Goal: Task Accomplishment & Management: Manage account settings

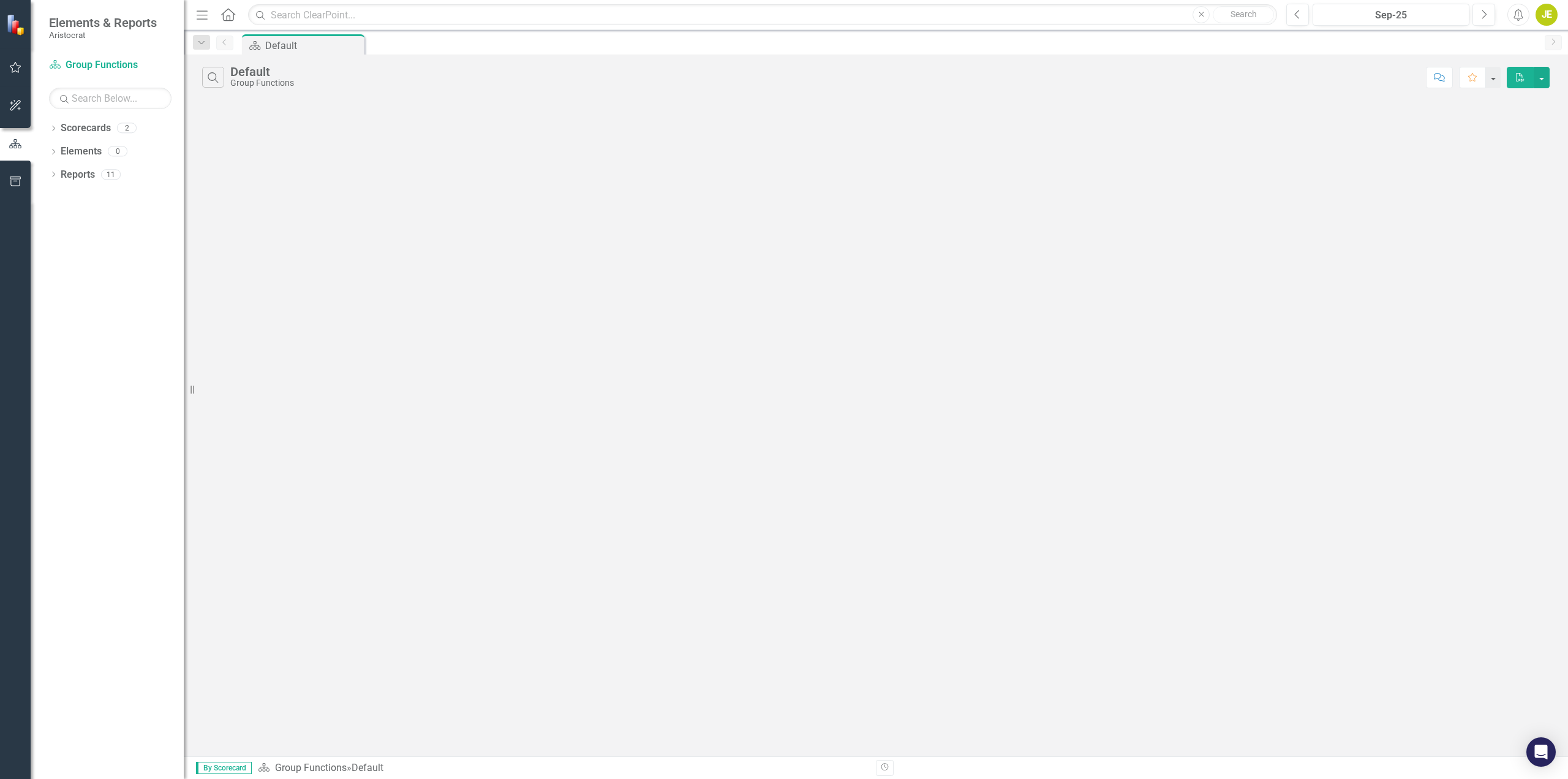
click at [1548, 245] on div "Search Default Group Functions Comment Favorite PDF" at bounding box center [877, 405] width 1385 height 702
click at [51, 126] on icon "Dropdown" at bounding box center [52, 129] width 9 height 7
click at [56, 199] on icon "Dropdown" at bounding box center [52, 198] width 9 height 7
click at [62, 306] on div "Dropdown" at bounding box center [58, 311] width 9 height 11
click at [86, 309] on div "Initiatives" at bounding box center [125, 309] width 119 height 11
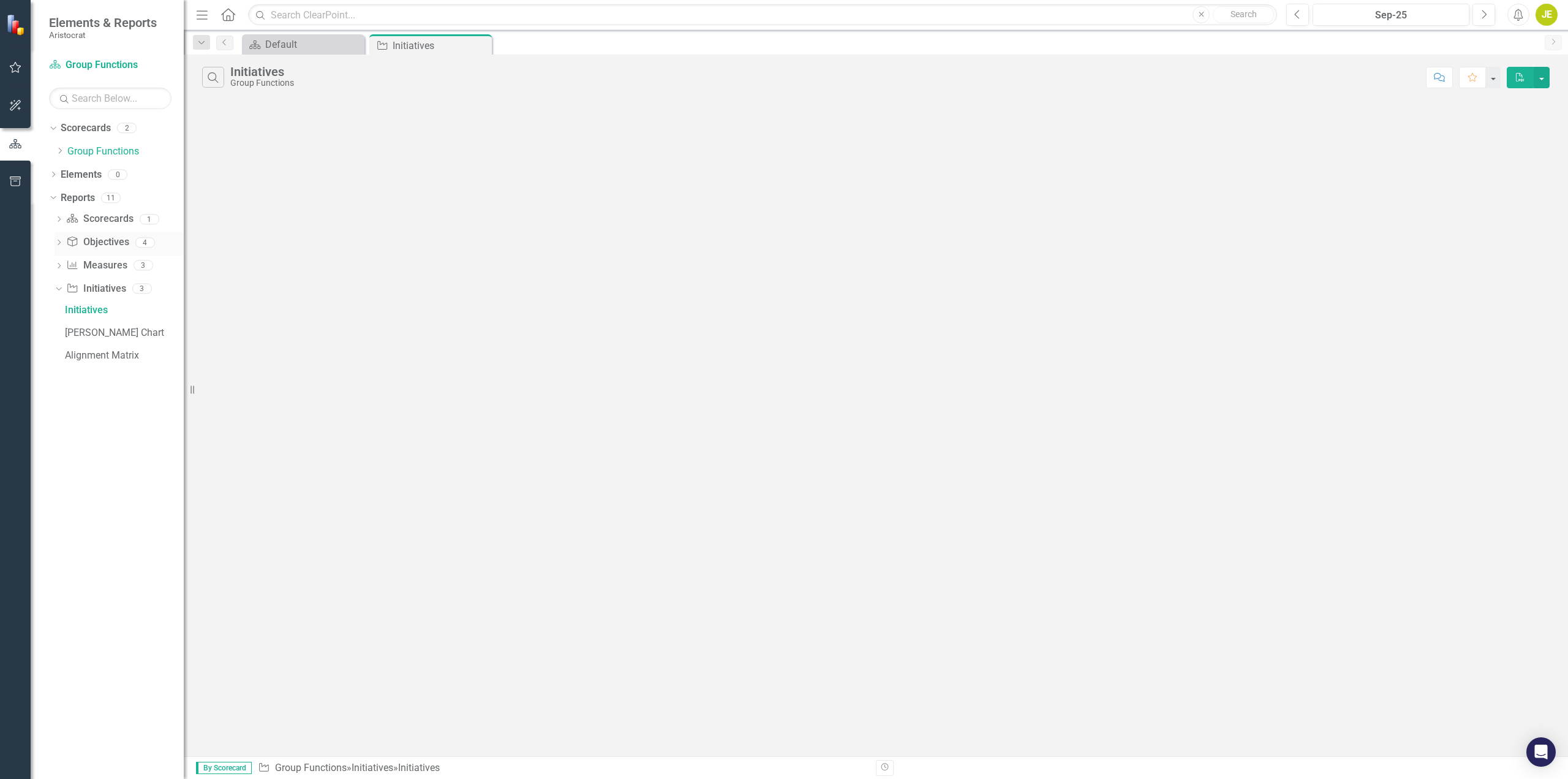
click at [57, 239] on div "Dropdown" at bounding box center [58, 244] width 9 height 11
click at [94, 264] on div "Objectives" at bounding box center [125, 263] width 119 height 11
click at [101, 309] on div "Measure Alignment" at bounding box center [125, 308] width 119 height 11
click at [58, 380] on icon at bounding box center [58, 378] width 3 height 6
click at [60, 267] on icon "Dropdown" at bounding box center [58, 267] width 9 height 7
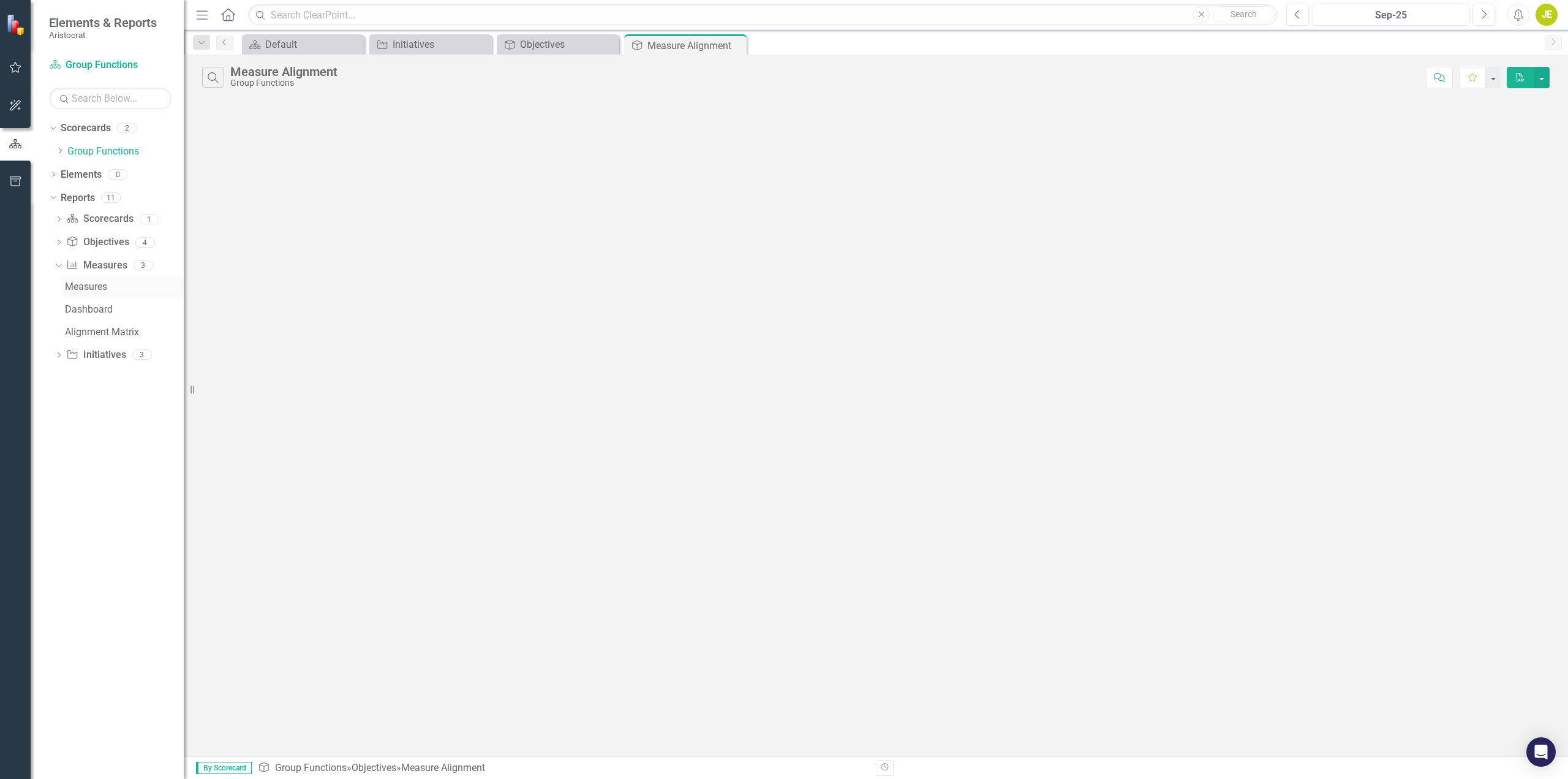
click at [91, 286] on div "Measures" at bounding box center [125, 286] width 119 height 11
click at [53, 358] on div "Dropdown Scorecard Scorecards 1 Default Dropdown Objective Objectives 4 Objecti…" at bounding box center [116, 288] width 135 height 159
click at [61, 356] on icon "Dropdown" at bounding box center [58, 356] width 9 height 7
click at [695, 52] on div "Measure Alignment" at bounding box center [688, 44] width 81 height 15
click at [585, 46] on div "Objectives" at bounding box center [561, 44] width 81 height 15
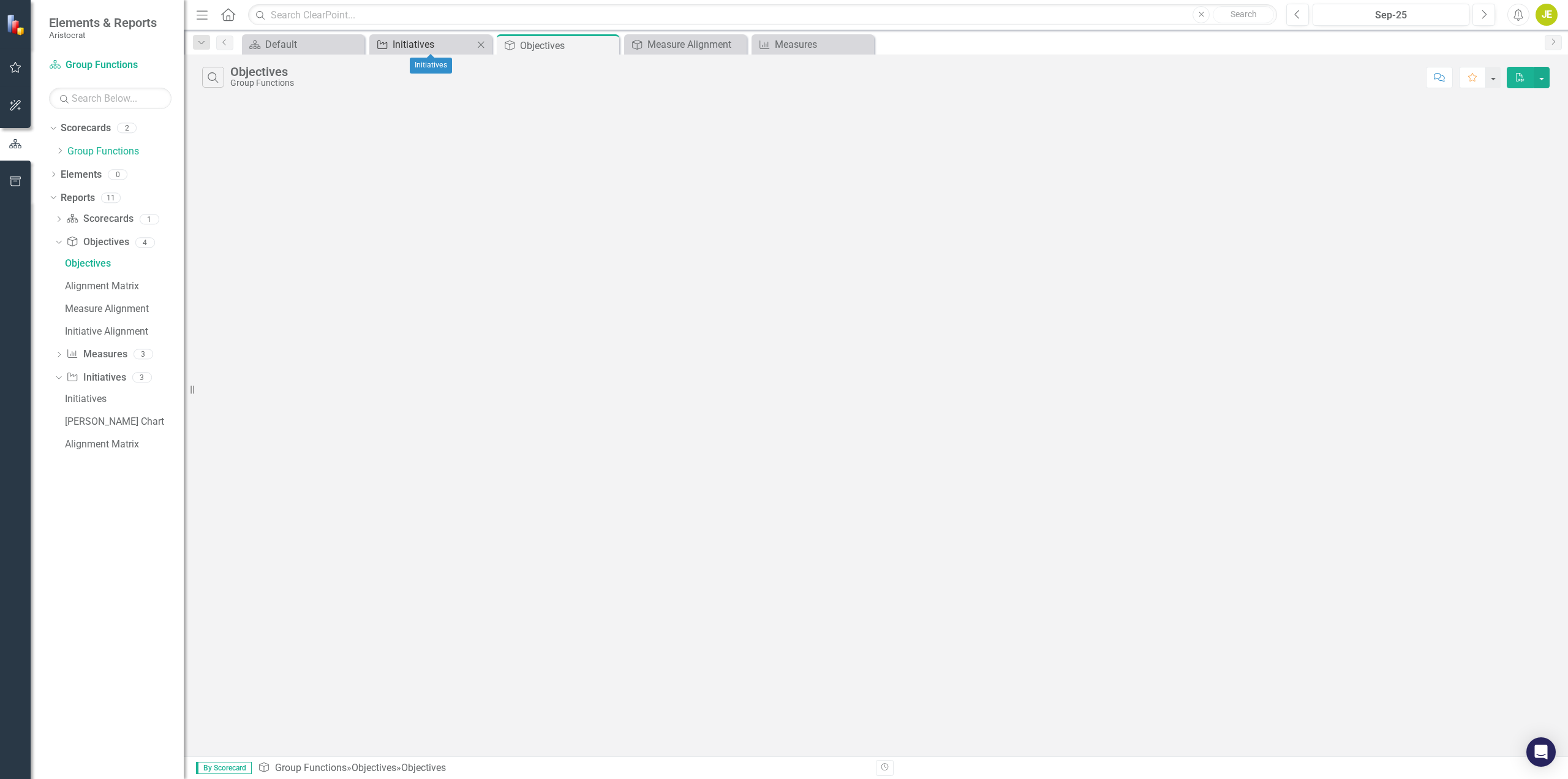
click at [441, 47] on div "Initiatives" at bounding box center [433, 44] width 81 height 15
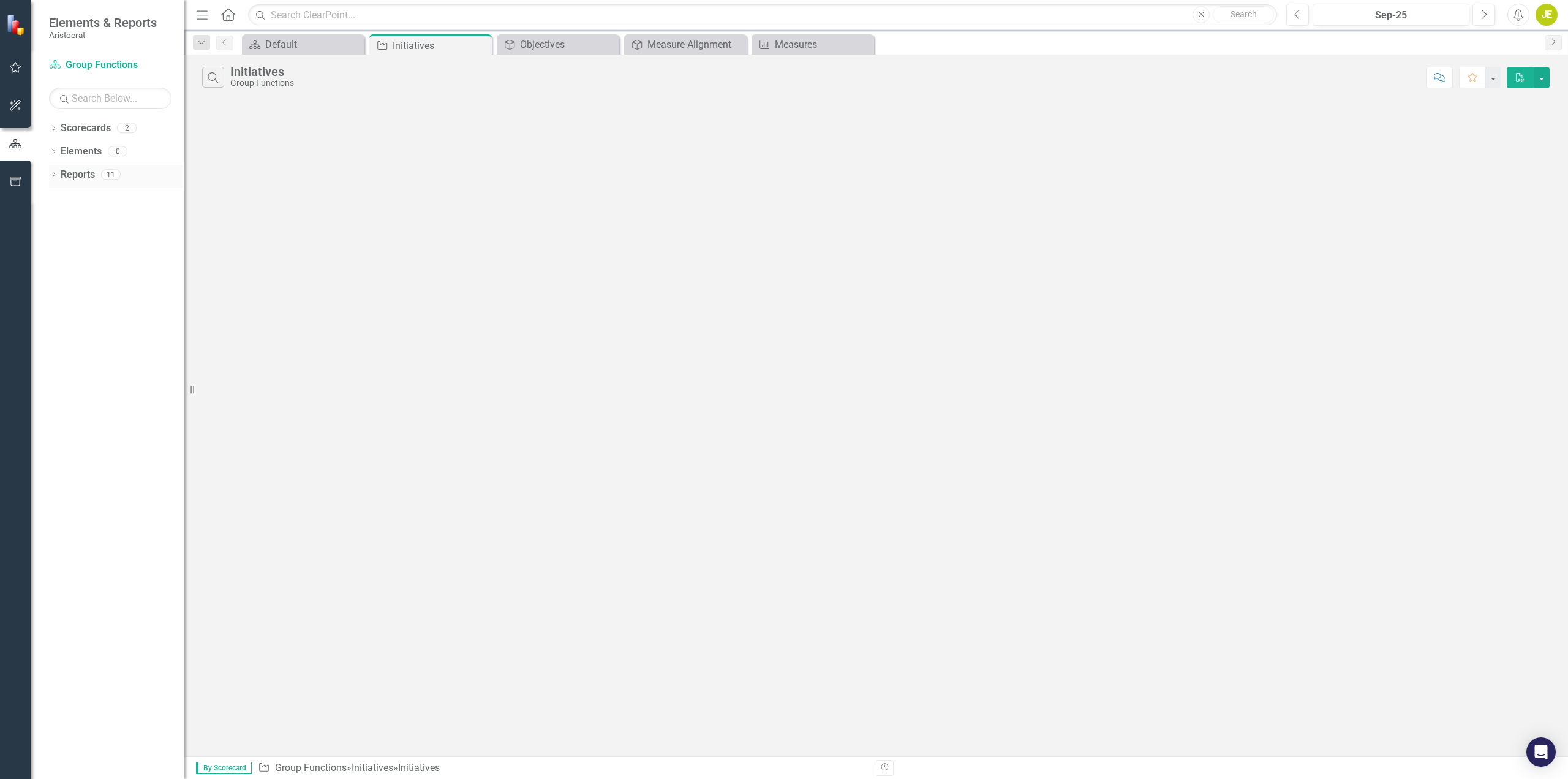
click at [60, 174] on link "Reports" at bounding box center [77, 174] width 35 height 14
click at [53, 173] on icon at bounding box center [53, 174] width 3 height 6
click at [80, 284] on div "Initiatives" at bounding box center [125, 286] width 119 height 11
click at [61, 242] on icon "Dropdown" at bounding box center [58, 243] width 9 height 7
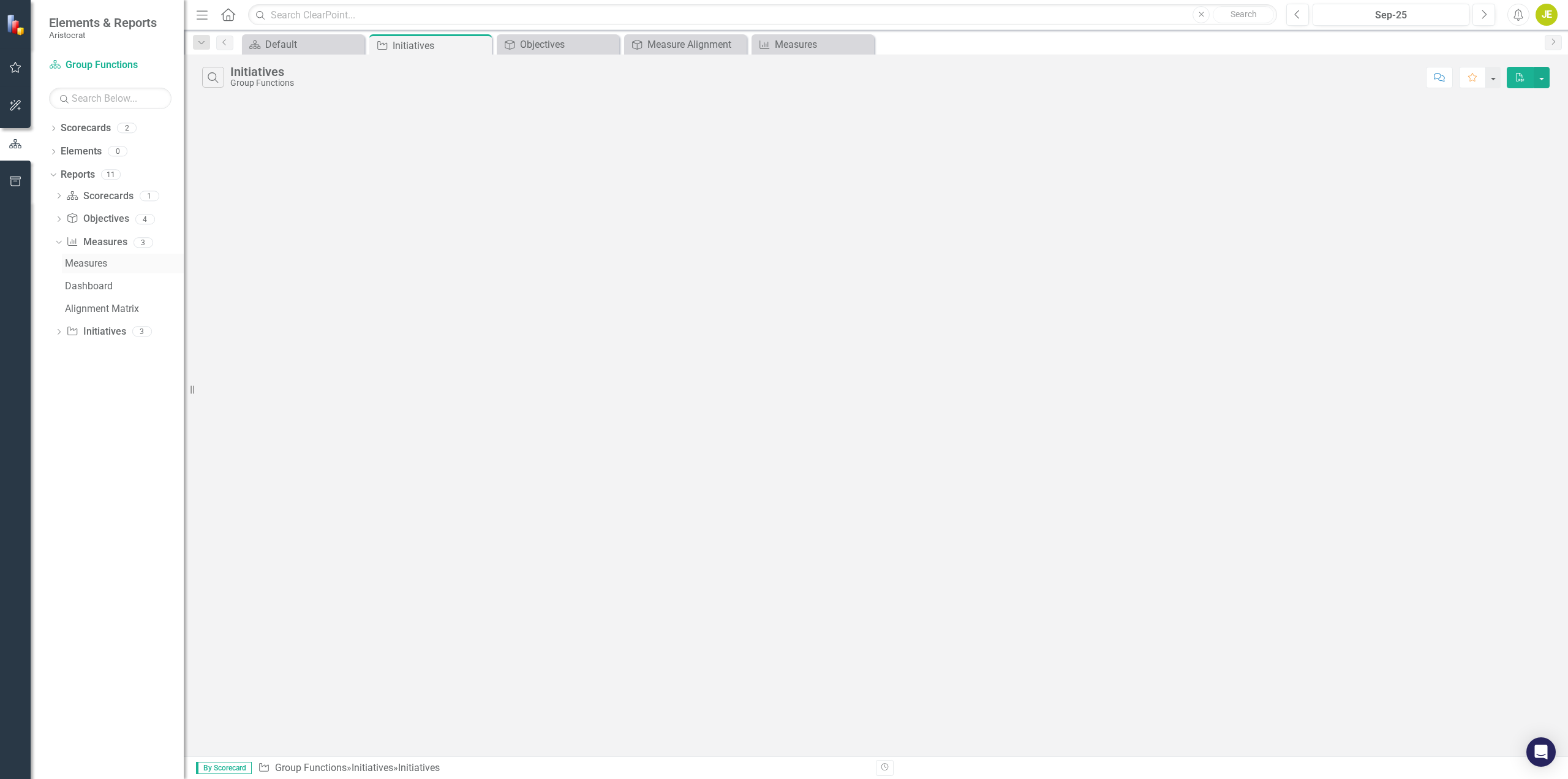
click at [86, 261] on div "Measures" at bounding box center [125, 263] width 119 height 11
click at [51, 128] on icon "Dropdown" at bounding box center [52, 129] width 9 height 7
click at [57, 152] on icon "Dropdown" at bounding box center [59, 150] width 9 height 7
click at [94, 173] on link "ALABs" at bounding box center [131, 174] width 104 height 14
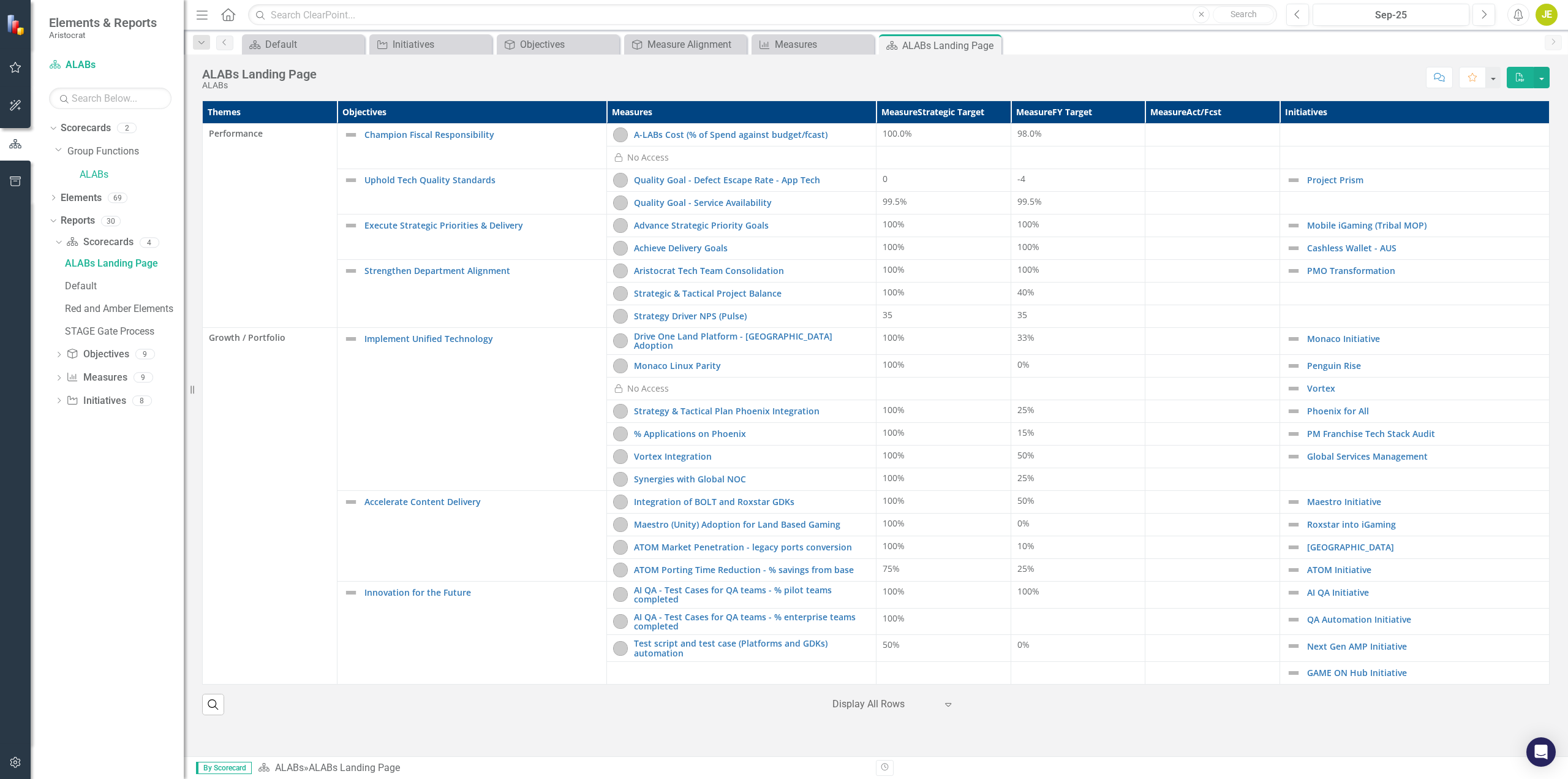
click at [949, 703] on icon "Expand" at bounding box center [948, 705] width 12 height 10
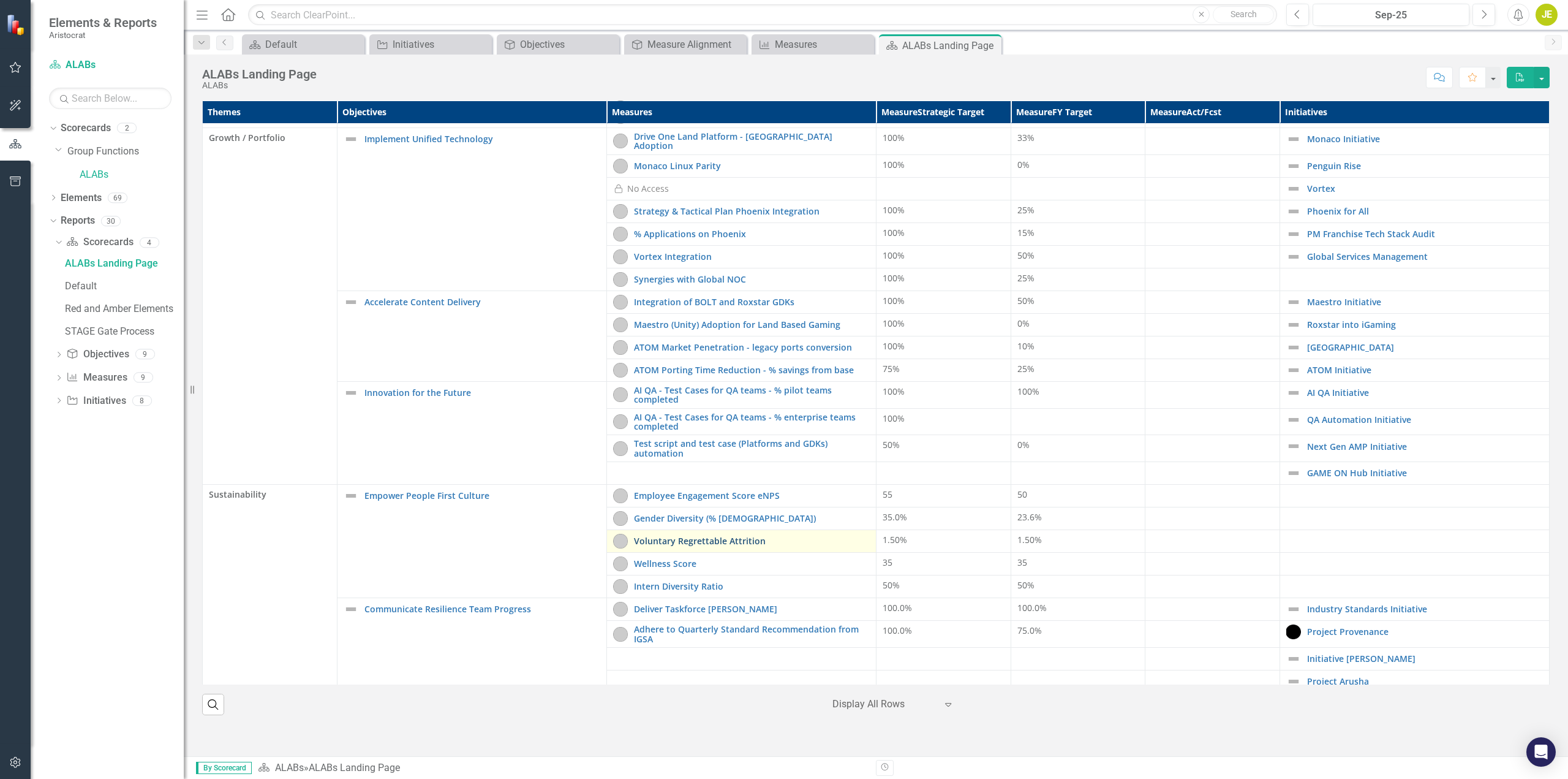
scroll to position [227, 0]
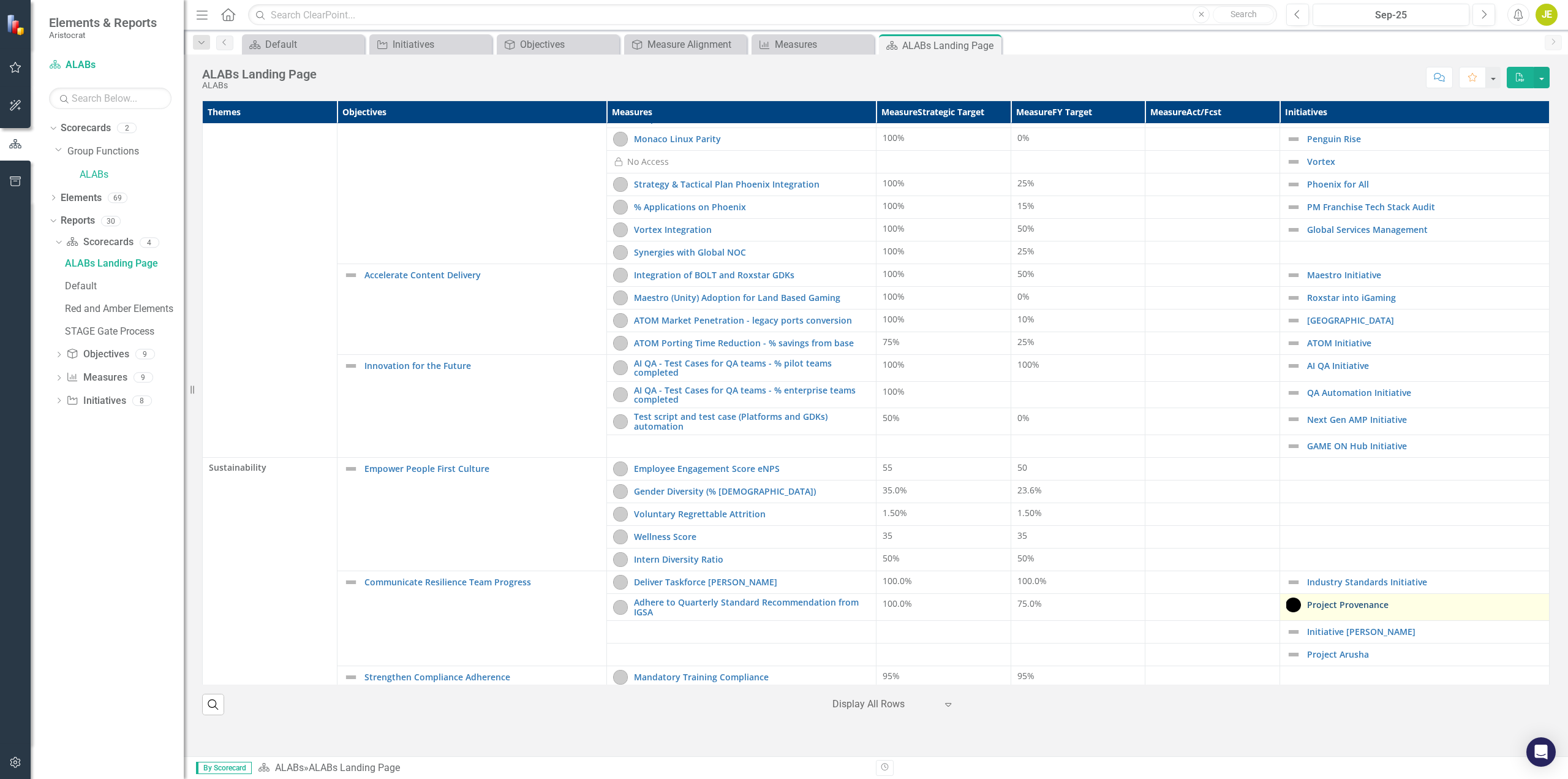
click at [1336, 600] on link "Project Provenance" at bounding box center [1425, 604] width 236 height 9
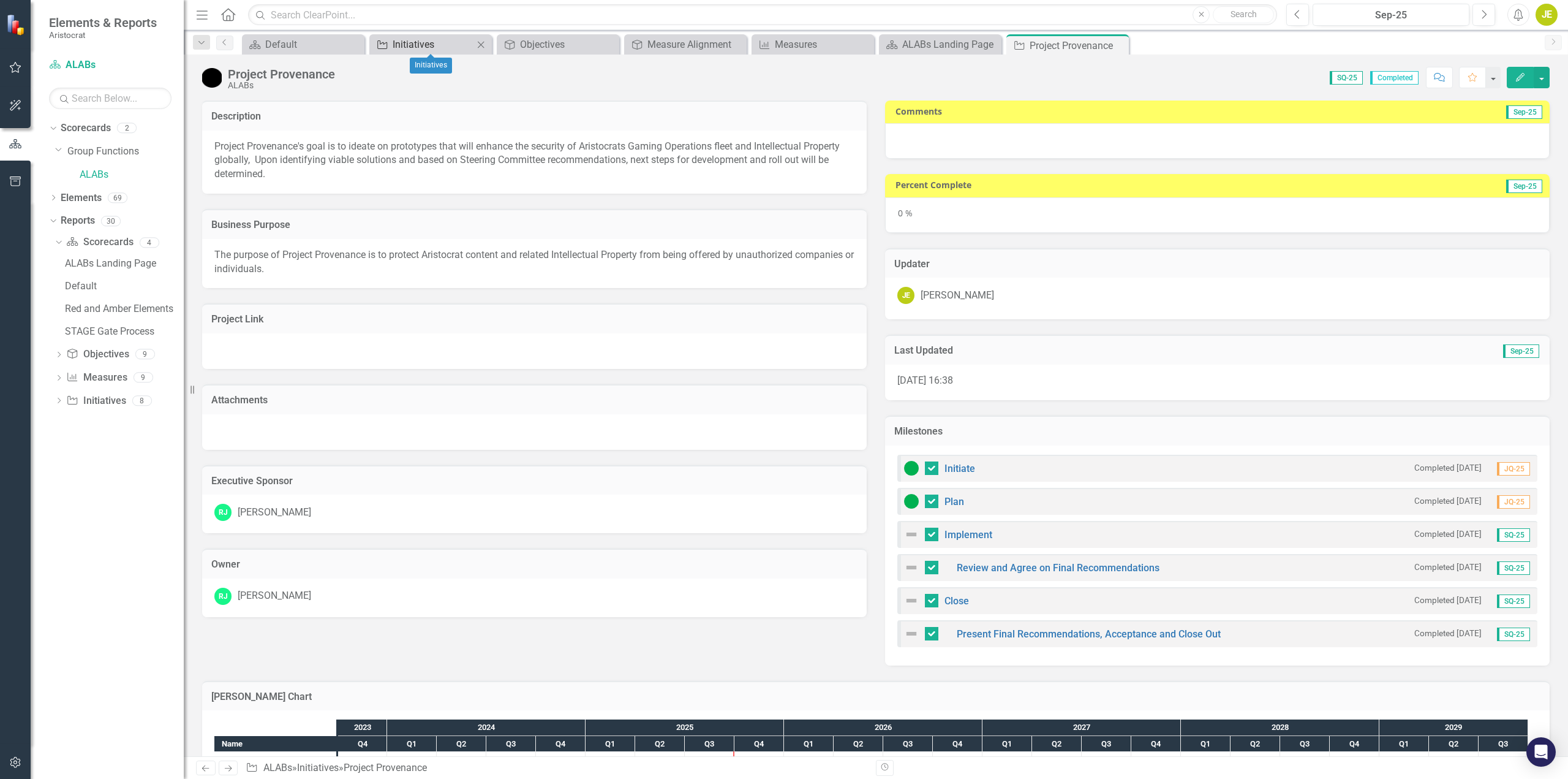
click at [426, 46] on div "Initiatives" at bounding box center [433, 44] width 81 height 15
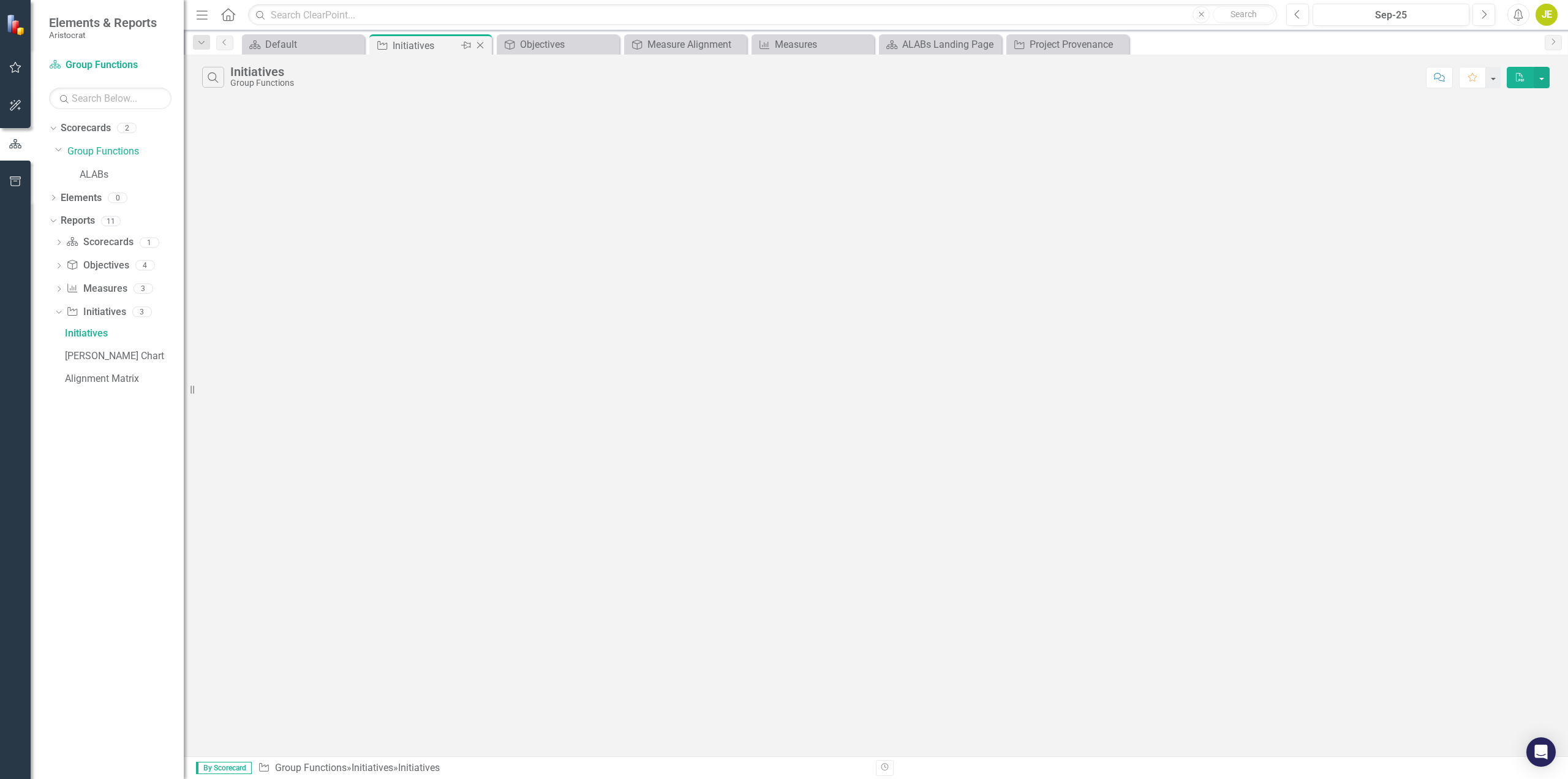
click at [479, 45] on icon at bounding box center [480, 46] width 7 height 7
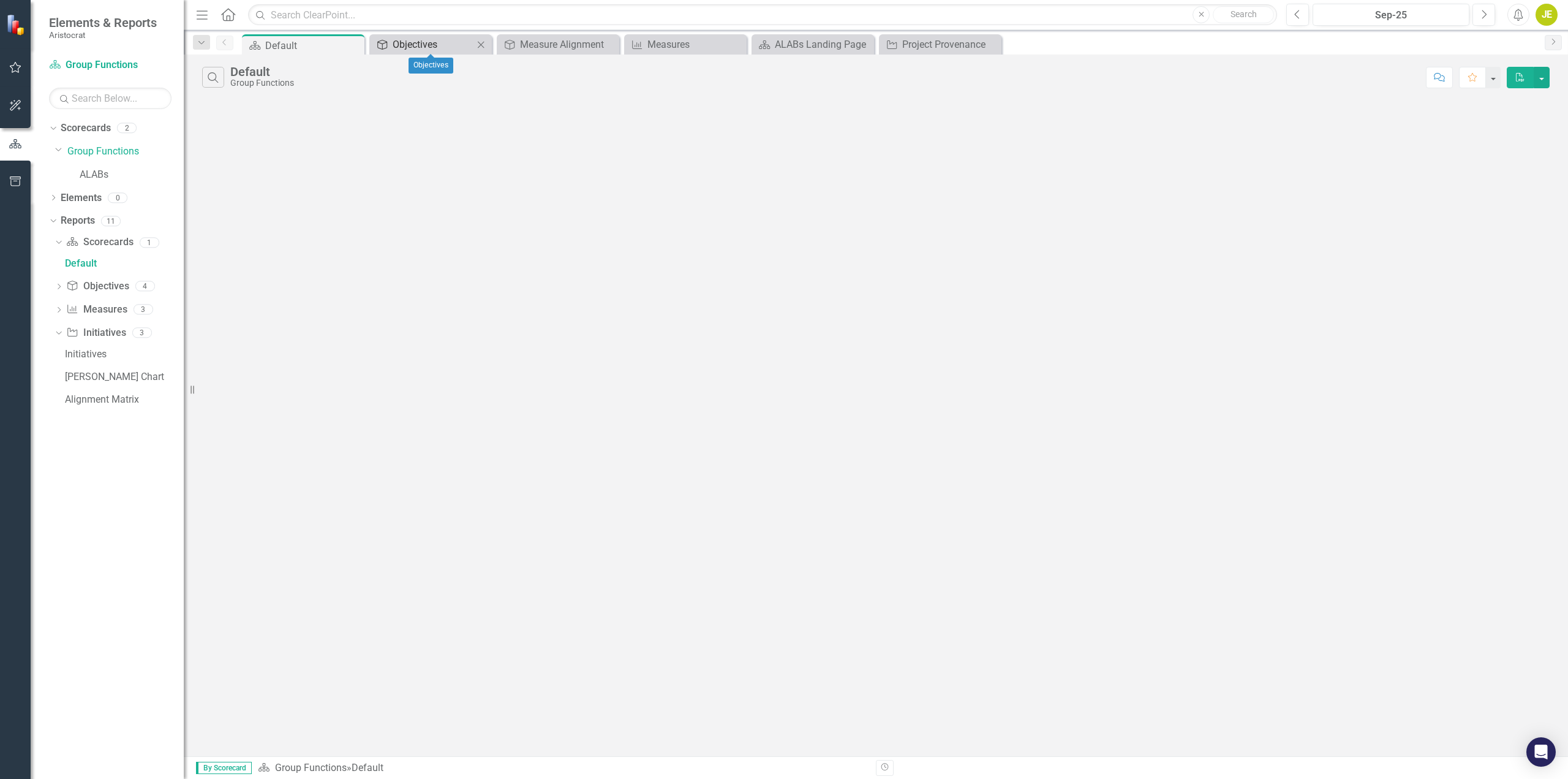
click at [447, 46] on div "Objectives" at bounding box center [433, 44] width 81 height 15
click at [482, 46] on icon "Close" at bounding box center [480, 46] width 12 height 10
click at [412, 47] on div "Measure Alignment" at bounding box center [433, 44] width 81 height 15
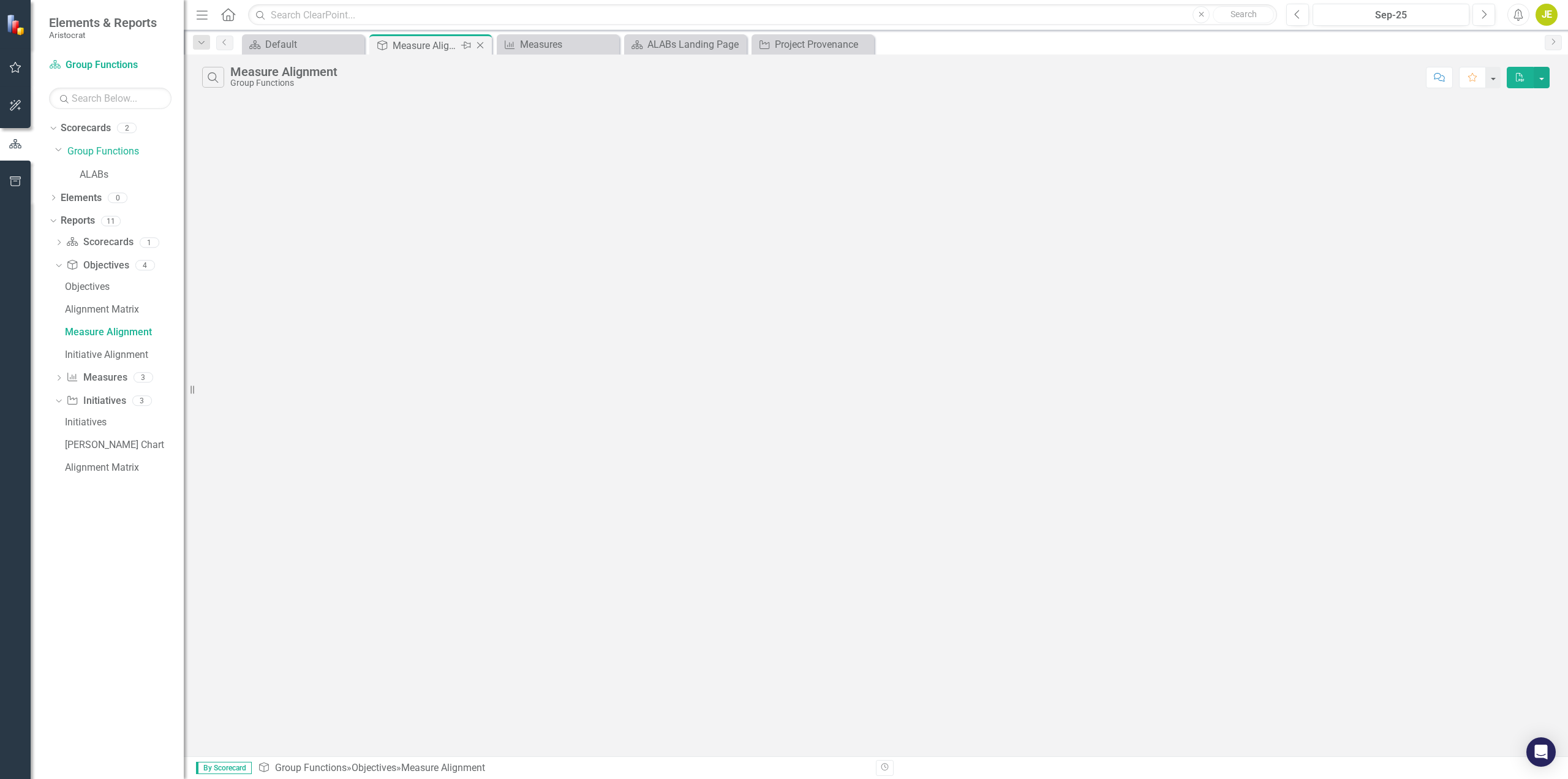
click at [482, 42] on icon "Close" at bounding box center [480, 46] width 12 height 10
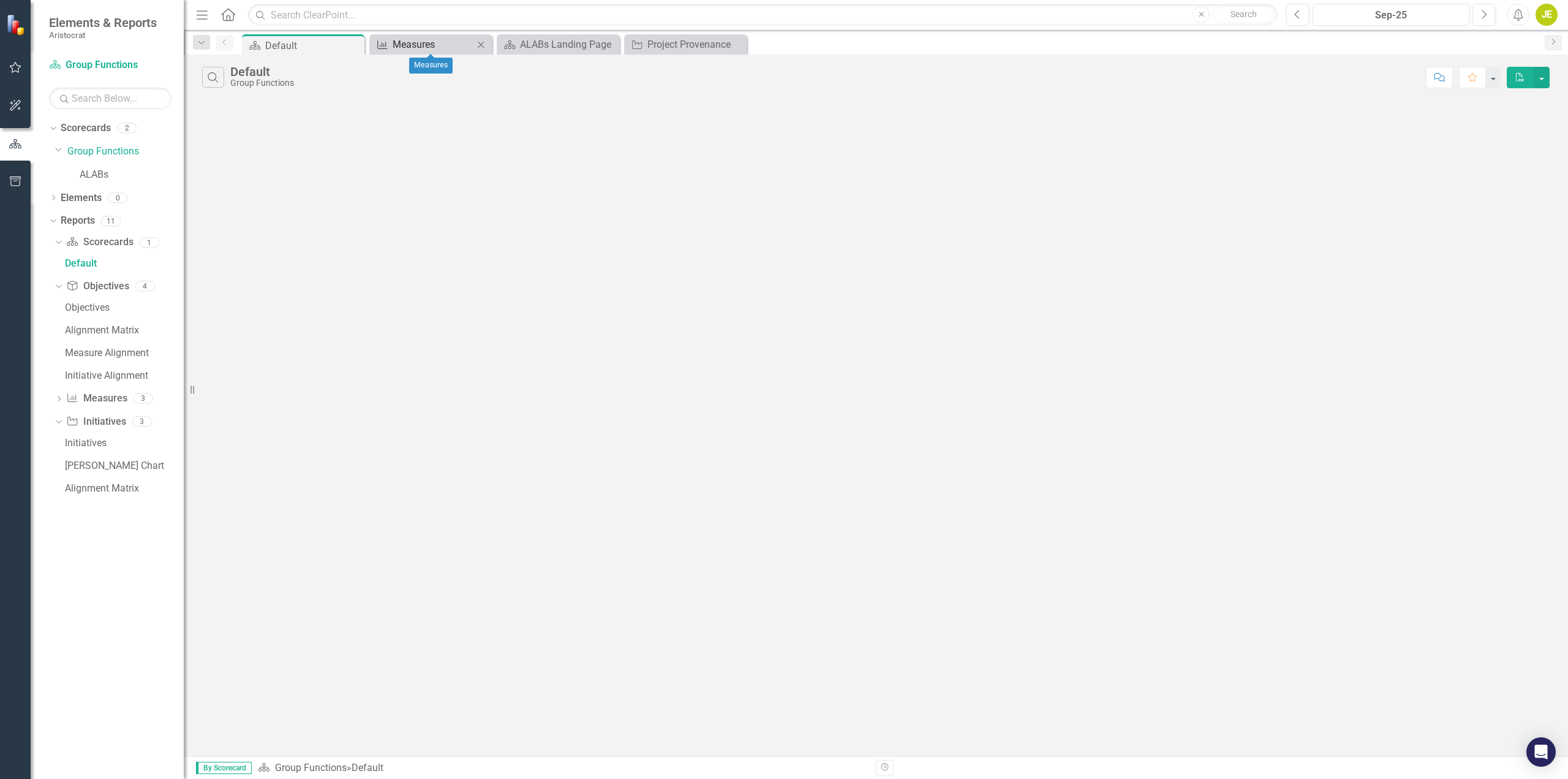
click at [415, 43] on div "Measures" at bounding box center [433, 44] width 81 height 15
click at [479, 48] on icon "Close" at bounding box center [480, 46] width 12 height 10
click at [553, 45] on div "Project Provenance" at bounding box center [561, 44] width 81 height 15
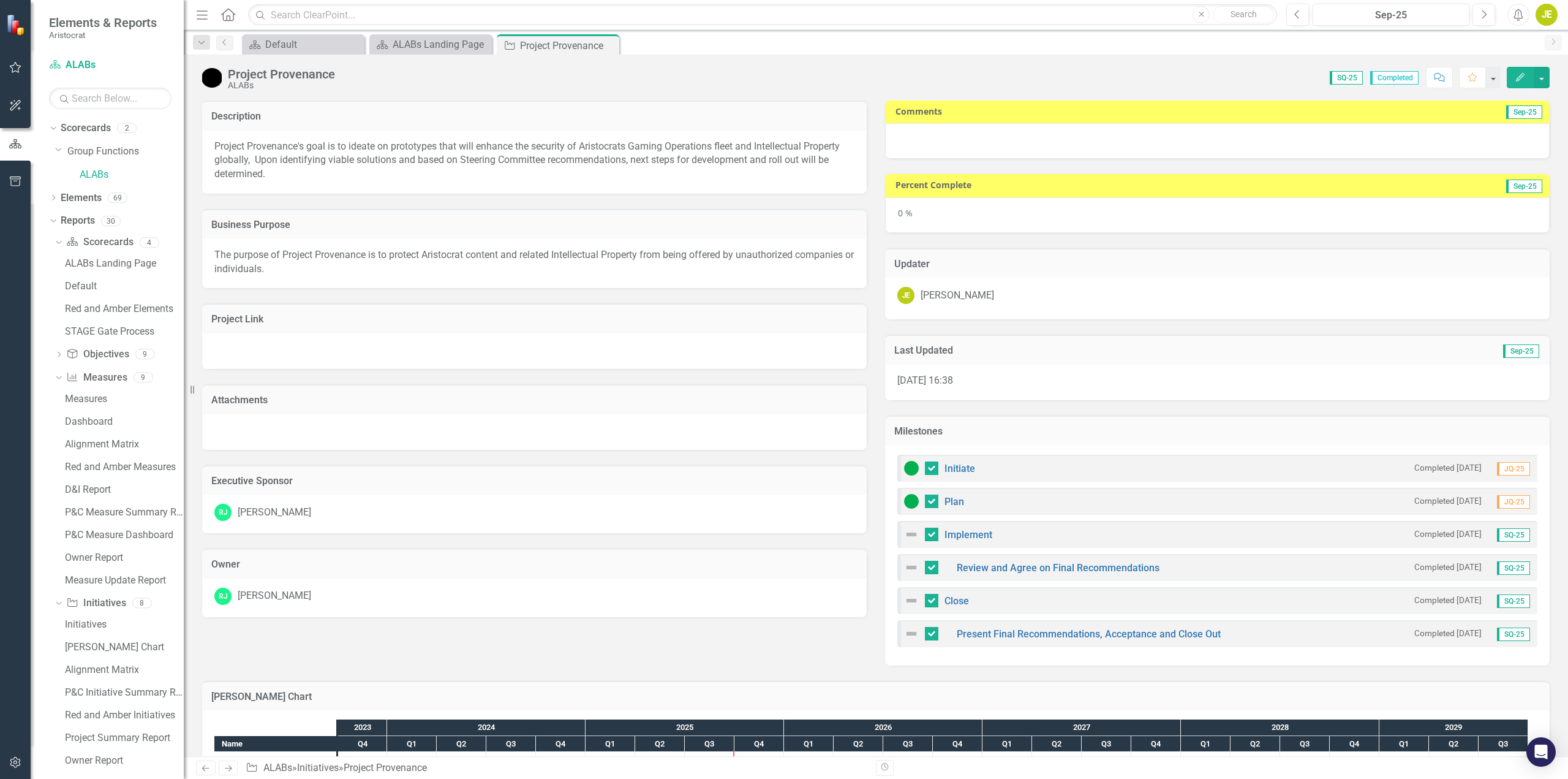
click at [1169, 141] on div at bounding box center [1217, 141] width 665 height 36
click at [1525, 81] on button "Edit" at bounding box center [1519, 77] width 27 height 22
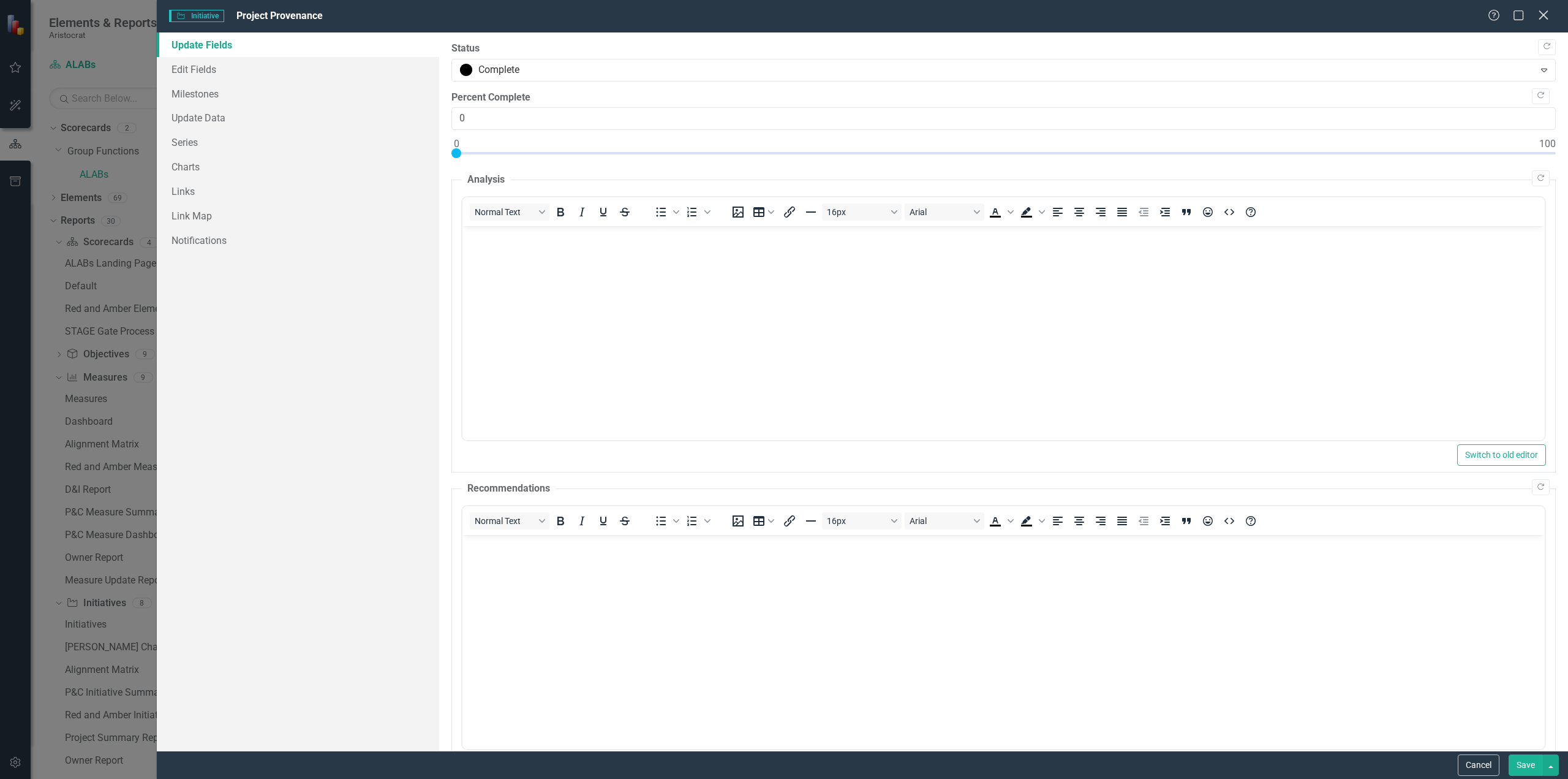
click at [1543, 12] on icon "Close" at bounding box center [1542, 15] width 15 height 12
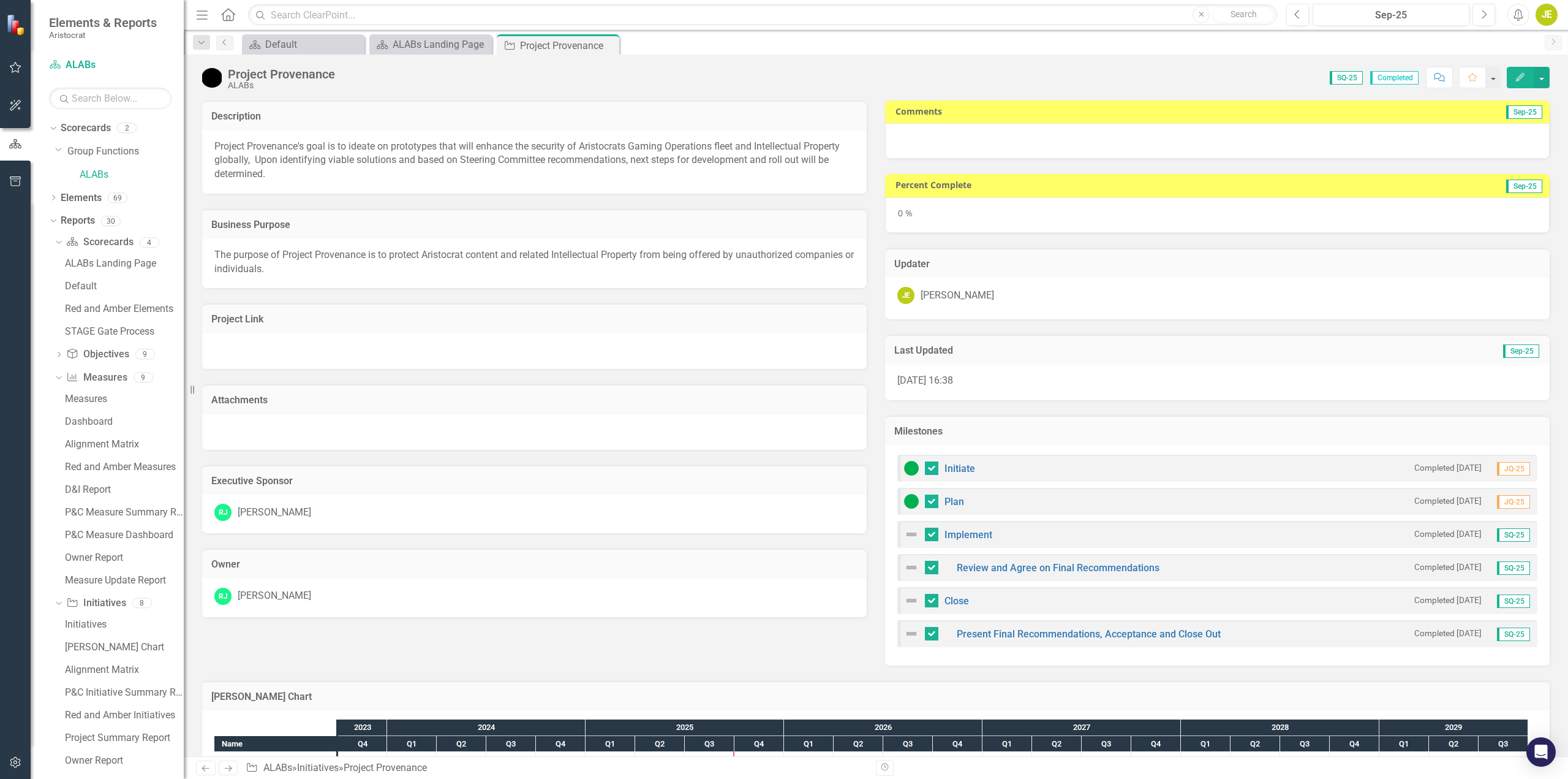
click at [1127, 141] on div at bounding box center [1217, 141] width 665 height 36
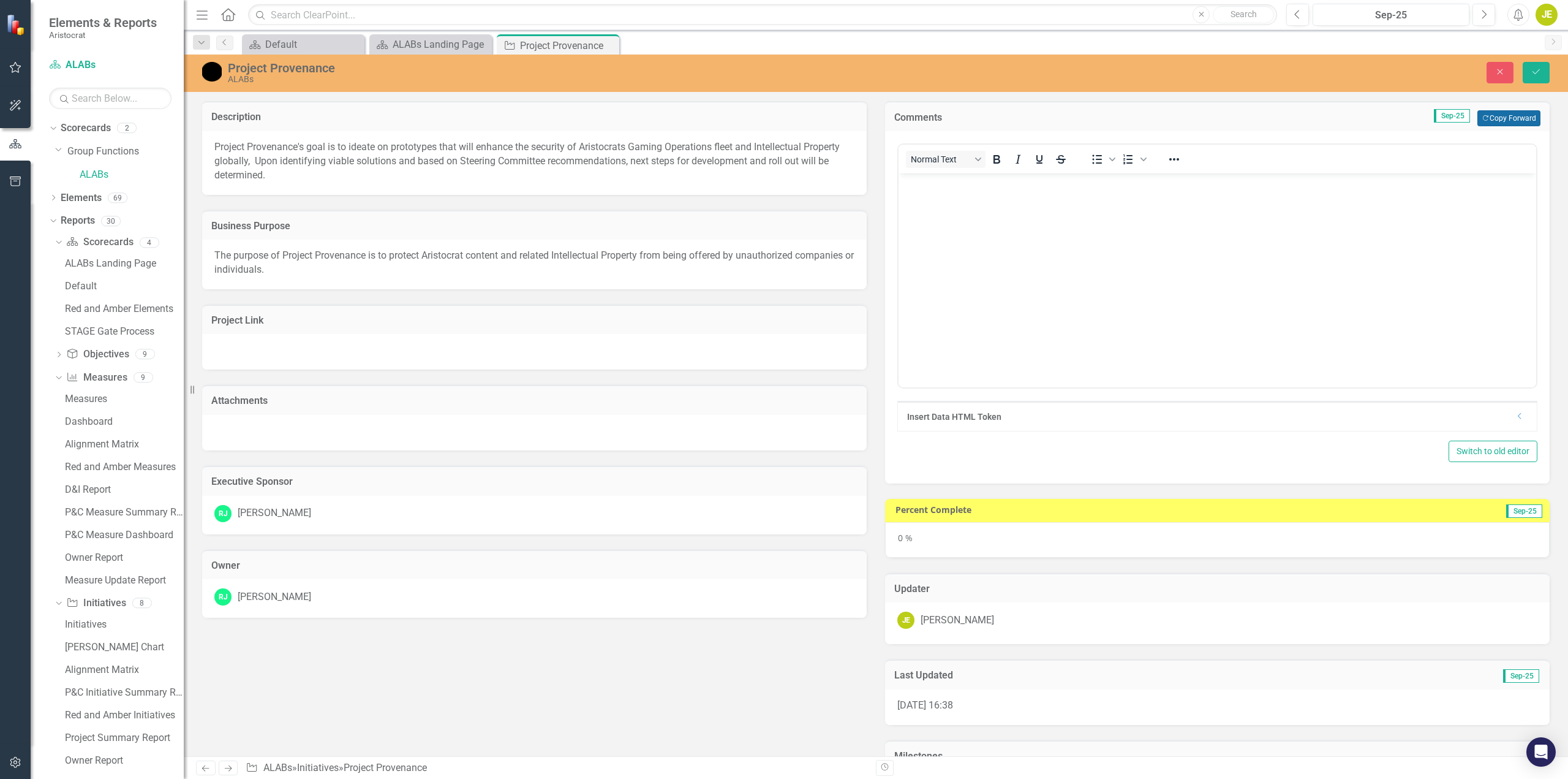
click at [1508, 111] on button "Copy Forward Copy Forward" at bounding box center [1509, 118] width 63 height 16
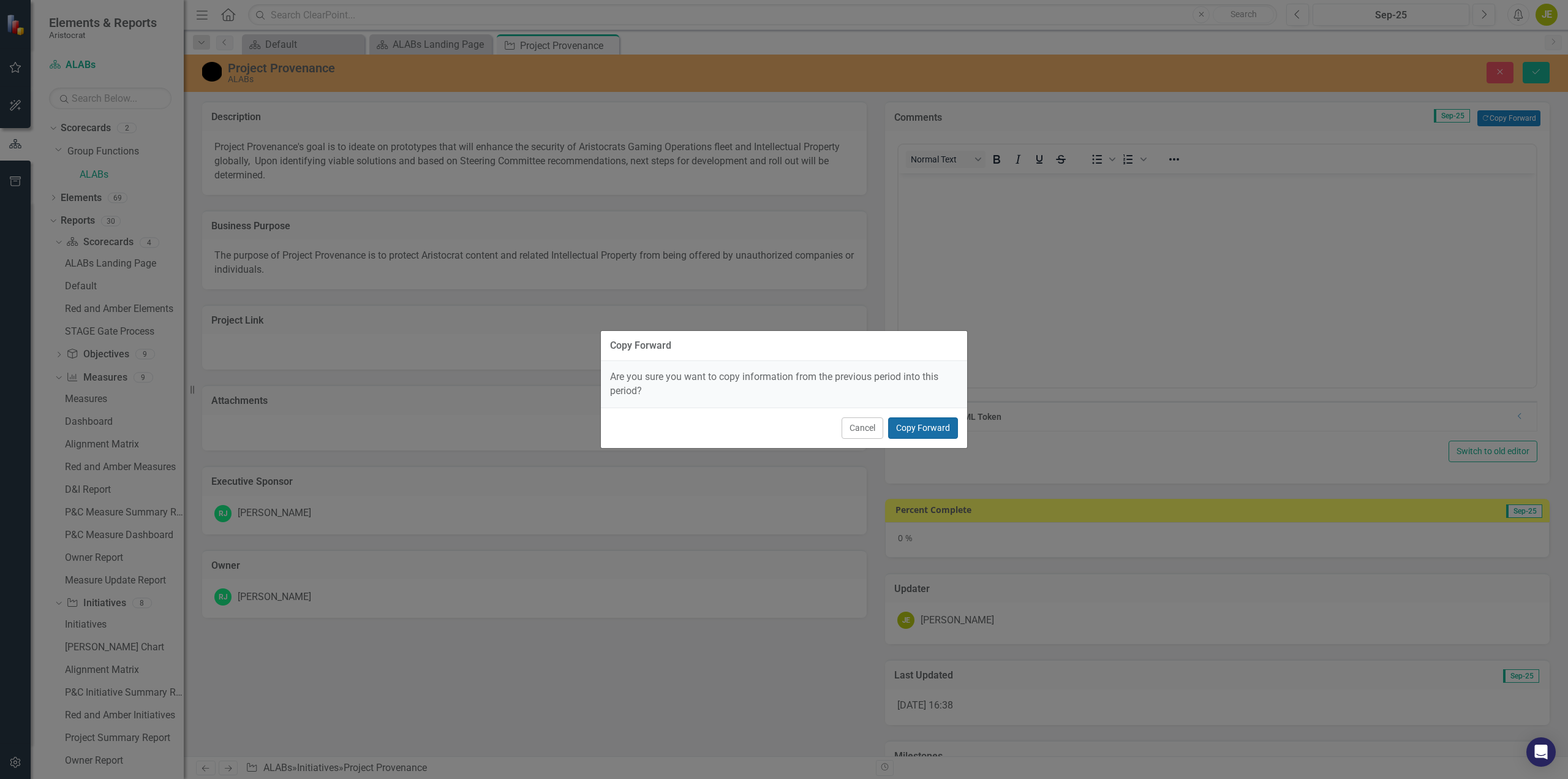
click at [919, 426] on button "Copy Forward" at bounding box center [923, 428] width 69 height 22
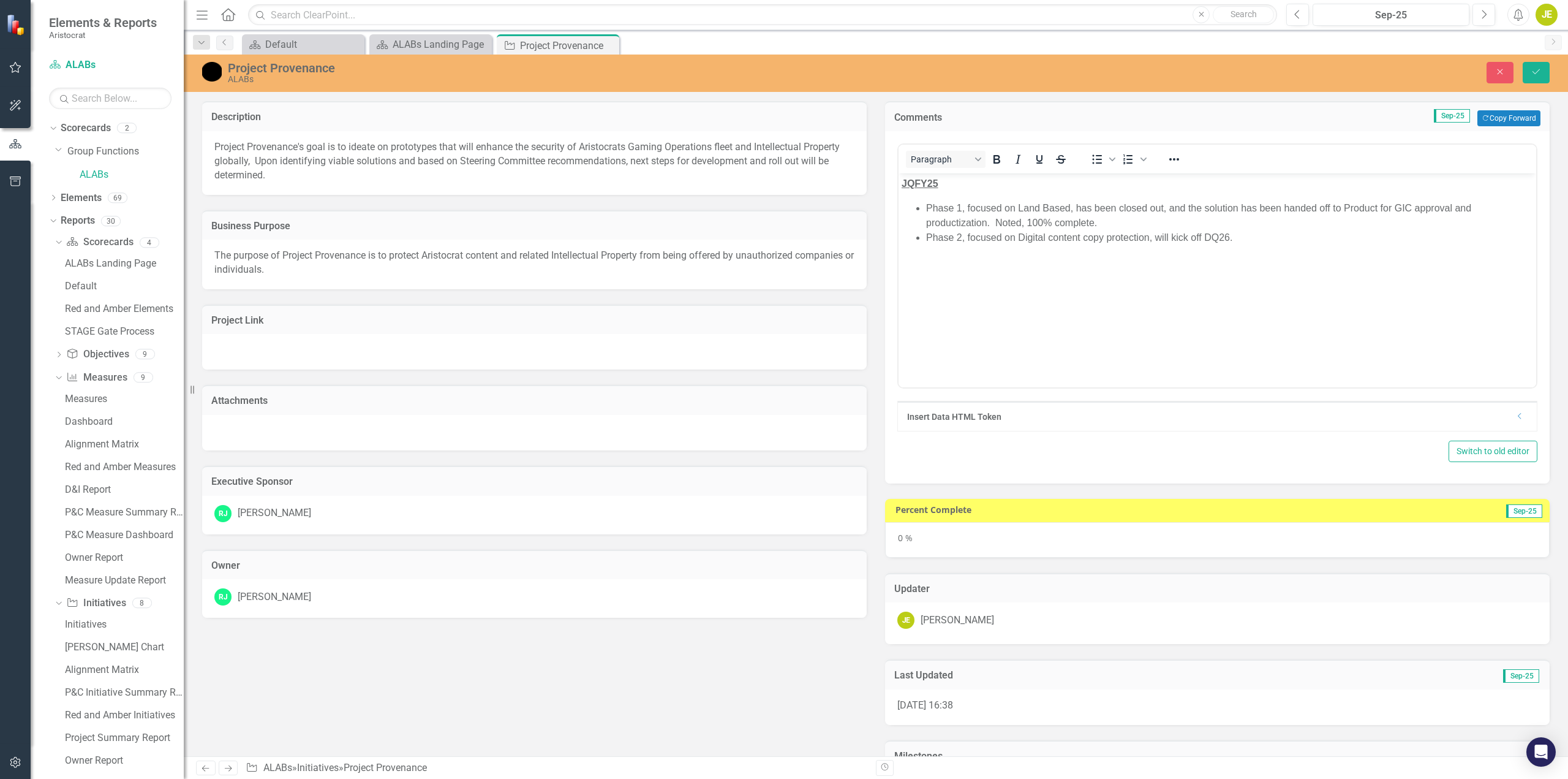
click at [1235, 235] on li "Phase 2, focused on Digital content copy protection, will kick off DQ26." at bounding box center [1229, 238] width 607 height 15
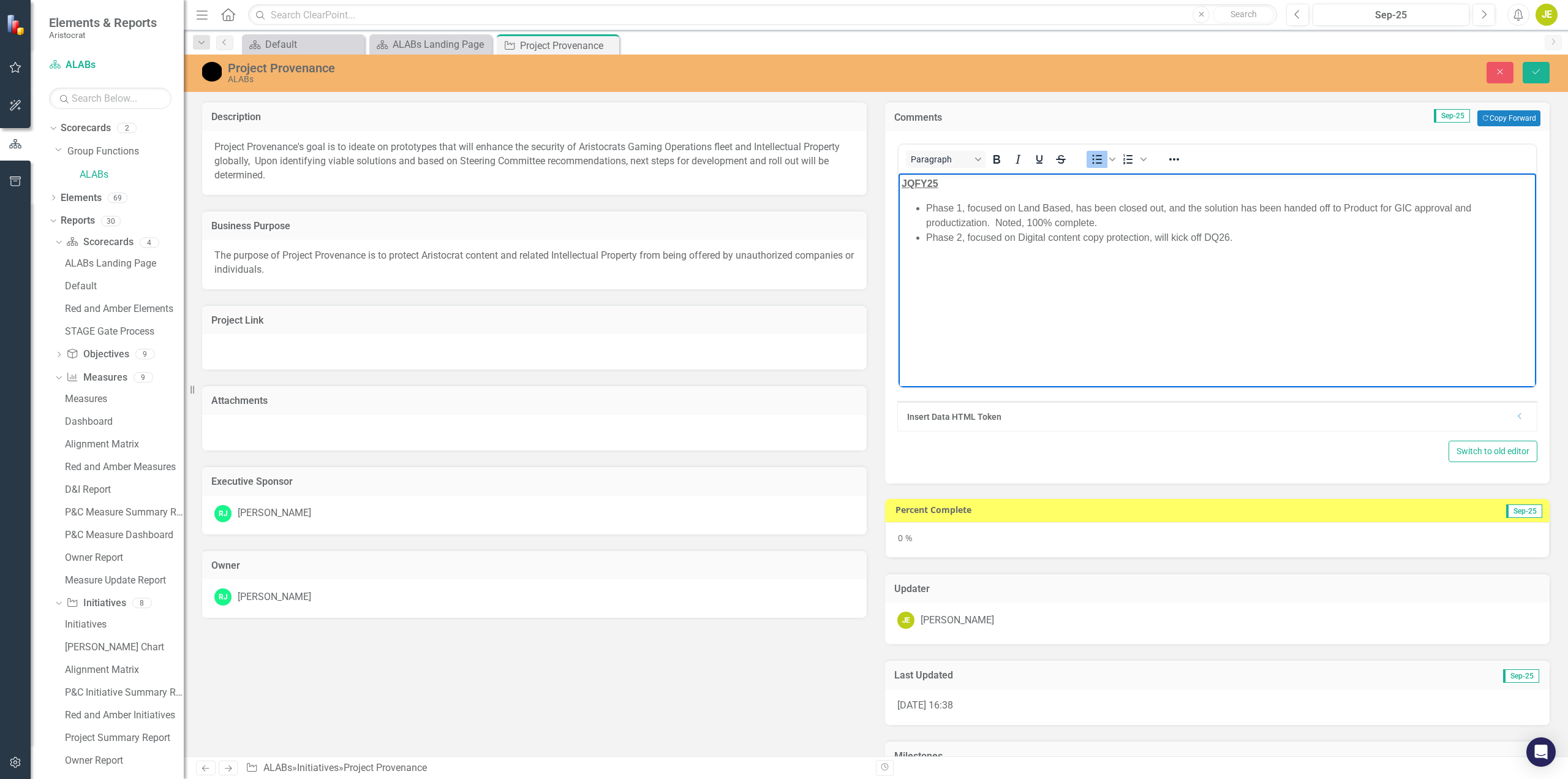
click at [1136, 225] on li "Phase 1, focused on Land Based, has been closed out, and the solution has been …" at bounding box center [1229, 216] width 607 height 30
click at [1267, 240] on li "Phase 2, focused on Digital content copy protection, will kick off DQ26." at bounding box center [1229, 238] width 607 height 15
click at [1117, 216] on li "Phase 1, focused on Land Based, has been closed out, and the solution has been …" at bounding box center [1229, 216] width 607 height 30
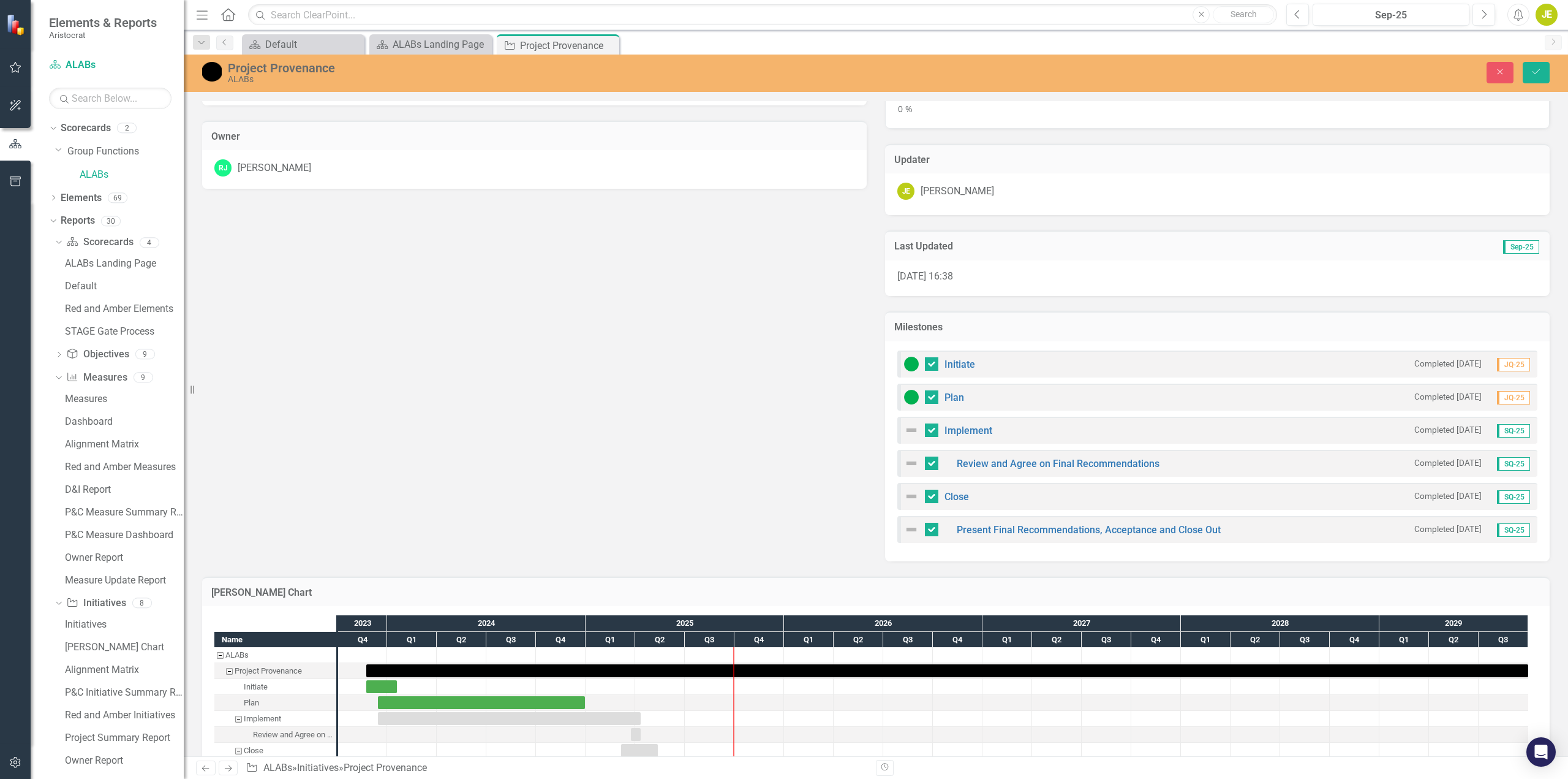
scroll to position [472, 0]
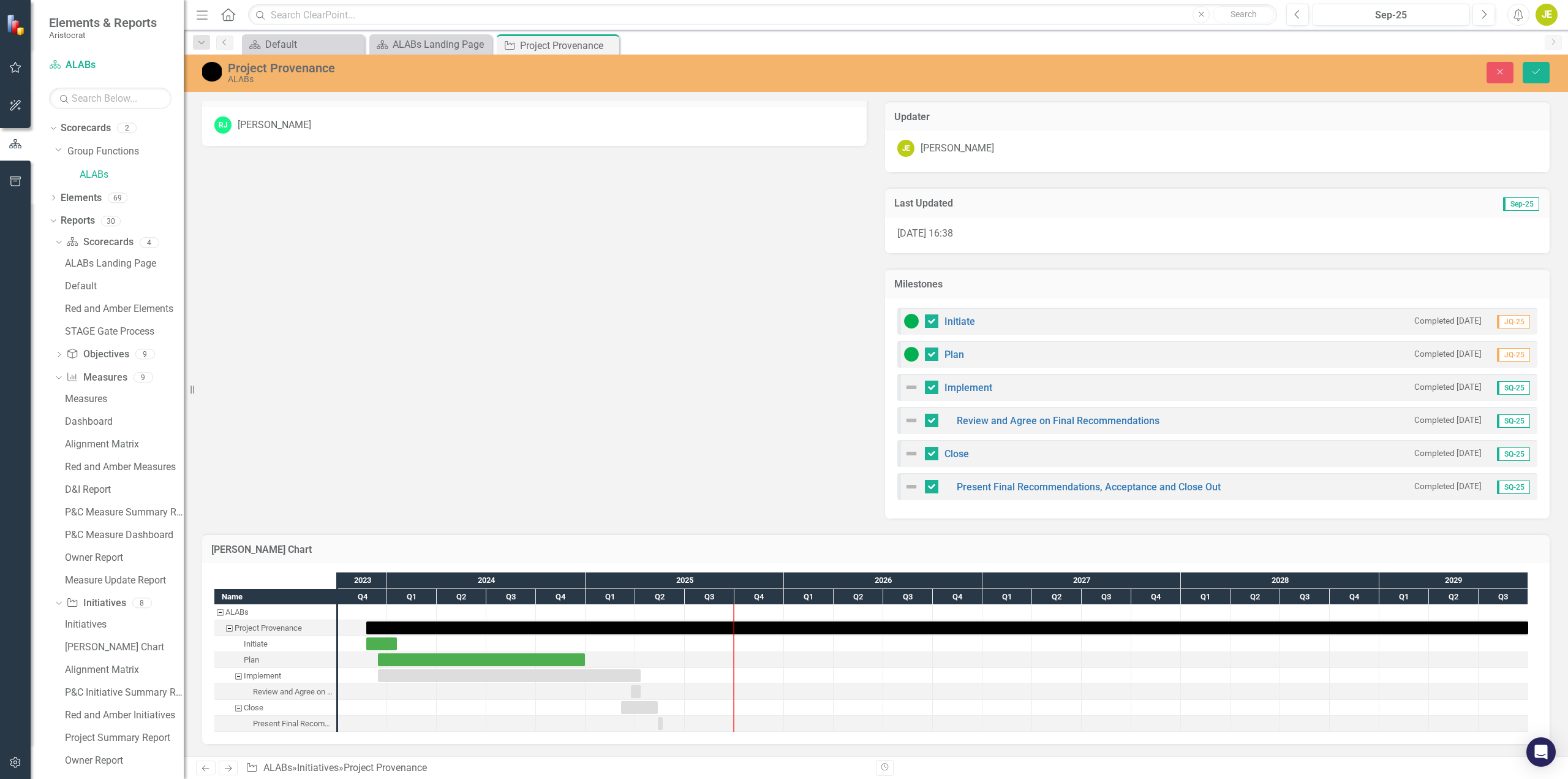
click at [906, 388] on img at bounding box center [911, 387] width 15 height 15
click at [1450, 384] on small "Completed 10/7/25" at bounding box center [1448, 388] width 67 height 12
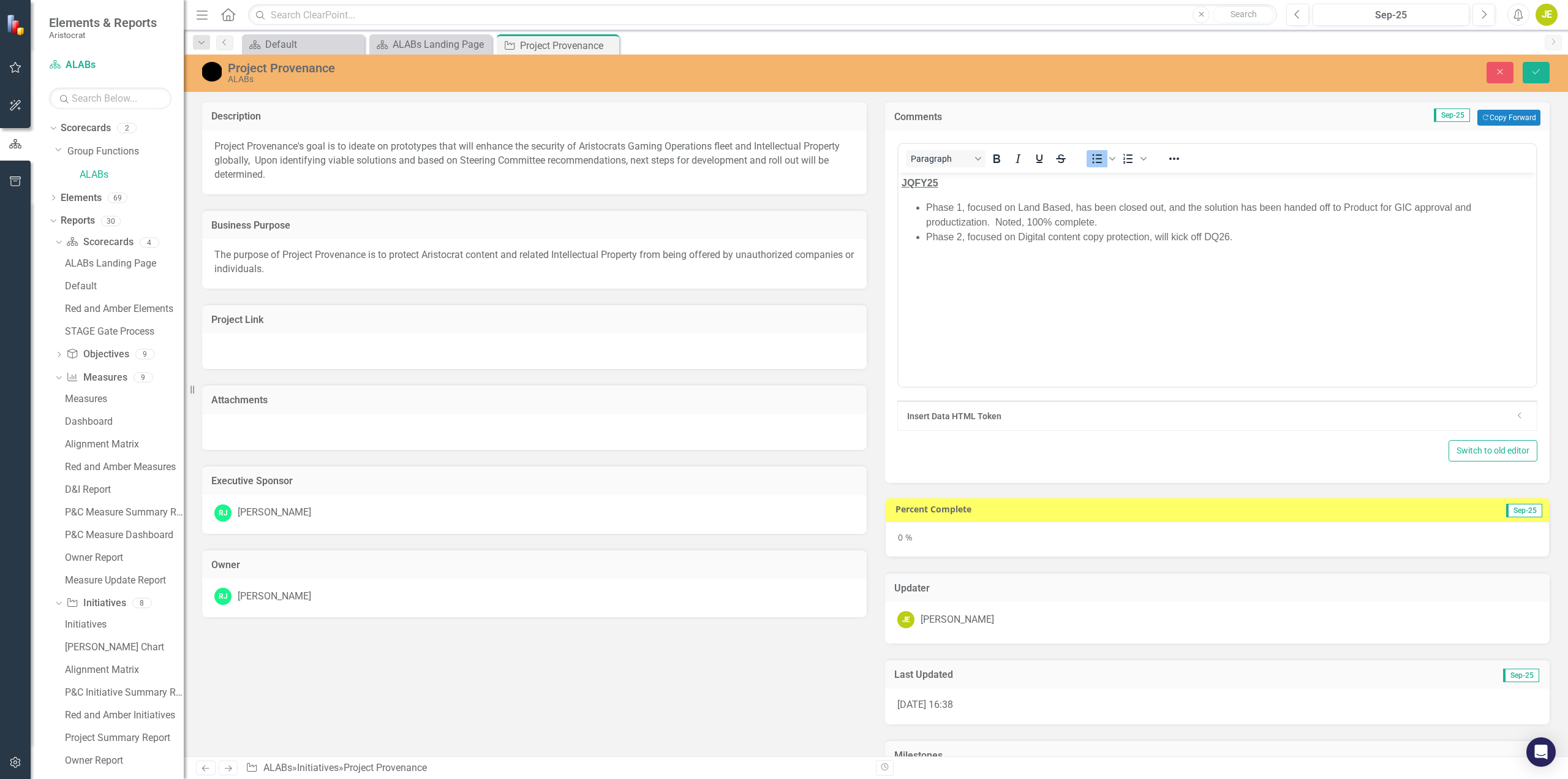
scroll to position [0, 0]
click at [1495, 68] on icon "Close" at bounding box center [1500, 71] width 11 height 9
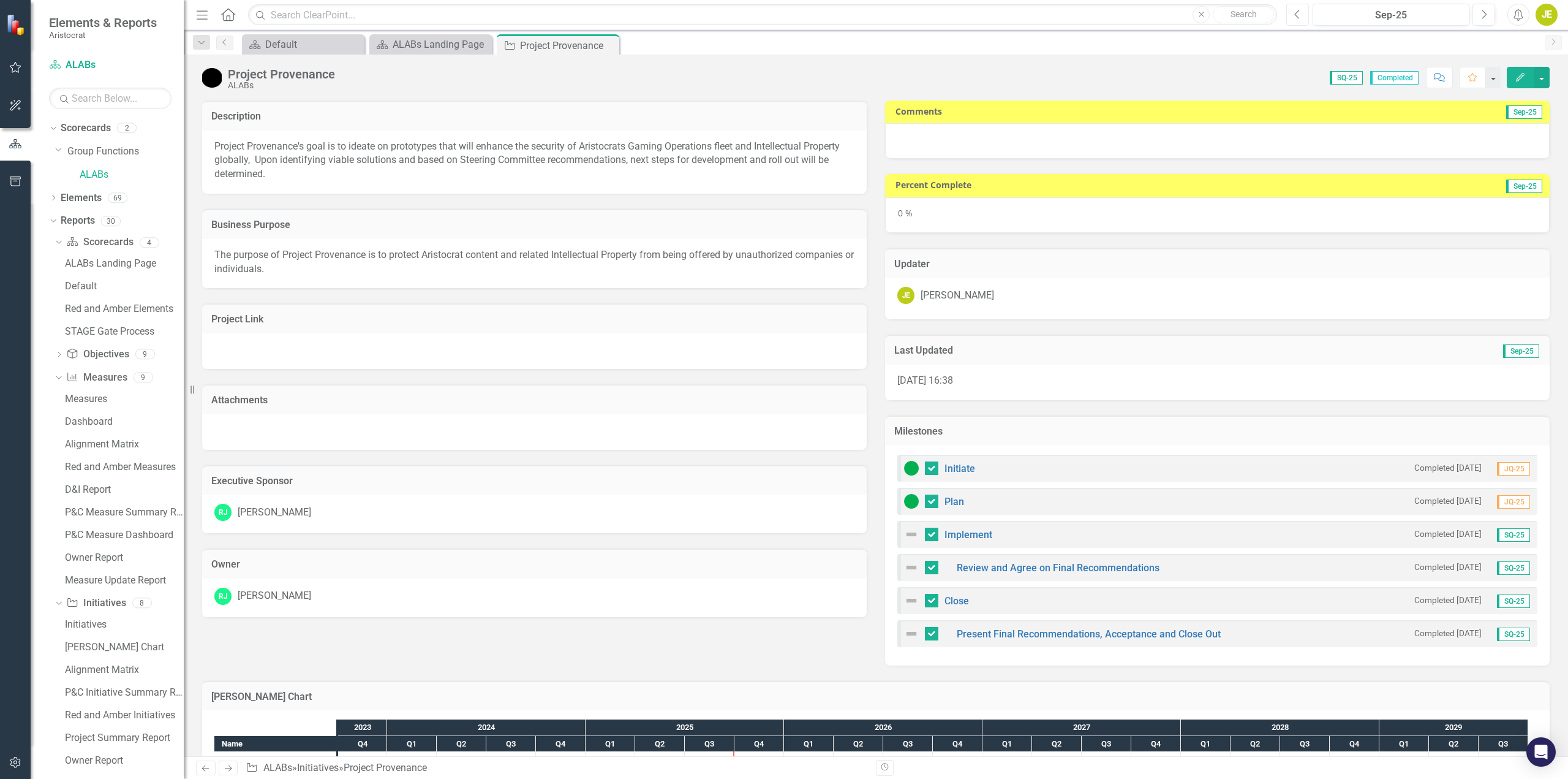
click at [1300, 19] on icon "Previous" at bounding box center [1298, 14] width 7 height 11
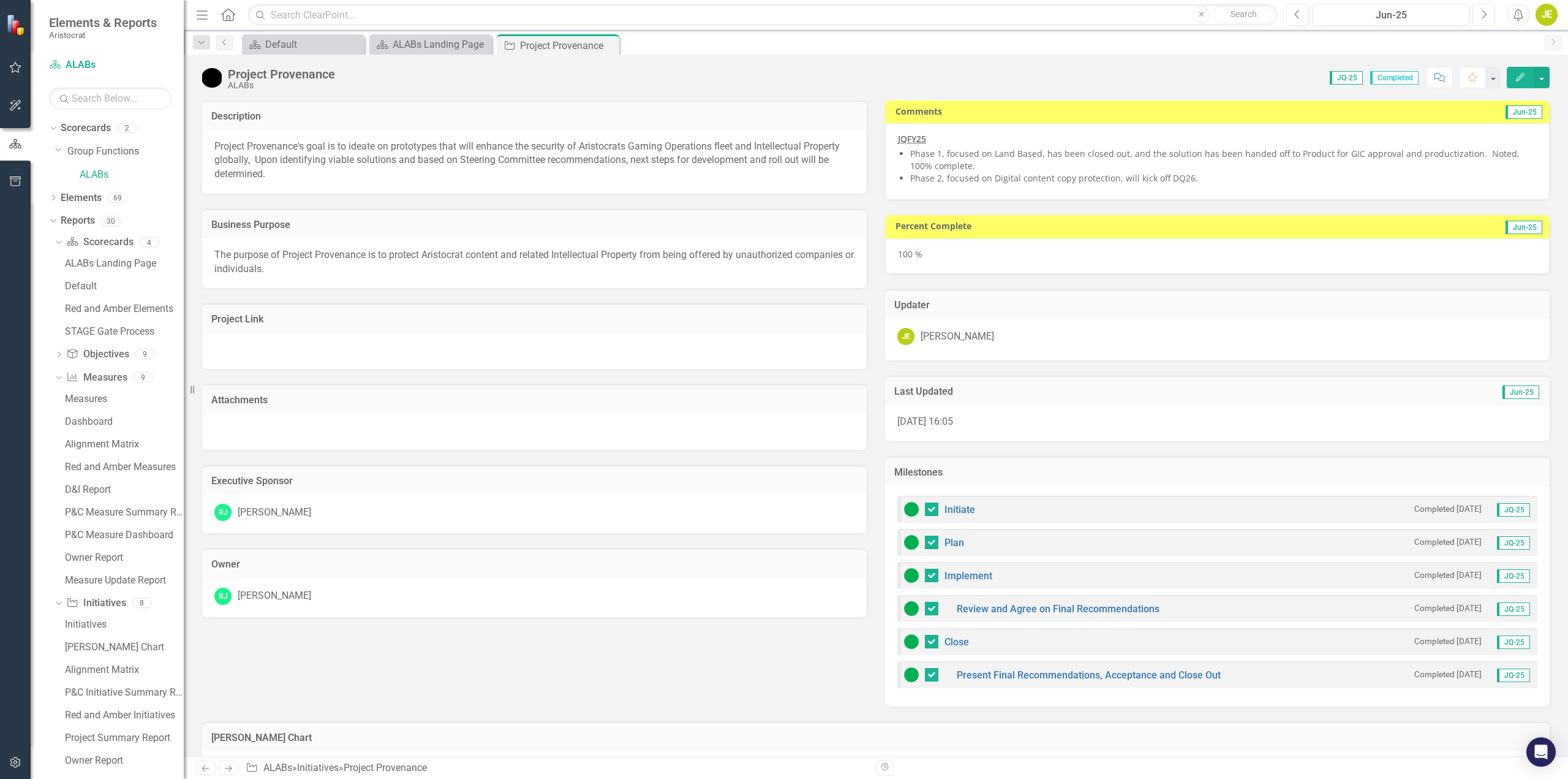
click at [1484, 17] on icon "Next" at bounding box center [1484, 14] width 7 height 11
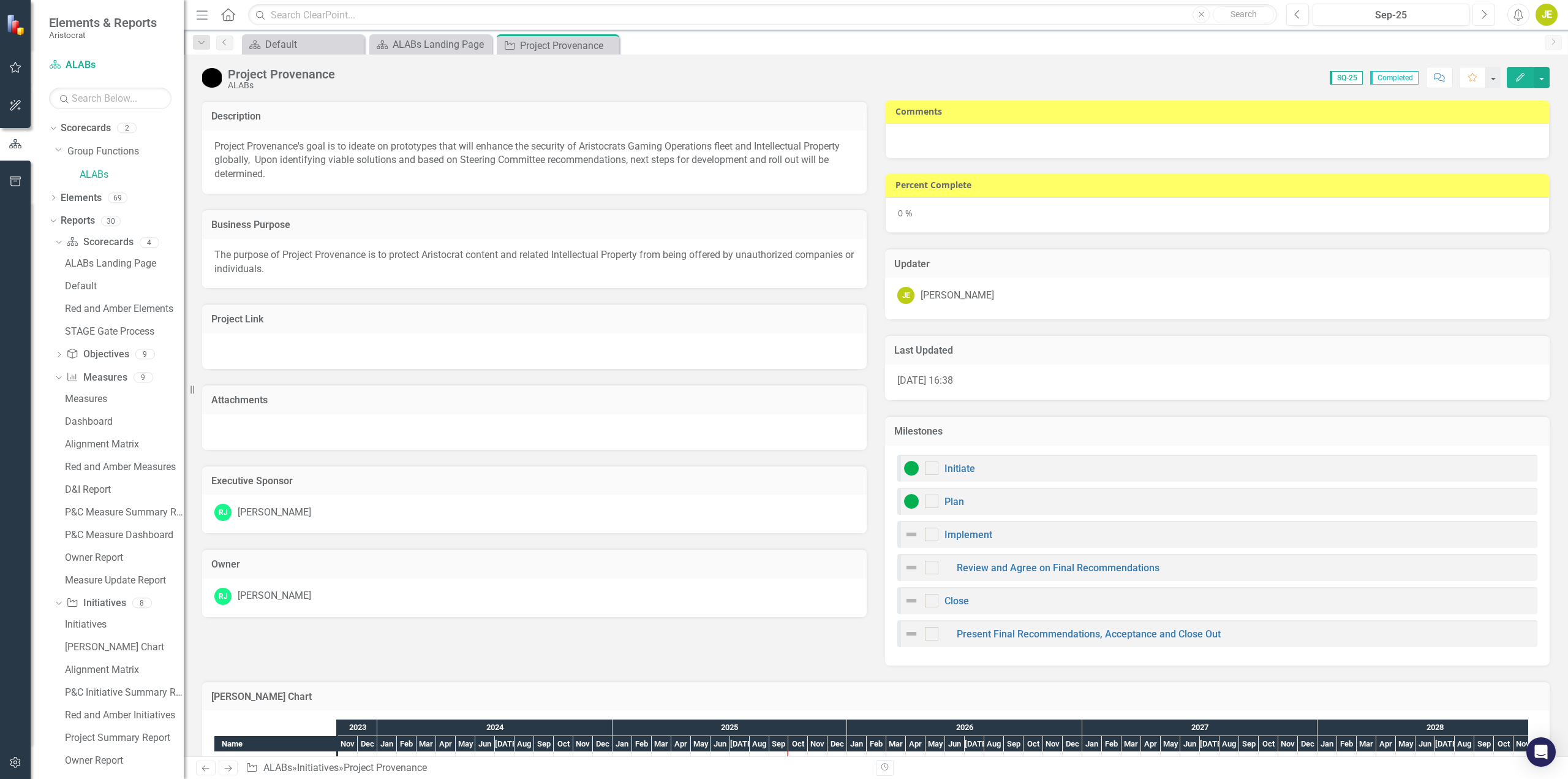
checkbox input "true"
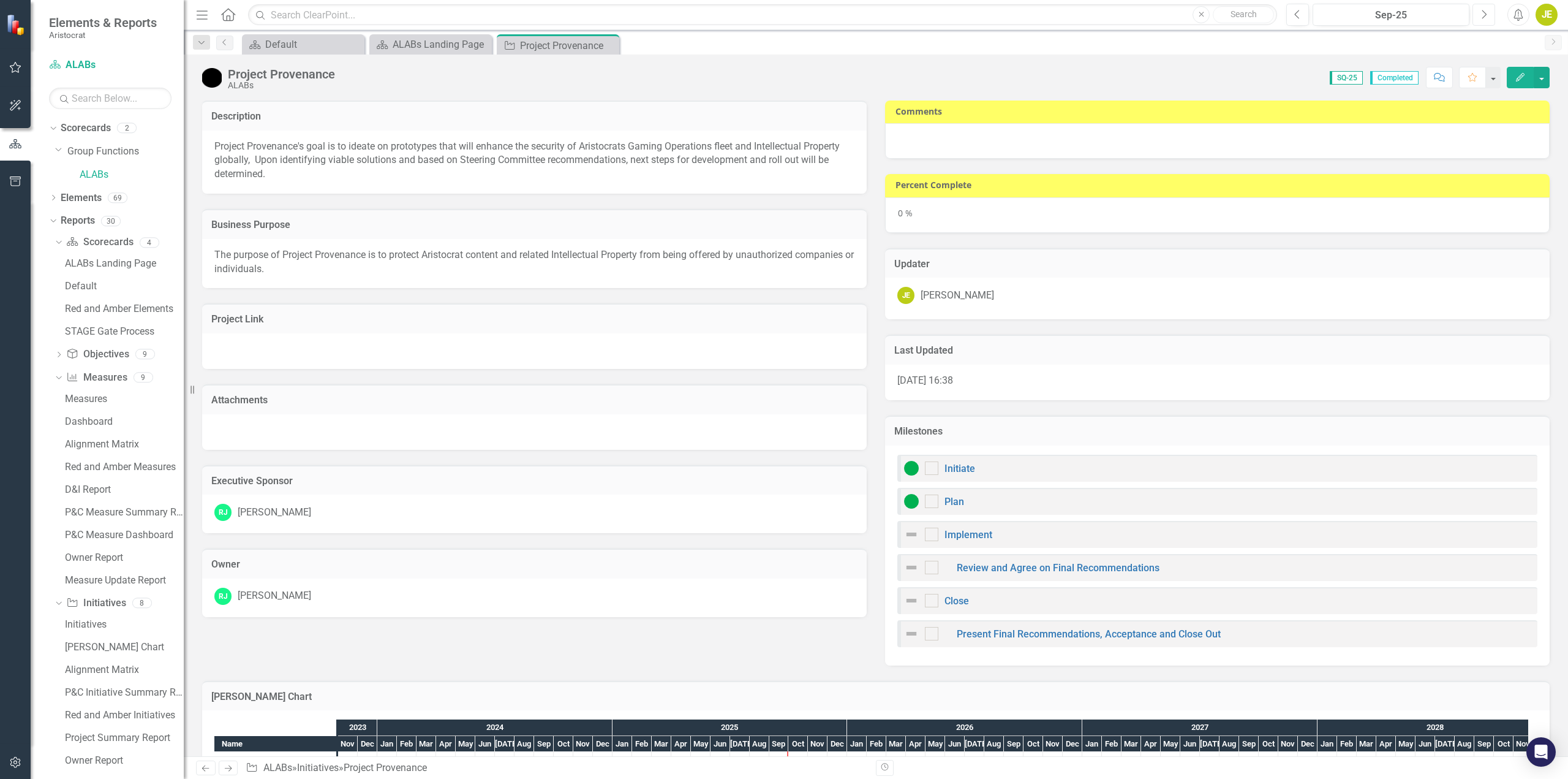
checkbox input "true"
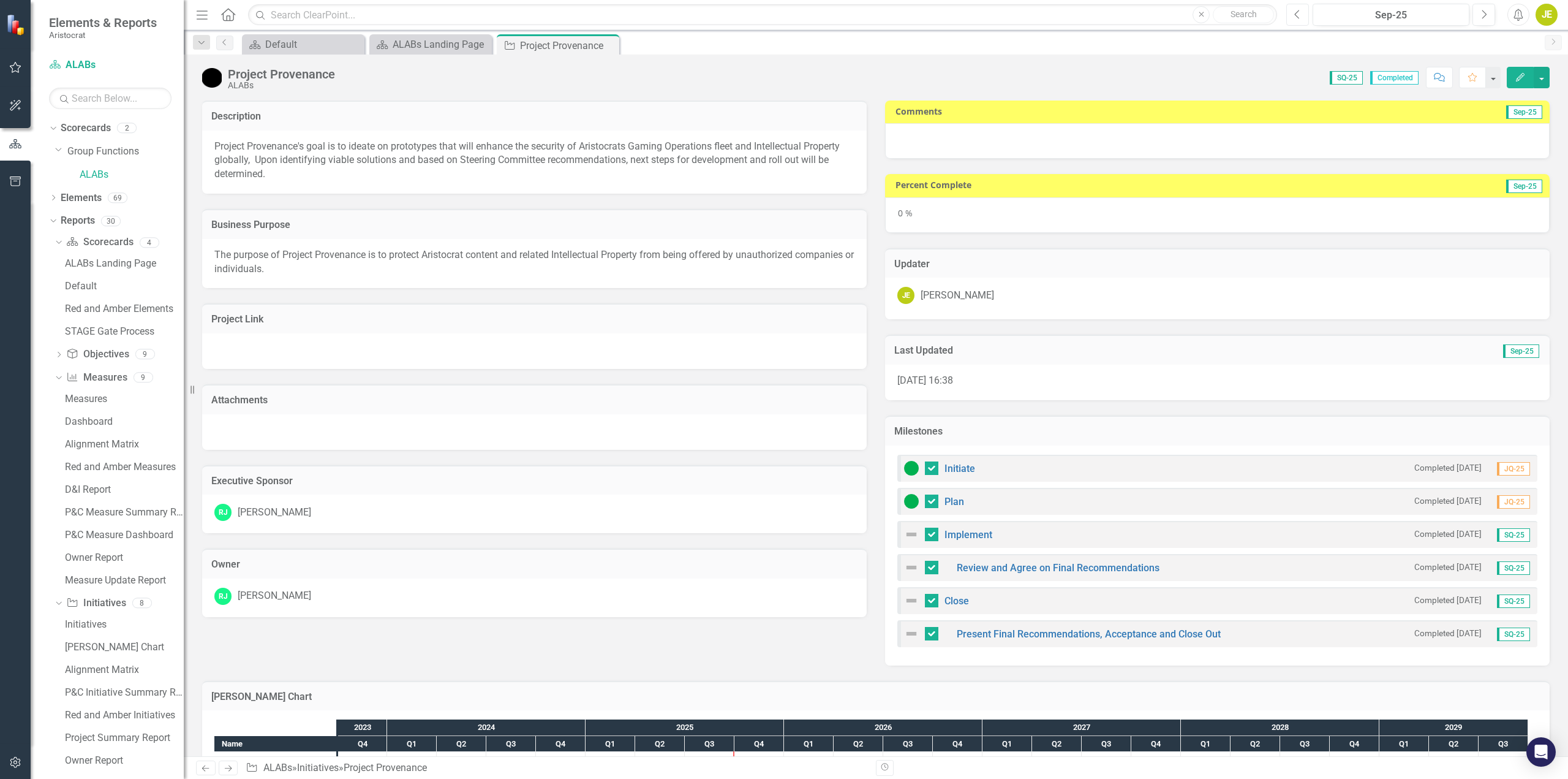
click at [1303, 21] on button "Previous" at bounding box center [1298, 15] width 23 height 22
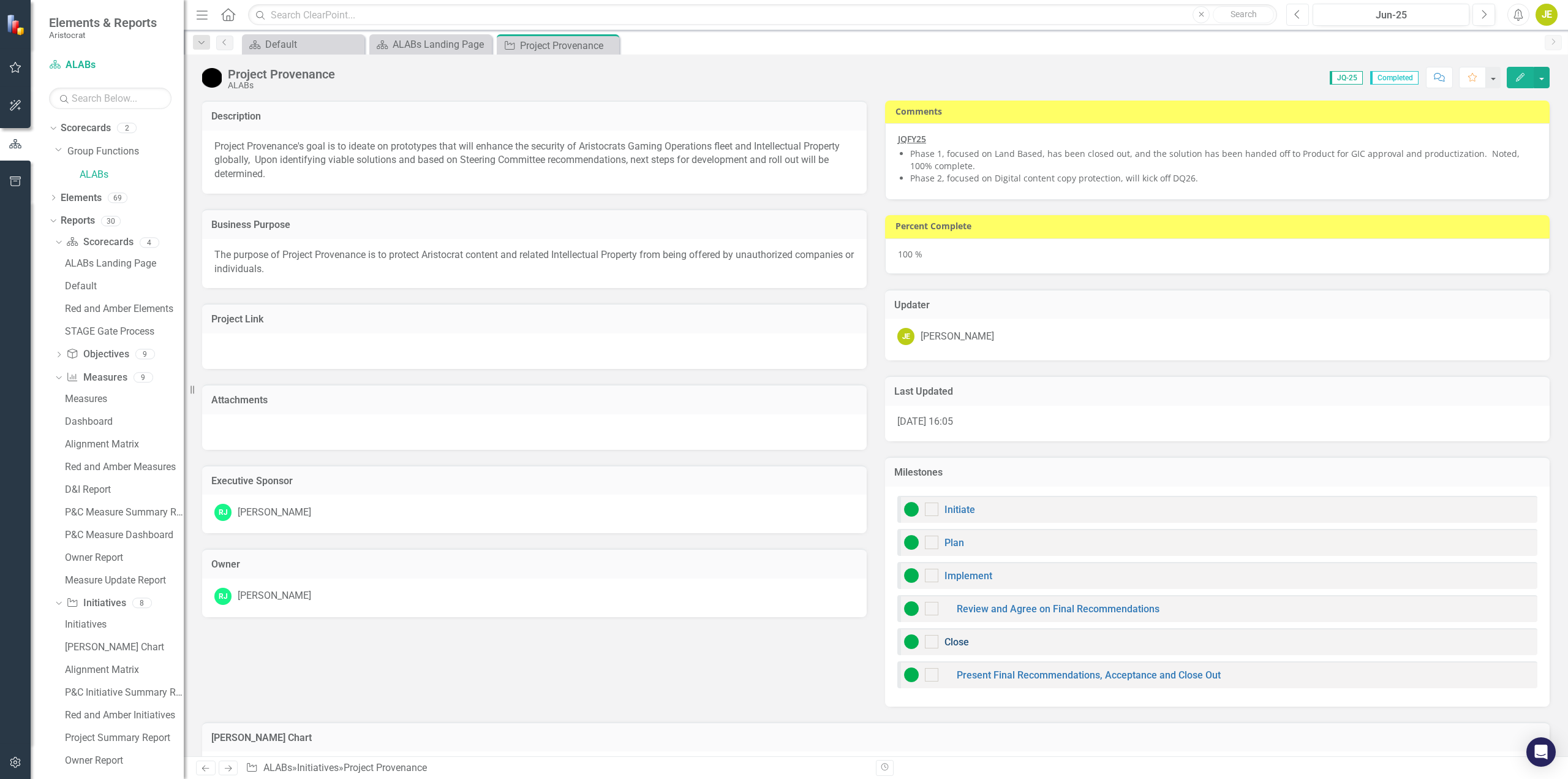
checkbox input "true"
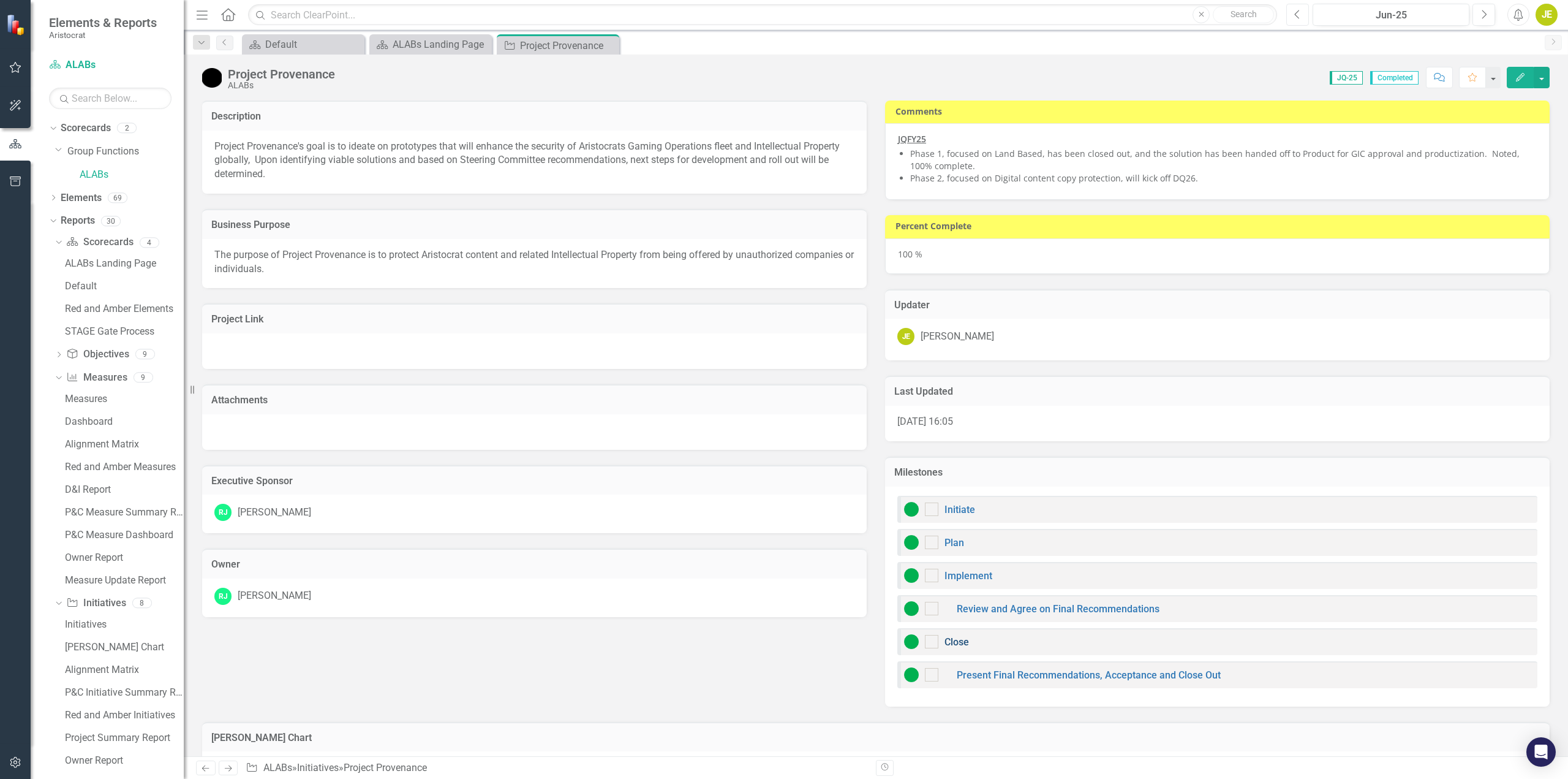
checkbox input "true"
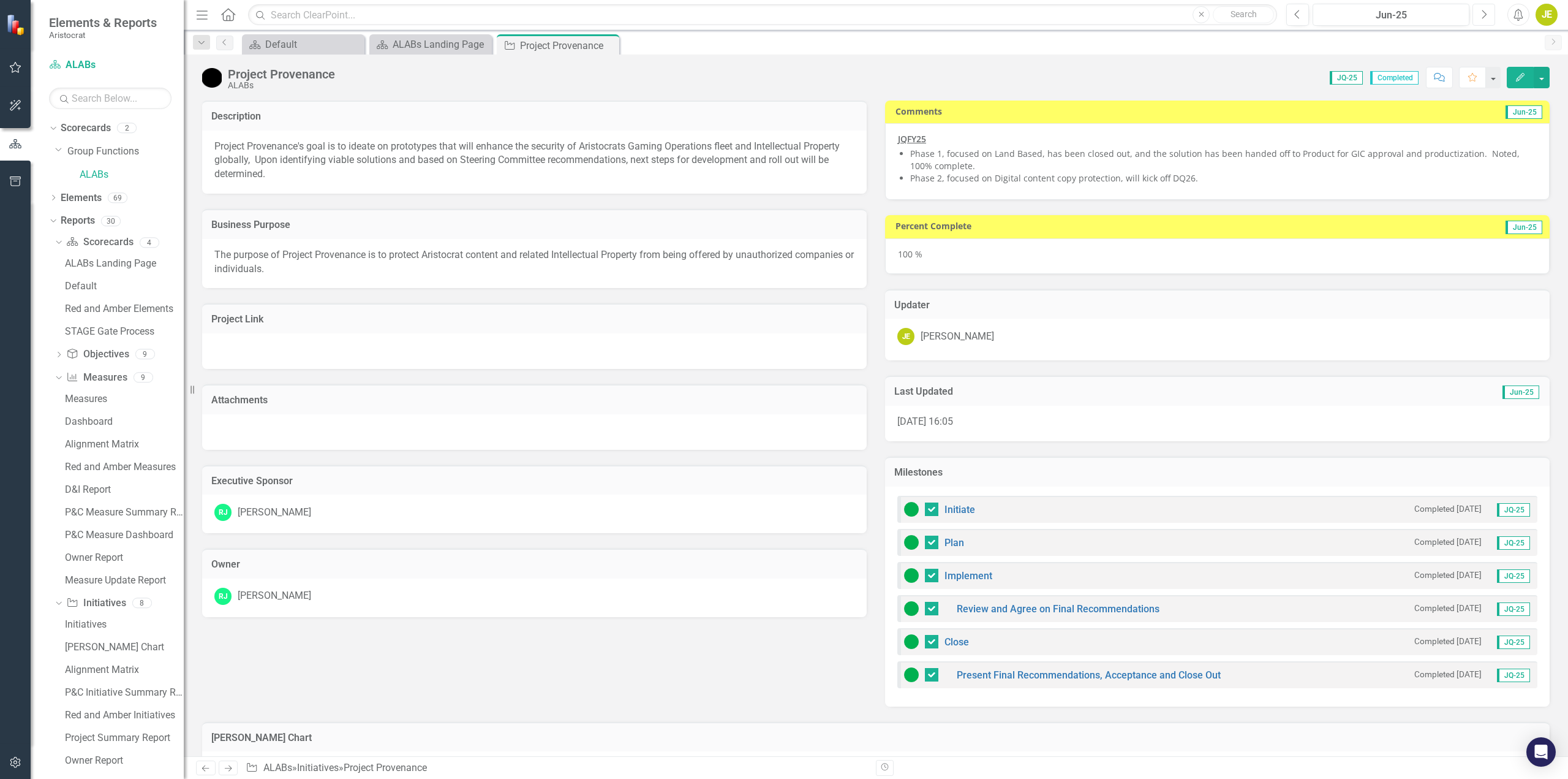
click at [1488, 17] on button "Next" at bounding box center [1484, 15] width 23 height 22
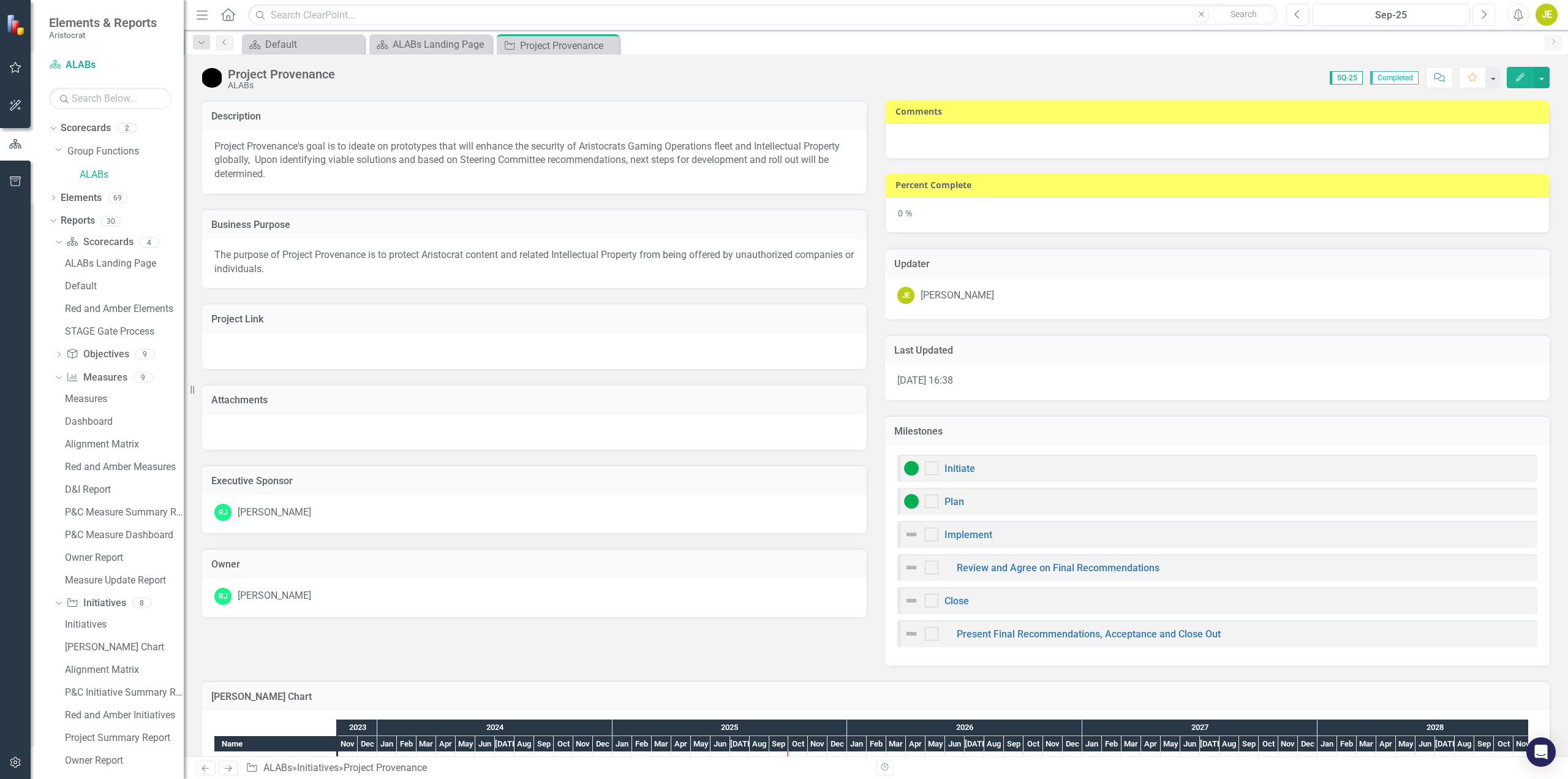
checkbox input "true"
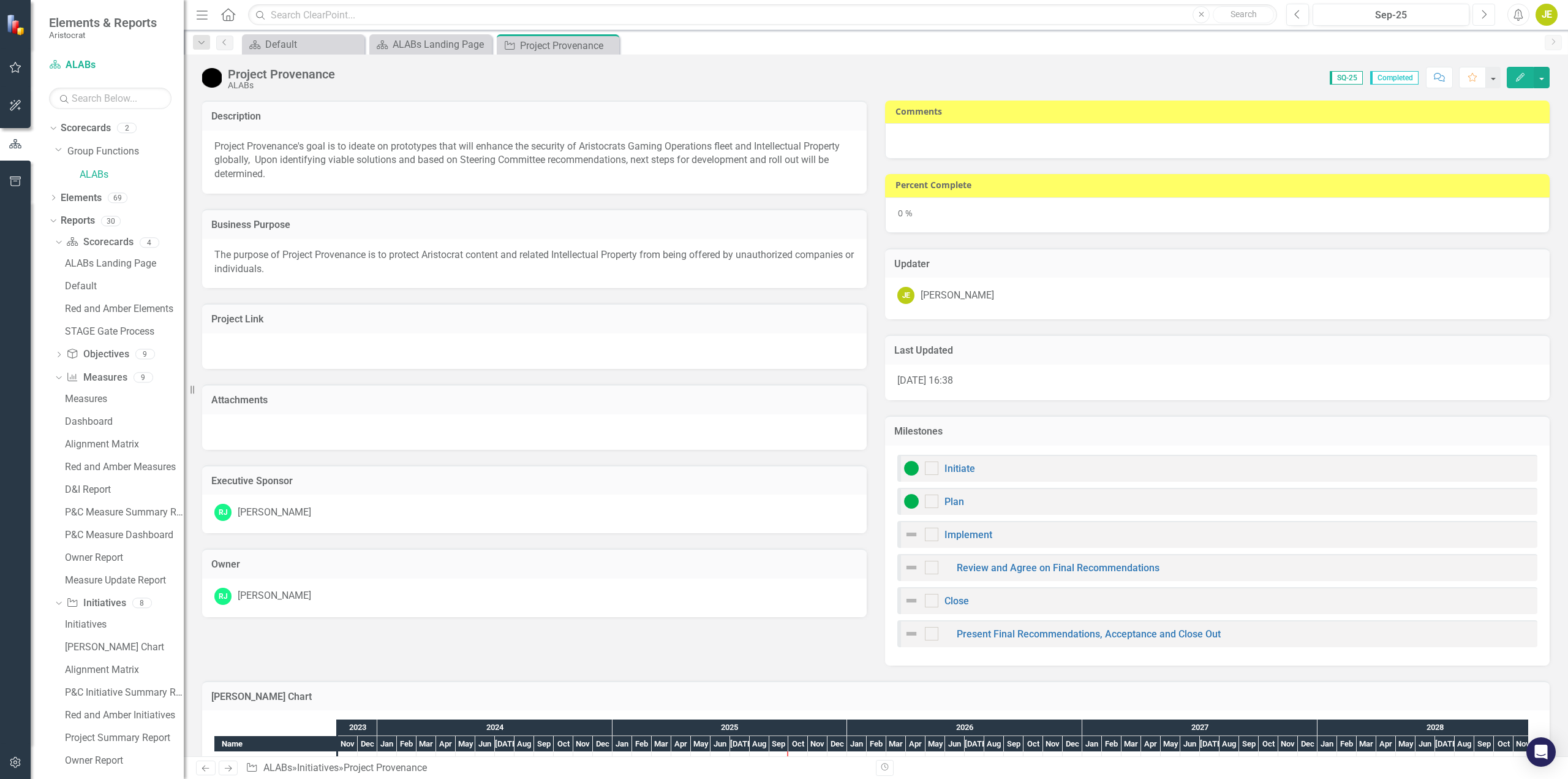
checkbox input "true"
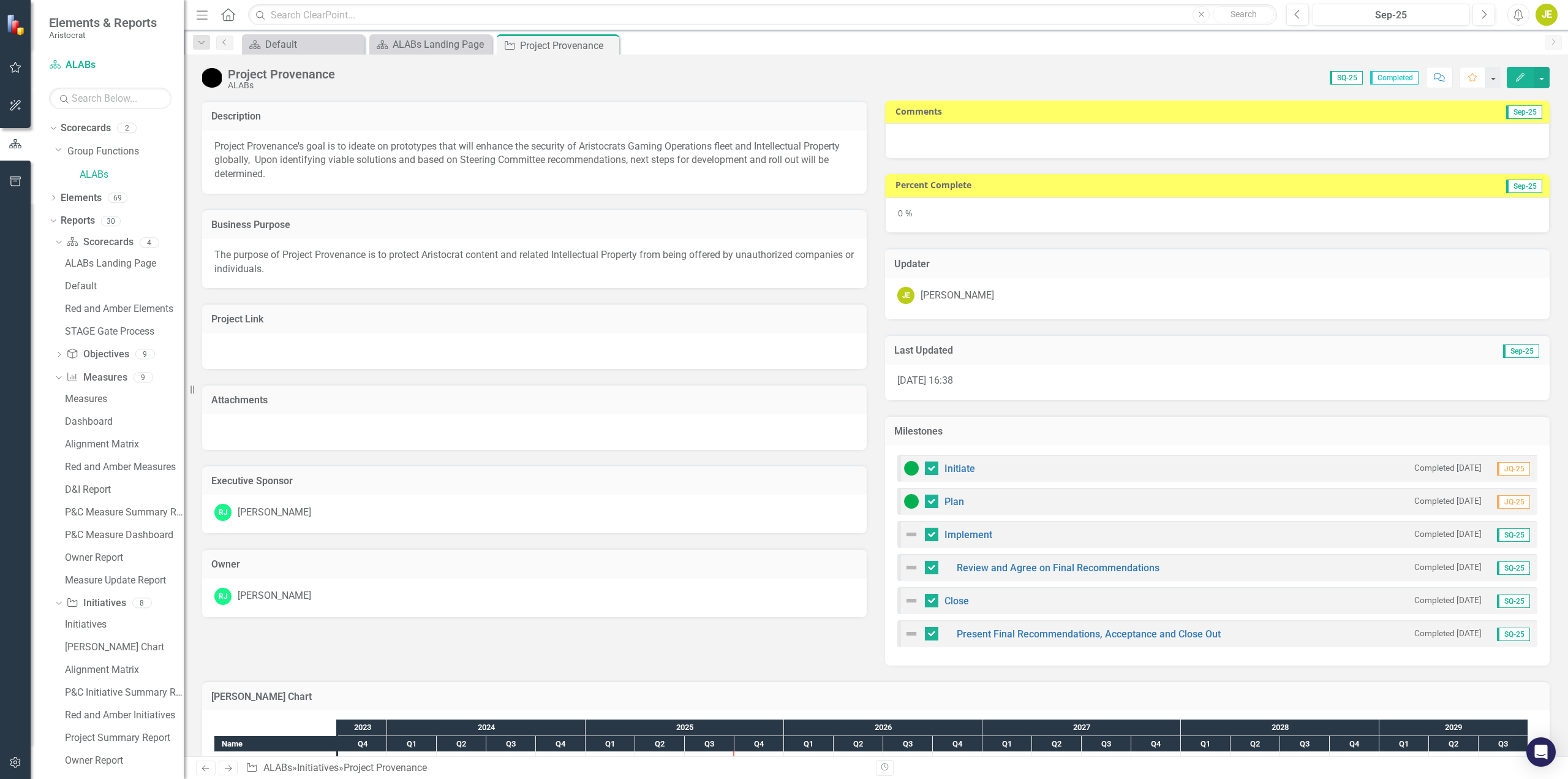
click at [1365, 149] on div at bounding box center [1217, 141] width 665 height 36
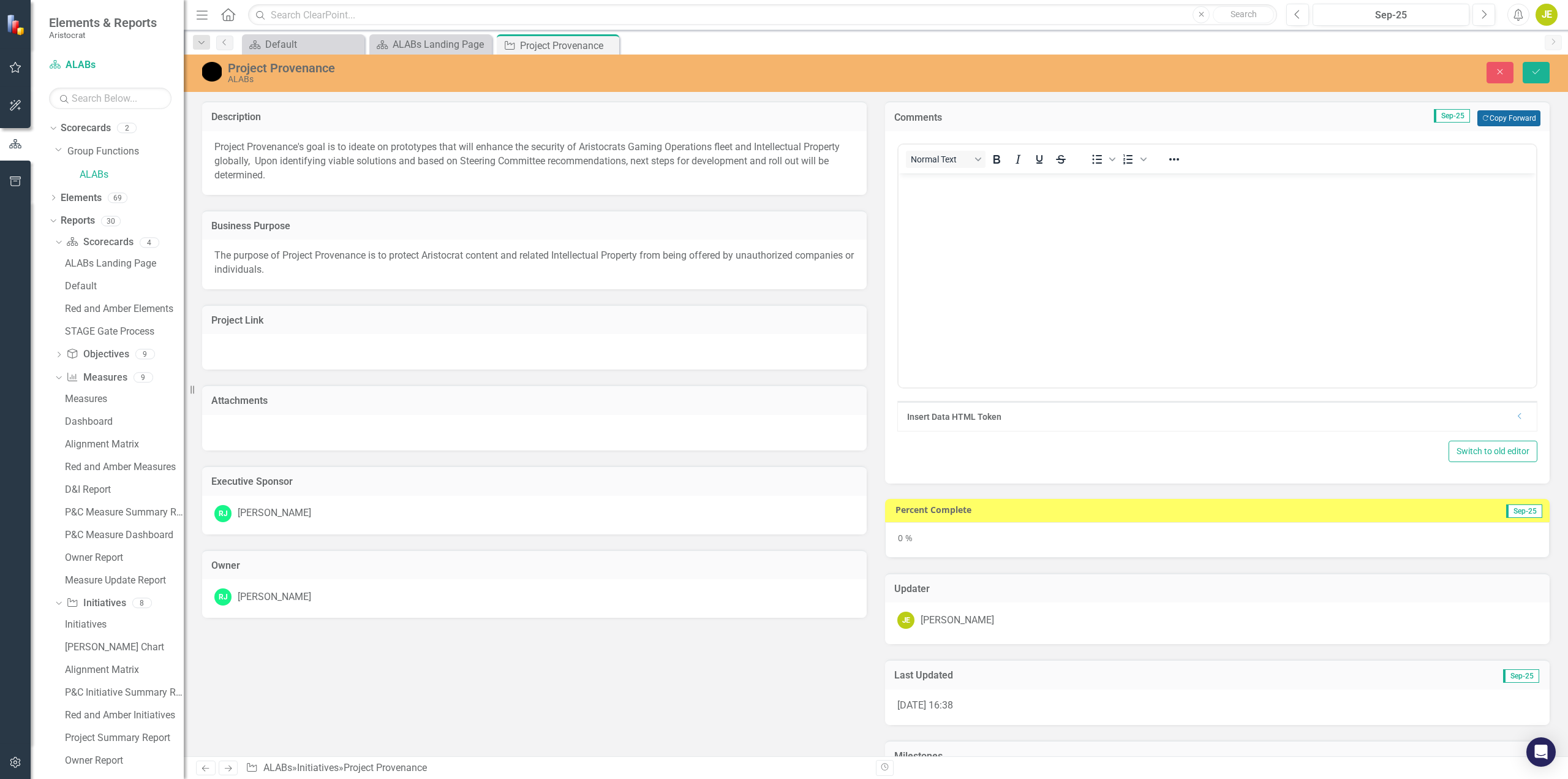
click at [1505, 118] on button "Copy Forward Copy Forward" at bounding box center [1509, 118] width 63 height 16
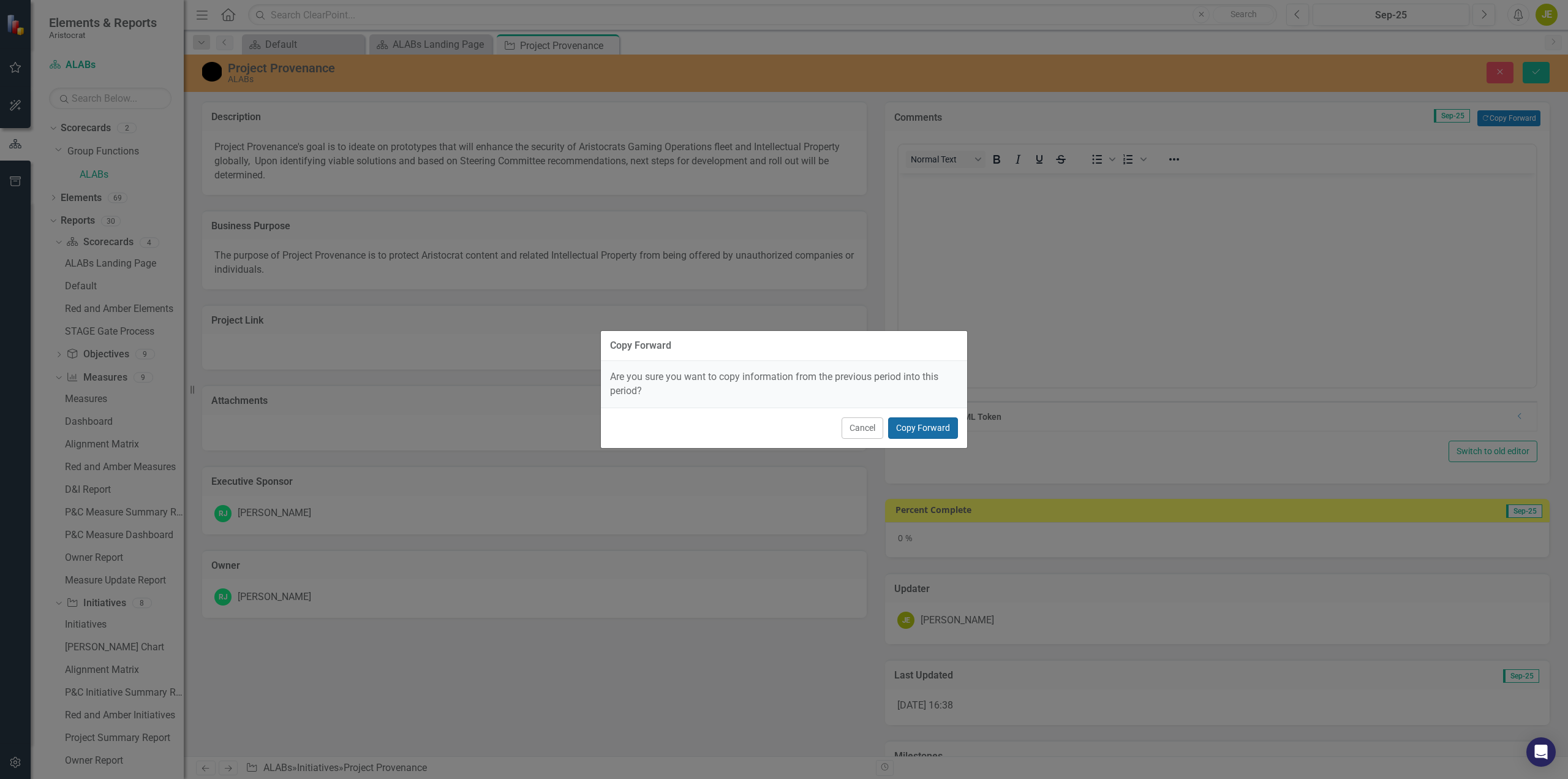
drag, startPoint x: 927, startPoint y: 428, endPoint x: 9, endPoint y: 201, distance: 945.6
click at [927, 428] on button "Copy Forward" at bounding box center [923, 428] width 69 height 22
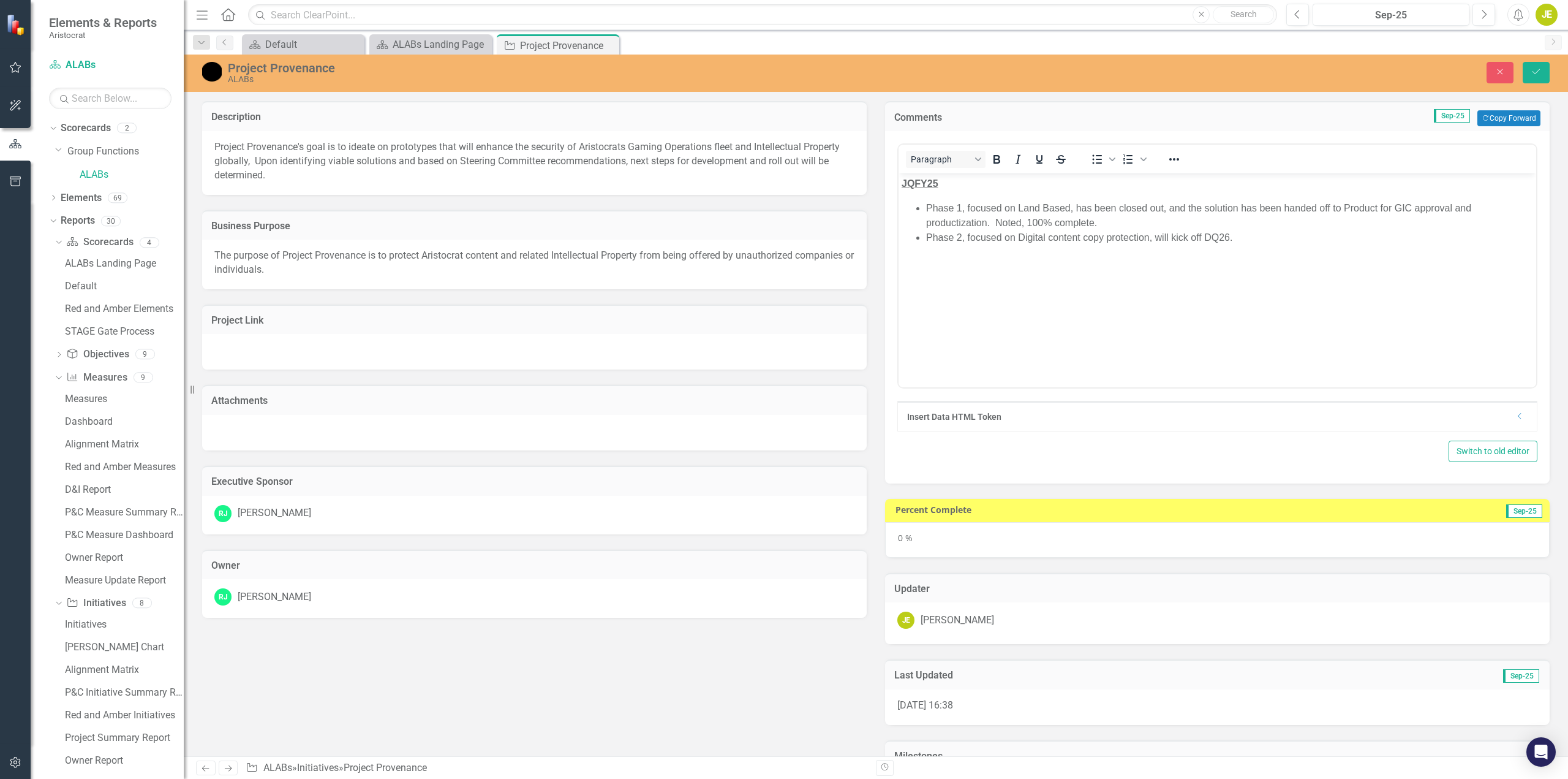
click at [911, 181] on strong "JQFY25" at bounding box center [919, 183] width 37 height 11
click at [940, 538] on div "0 %" at bounding box center [1217, 540] width 665 height 36
click at [914, 540] on div "0 %" at bounding box center [1217, 540] width 665 height 36
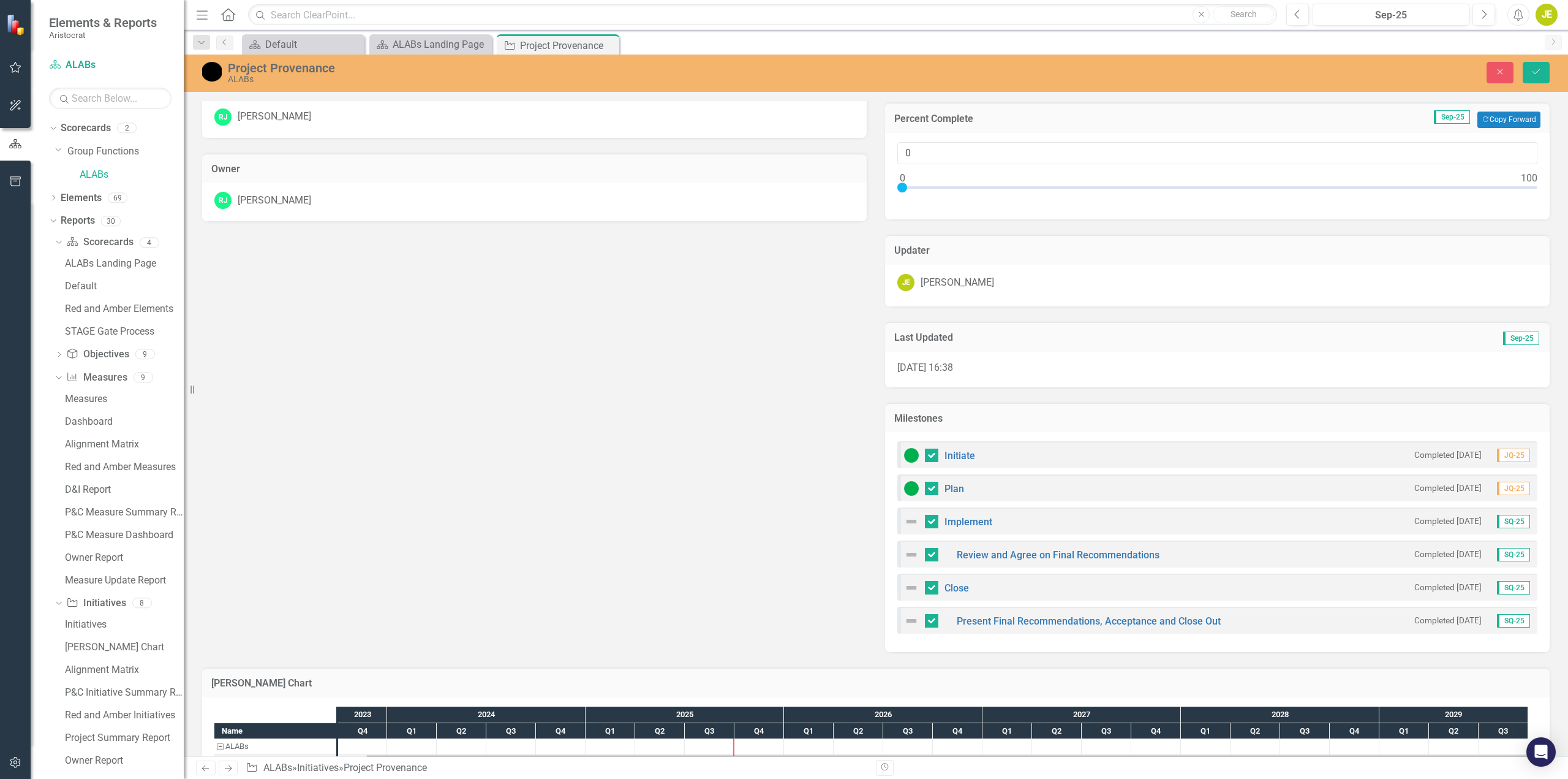
scroll to position [429, 0]
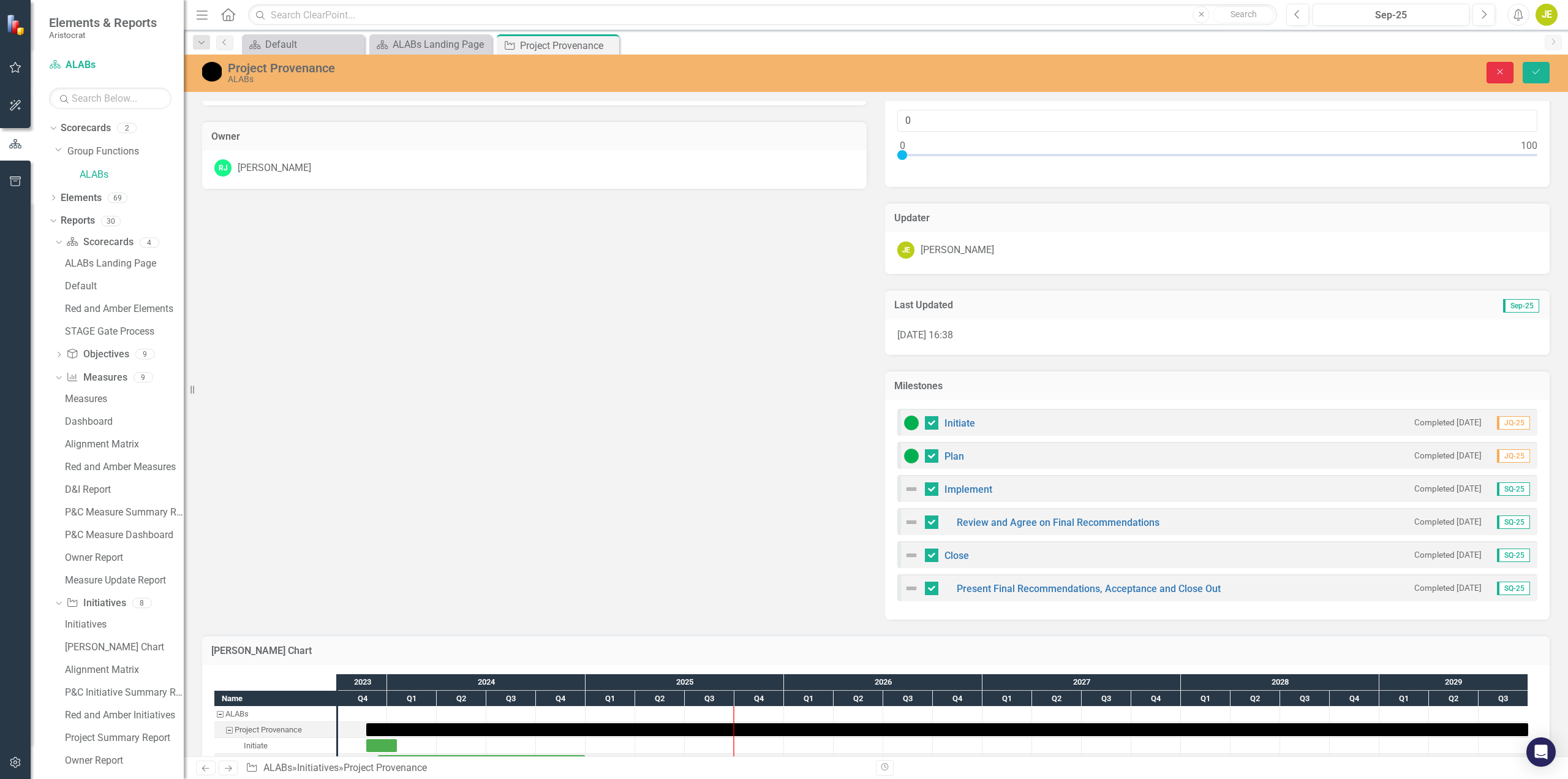
click at [1505, 73] on icon "Close" at bounding box center [1500, 71] width 11 height 9
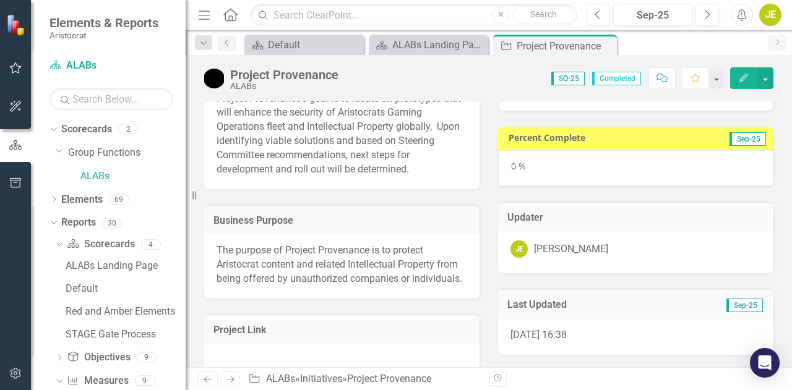
scroll to position [0, 0]
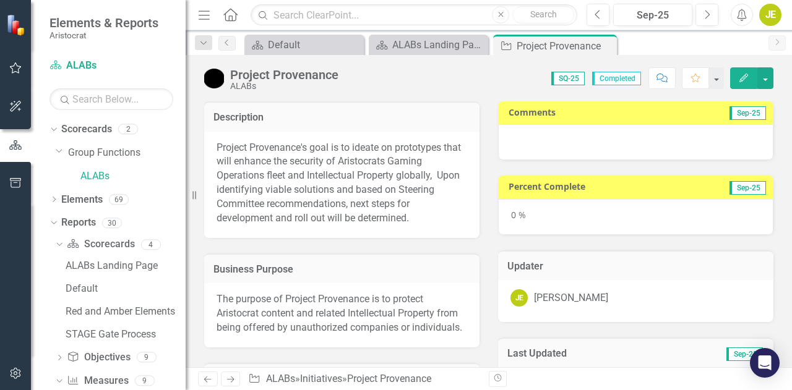
click at [675, 148] on div at bounding box center [635, 142] width 275 height 36
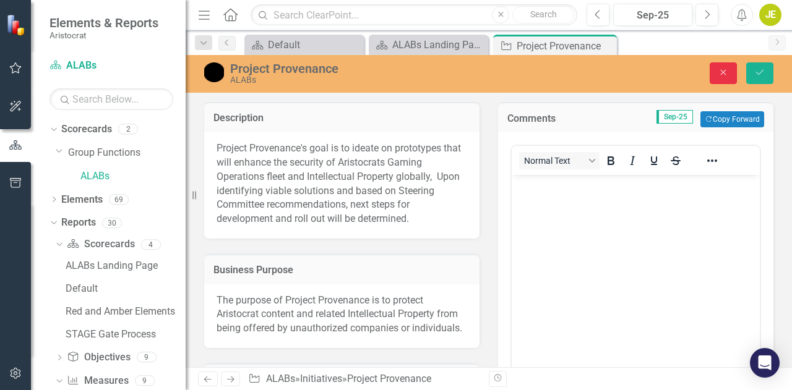
click at [721, 74] on icon "Close" at bounding box center [722, 72] width 11 height 9
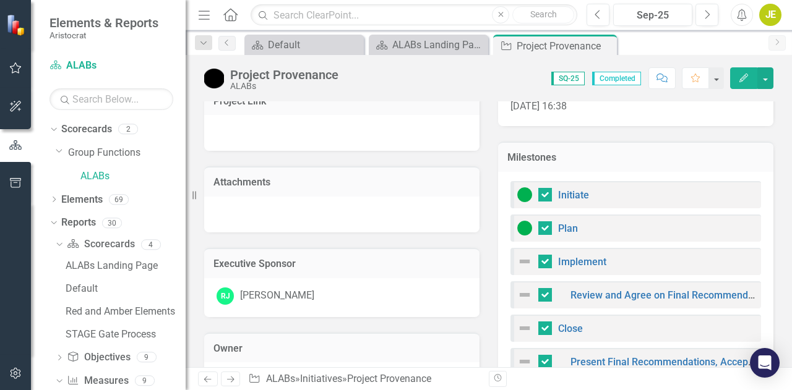
scroll to position [283, 0]
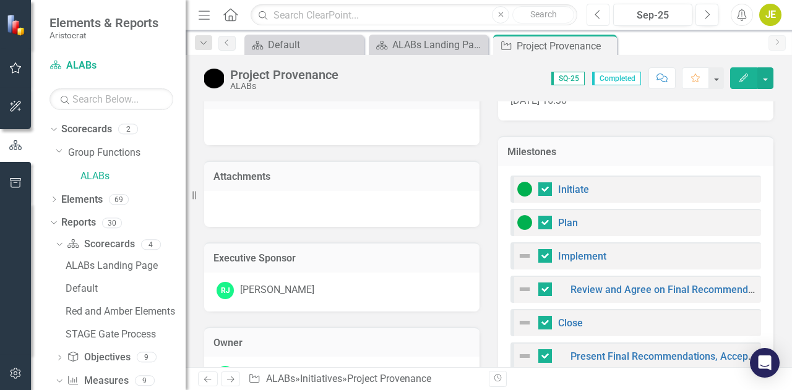
click at [597, 19] on icon "Previous" at bounding box center [597, 14] width 7 height 11
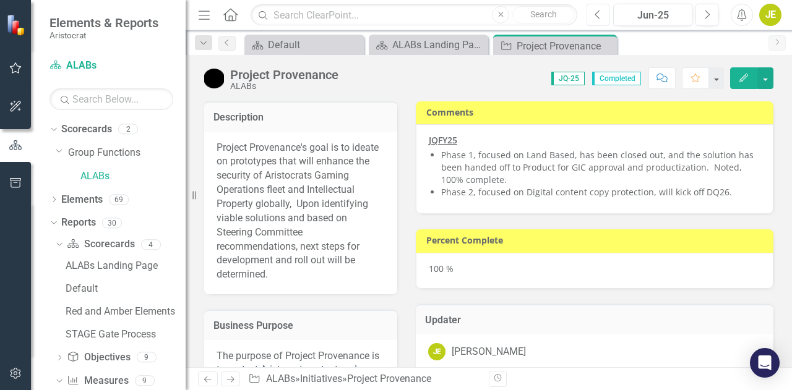
checkbox input "true"
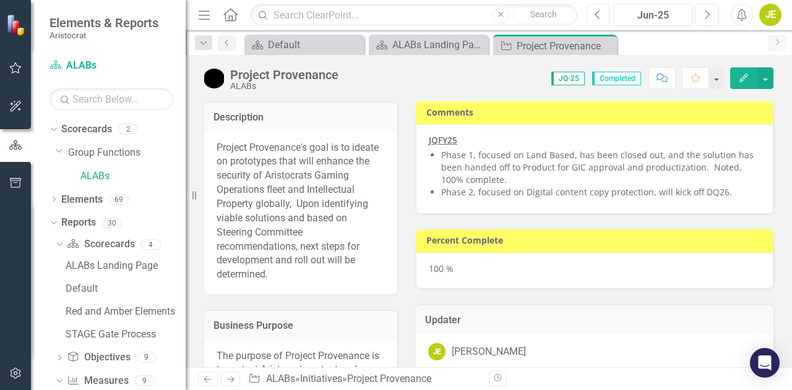
checkbox input "true"
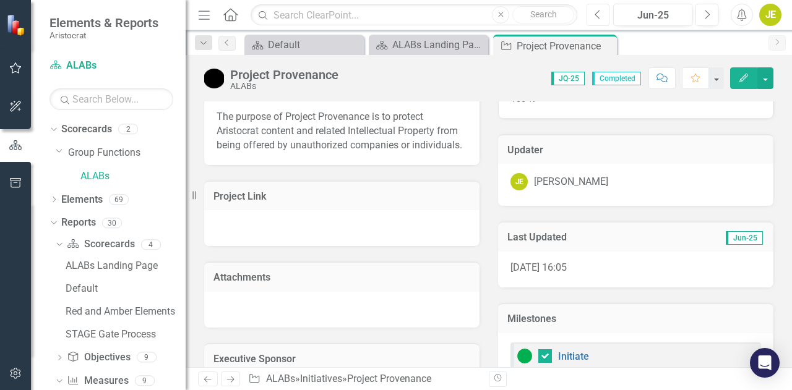
scroll to position [158, 0]
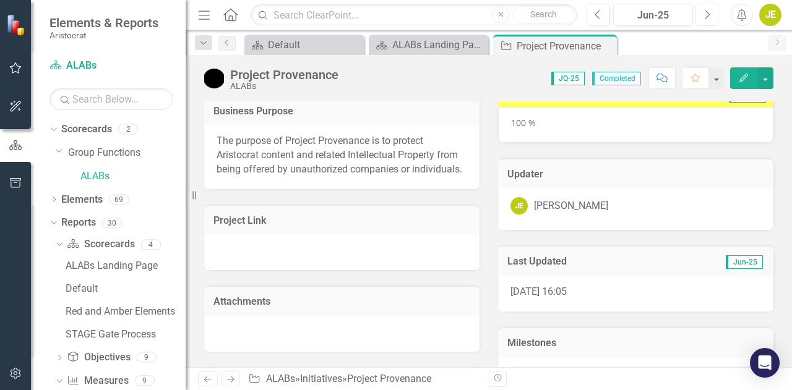
click at [710, 7] on button "Next" at bounding box center [706, 15] width 23 height 22
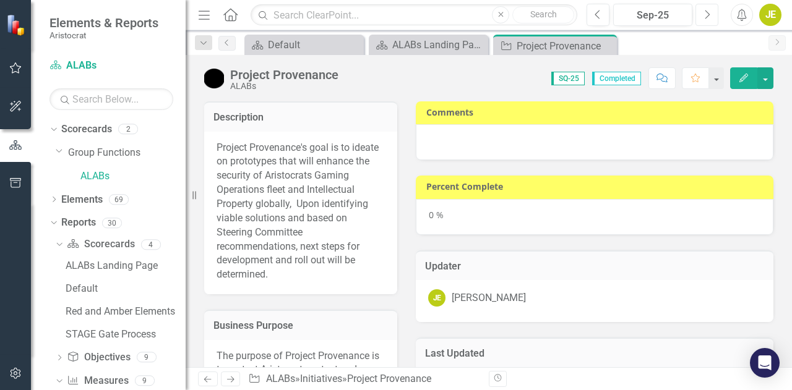
checkbox input "true"
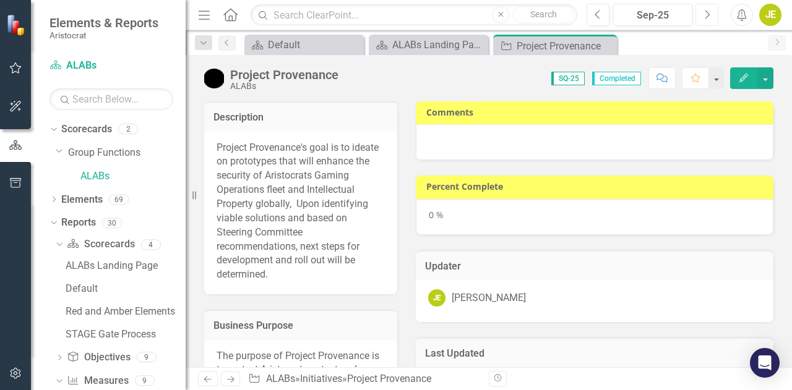
checkbox input "true"
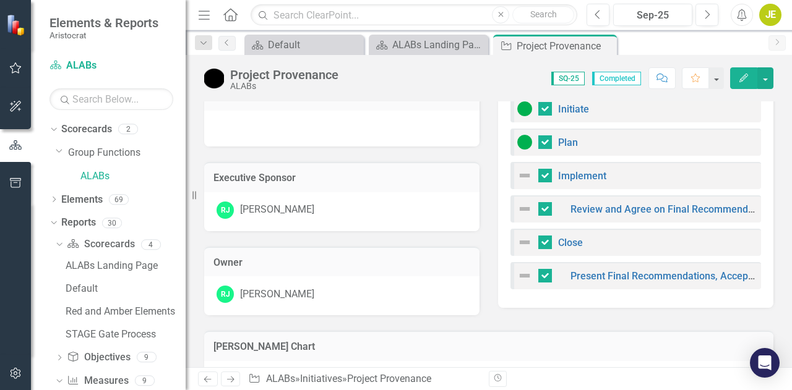
scroll to position [364, 0]
drag, startPoint x: 192, startPoint y: 199, endPoint x: 116, endPoint y: 203, distance: 76.2
click at [116, 203] on div "Elements & Reports Aristocrat Scorecard ALABs Search Dropdown Scorecards 2 Drop…" at bounding box center [93, 195] width 186 height 390
drag, startPoint x: 192, startPoint y: 198, endPoint x: 60, endPoint y: 201, distance: 131.7
click at [60, 201] on div "Elements & Reports Aristocrat Scorecard ALABs Search Dropdown Scorecards 2 Drop…" at bounding box center [93, 195] width 186 height 390
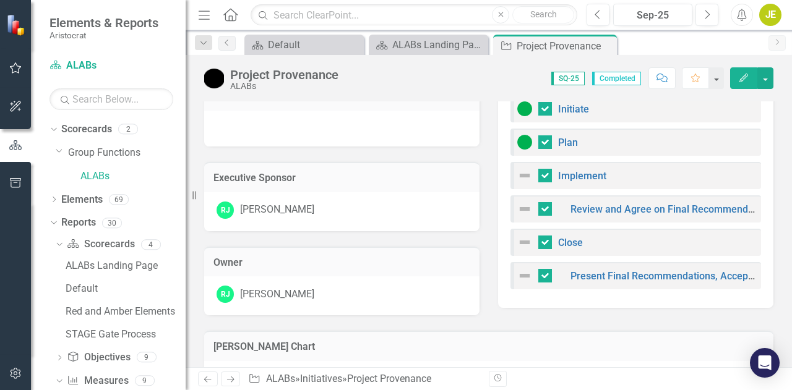
click at [194, 194] on icon "Resize" at bounding box center [196, 195] width 12 height 10
click at [201, 12] on icon "Menu" at bounding box center [204, 14] width 16 height 13
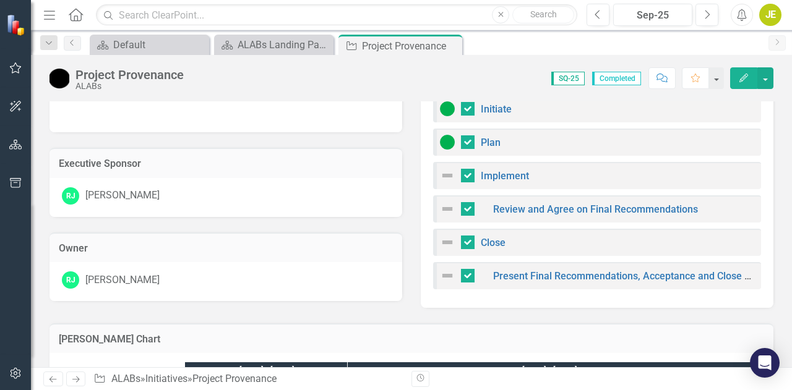
scroll to position [350, 0]
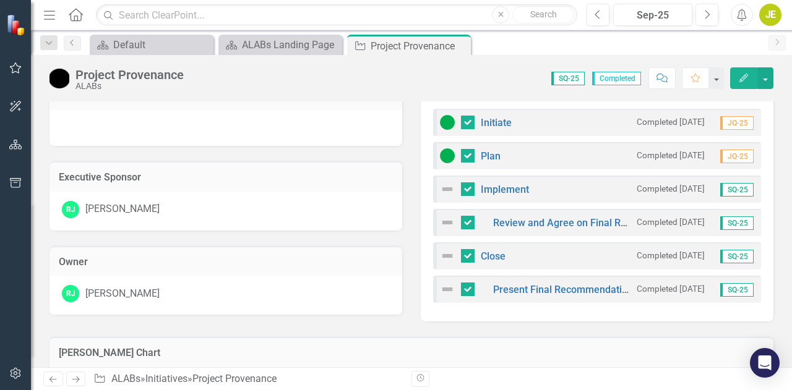
click at [646, 189] on small "Completed 10/7/25" at bounding box center [670, 189] width 68 height 12
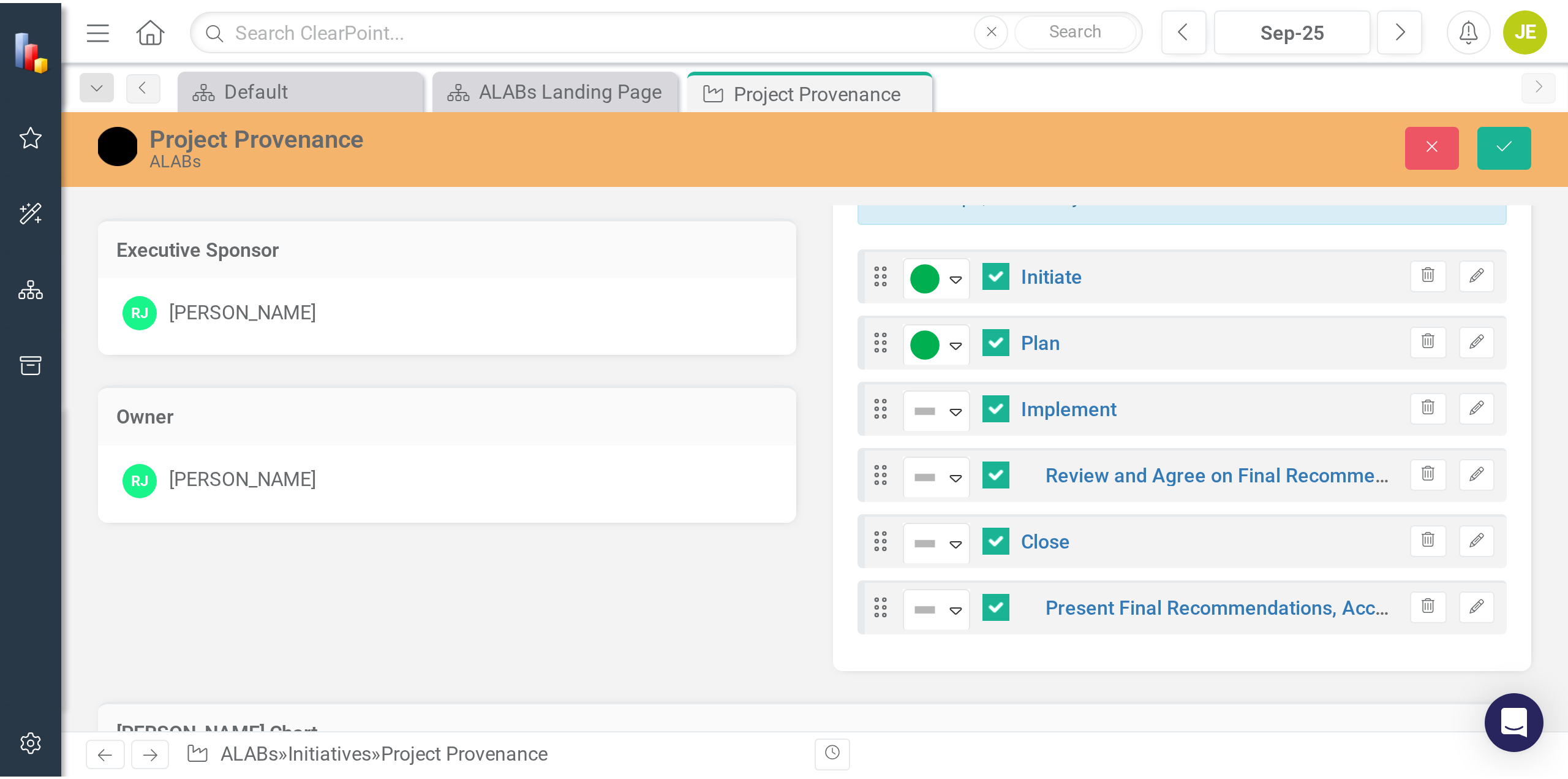
scroll to position [408, 0]
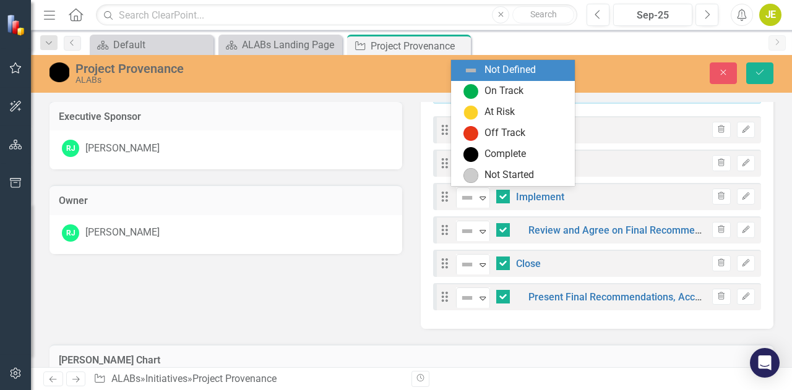
click at [480, 194] on icon "Expand" at bounding box center [482, 198] width 12 height 10
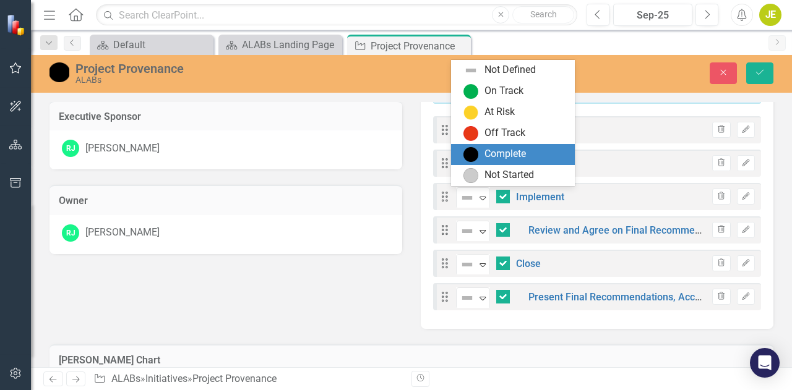
click at [505, 153] on div "Complete" at bounding box center [504, 154] width 41 height 14
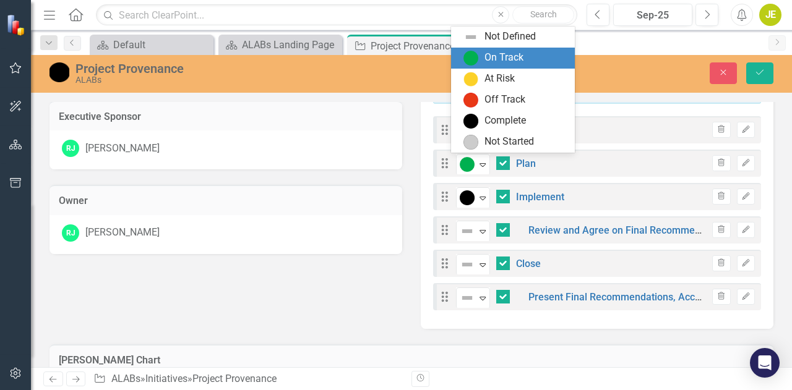
click at [479, 169] on div "Expand" at bounding box center [482, 165] width 12 height 20
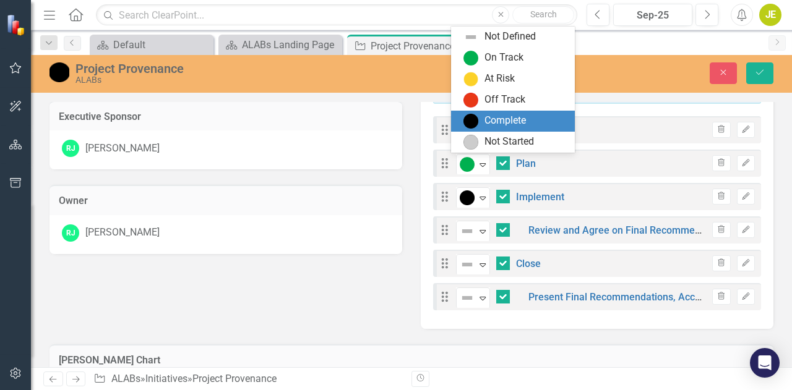
click at [493, 125] on div "Complete" at bounding box center [504, 121] width 41 height 14
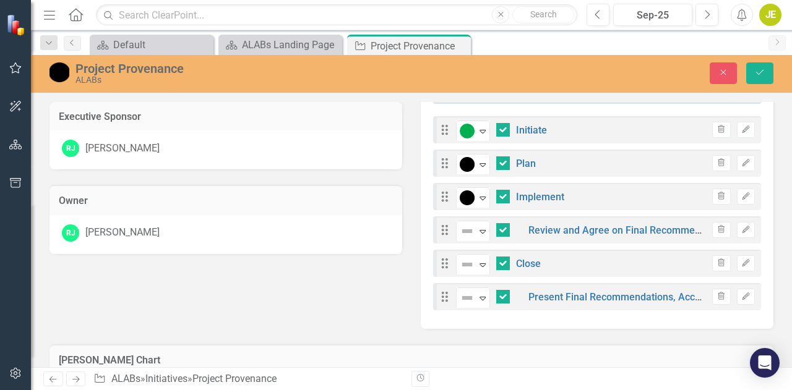
click at [477, 133] on icon "Expand" at bounding box center [482, 131] width 12 height 10
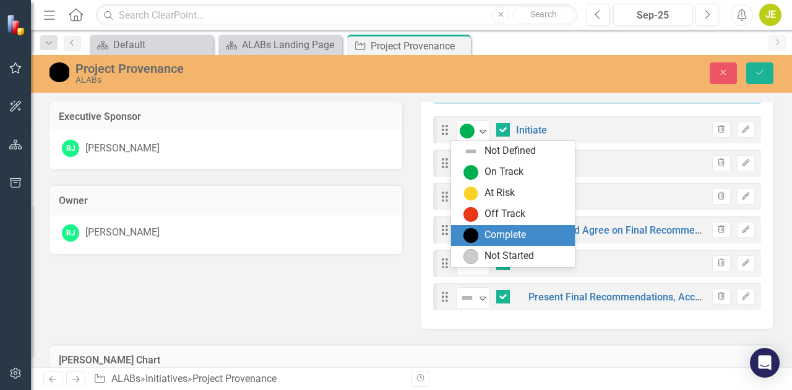
click at [501, 233] on div "Complete" at bounding box center [504, 235] width 41 height 14
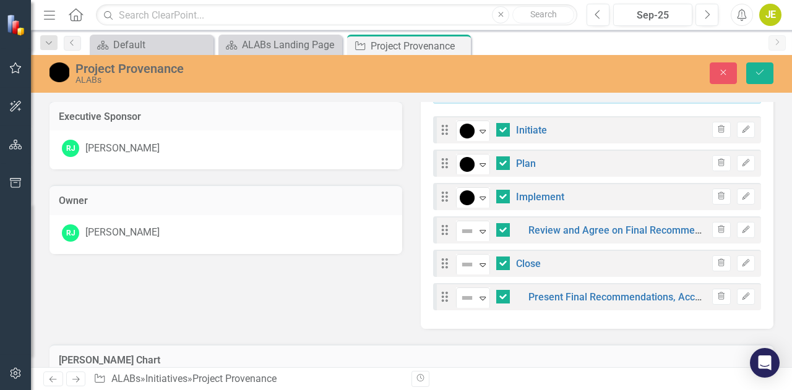
click at [480, 230] on icon at bounding box center [482, 232] width 6 height 4
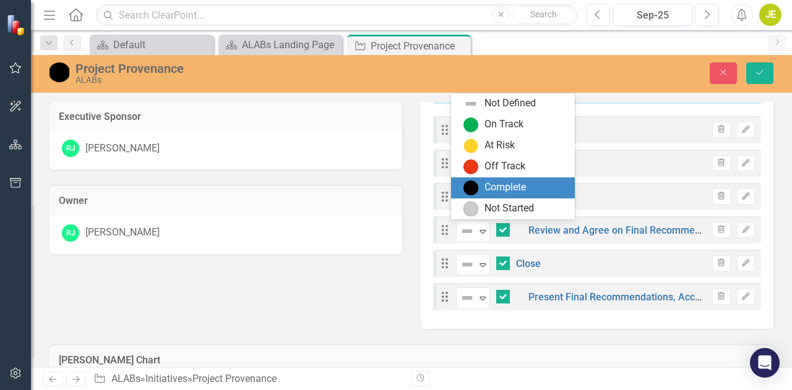
click at [480, 189] on div "Complete" at bounding box center [515, 188] width 104 height 15
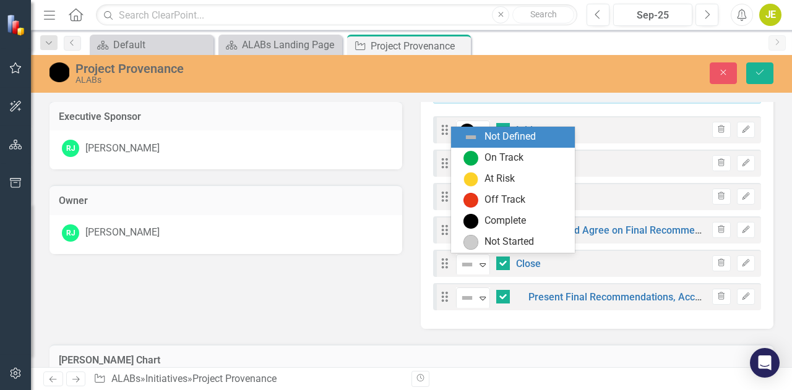
click at [480, 260] on icon "Expand" at bounding box center [482, 265] width 12 height 10
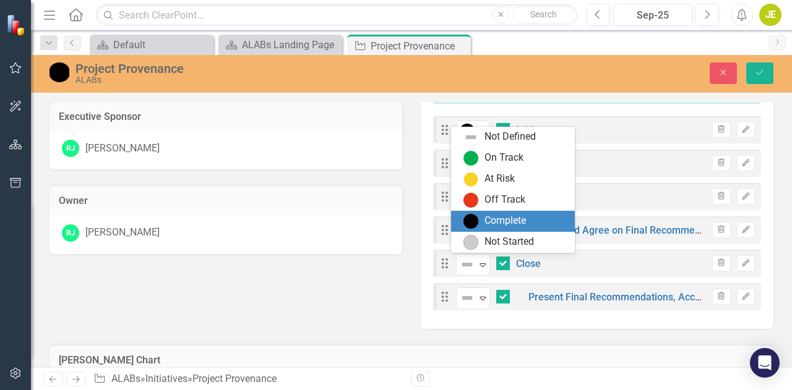
click at [484, 229] on div "Complete" at bounding box center [513, 221] width 124 height 21
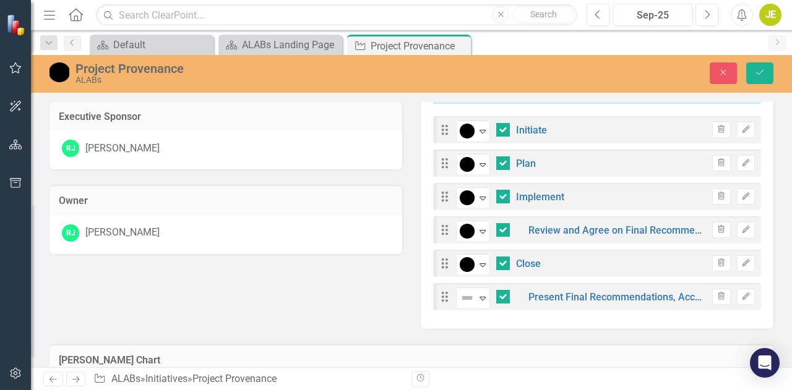
click at [476, 298] on icon "Expand" at bounding box center [482, 298] width 12 height 10
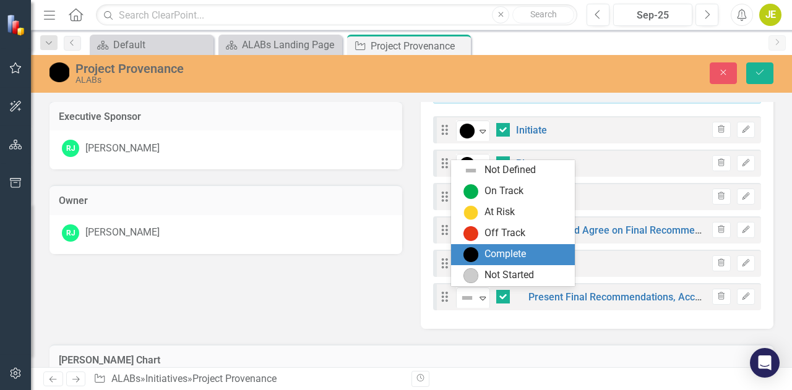
click at [489, 252] on div "Complete" at bounding box center [504, 254] width 41 height 14
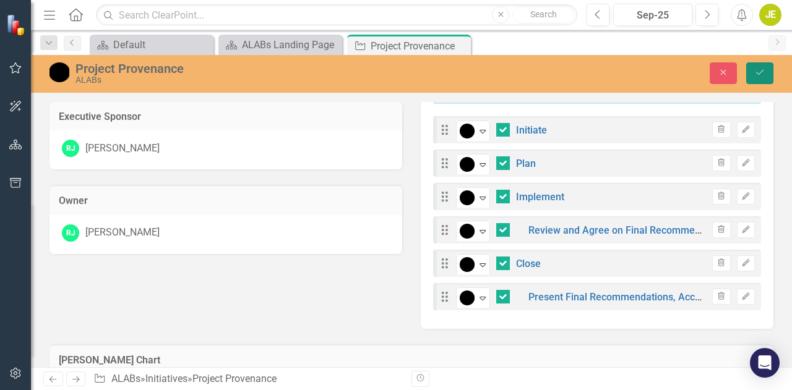
click at [762, 69] on icon "Save" at bounding box center [759, 72] width 11 height 9
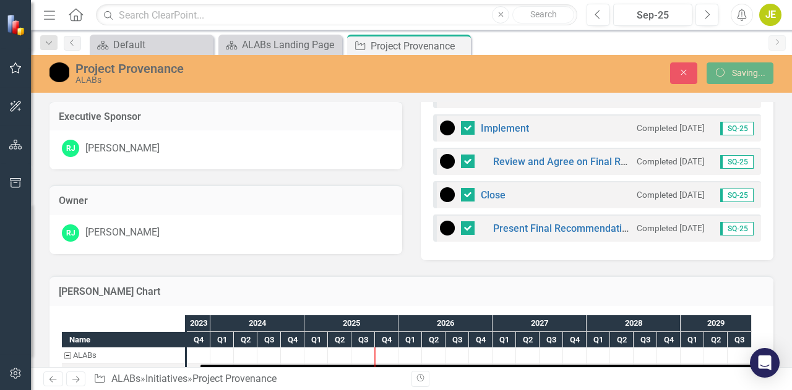
checkbox input "false"
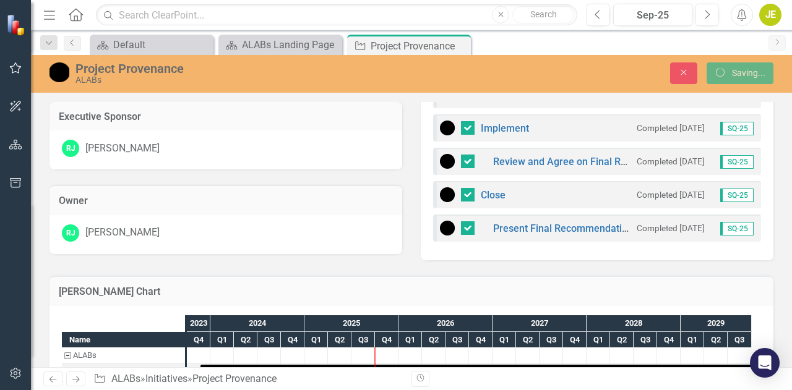
checkbox input "false"
checkbox input "true"
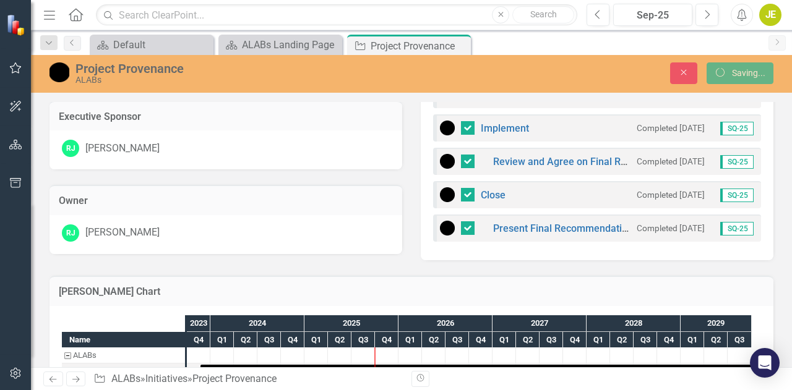
checkbox input "true"
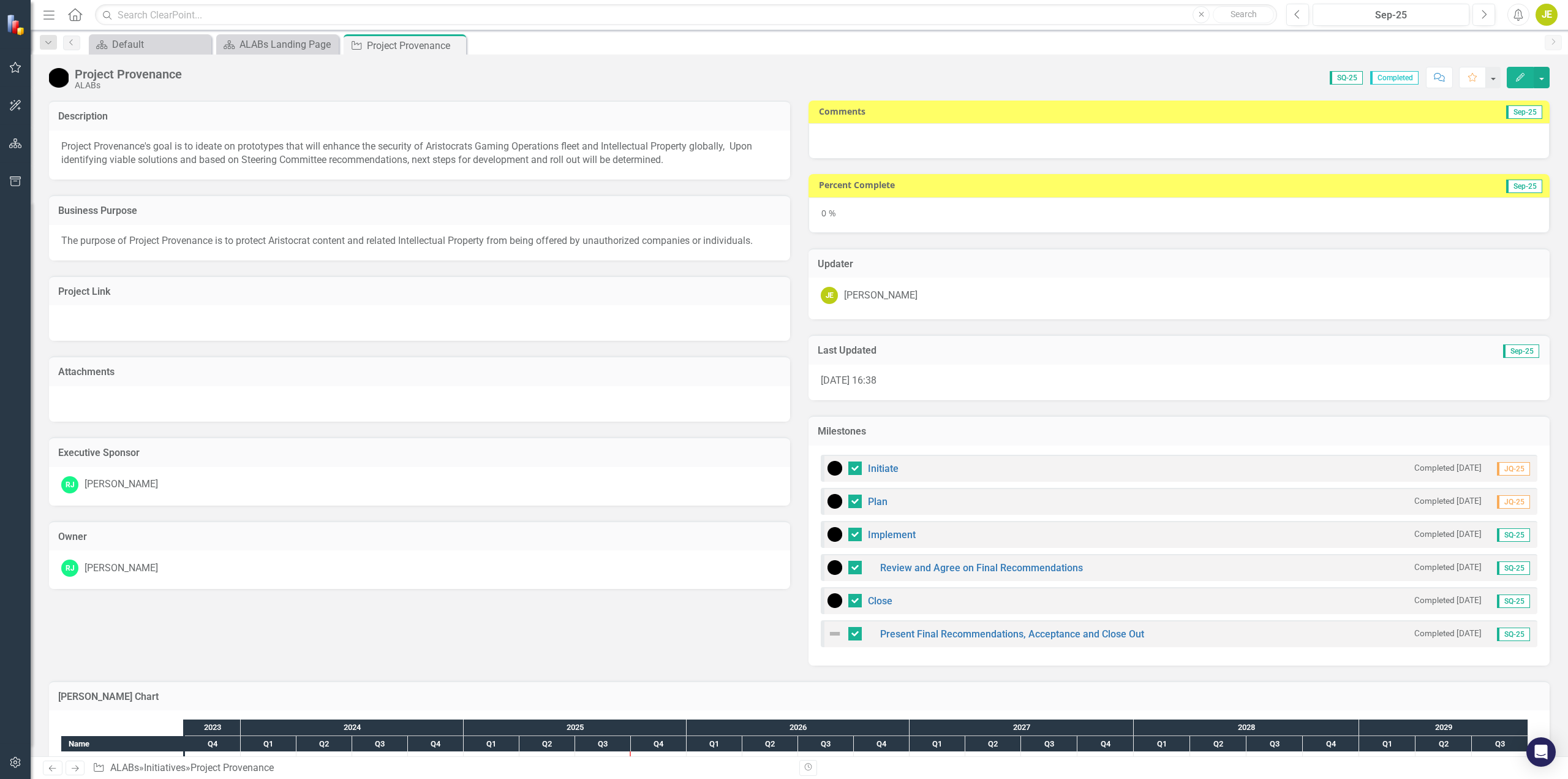
click at [829, 635] on img at bounding box center [834, 633] width 15 height 15
click at [829, 634] on img at bounding box center [834, 633] width 15 height 15
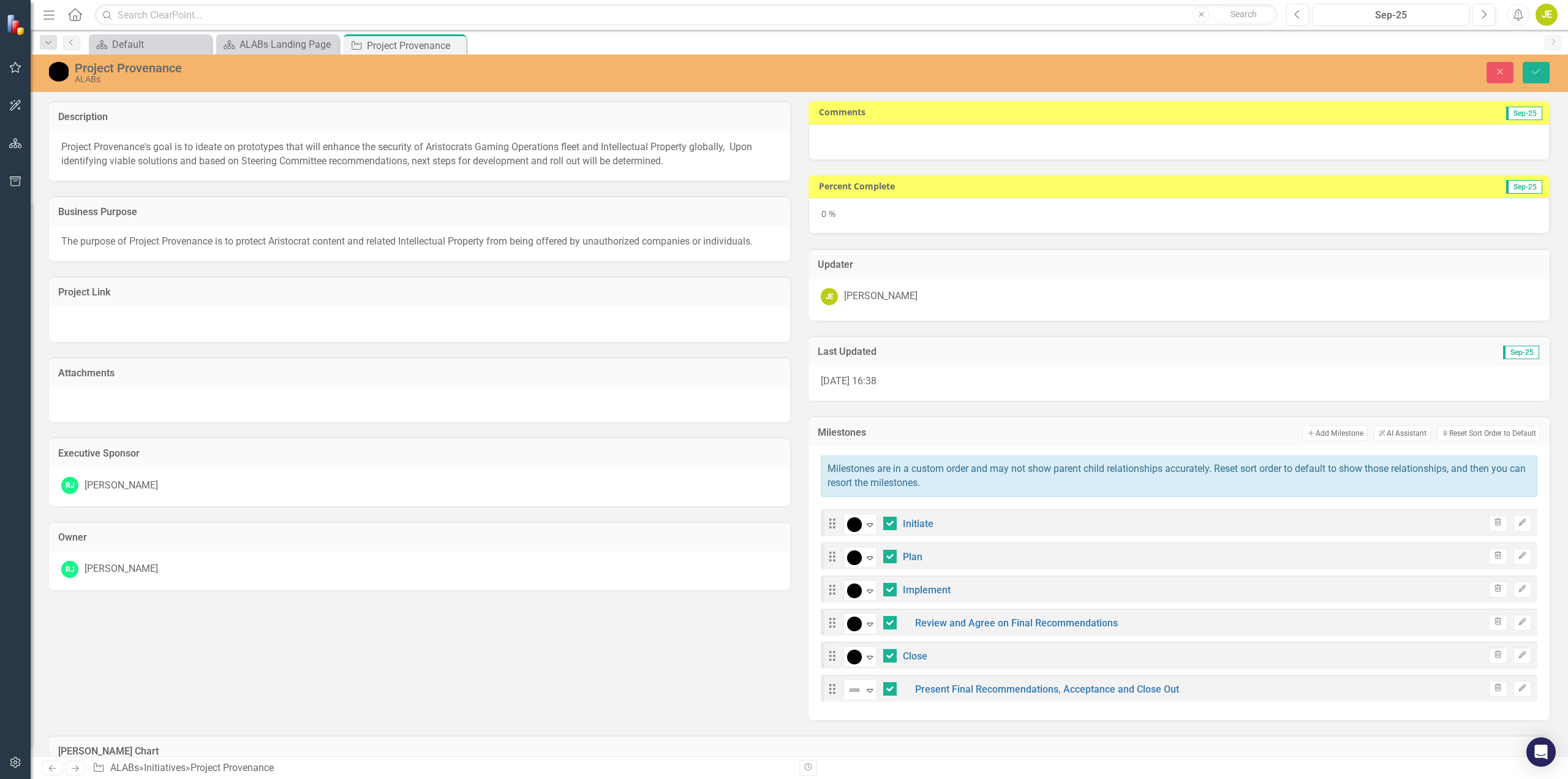
click at [868, 687] on icon "Expand" at bounding box center [870, 690] width 12 height 10
click at [868, 642] on div "Complete" at bounding box center [902, 647] width 103 height 15
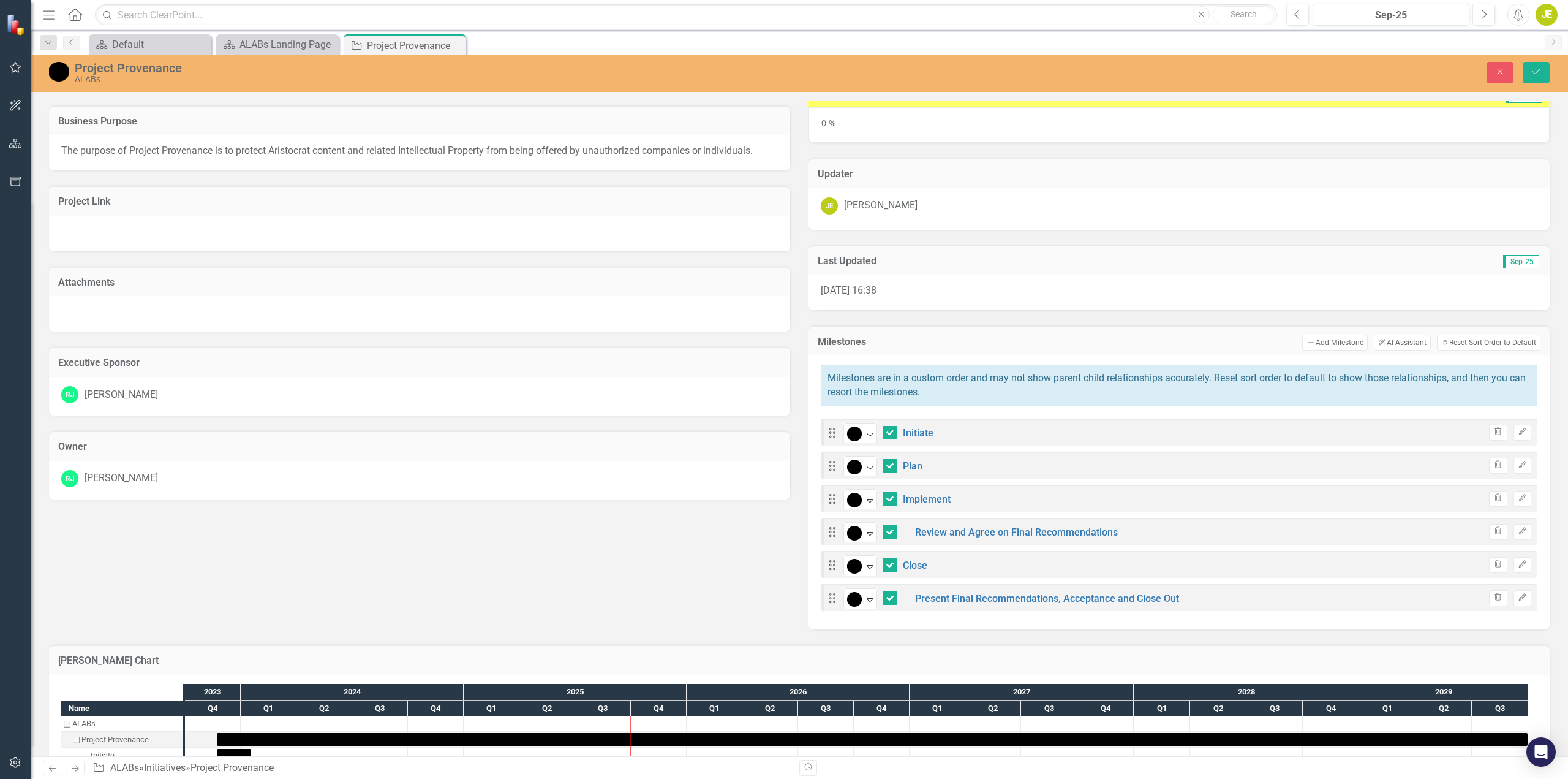
scroll to position [123, 0]
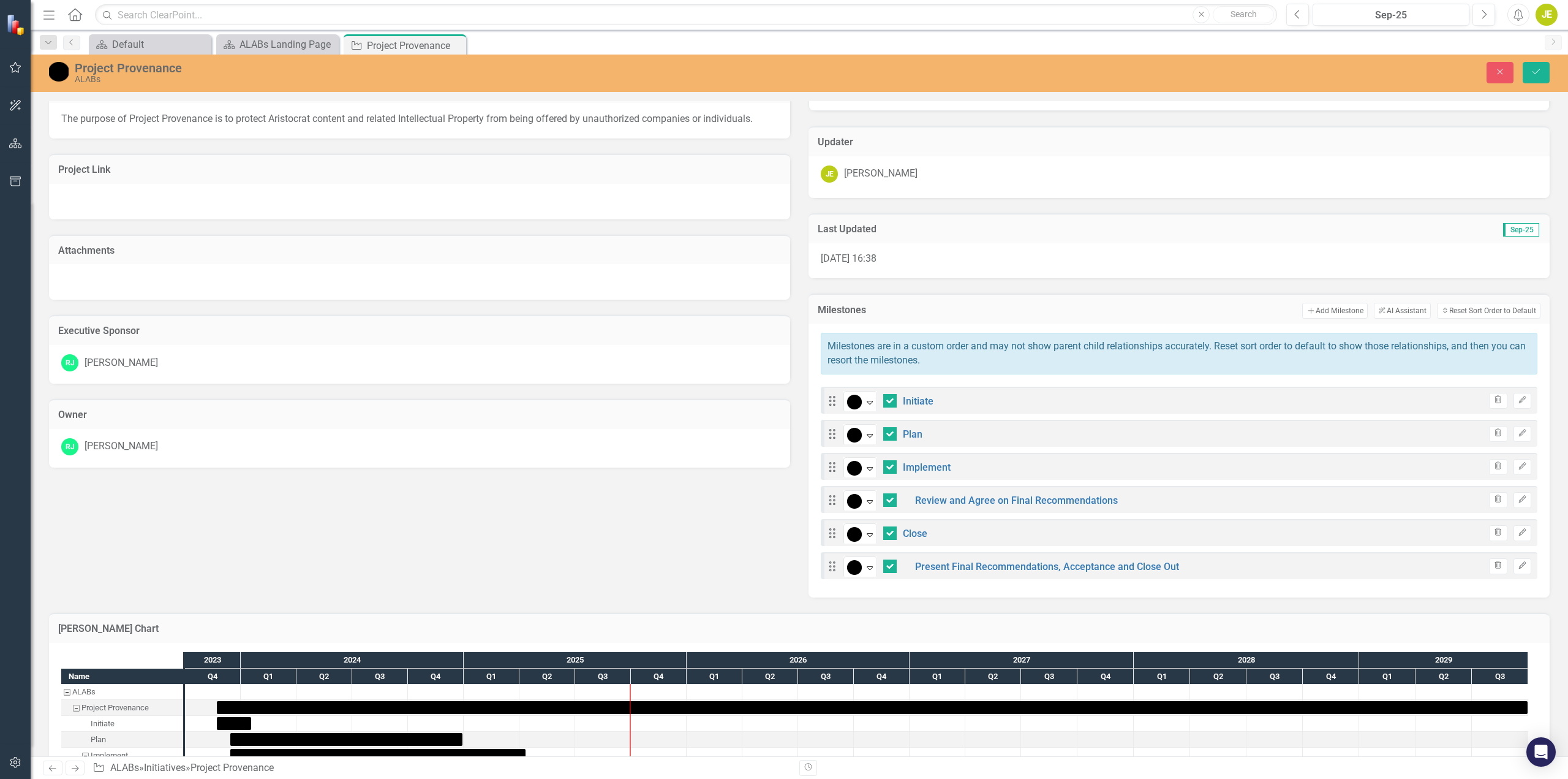
click at [1322, 311] on button "Add Add Milestone" at bounding box center [1335, 310] width 65 height 16
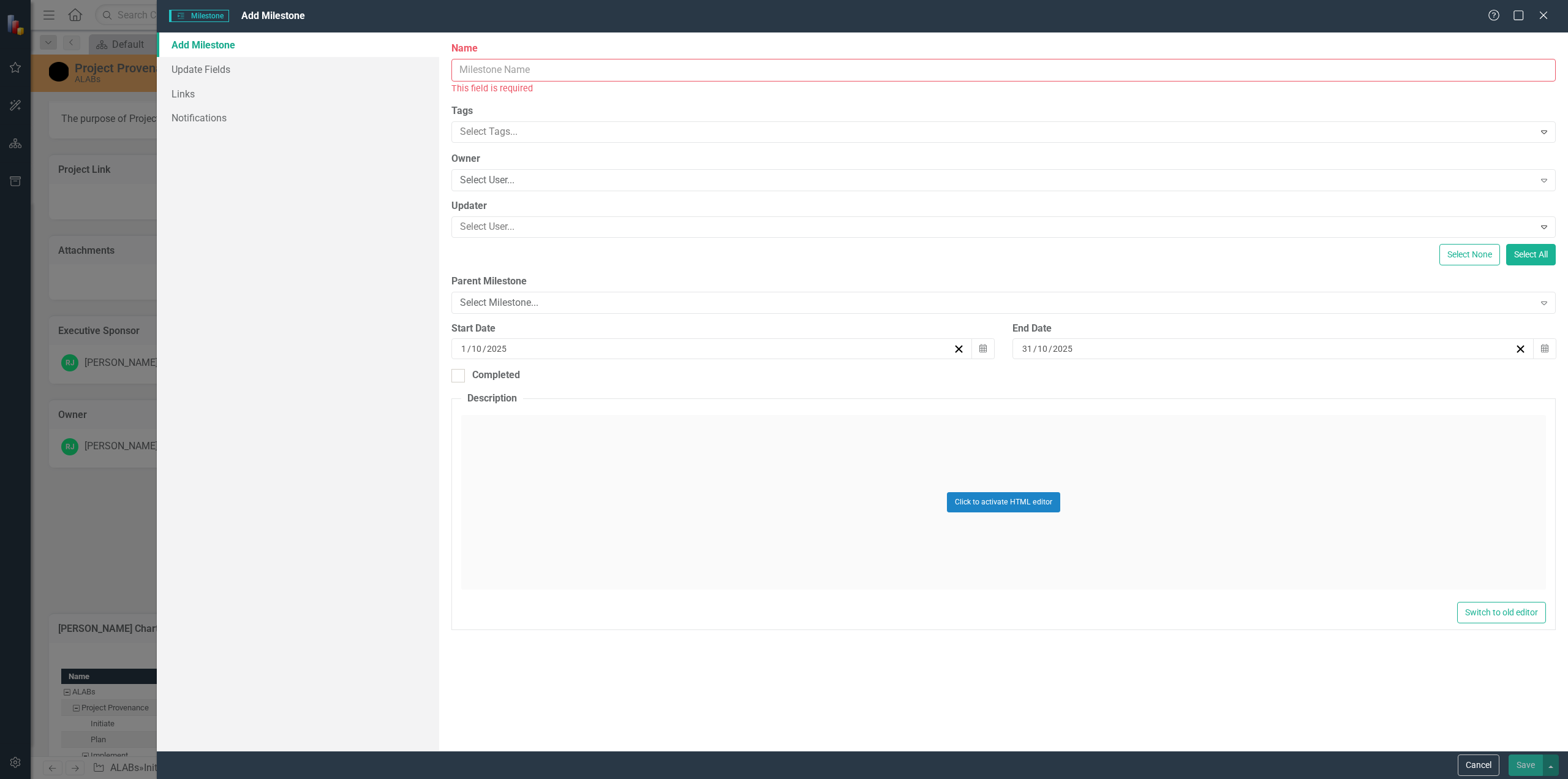
click at [661, 69] on input "Name" at bounding box center [1003, 69] width 1104 height 23
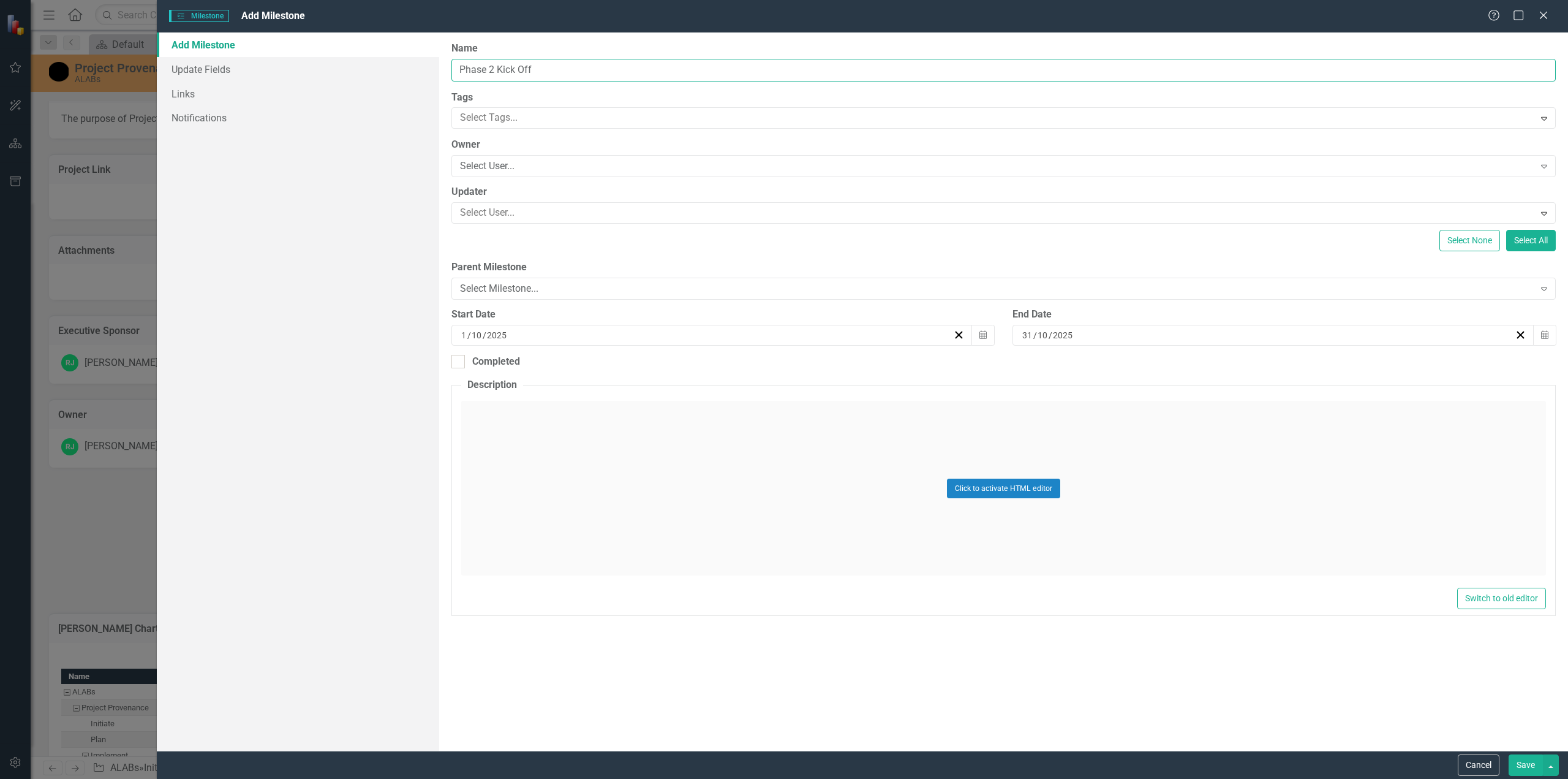
type input "Phase 2 Kick Off"
click at [984, 333] on icon "button" at bounding box center [983, 334] width 7 height 9
click at [778, 366] on button "›" at bounding box center [778, 366] width 27 height 27
click at [776, 442] on button "20" at bounding box center [773, 450] width 31 height 22
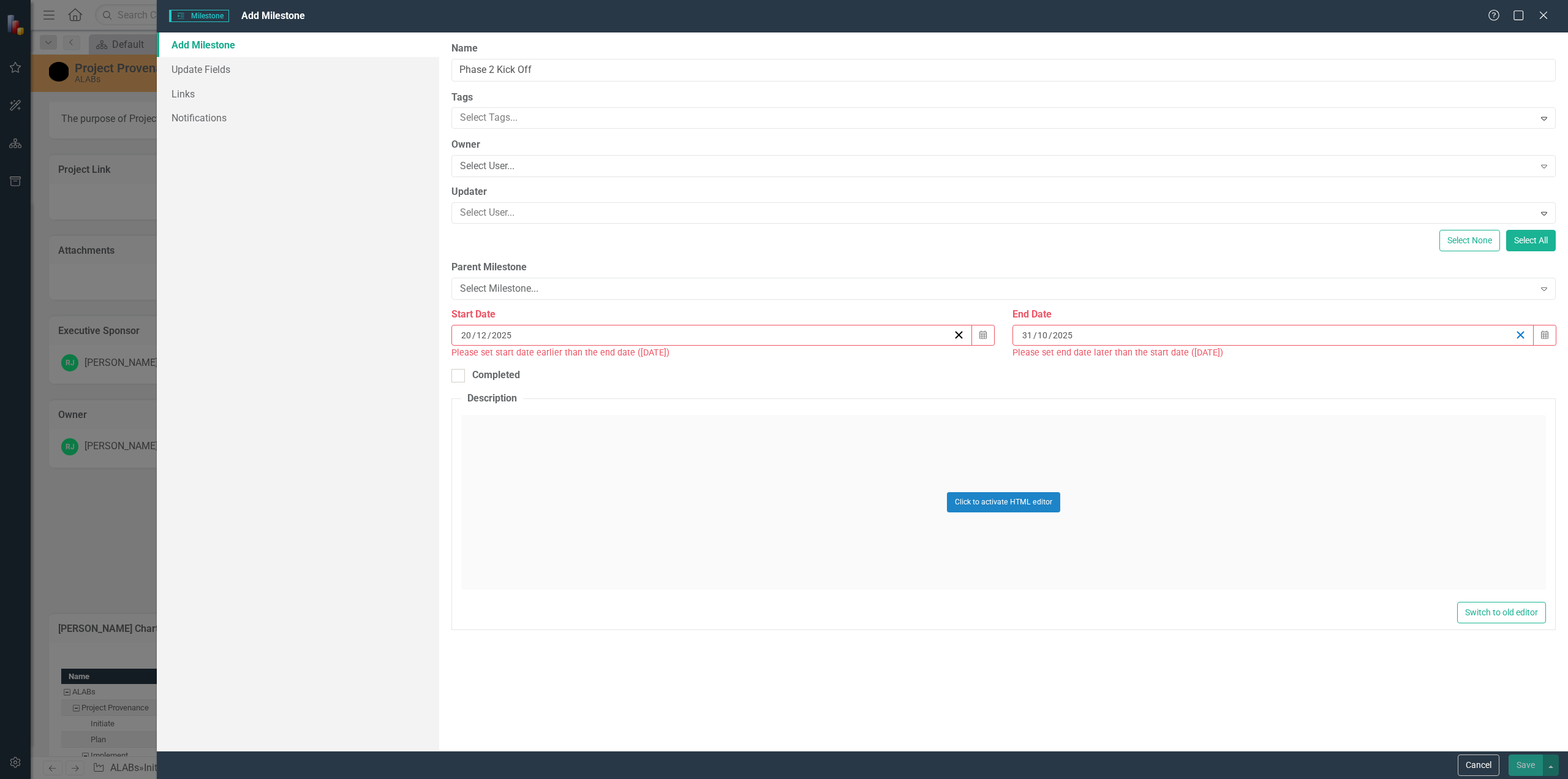
click at [1523, 334] on icon "button" at bounding box center [1520, 335] width 12 height 12
click at [1401, 344] on div "/ /" at bounding box center [1273, 335] width 521 height 21
click at [1341, 370] on button "›" at bounding box center [1339, 366] width 27 height 27
click at [1241, 496] on abbr "31" at bounding box center [1243, 495] width 10 height 10
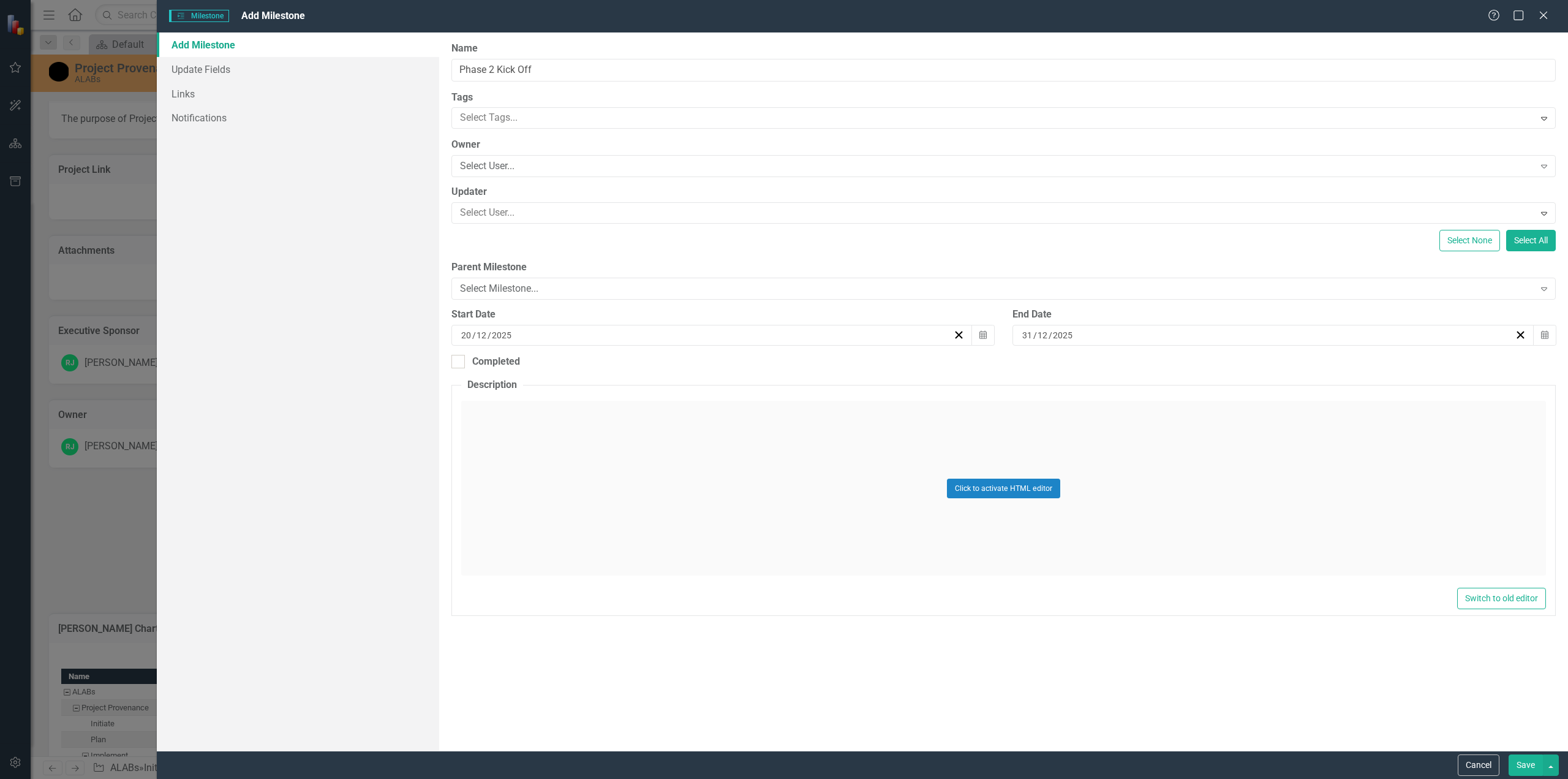
click at [1522, 763] on button "Save" at bounding box center [1525, 765] width 35 height 22
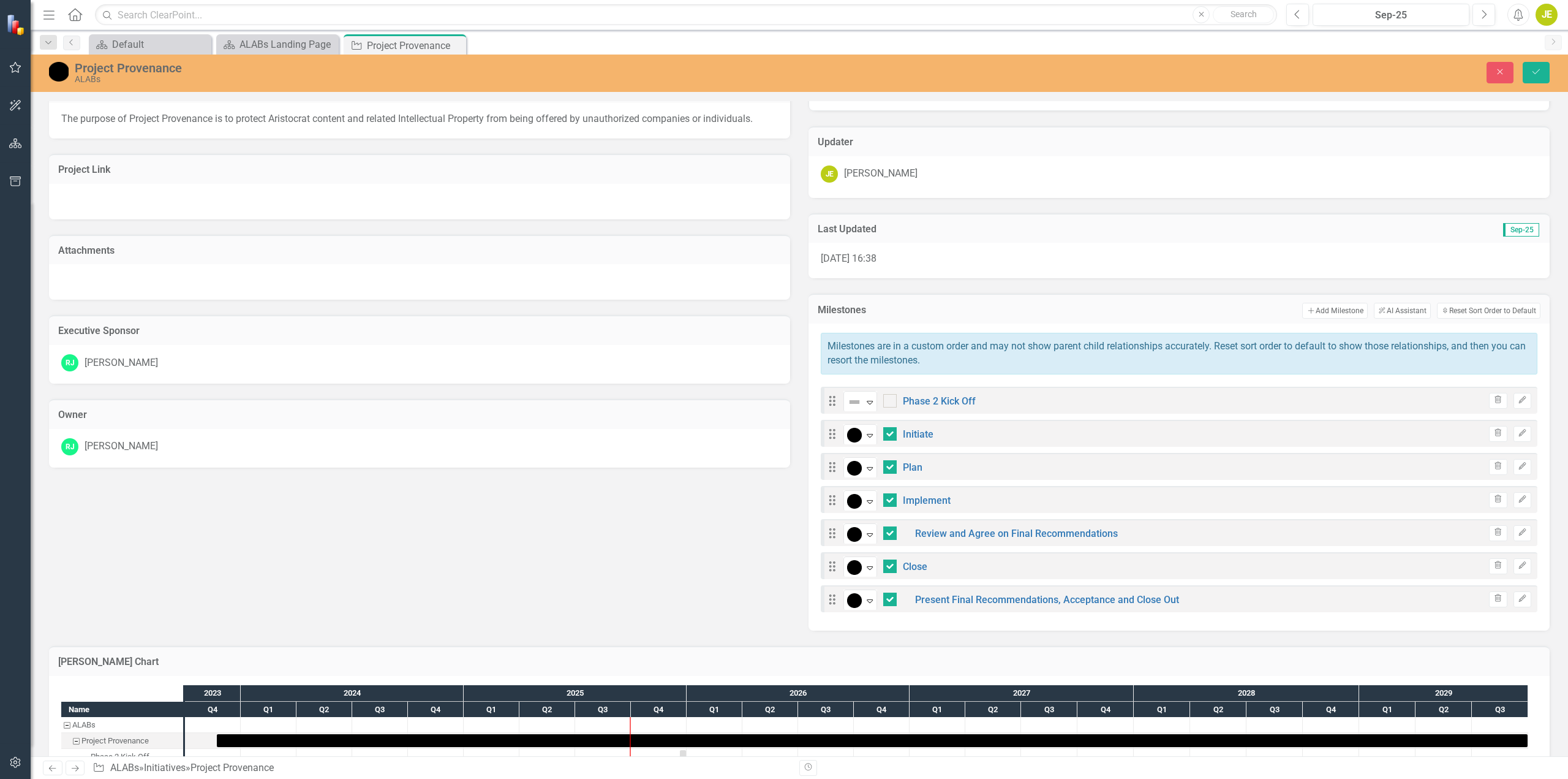
click at [865, 404] on icon "Expand" at bounding box center [870, 402] width 12 height 10
click at [894, 527] on div "Not Started" at bounding box center [895, 527] width 49 height 14
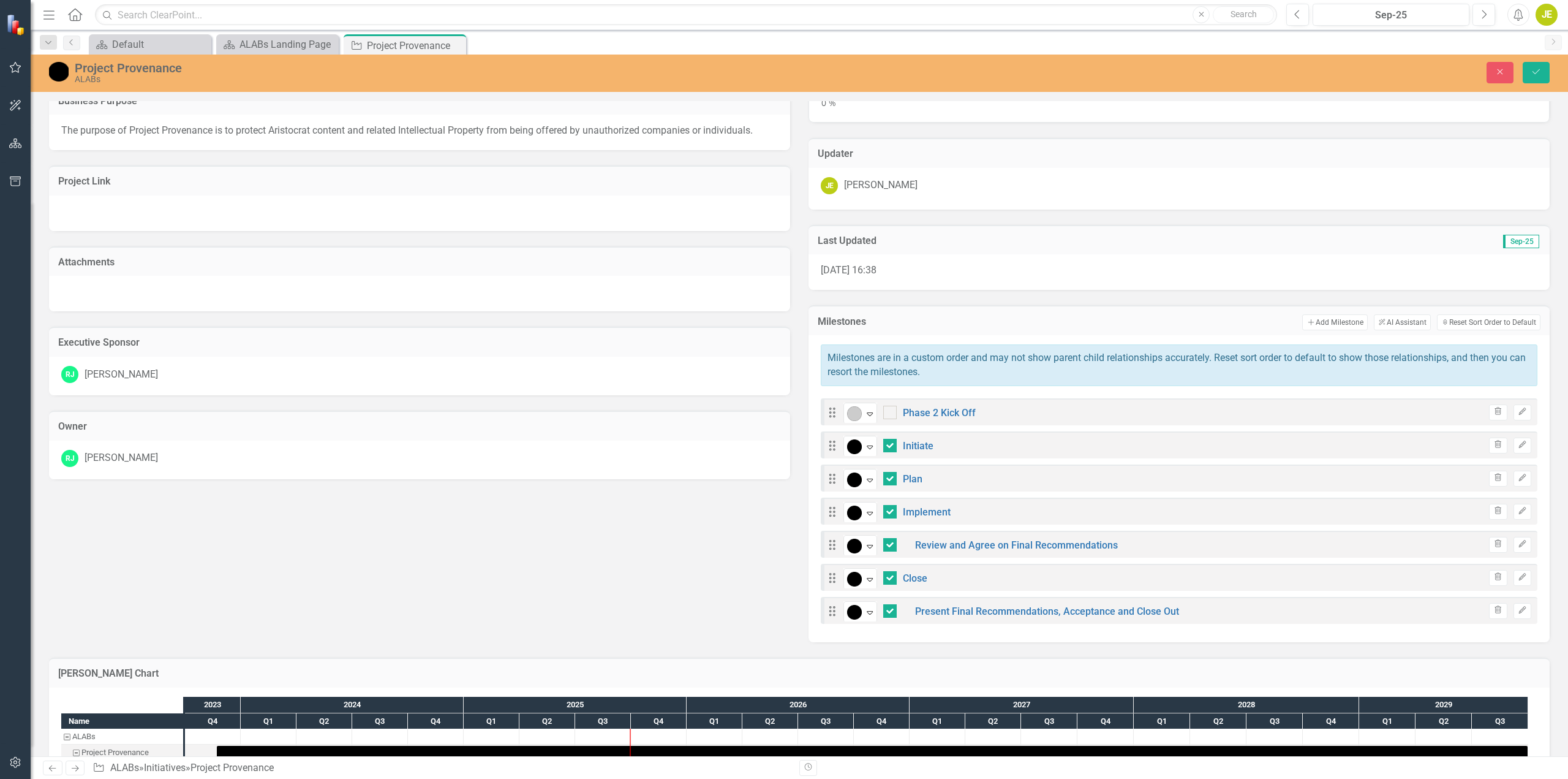
scroll to position [66, 0]
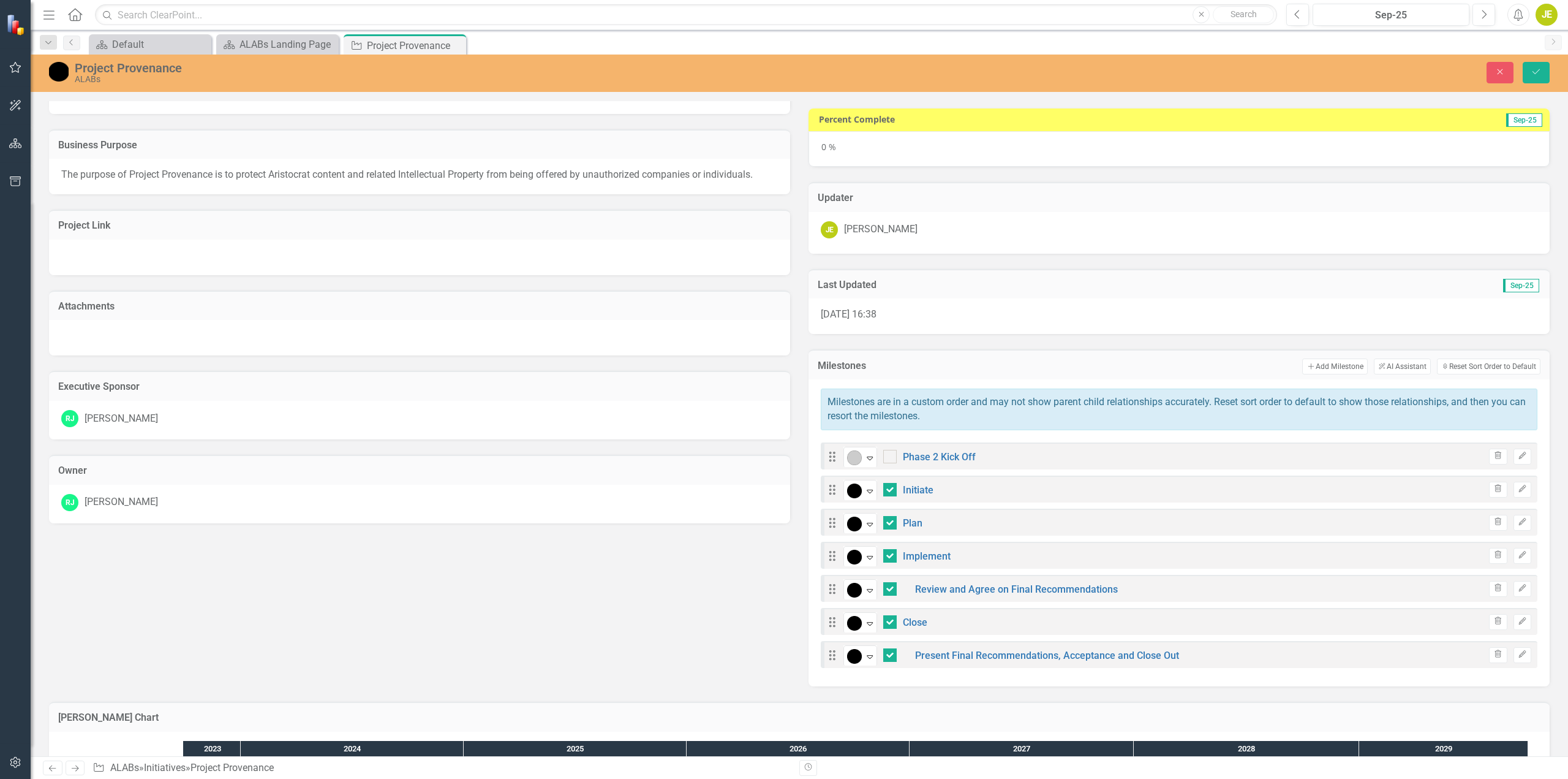
click at [1187, 152] on div "0 %" at bounding box center [1179, 149] width 741 height 36
click at [1403, 156] on div "0 %" at bounding box center [1179, 149] width 741 height 36
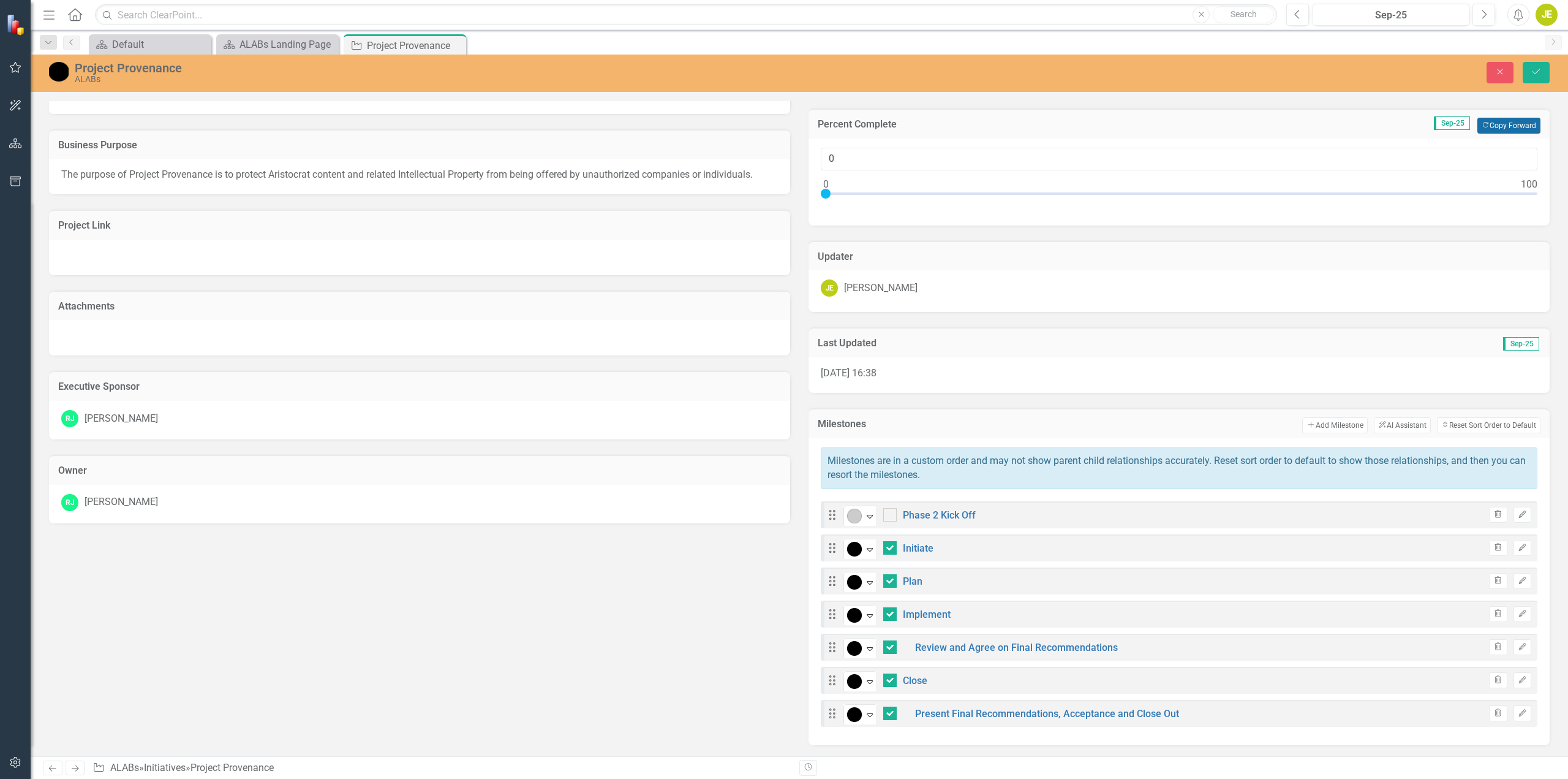
click at [1495, 124] on button "Copy Forward Copy Forward" at bounding box center [1509, 126] width 63 height 16
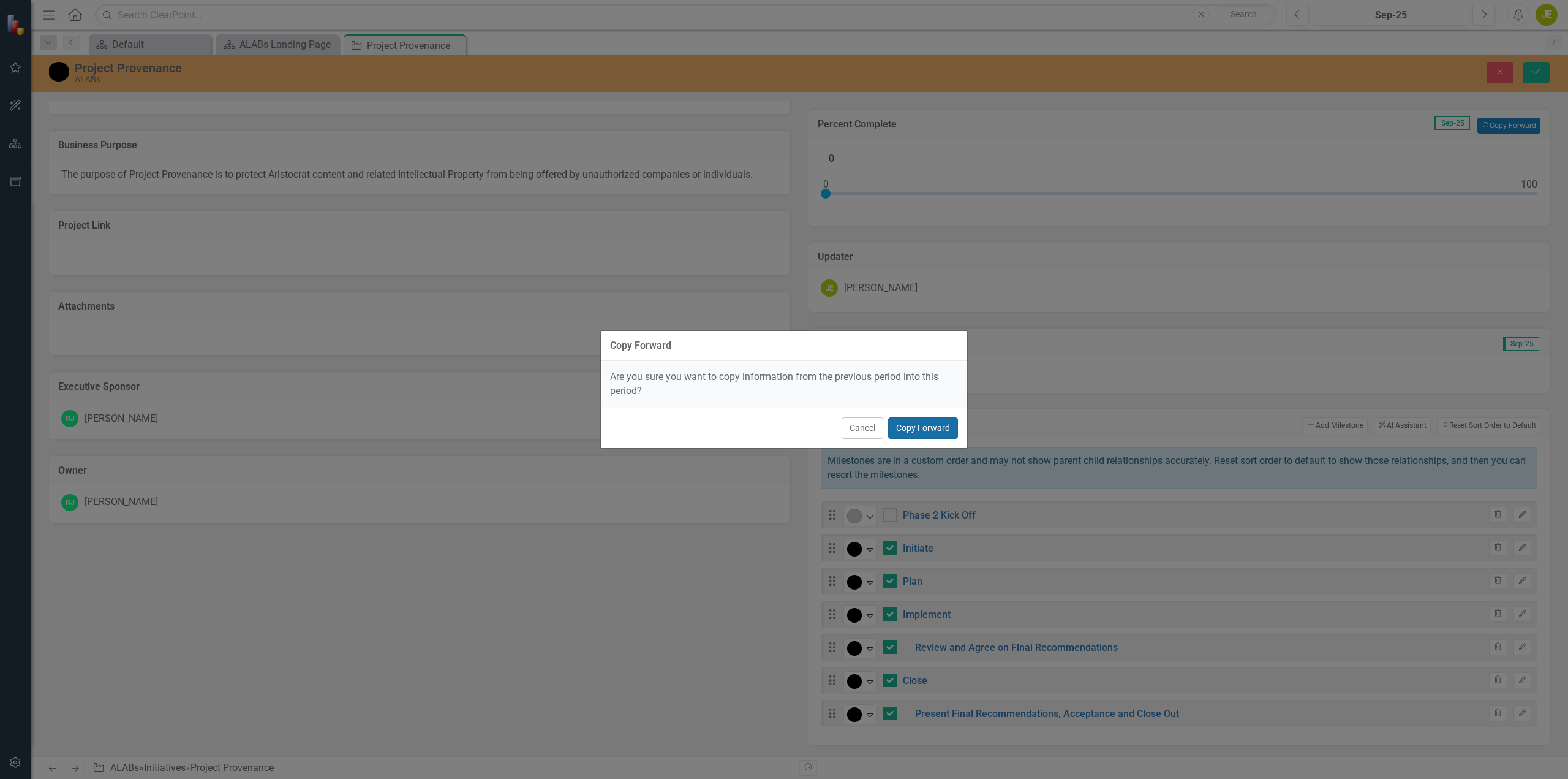
click at [927, 423] on button "Copy Forward" at bounding box center [923, 428] width 69 height 22
type input "100"
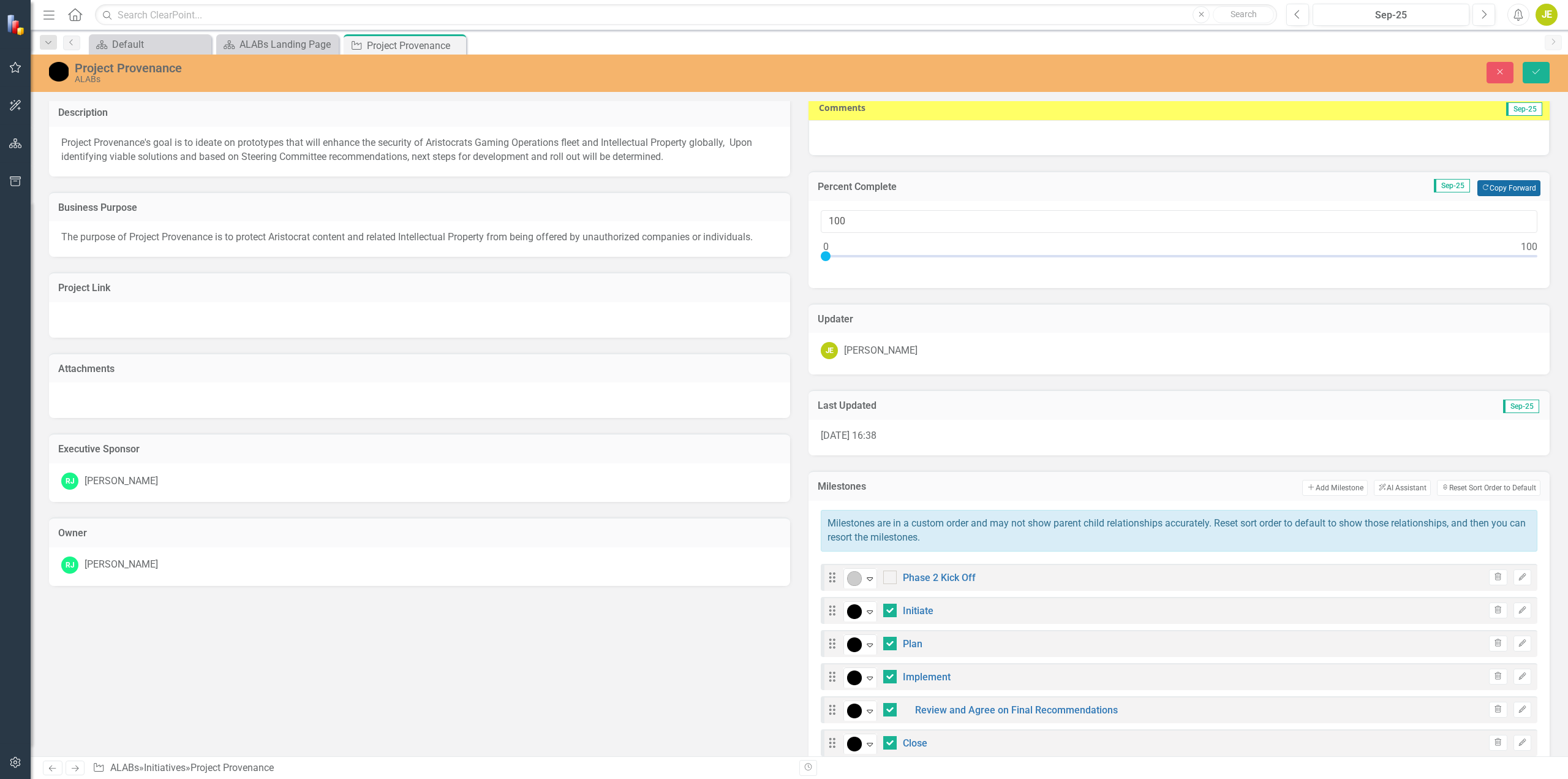
scroll to position [0, 0]
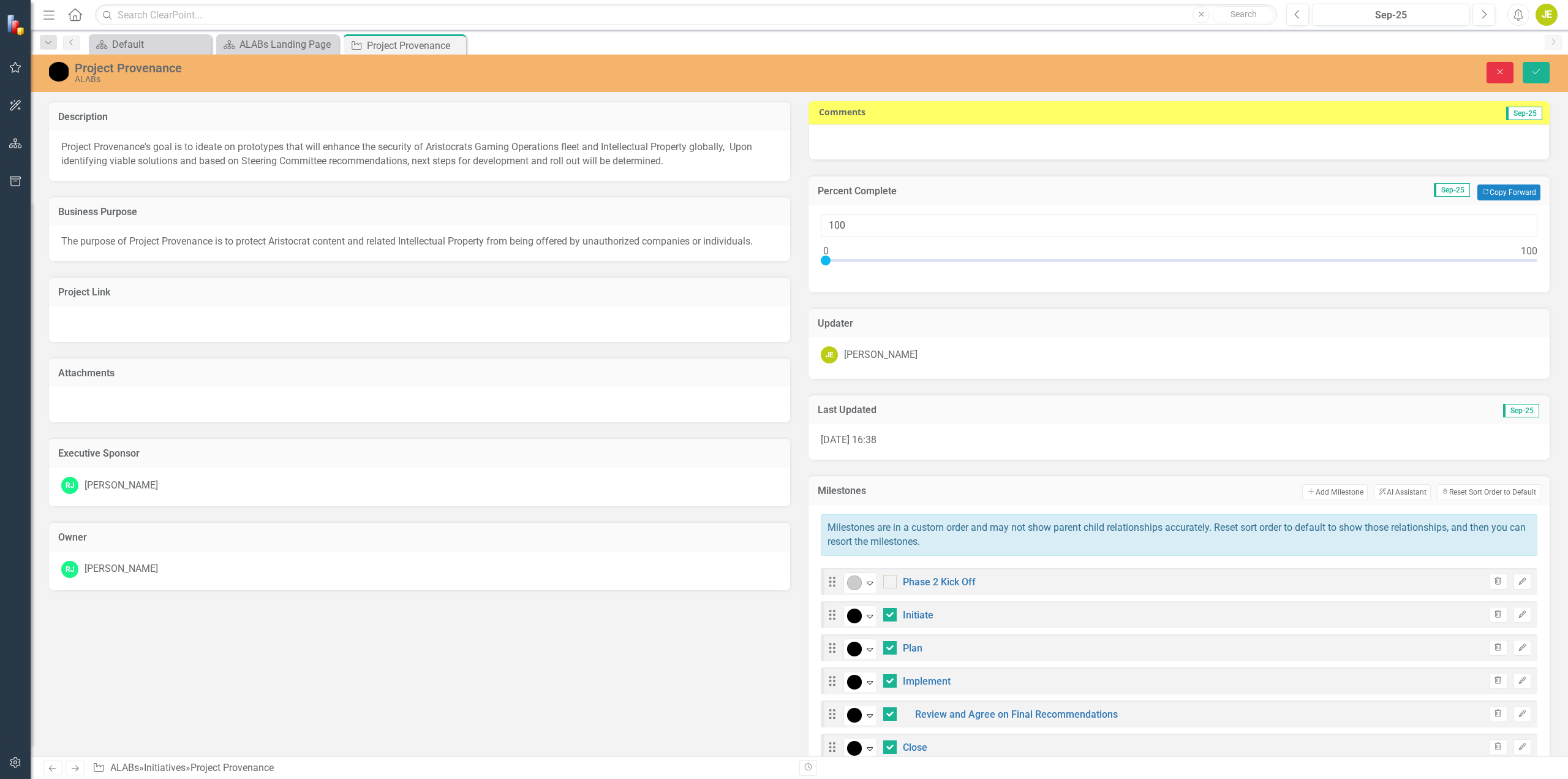
click at [1497, 67] on icon "Close" at bounding box center [1500, 71] width 11 height 9
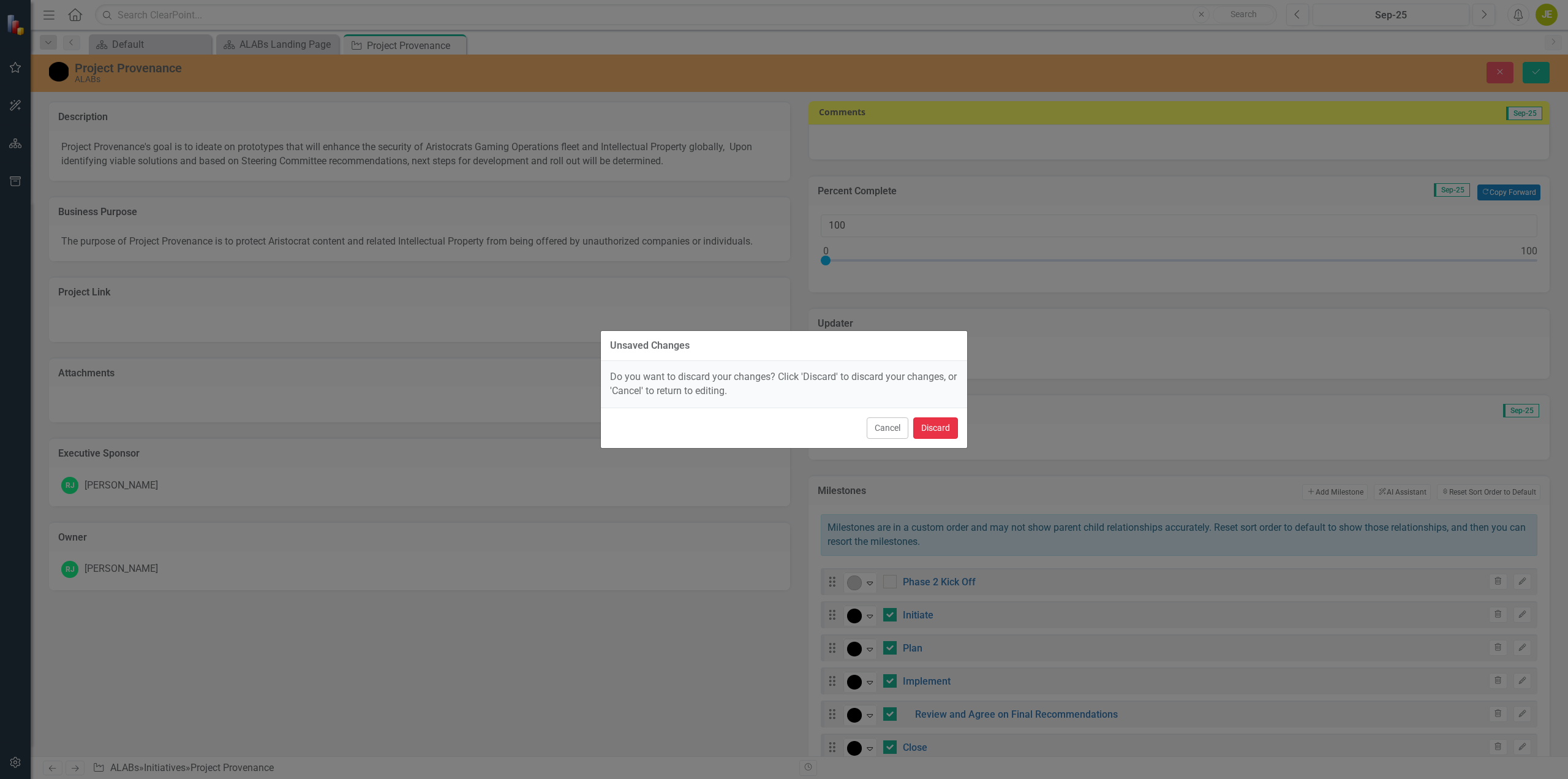
click at [945, 427] on button "Discard" at bounding box center [935, 428] width 45 height 22
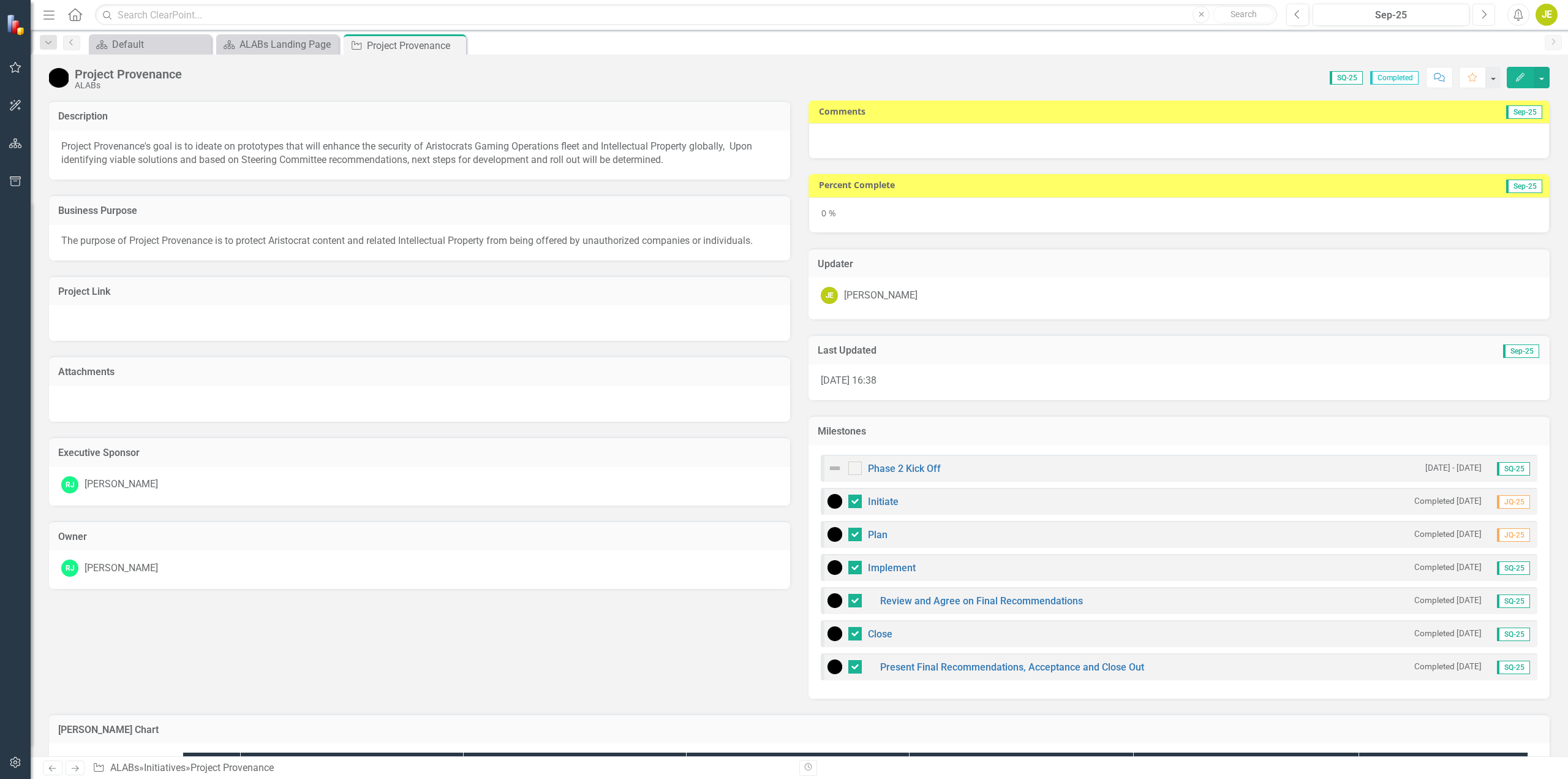
click at [1486, 17] on icon "Next" at bounding box center [1484, 14] width 7 height 11
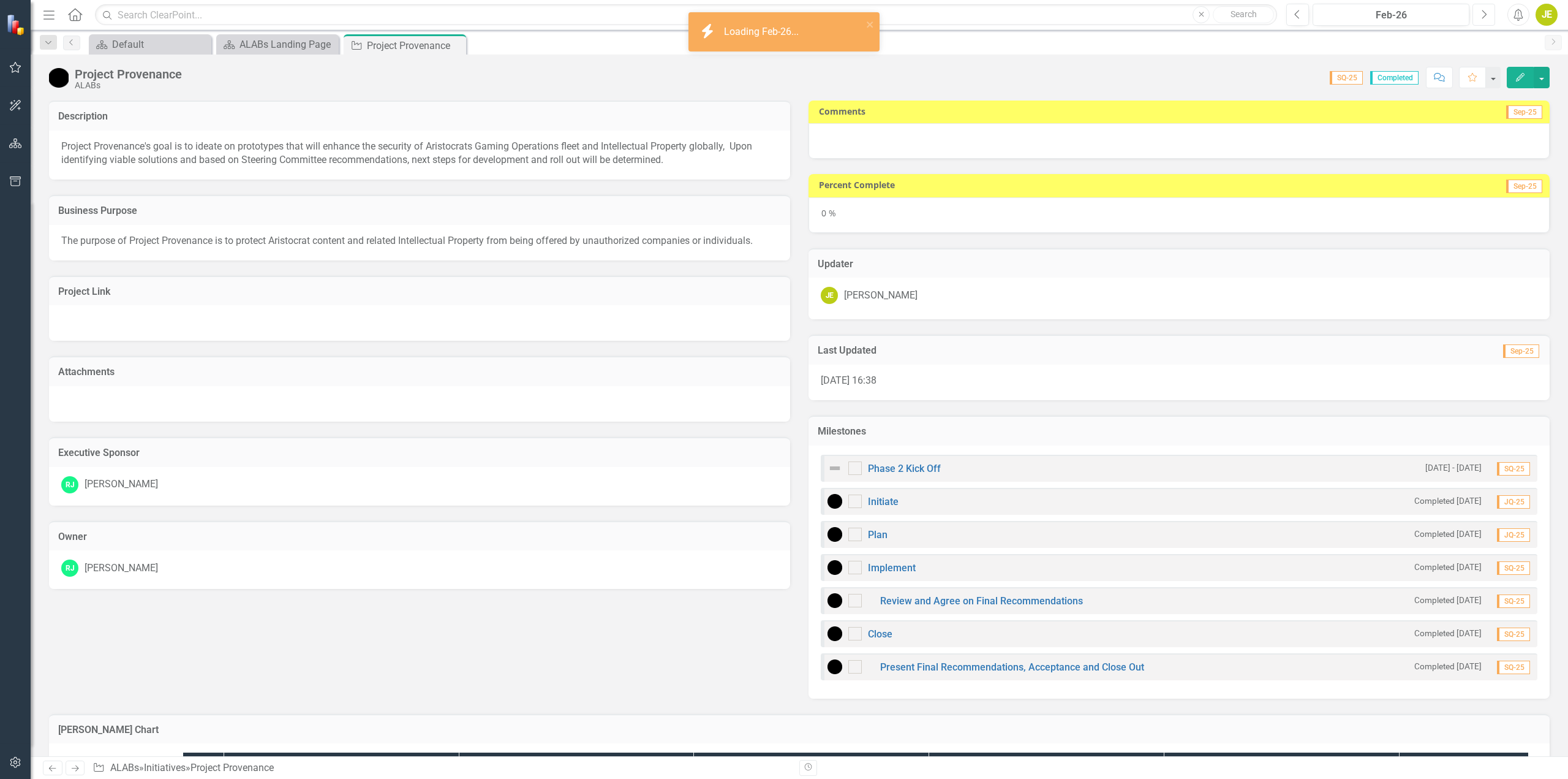
checkbox input "true"
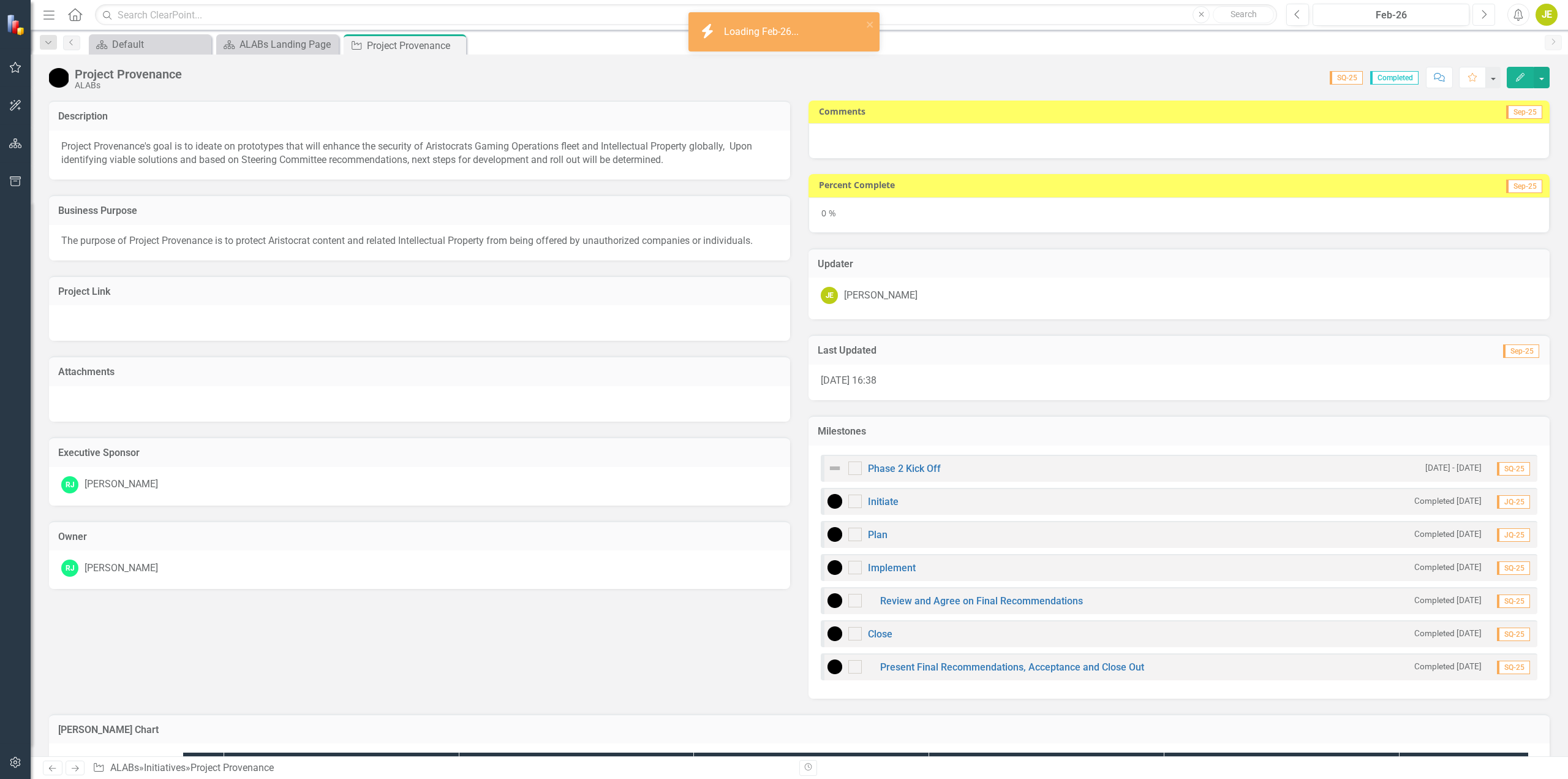
checkbox input "true"
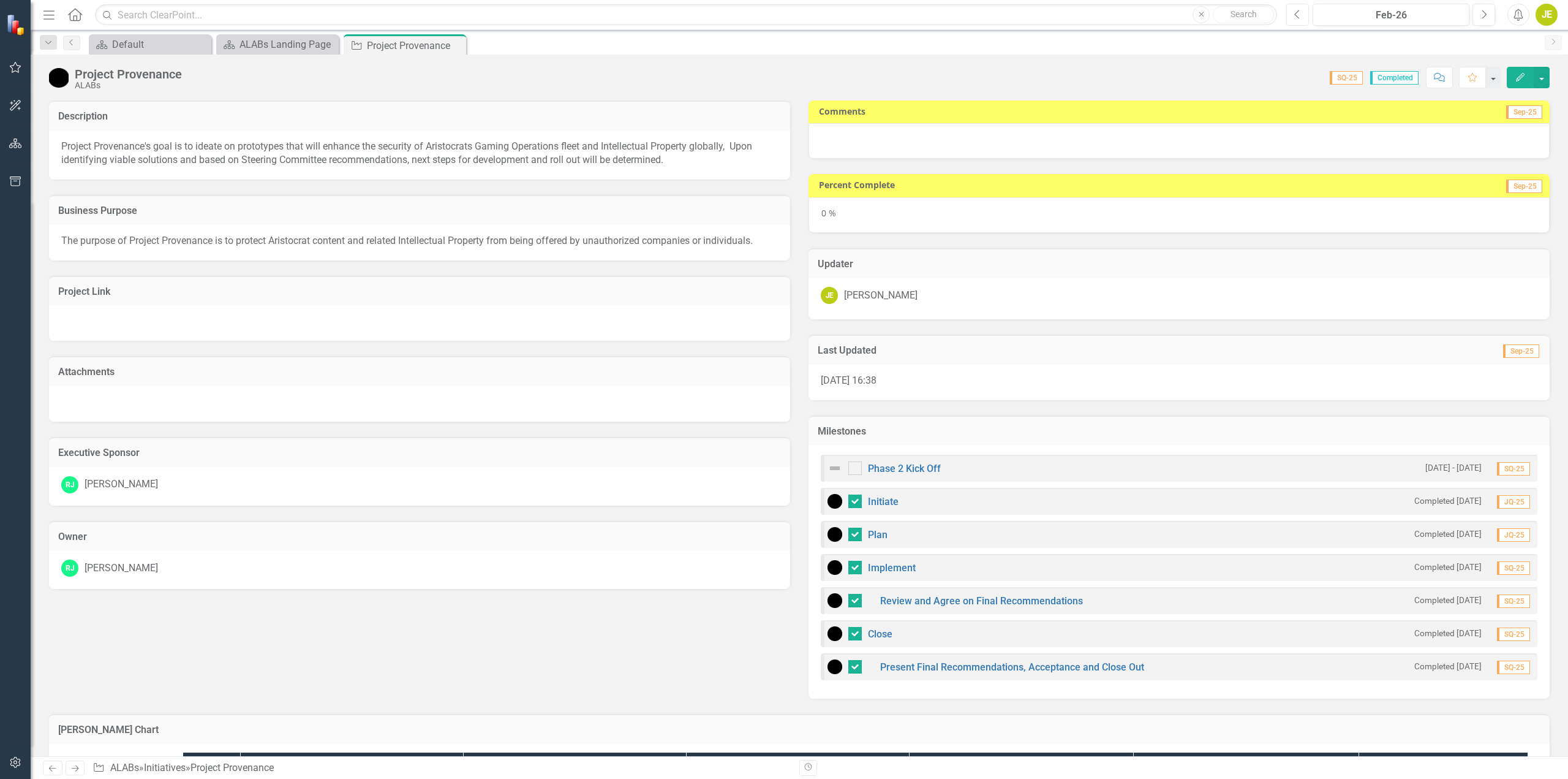
click at [1299, 16] on icon "Previous" at bounding box center [1298, 14] width 7 height 11
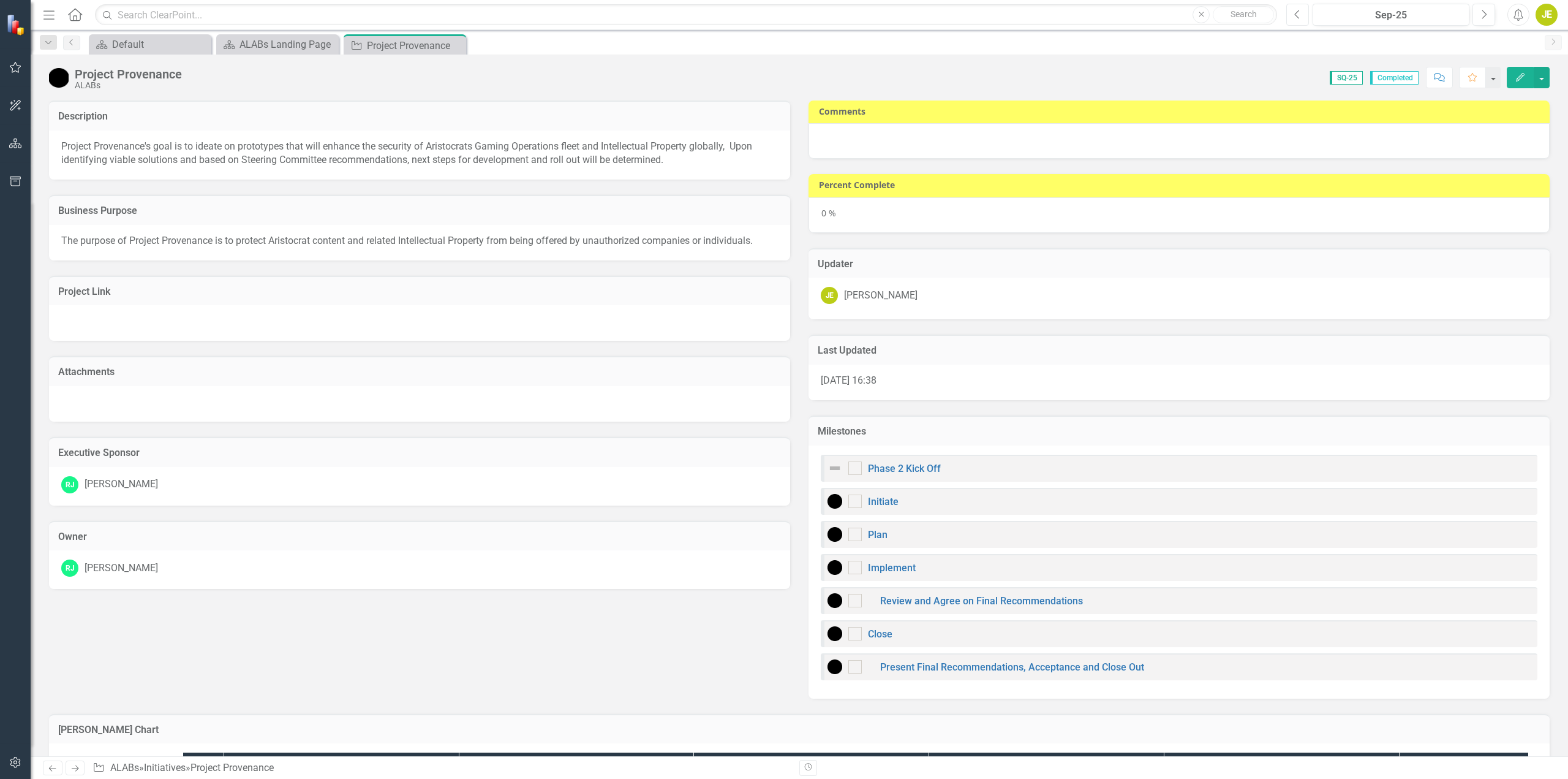
checkbox input "true"
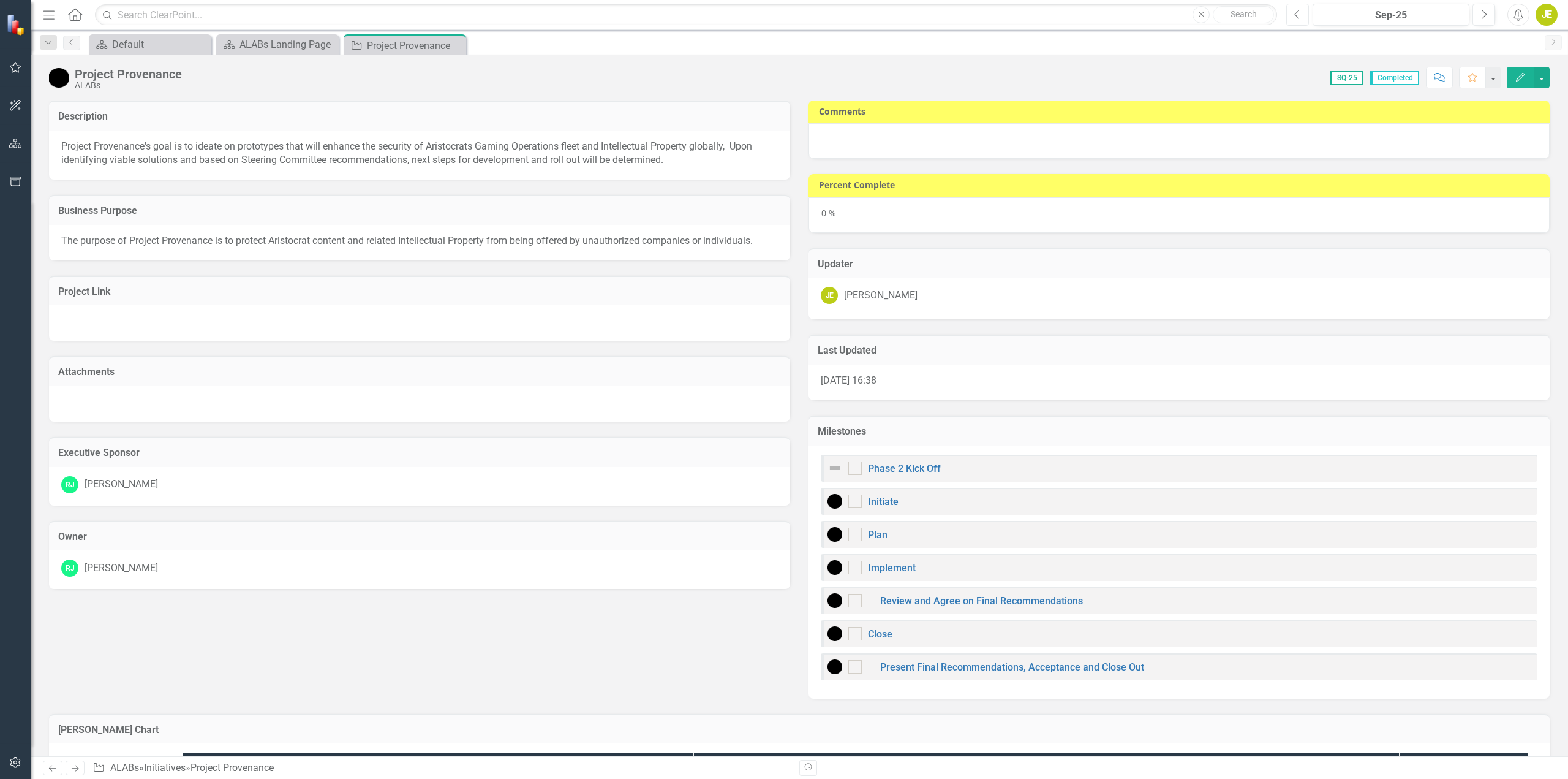
checkbox input "true"
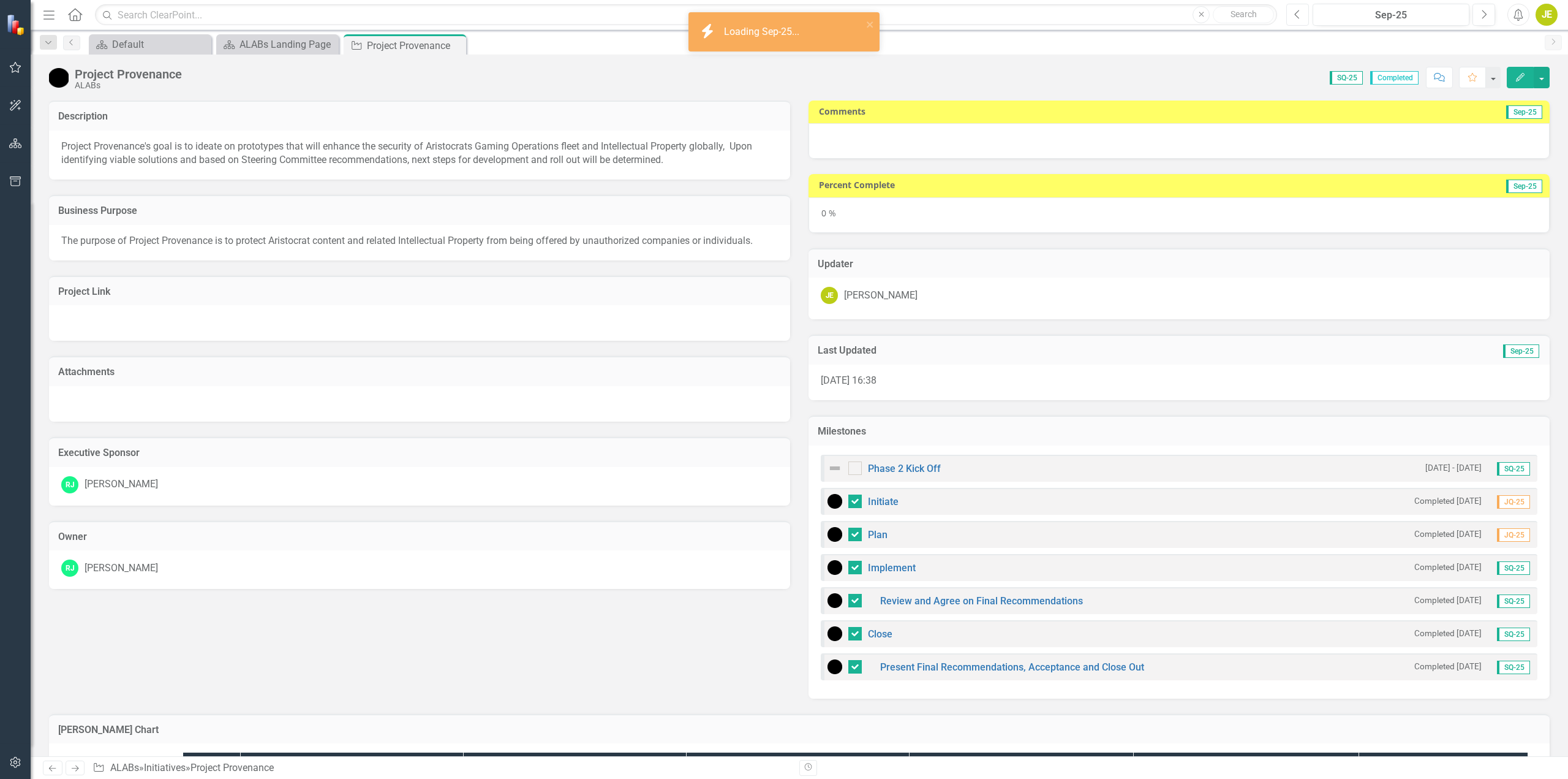
click at [1299, 16] on icon "Previous" at bounding box center [1298, 14] width 7 height 11
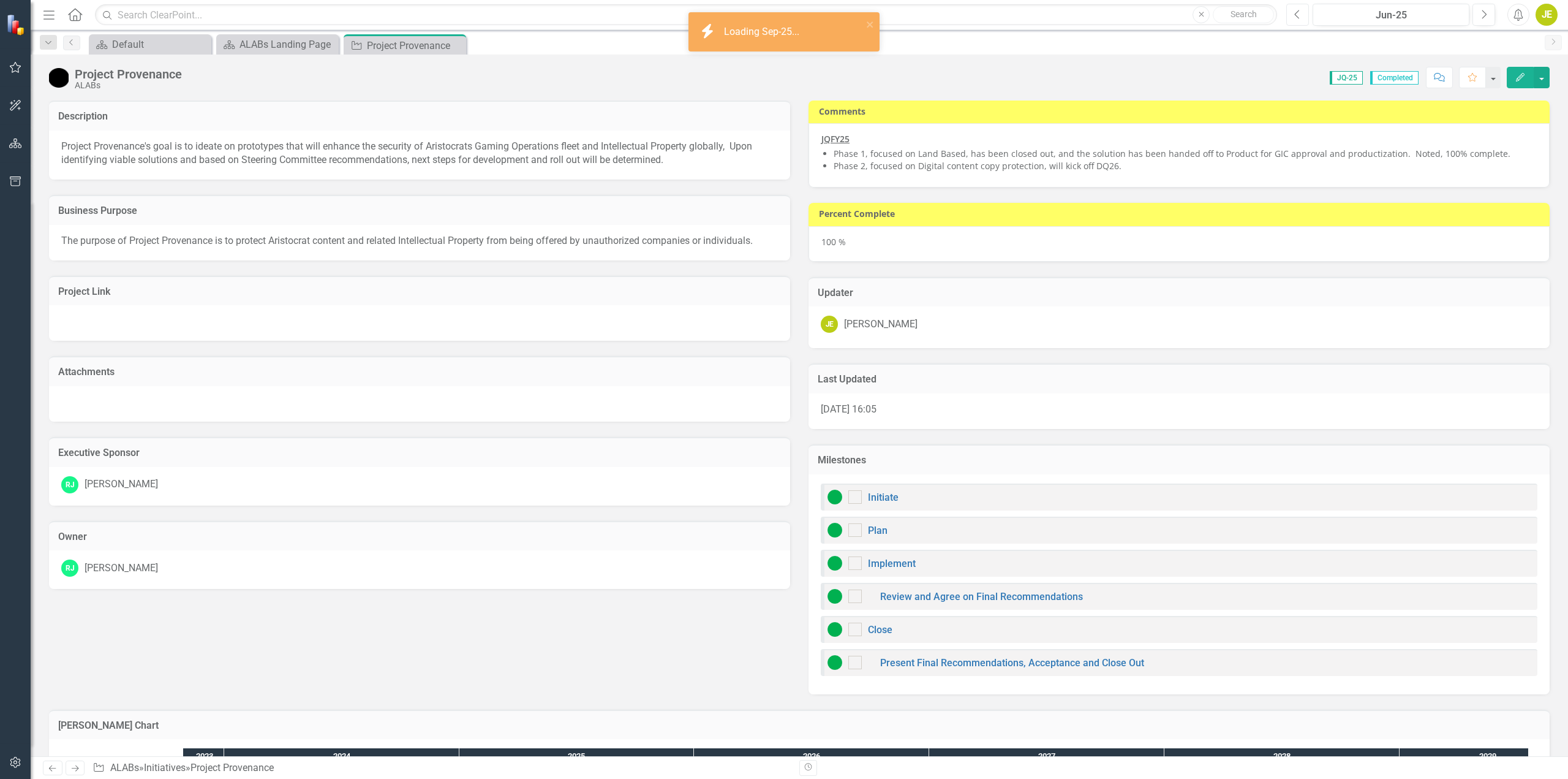
checkbox input "true"
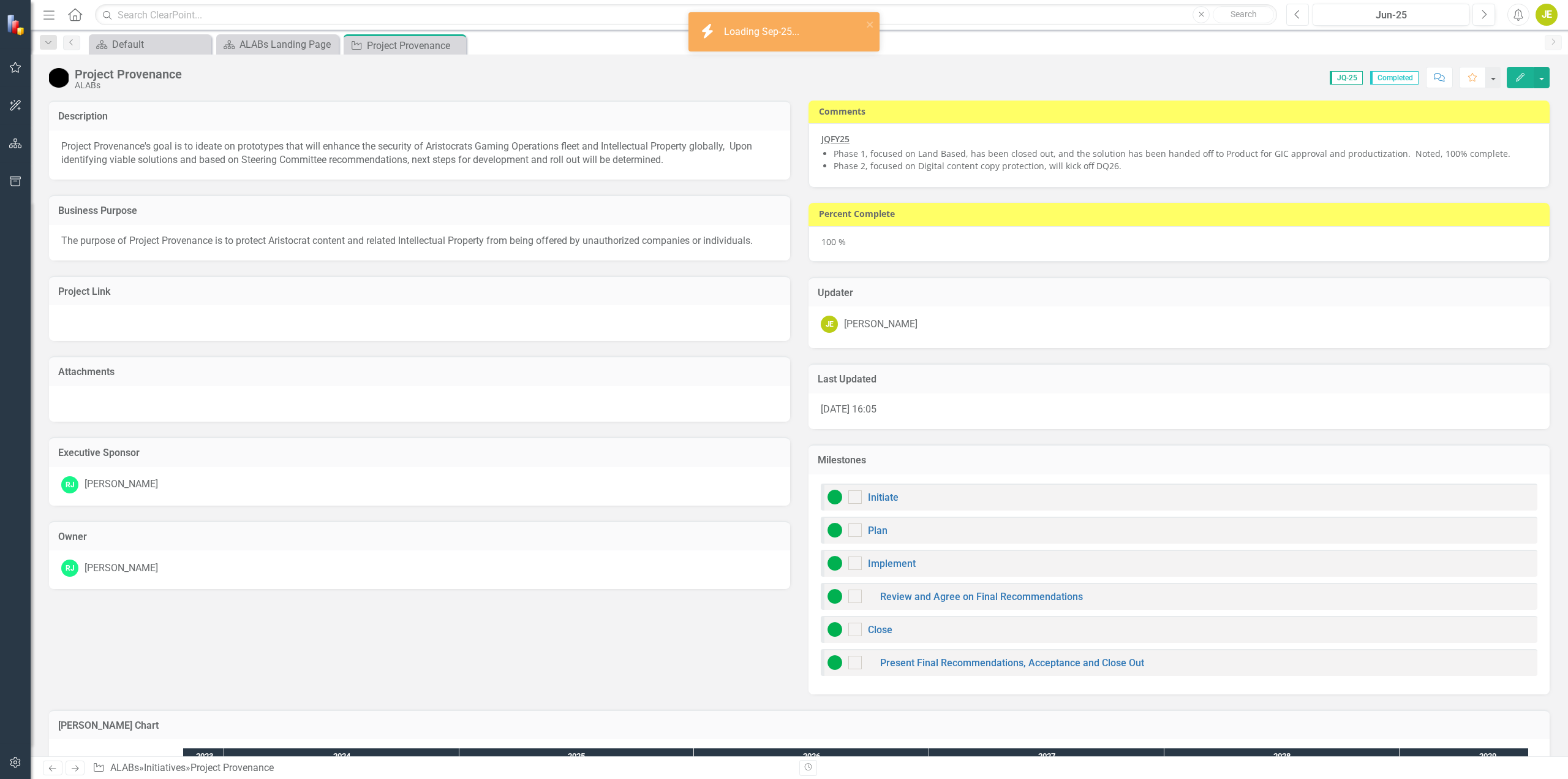
checkbox input "true"
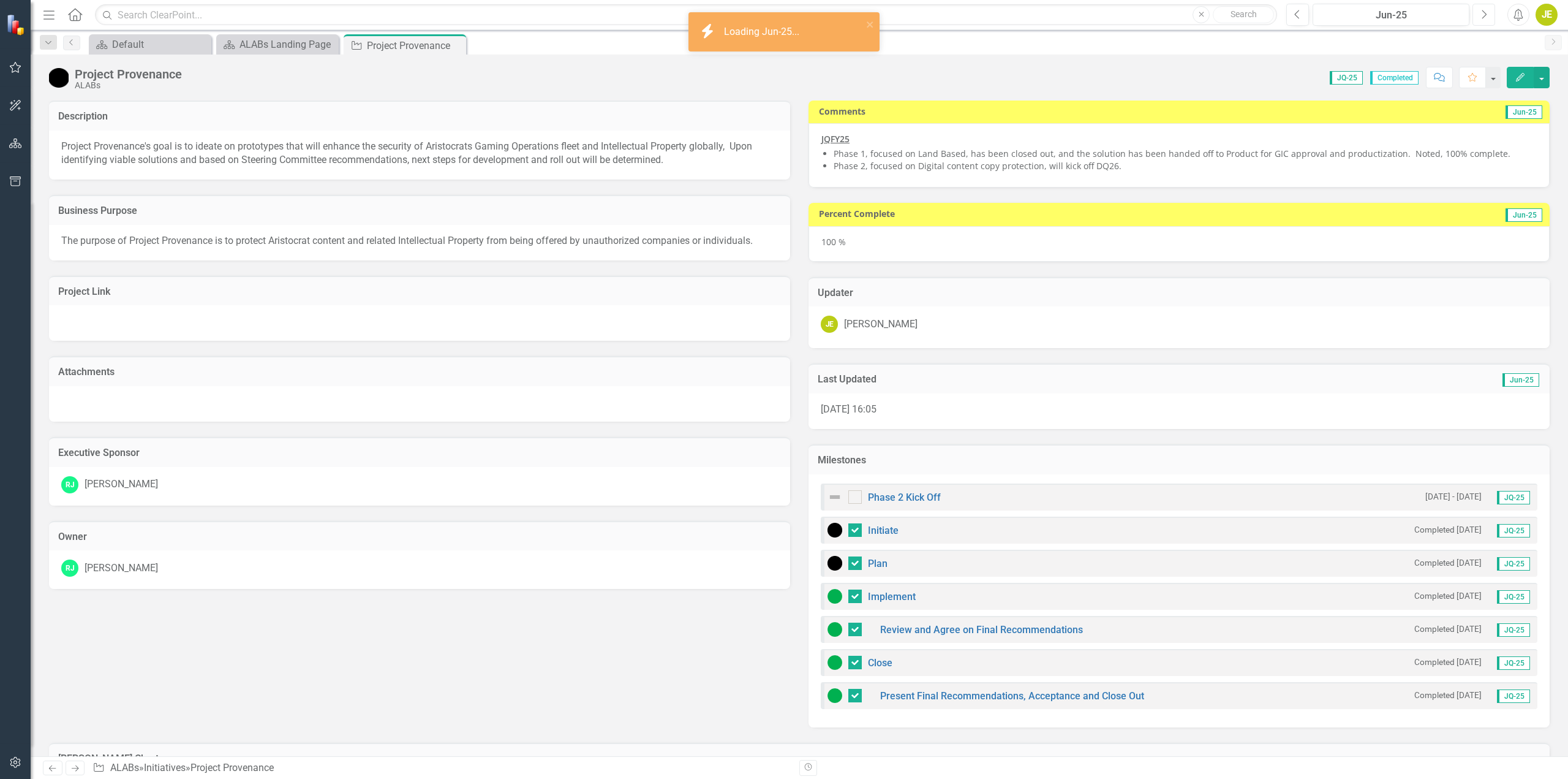
click at [1485, 19] on icon "Next" at bounding box center [1484, 14] width 7 height 11
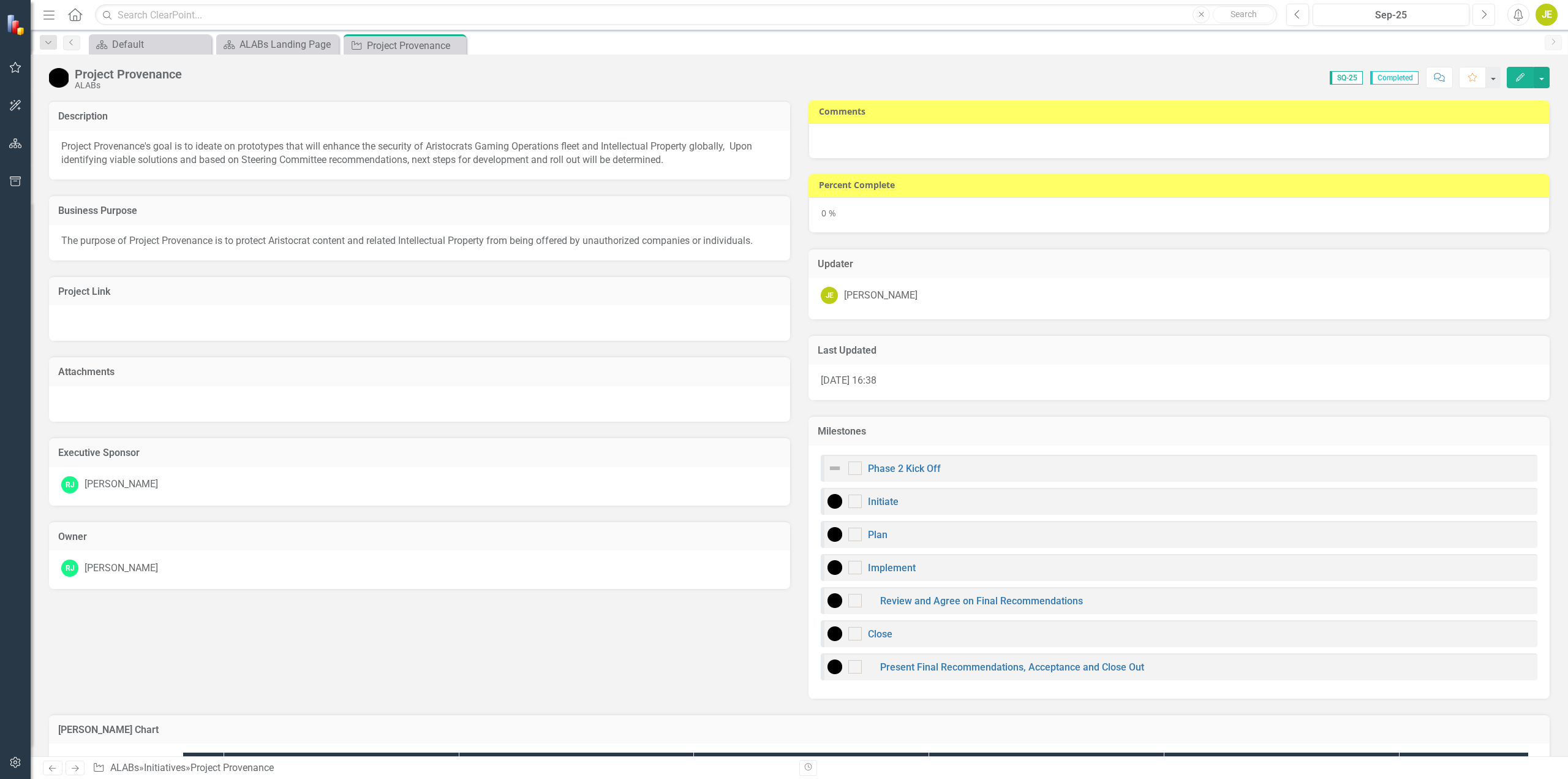
checkbox input "true"
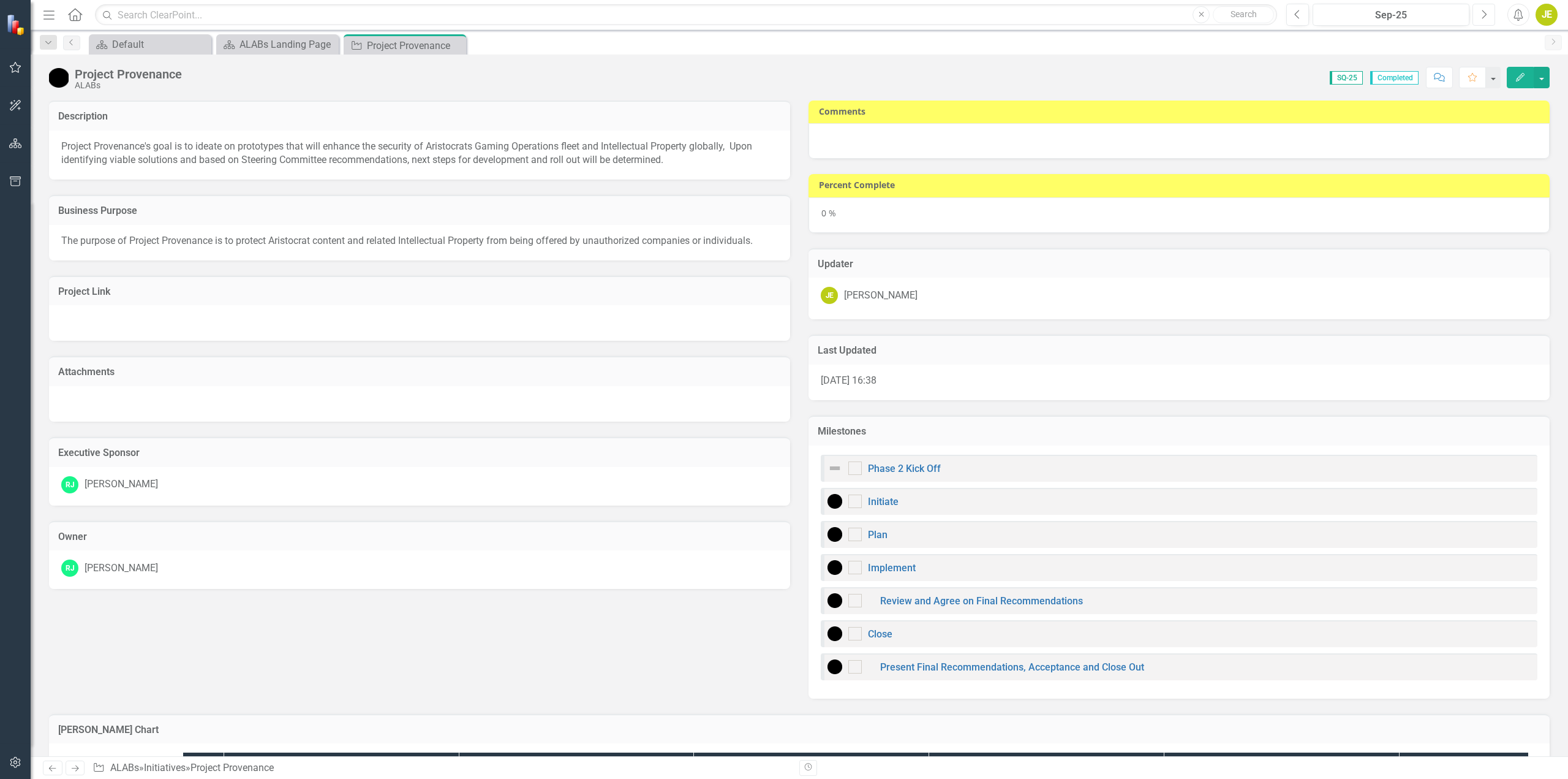
checkbox input "true"
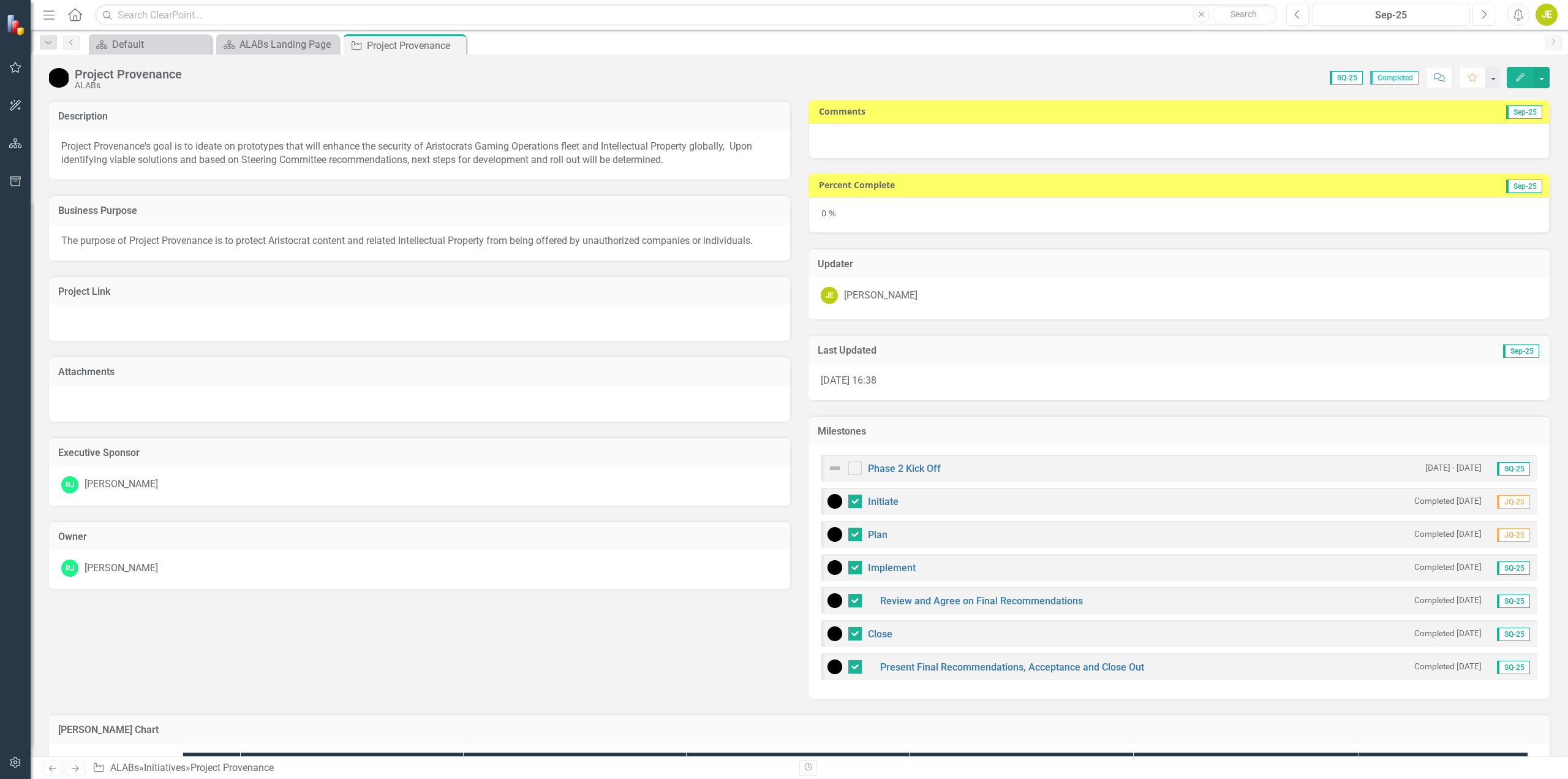
click at [1485, 19] on icon "Next" at bounding box center [1484, 14] width 7 height 11
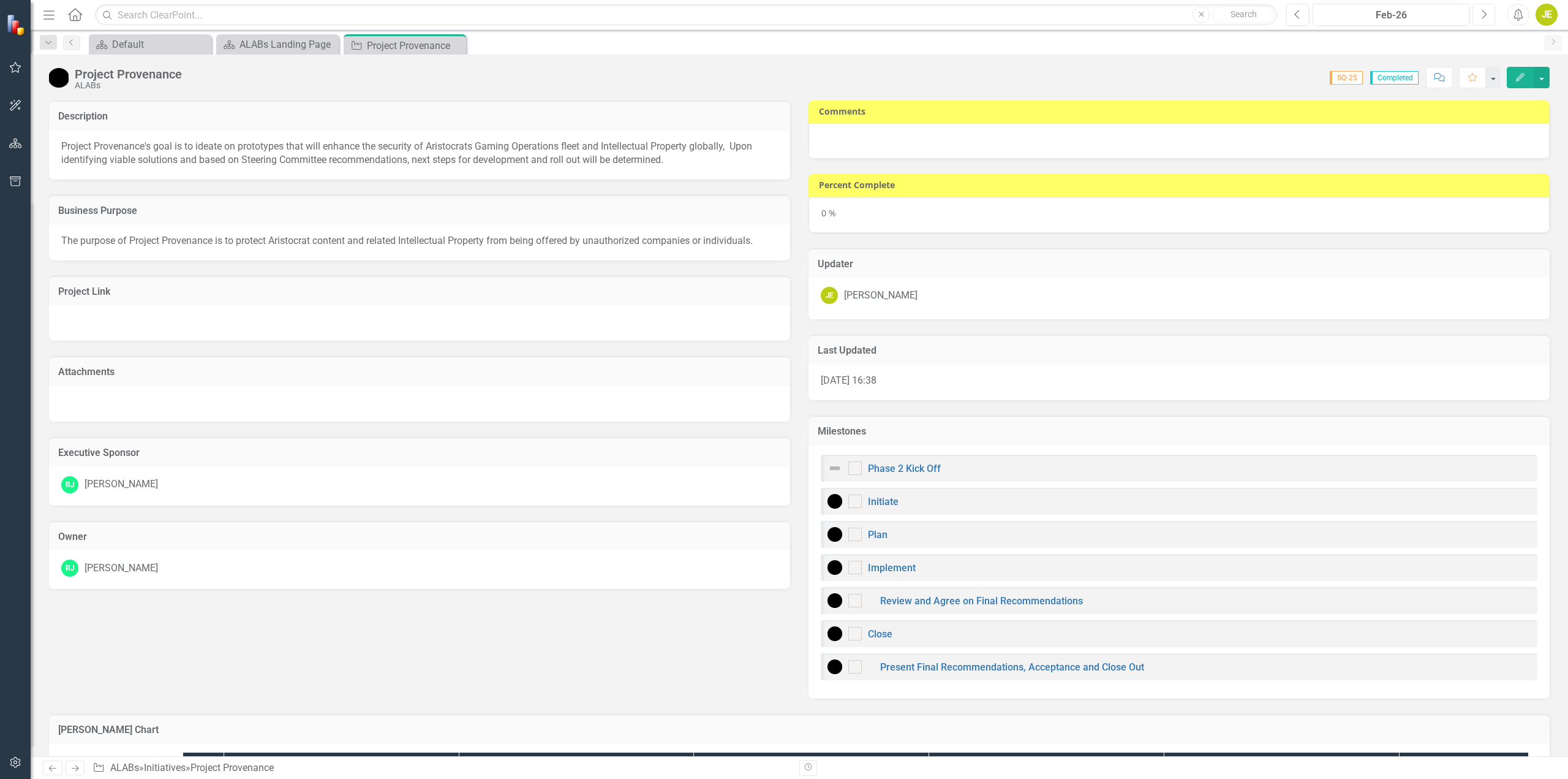
checkbox input "true"
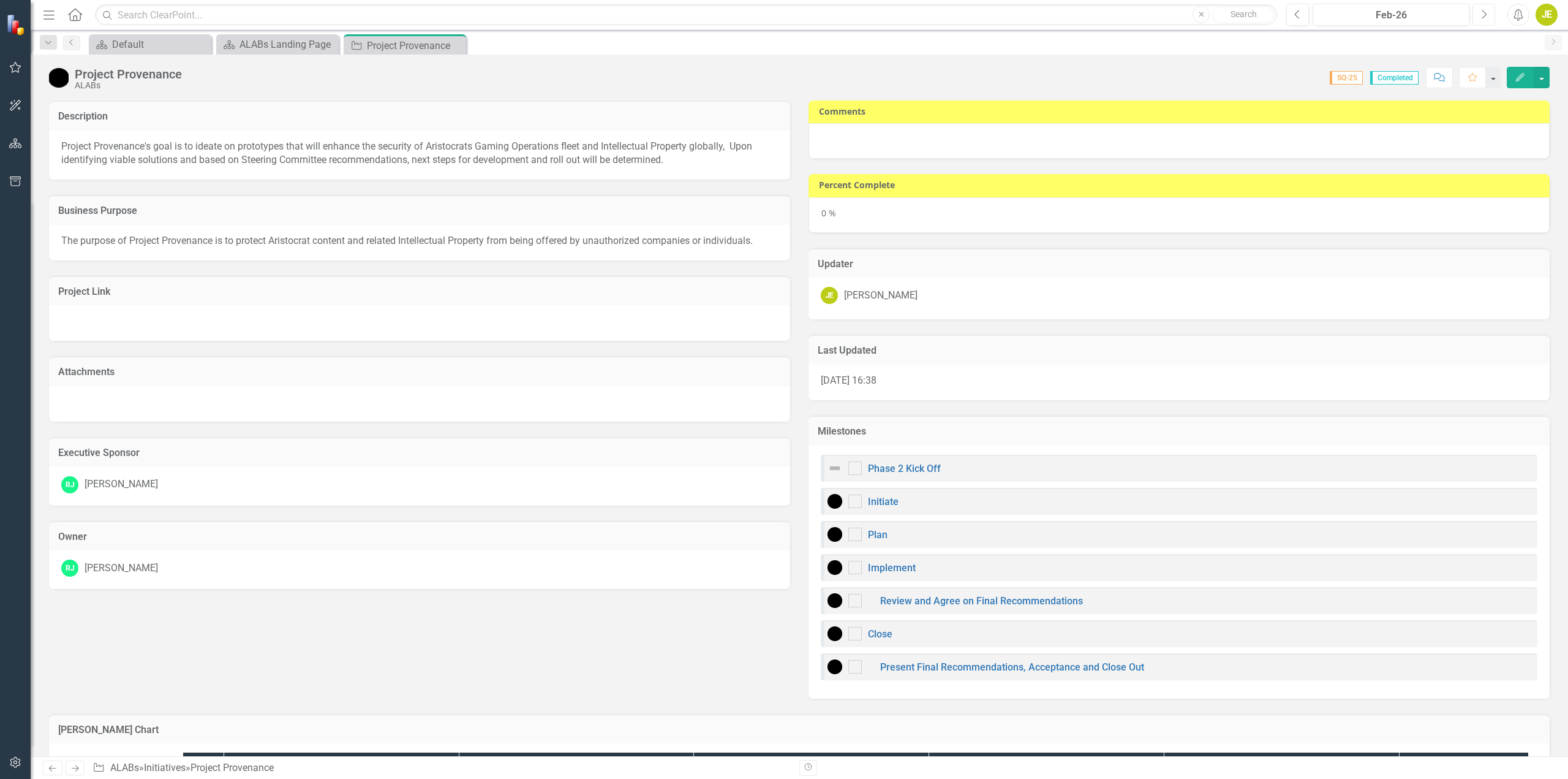
checkbox input "true"
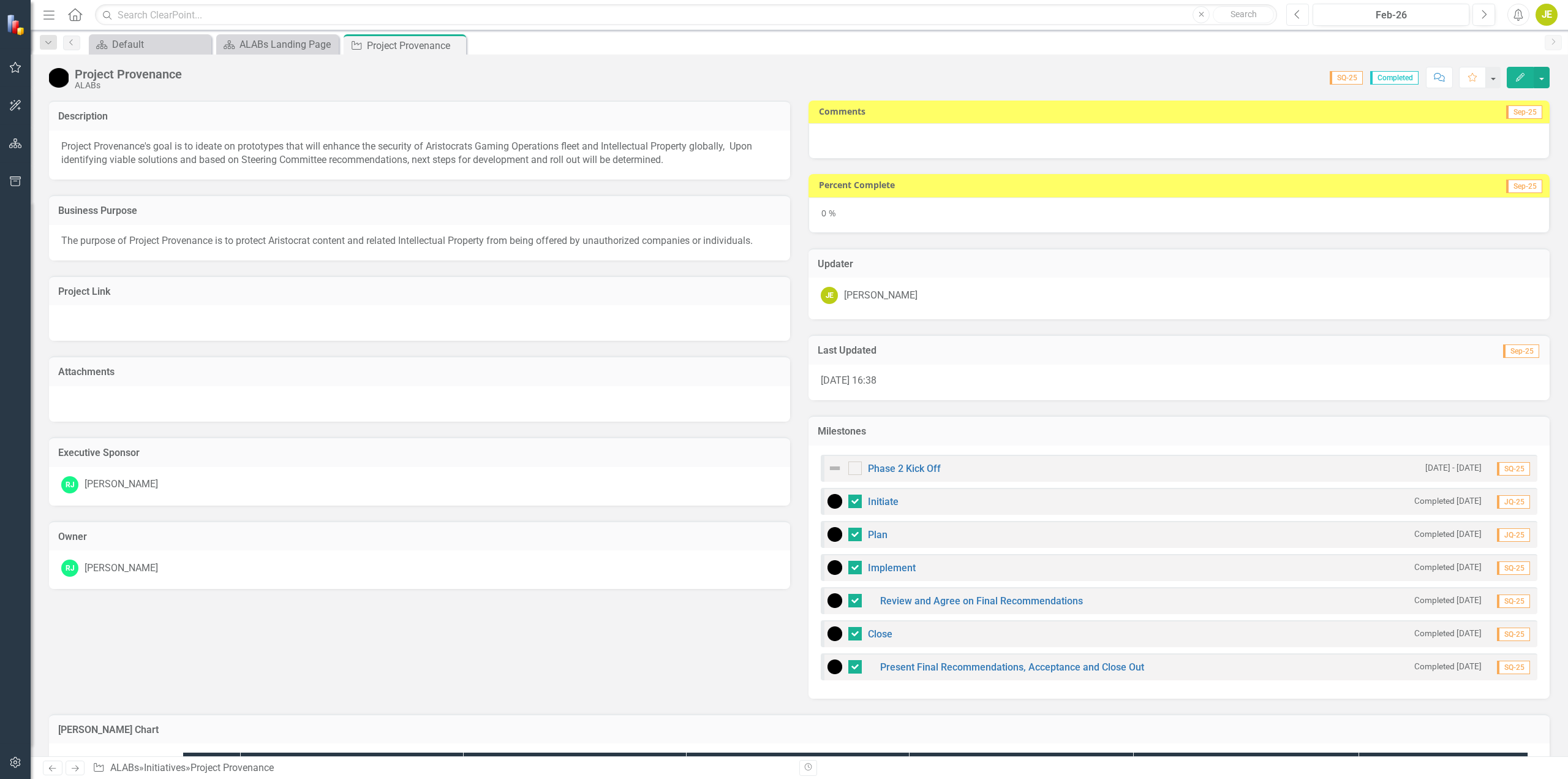
click at [1298, 20] on button "Previous" at bounding box center [1298, 15] width 23 height 22
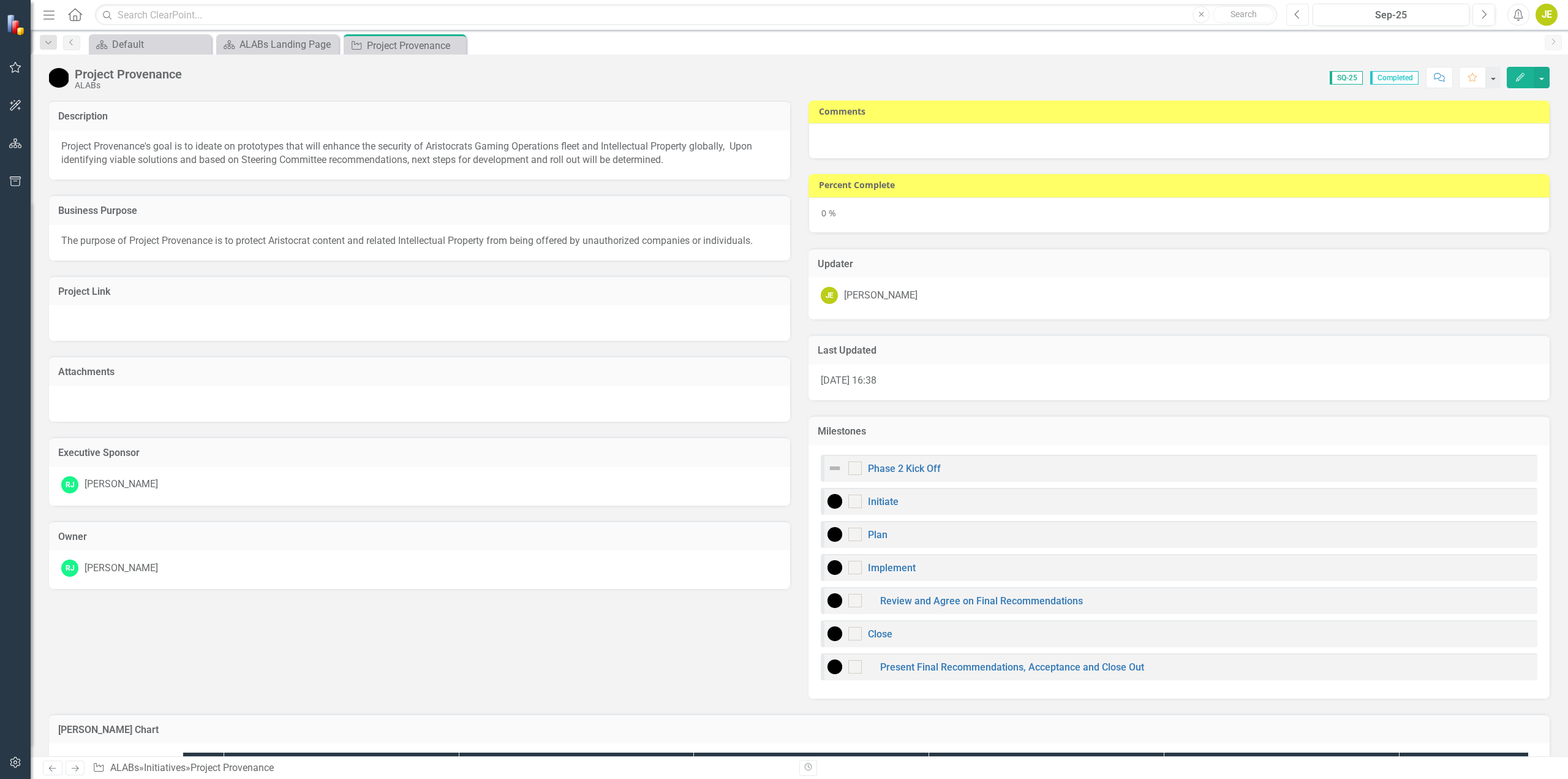
checkbox input "true"
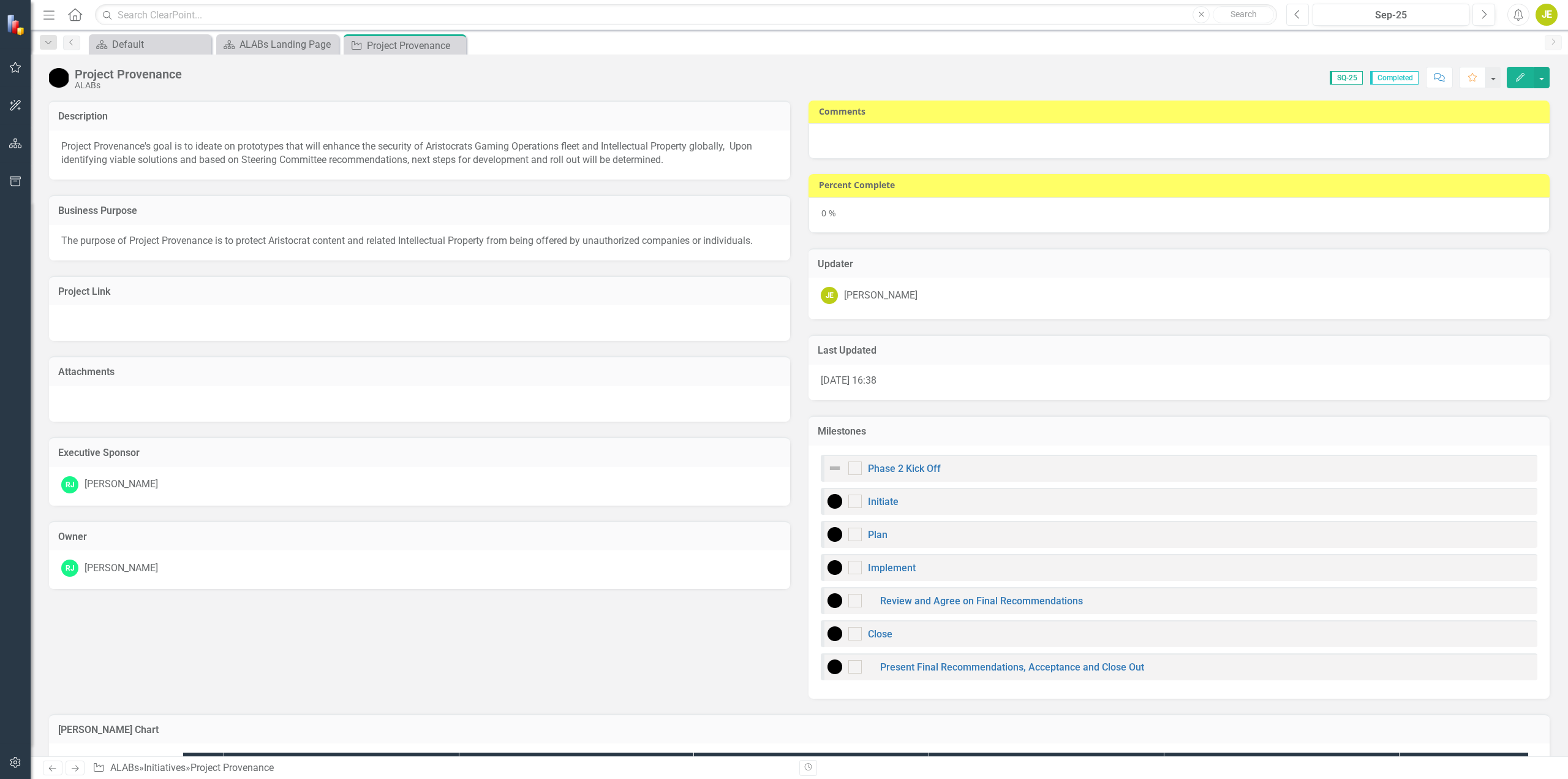
checkbox input "true"
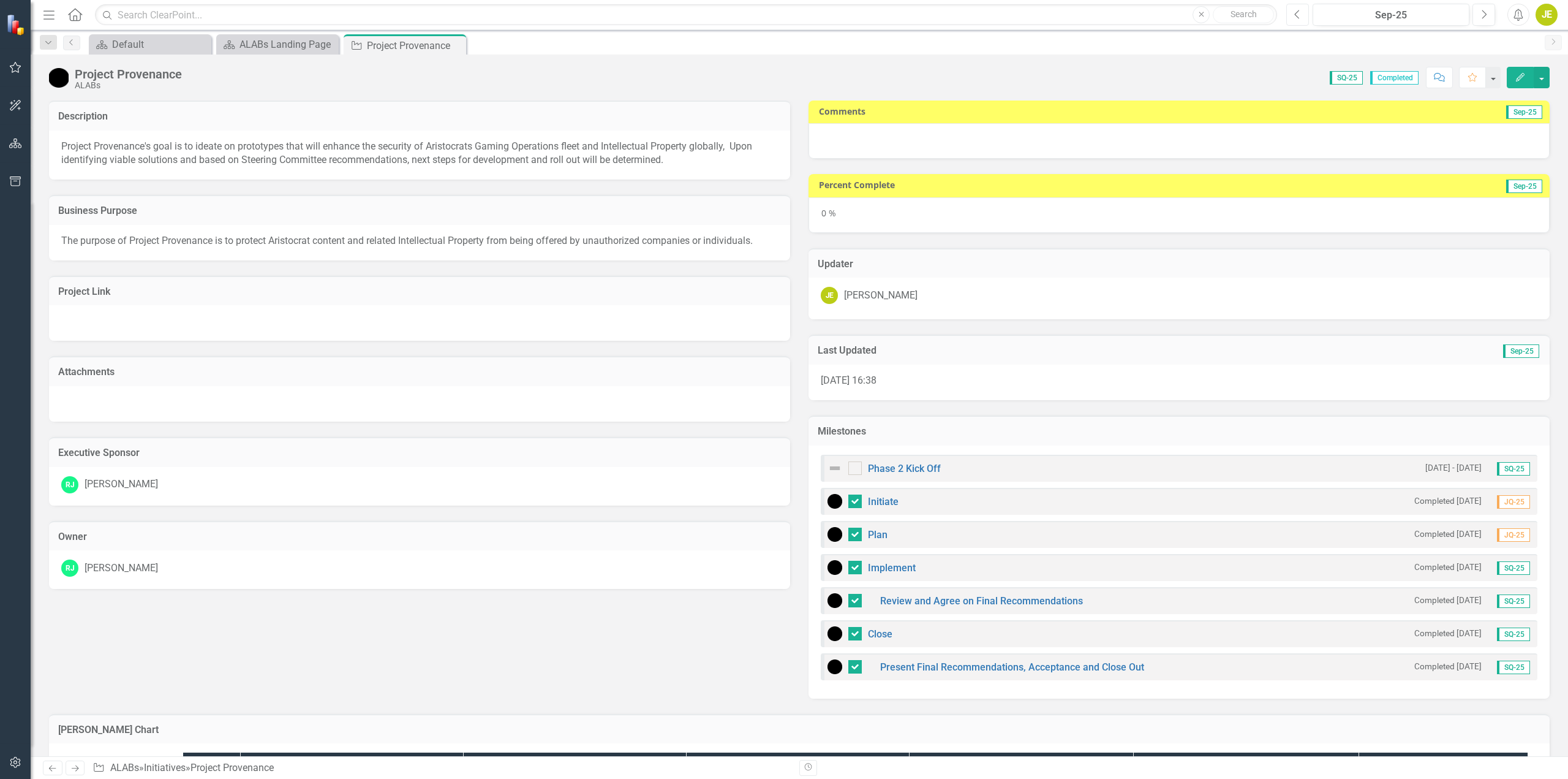
click at [1298, 20] on button "Previous" at bounding box center [1298, 15] width 23 height 22
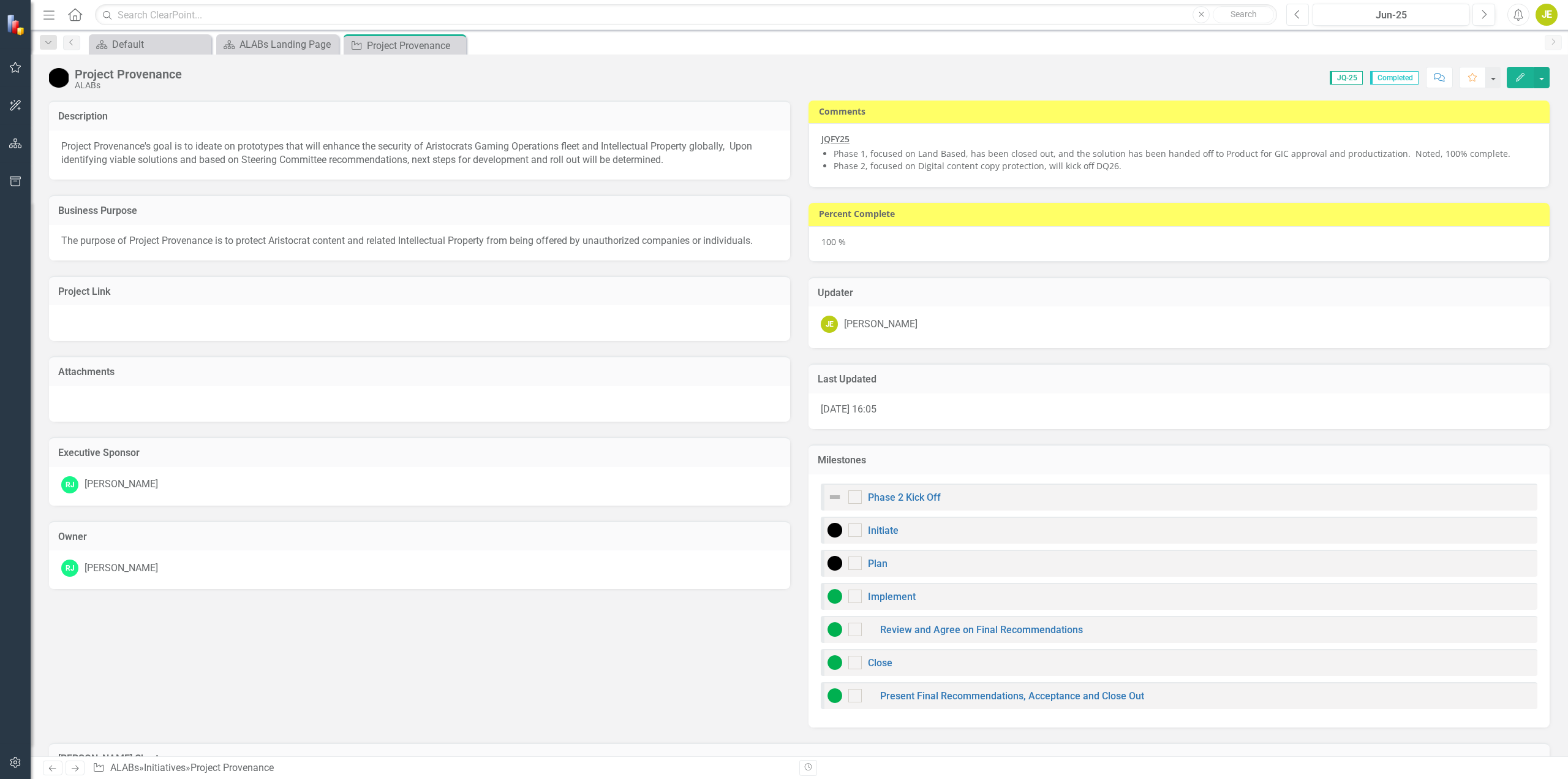
checkbox input "true"
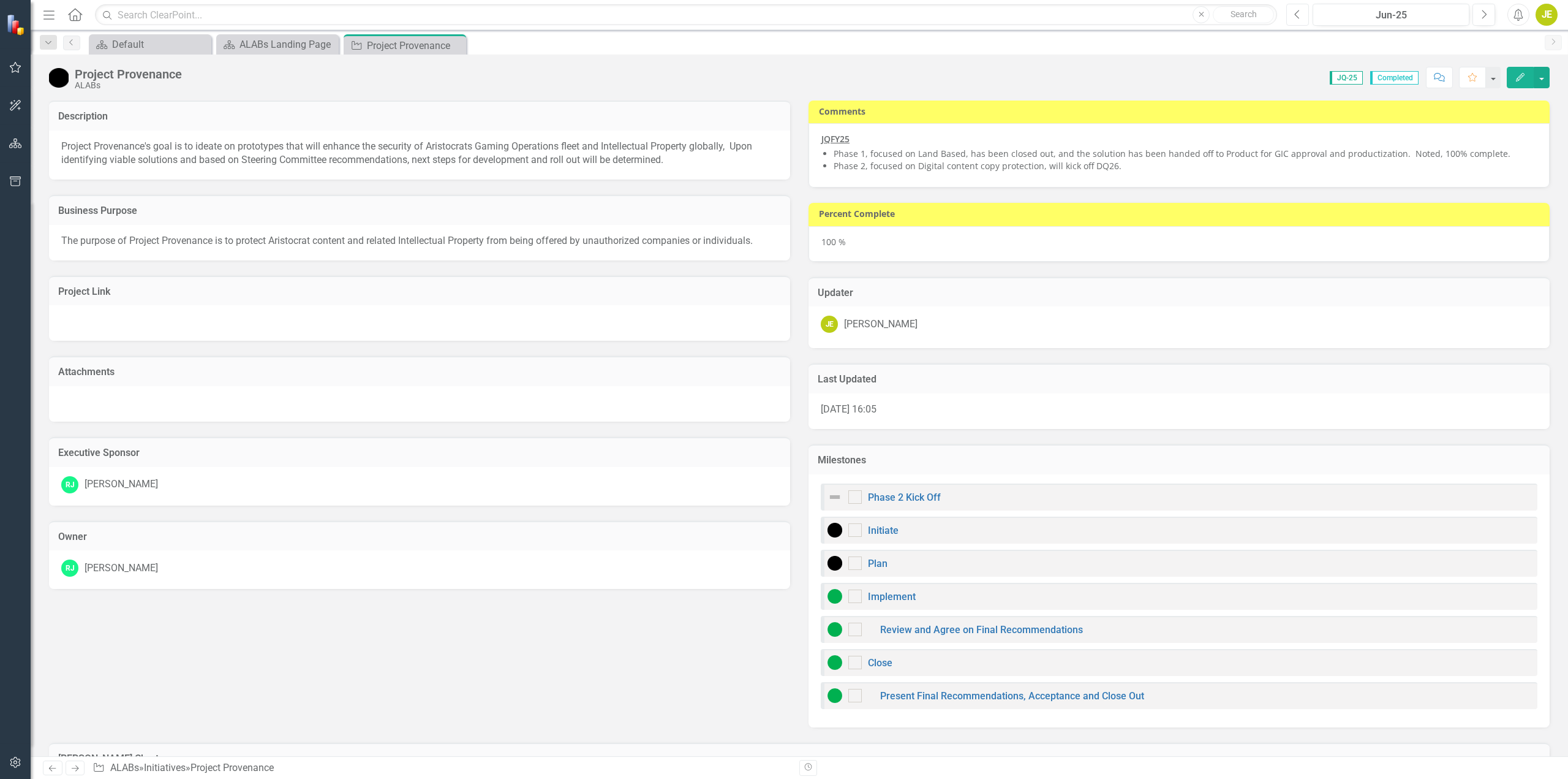
checkbox input "true"
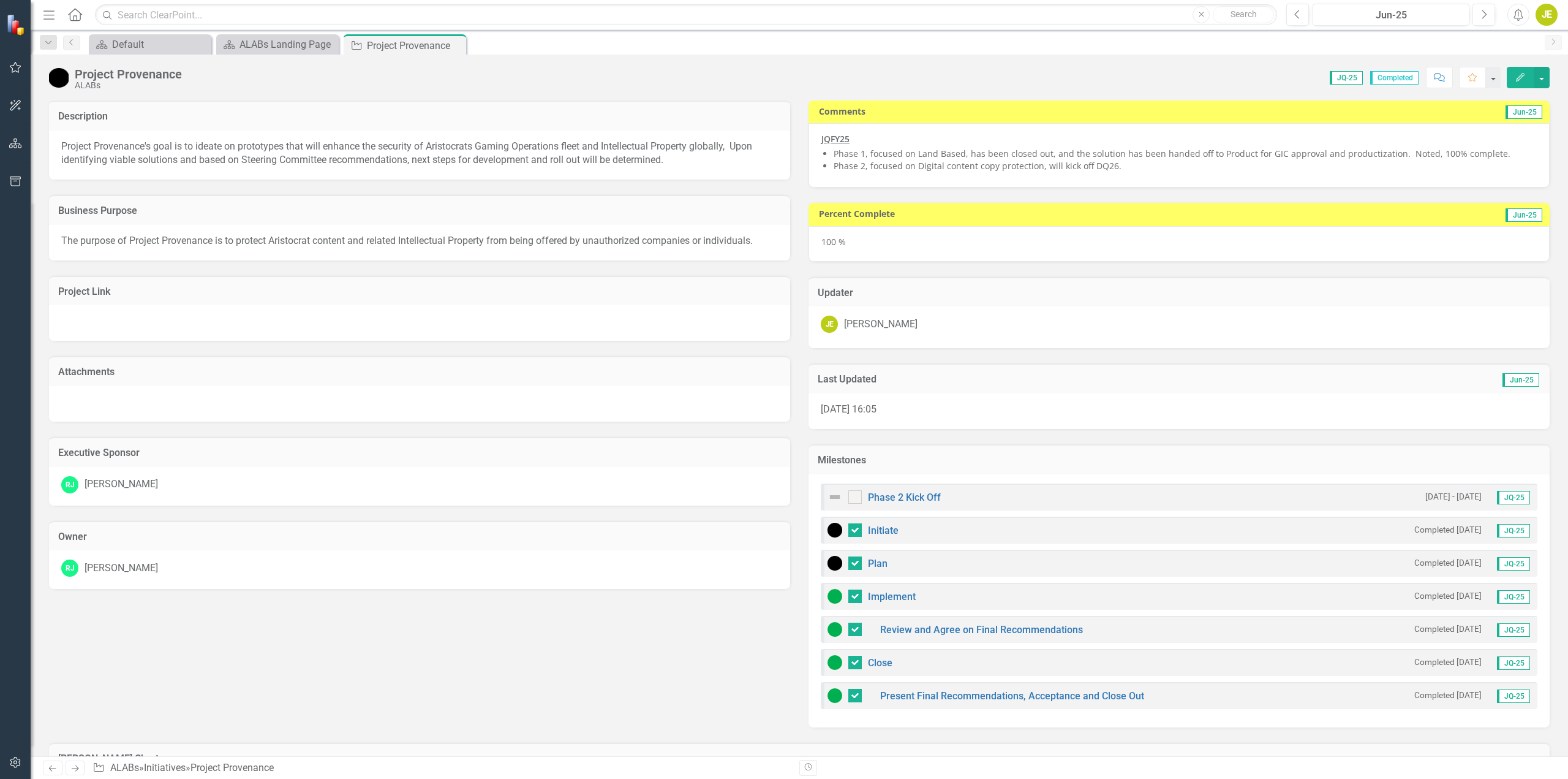
drag, startPoint x: 1121, startPoint y: 168, endPoint x: 914, endPoint y: 156, distance: 207.3
click at [914, 156] on ul "Phase 1, focused on Land Based, has been closed out, and the solution has been …" at bounding box center [1186, 160] width 703 height 25
click at [1485, 15] on icon "Next" at bounding box center [1484, 14] width 7 height 11
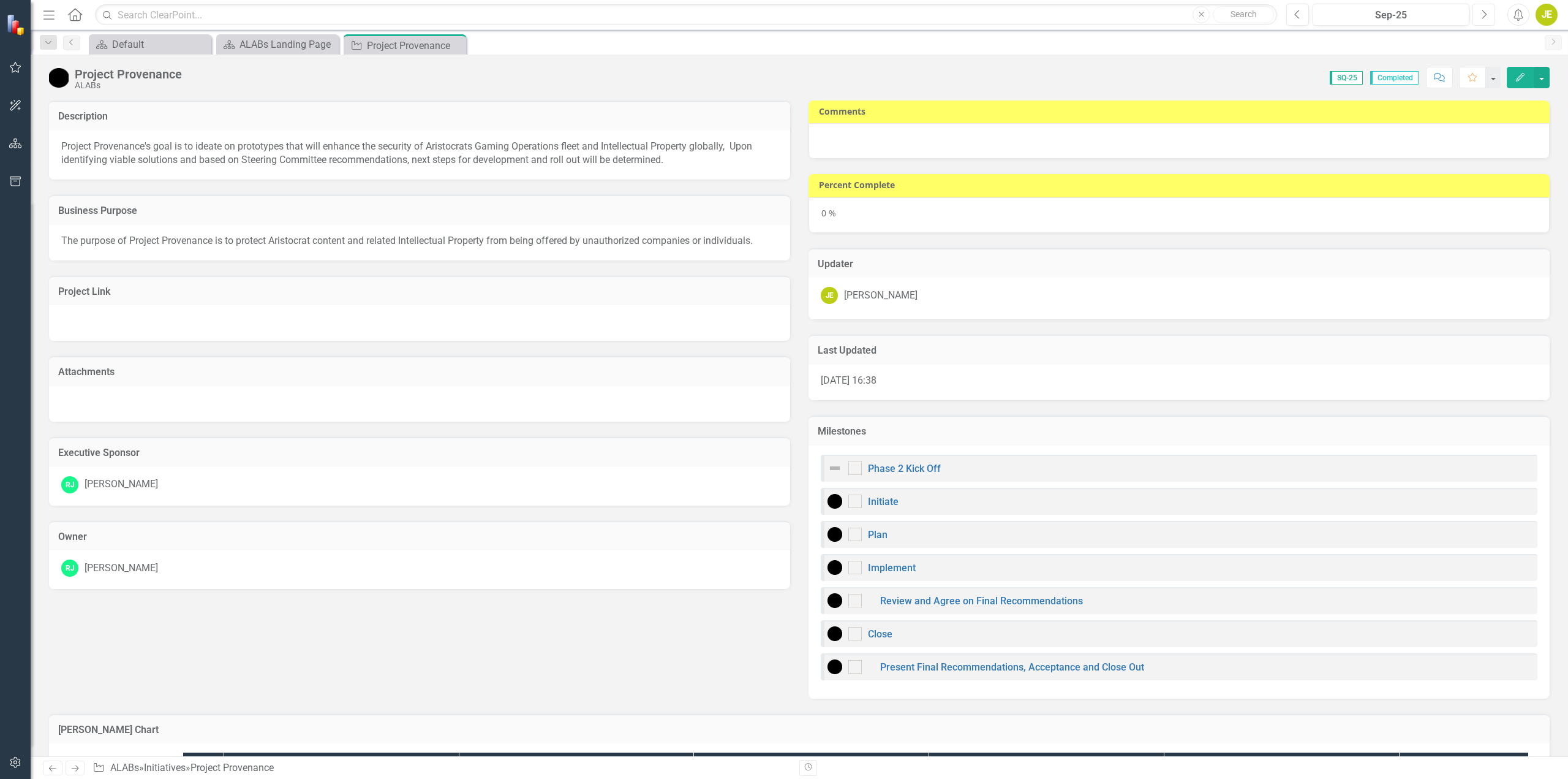
checkbox input "true"
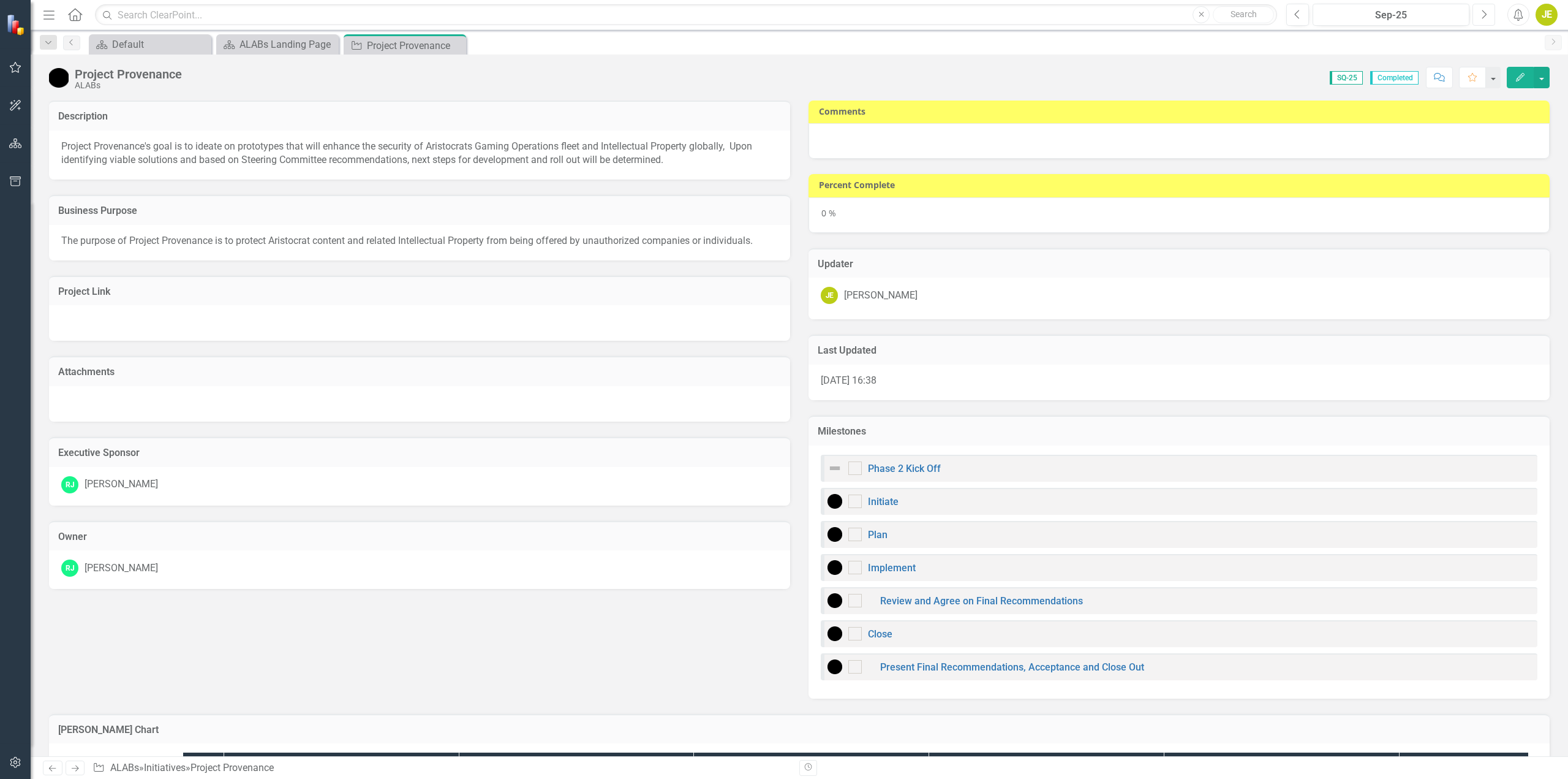
checkbox input "true"
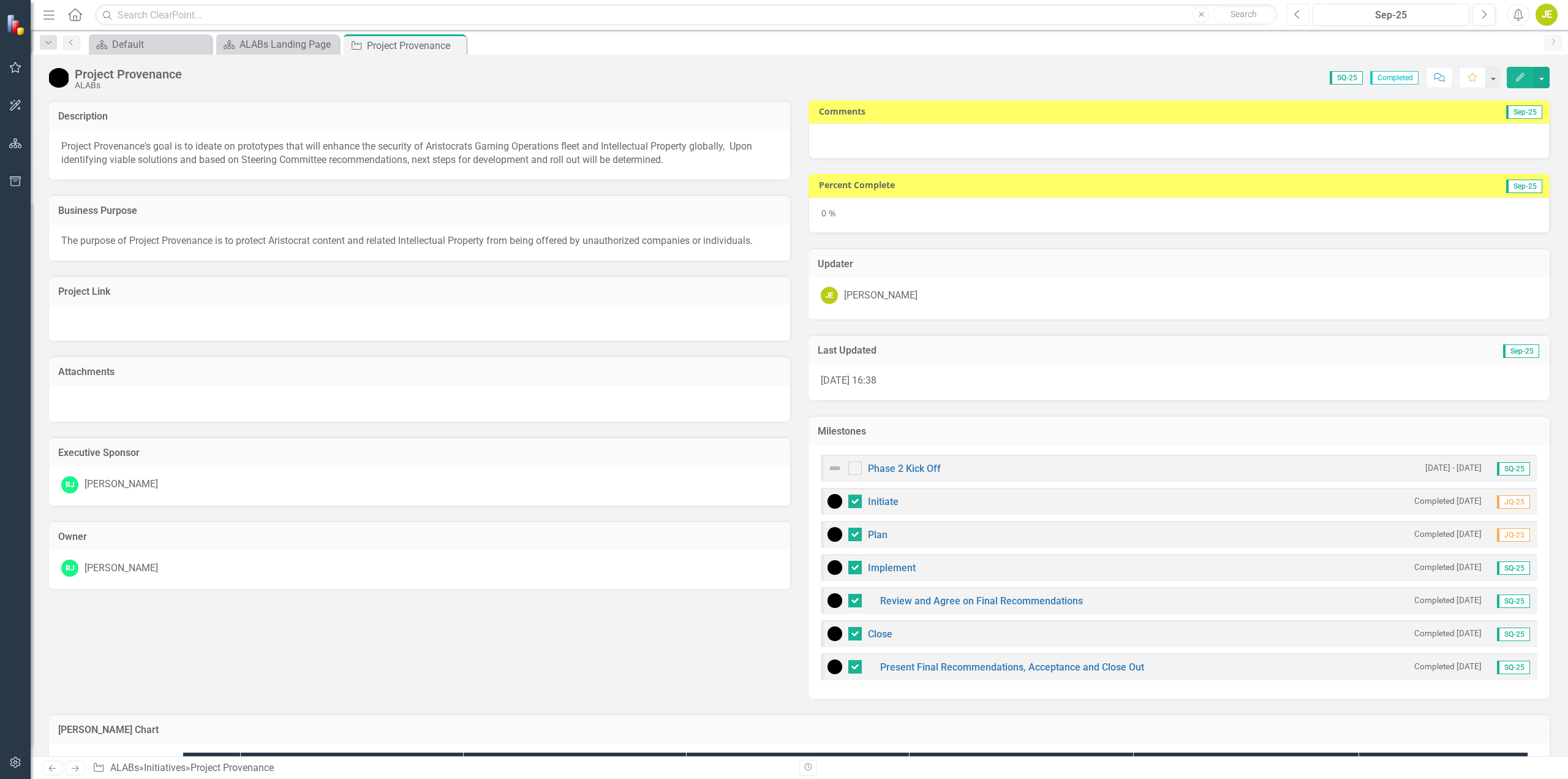
click at [1298, 17] on icon "button" at bounding box center [1297, 14] width 5 height 9
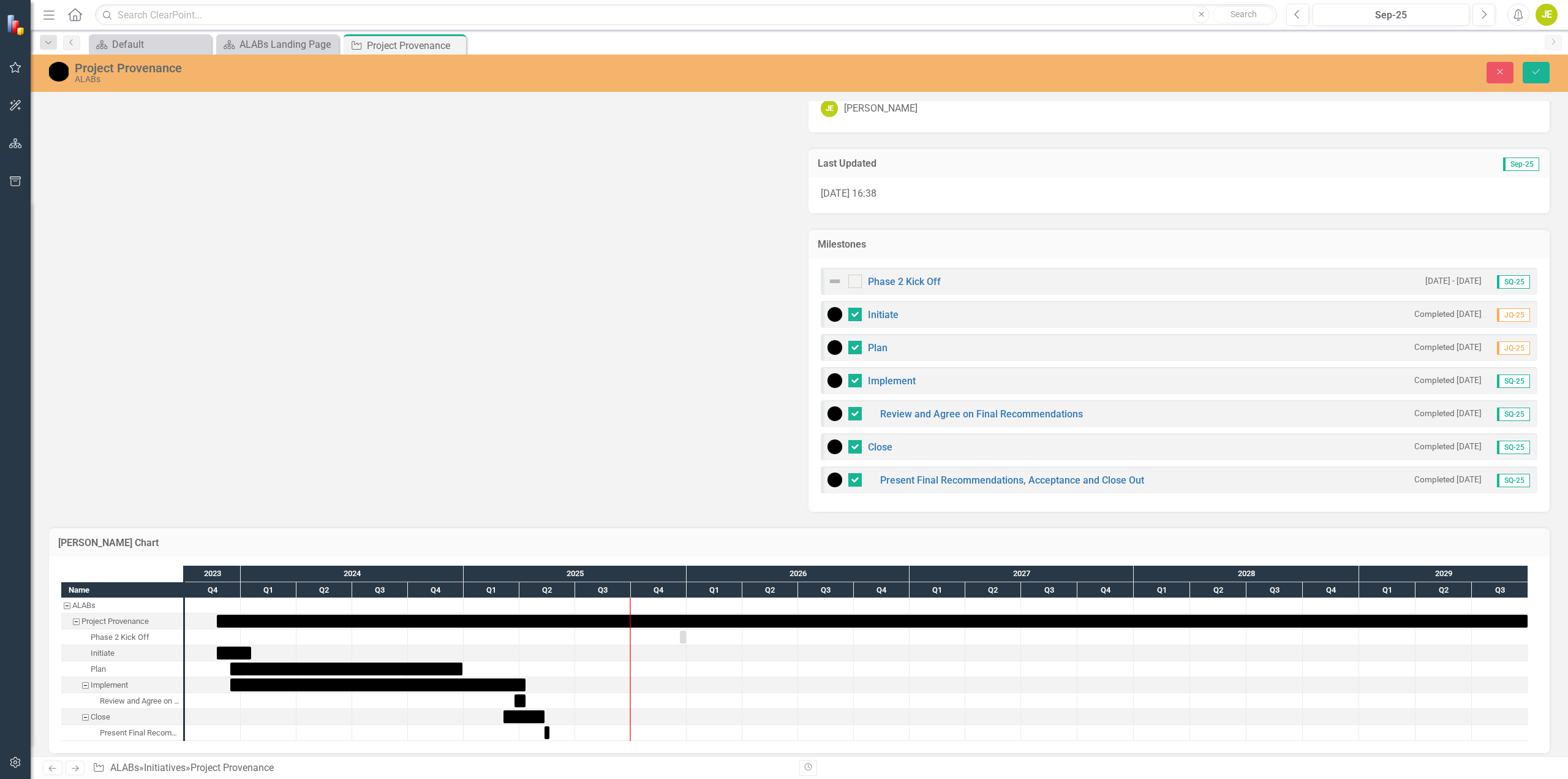
scroll to position [521, 0]
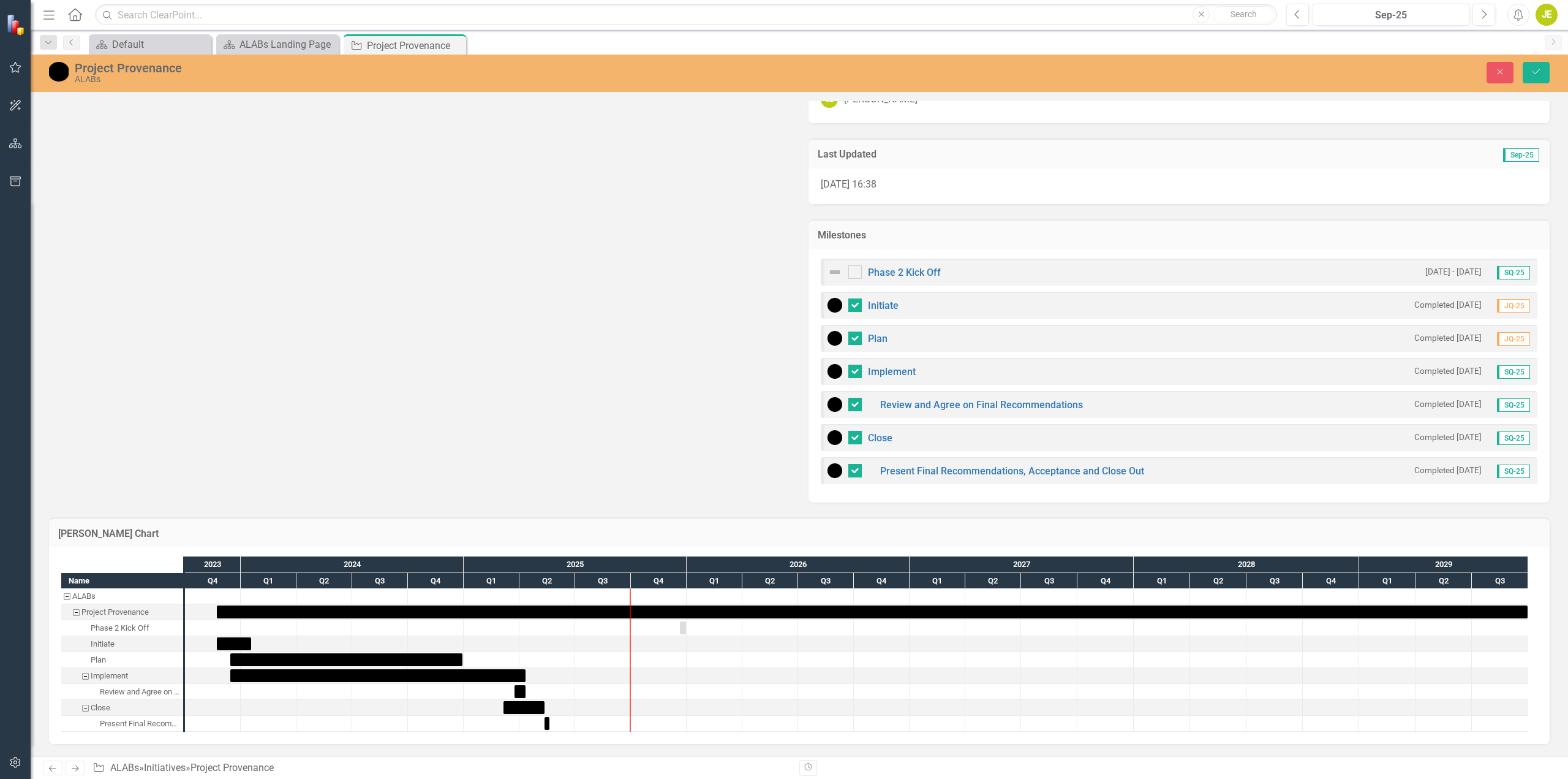
click at [948, 276] on div "Phase 2 Kick Off 20/12/25 - 31/12/25 SQ-25" at bounding box center [1179, 272] width 716 height 27
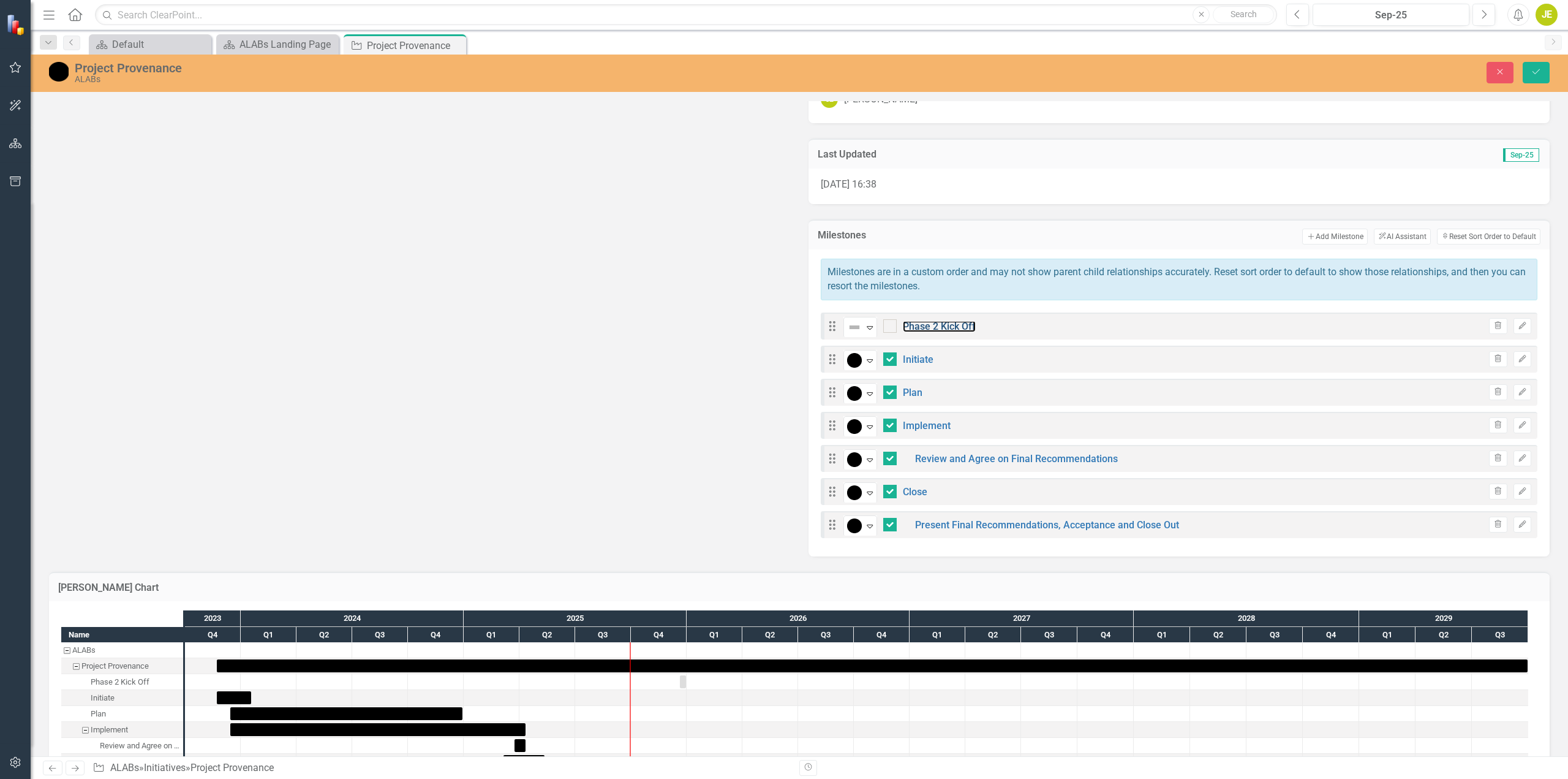
click at [934, 328] on link "Phase 2 Kick Off" at bounding box center [939, 326] width 73 height 12
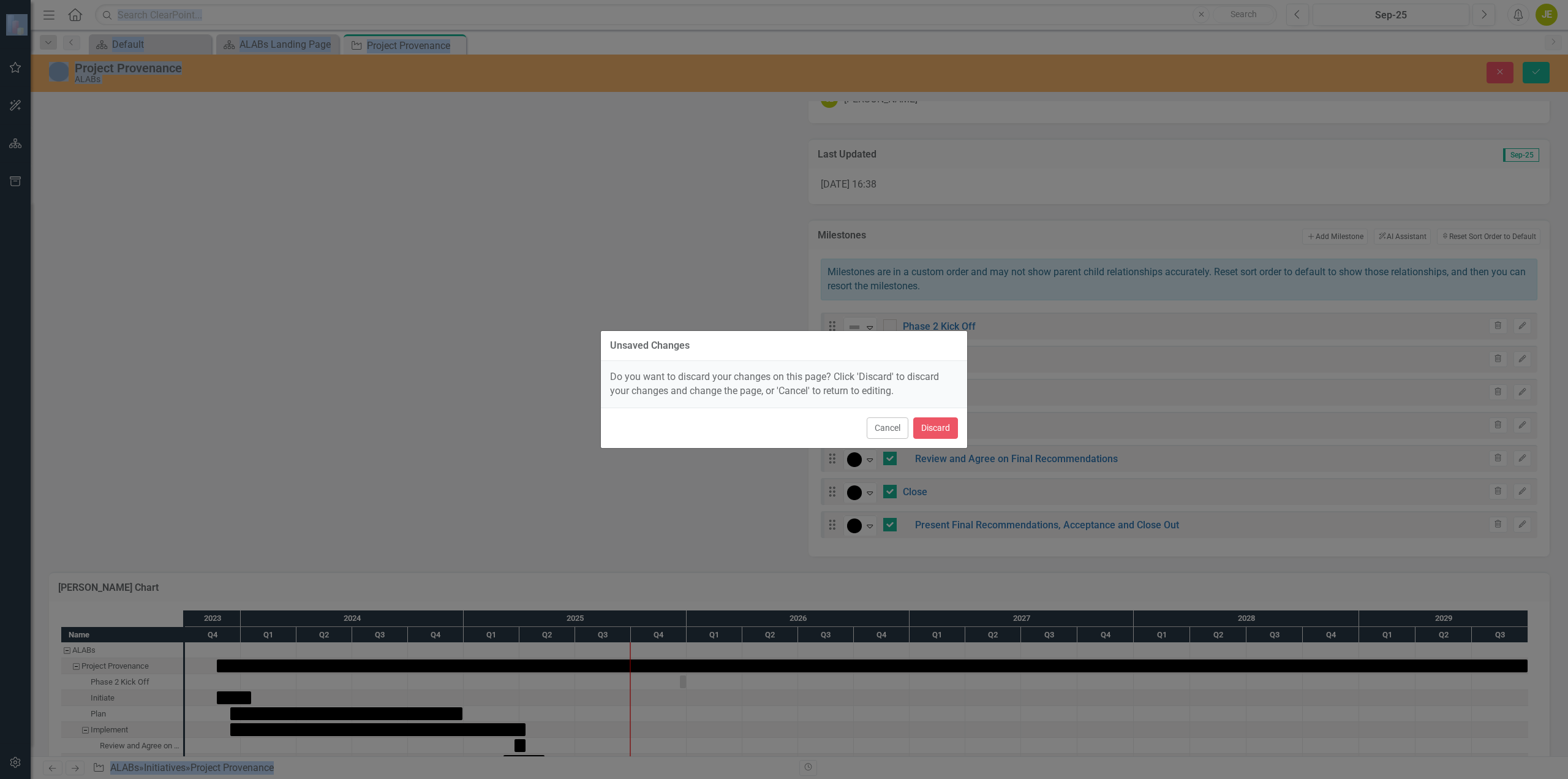
click at [934, 331] on div "Unsaved Changes" at bounding box center [784, 346] width 366 height 30
click at [877, 435] on button "Cancel" at bounding box center [888, 428] width 42 height 22
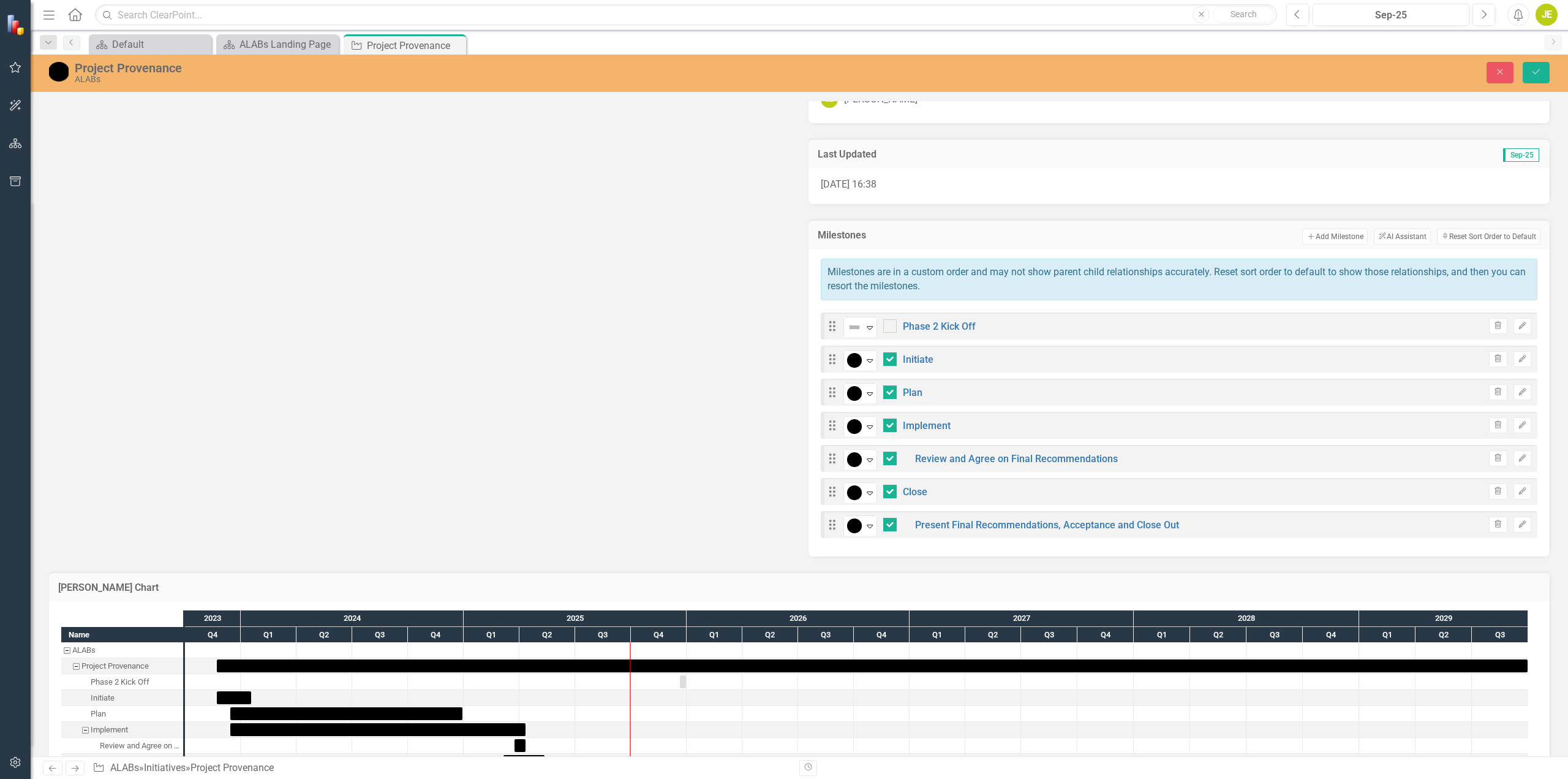
click at [1518, 325] on icon "button" at bounding box center [1521, 325] width 7 height 7
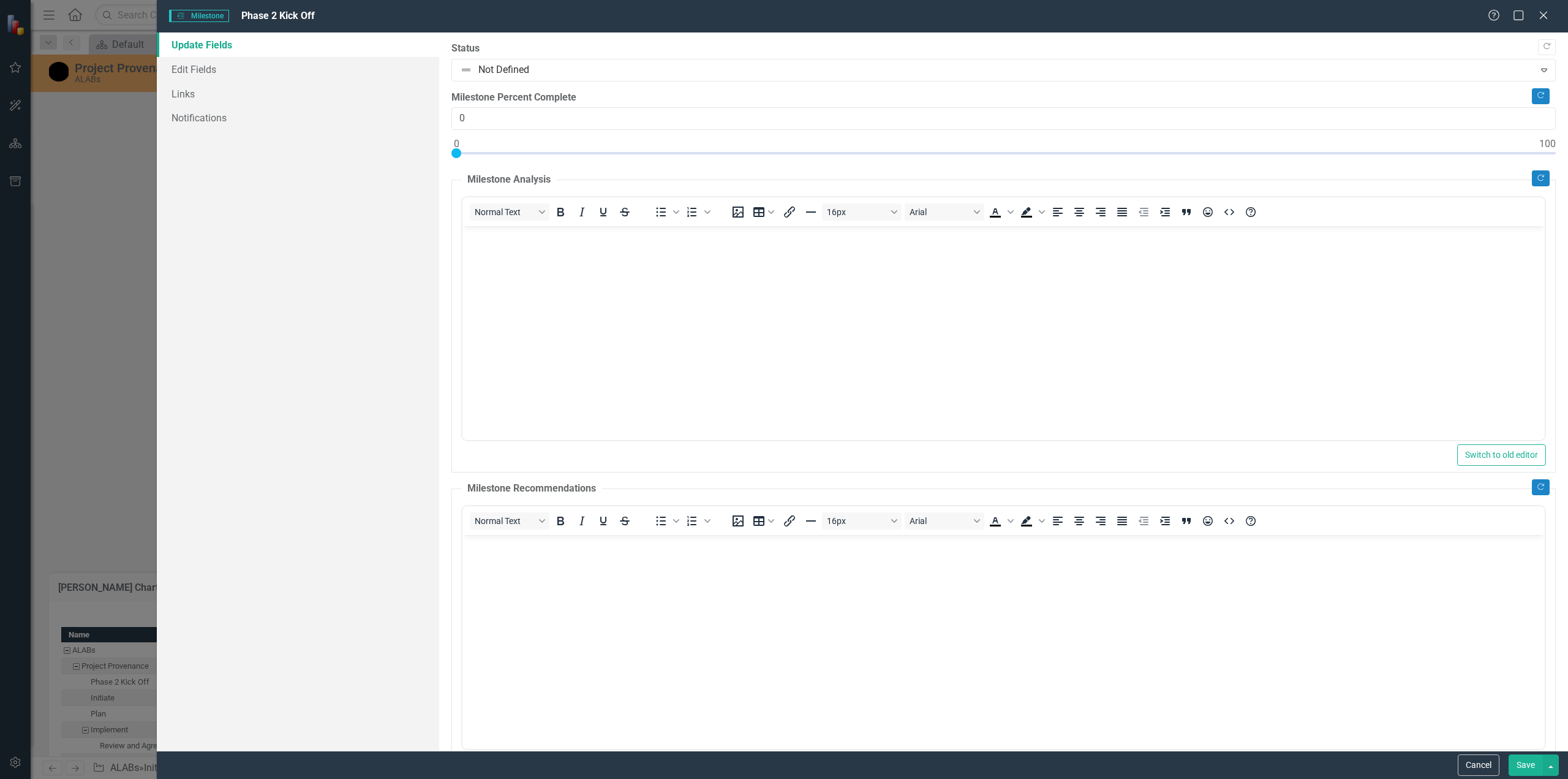
scroll to position [0, 0]
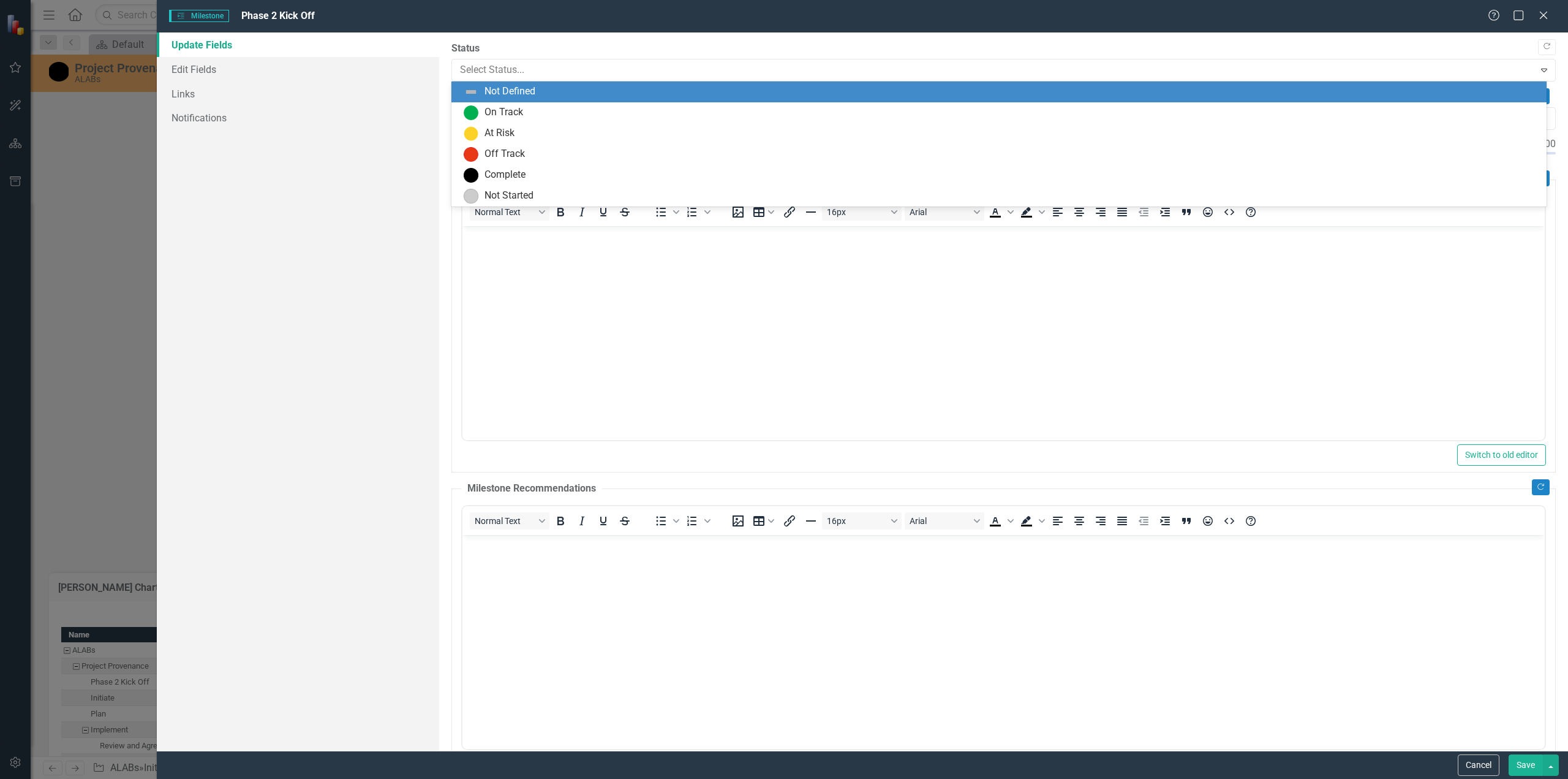
click at [1538, 68] on icon "Expand" at bounding box center [1544, 70] width 12 height 10
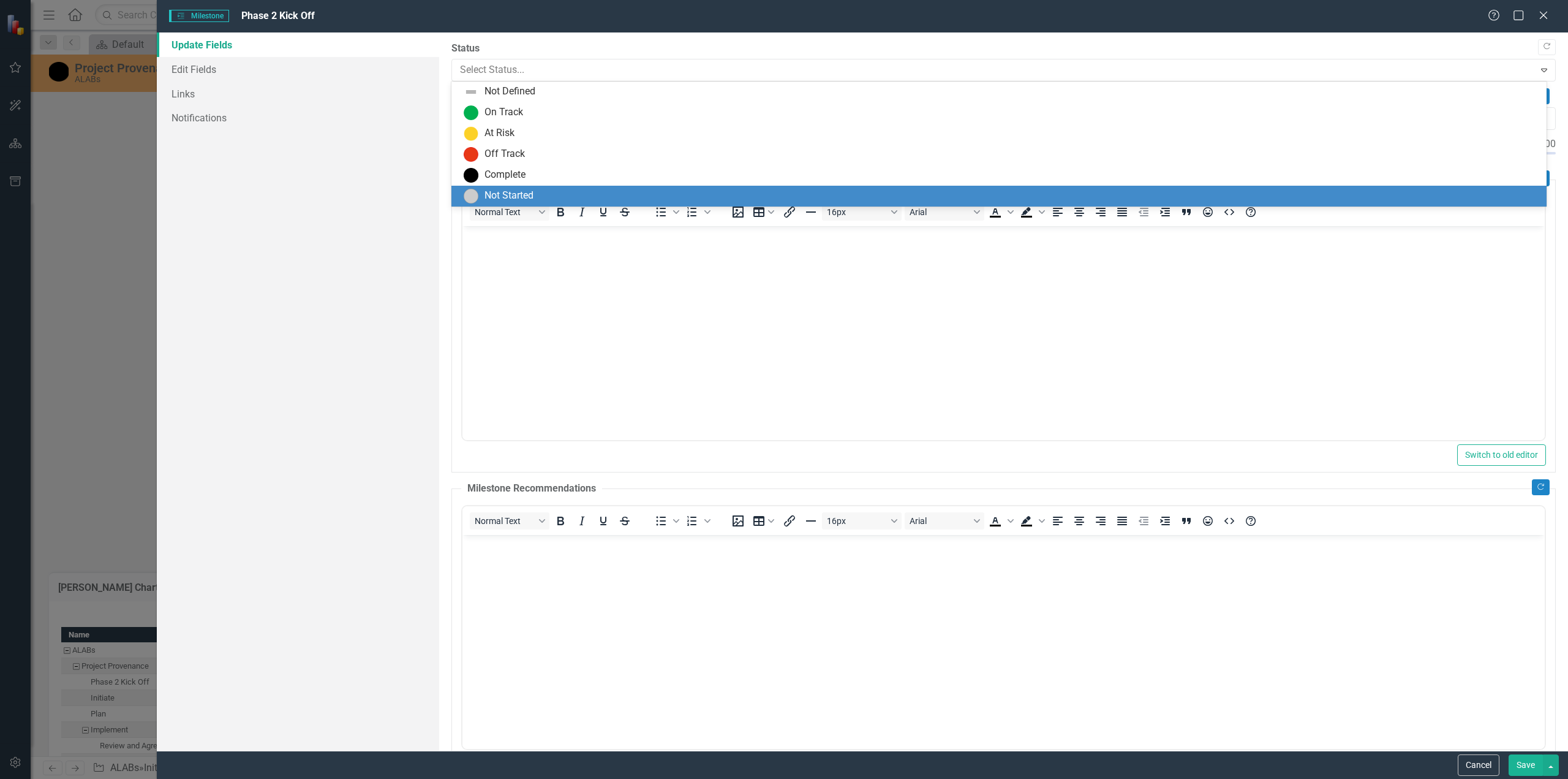
click at [567, 201] on div "Not Started" at bounding box center [1001, 195] width 1076 height 15
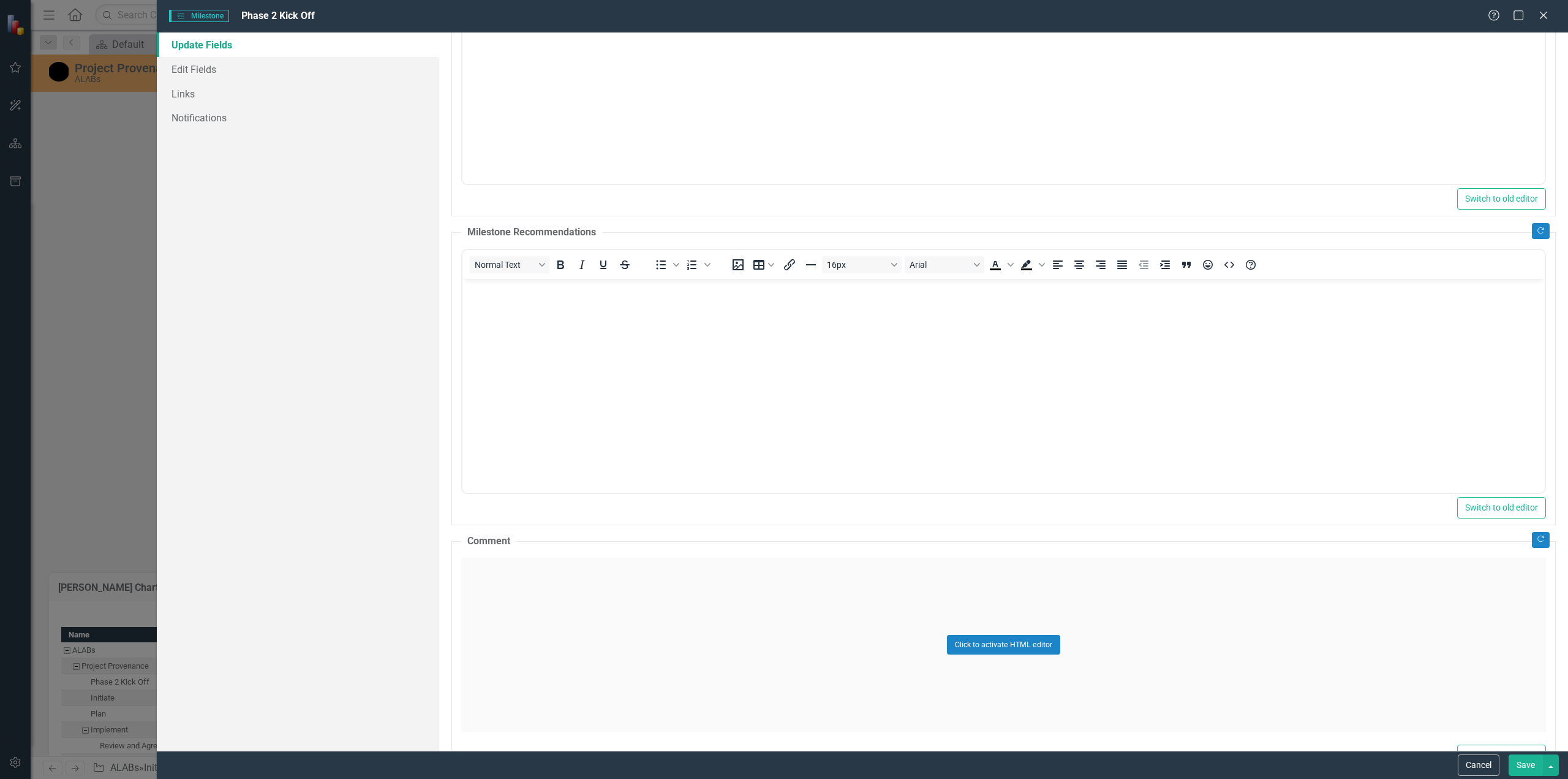
scroll to position [296, 0]
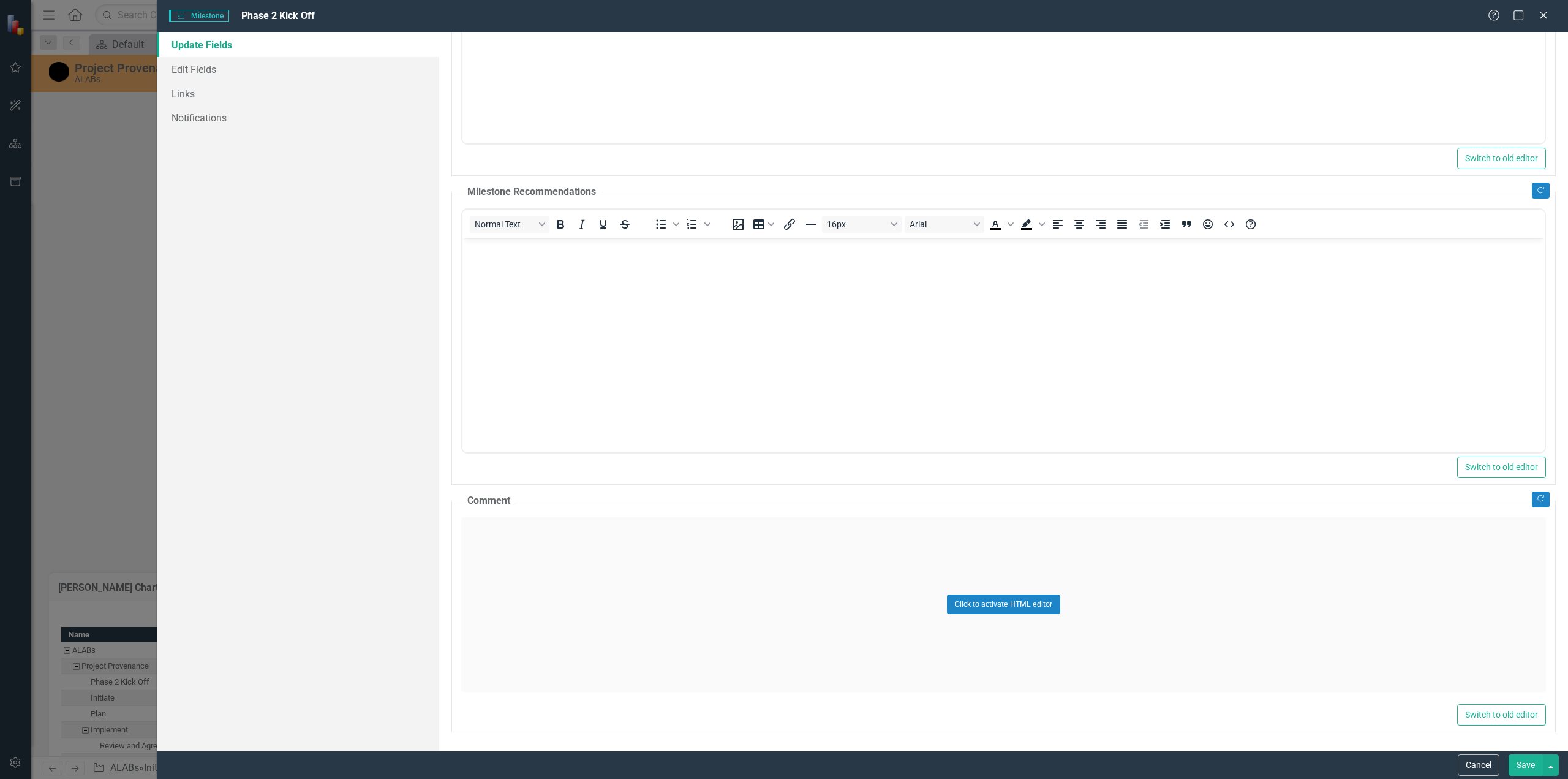
click at [1527, 762] on button "Save" at bounding box center [1525, 765] width 35 height 22
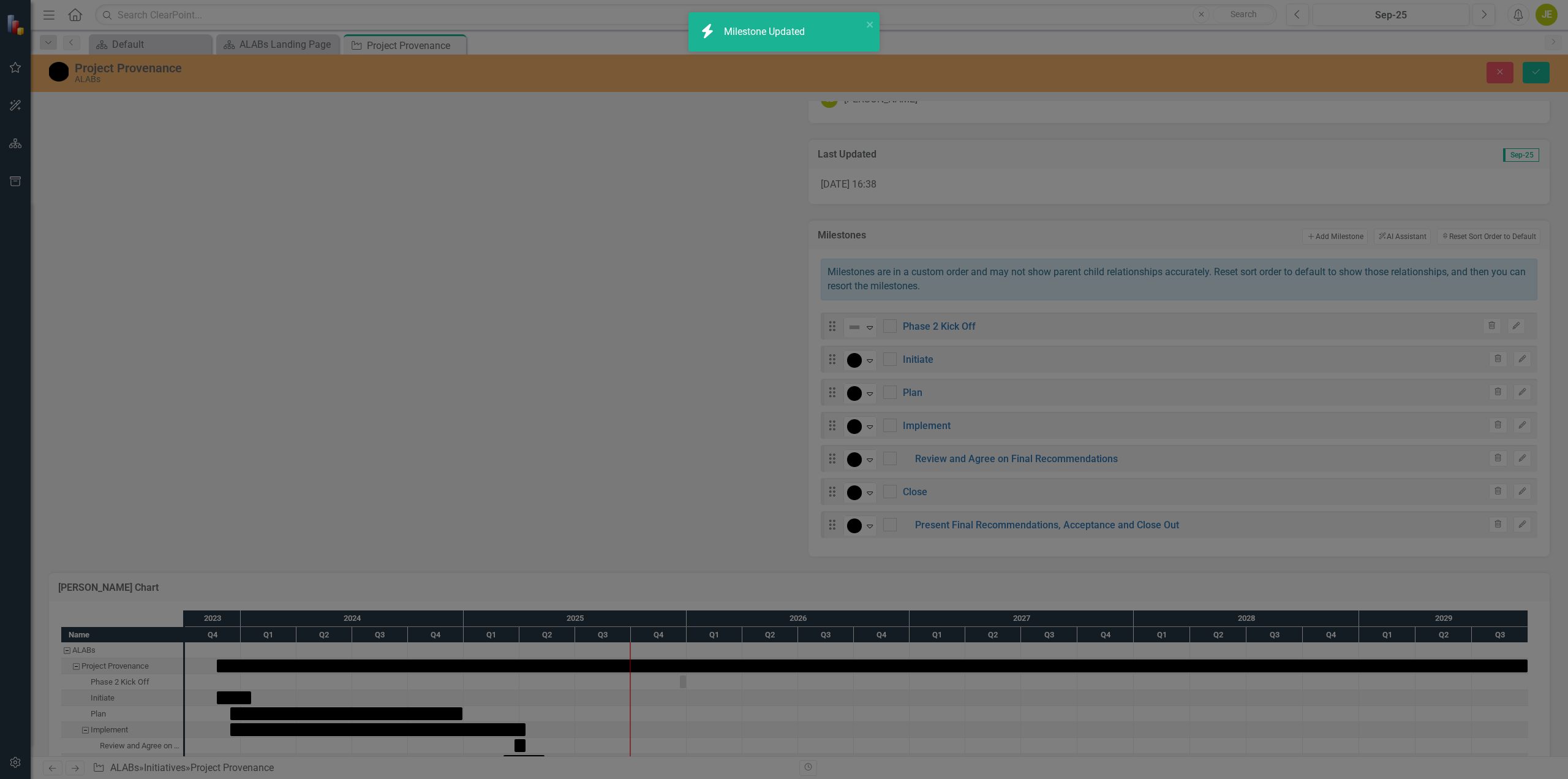
checkbox input "false"
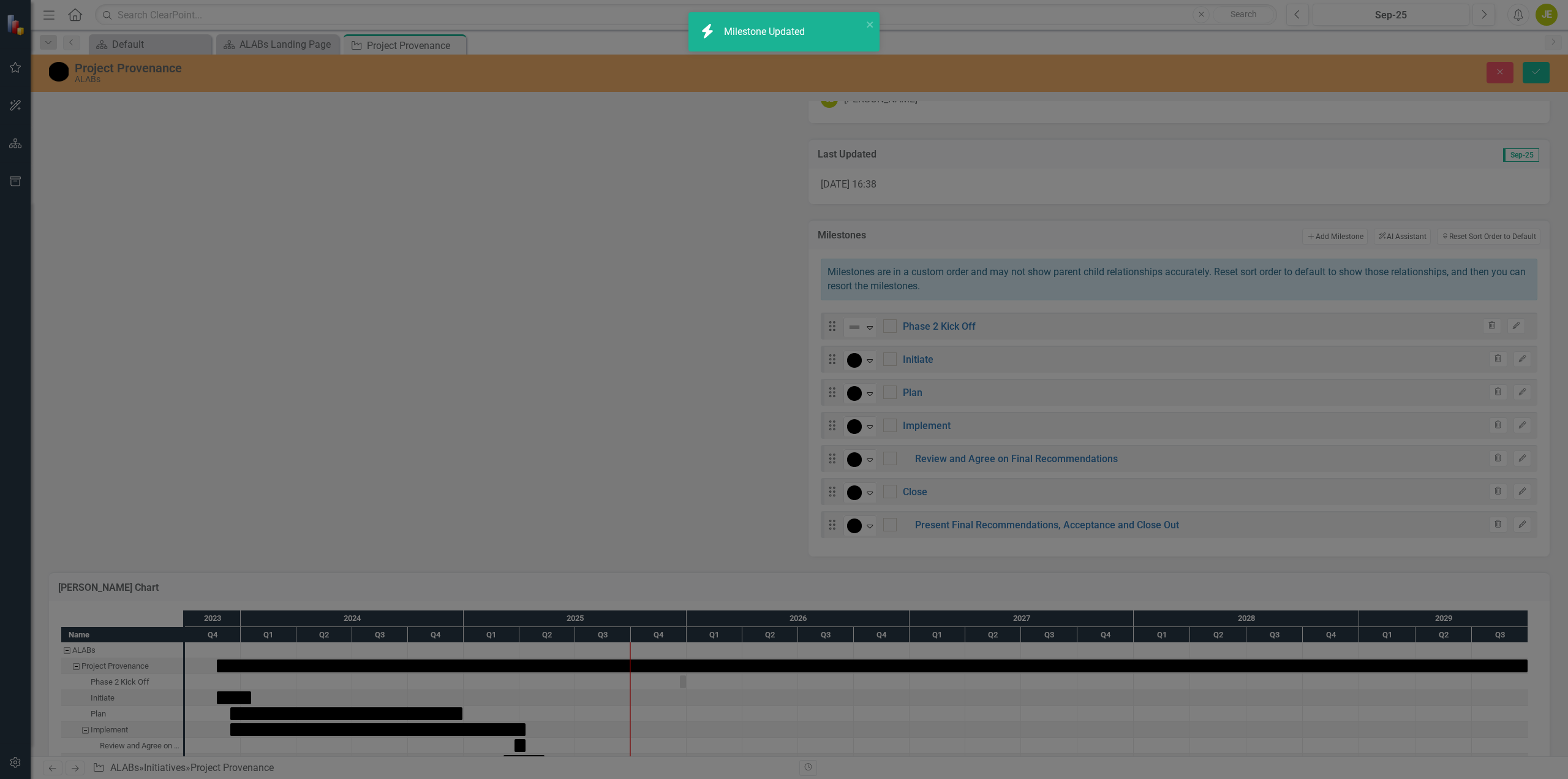
checkbox input "false"
checkbox input "true"
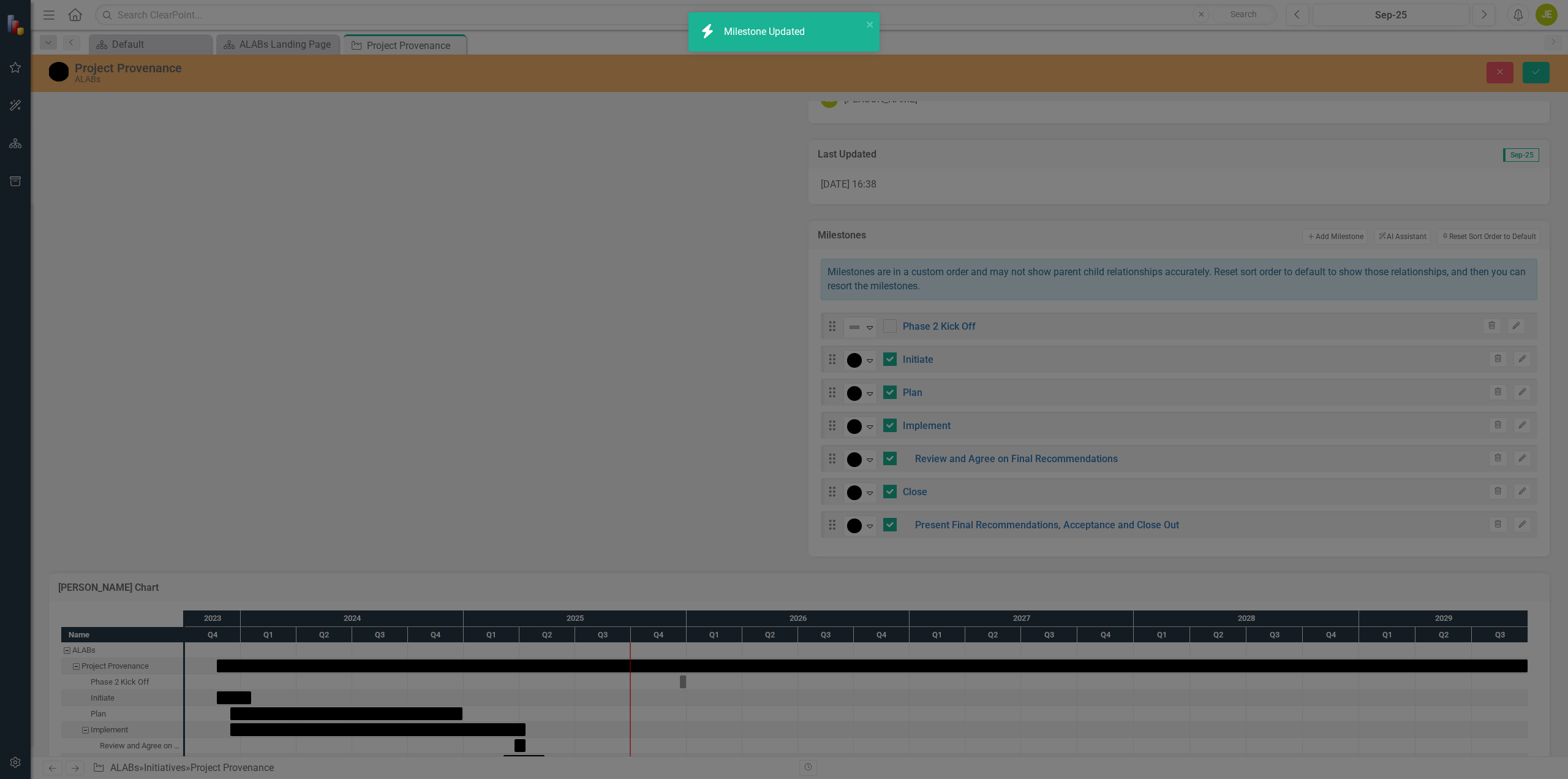
checkbox input "true"
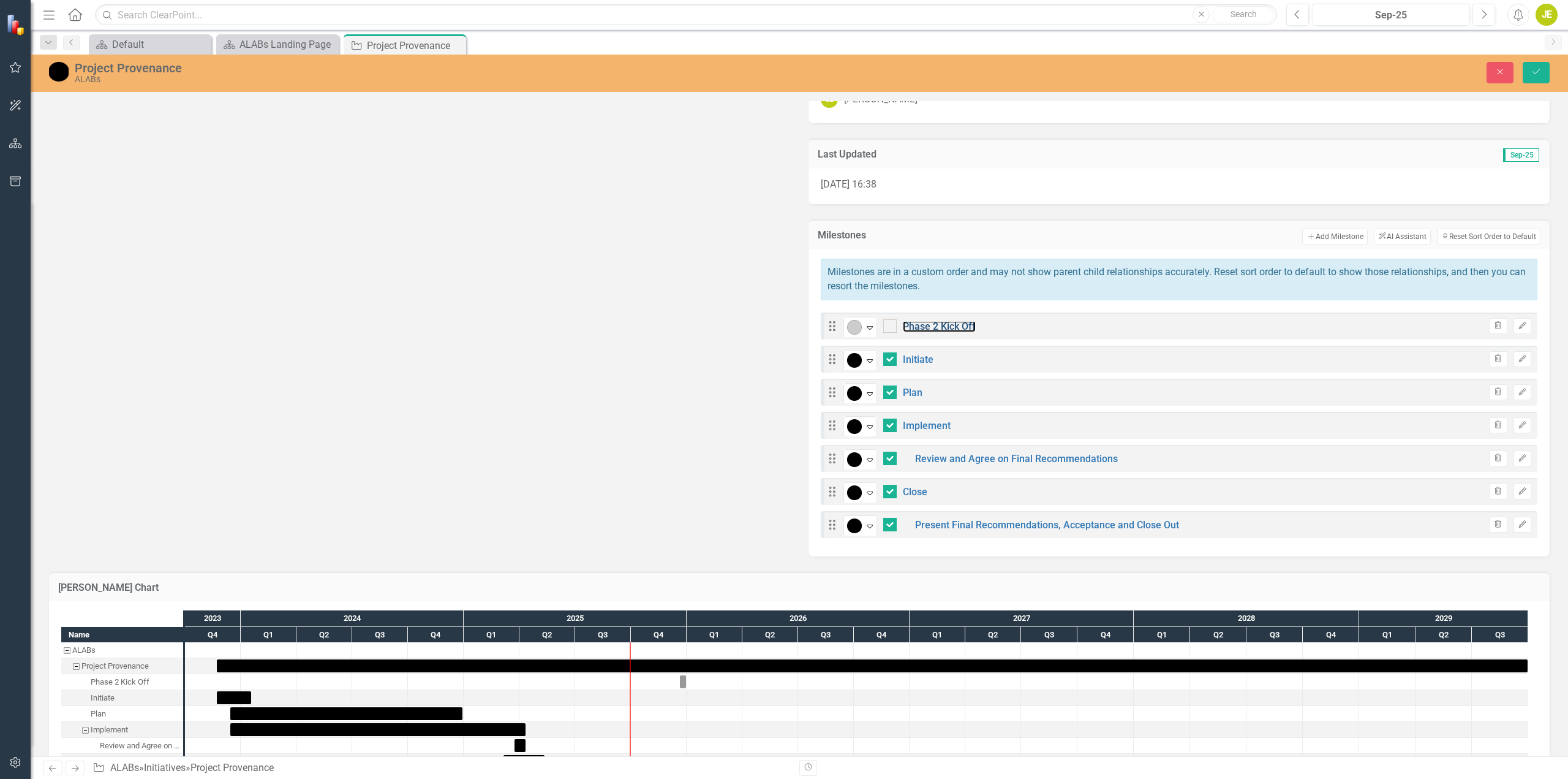
click at [937, 325] on link "Phase 2 Kick Off" at bounding box center [939, 326] width 73 height 12
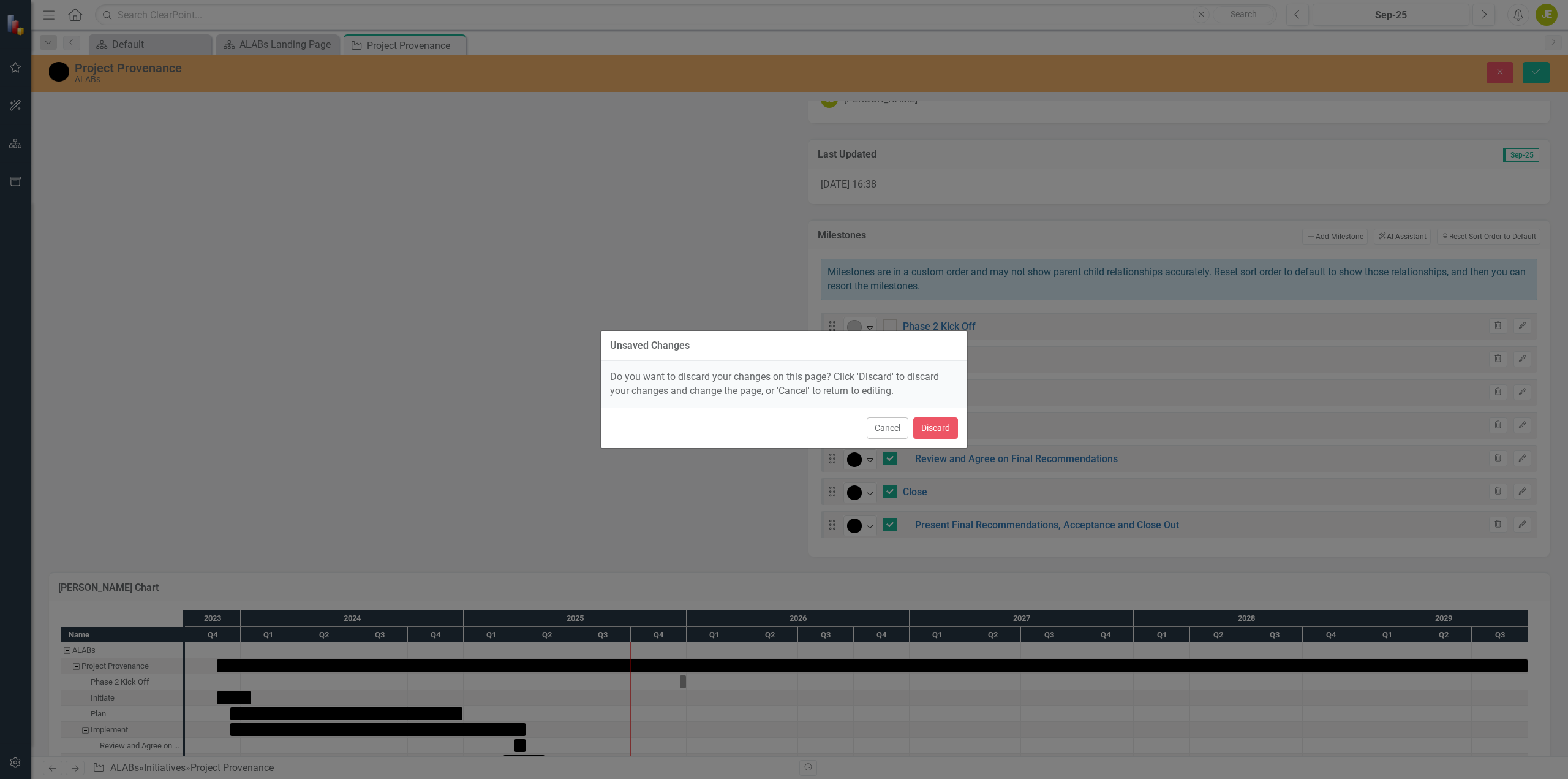
click at [937, 331] on div "Unsaved Changes" at bounding box center [784, 346] width 366 height 30
click at [775, 390] on div "Do you want to discard your changes on this page? Click 'Discard' to discard yo…" at bounding box center [784, 384] width 366 height 47
click at [1142, 320] on div "Unsaved Changes Do you want to discard your changes on this page? Click 'Discar…" at bounding box center [784, 390] width 1568 height 779
click at [1002, 574] on div "Unsaved Changes Do you want to discard your changes on this page? Click 'Discar…" at bounding box center [784, 390] width 1568 height 779
click at [882, 433] on button "Cancel" at bounding box center [888, 428] width 42 height 22
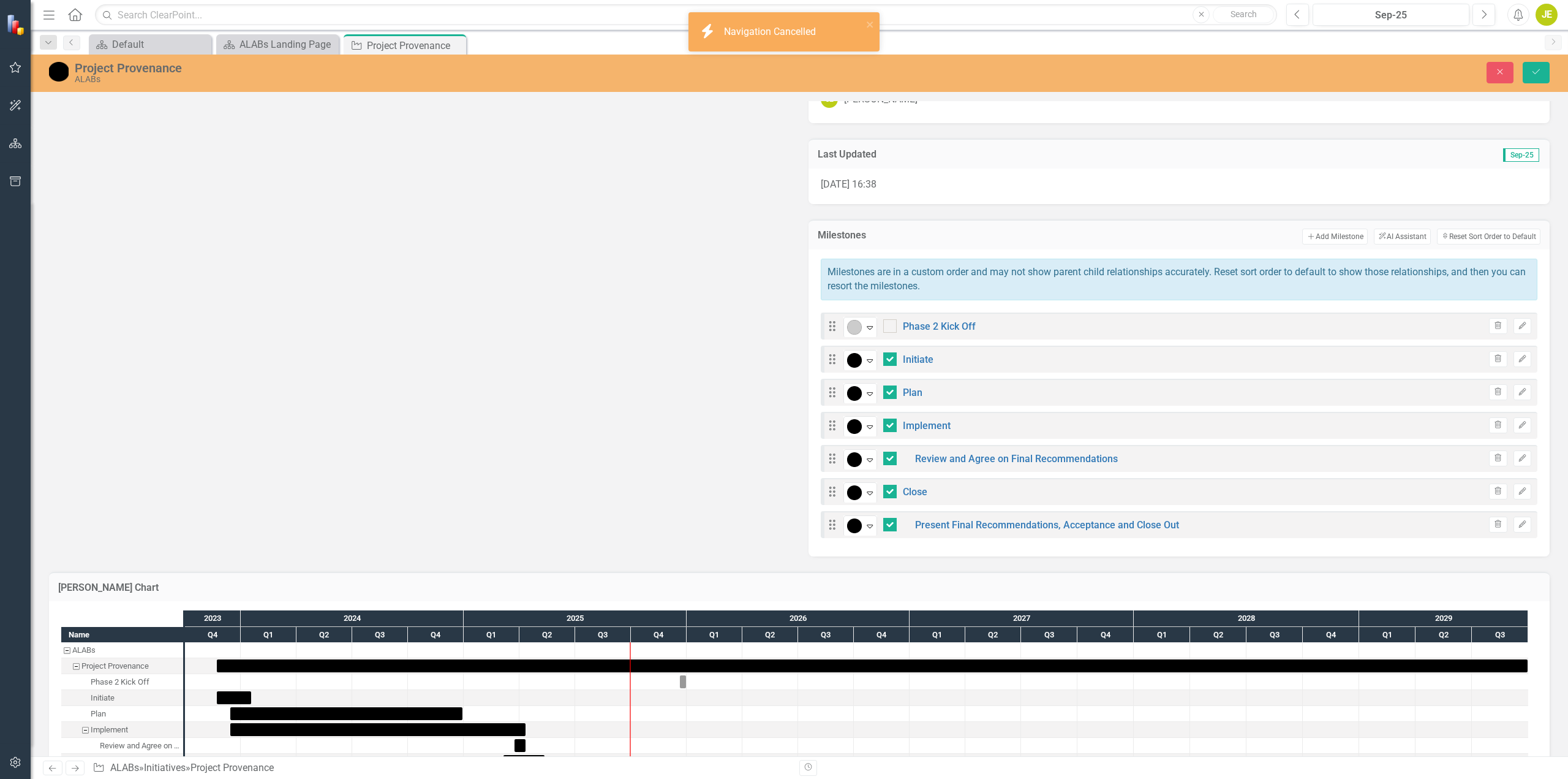
click at [827, 330] on icon "Drag" at bounding box center [832, 326] width 16 height 12
click at [830, 330] on icon at bounding box center [832, 326] width 6 height 10
click at [830, 327] on icon at bounding box center [832, 326] width 6 height 10
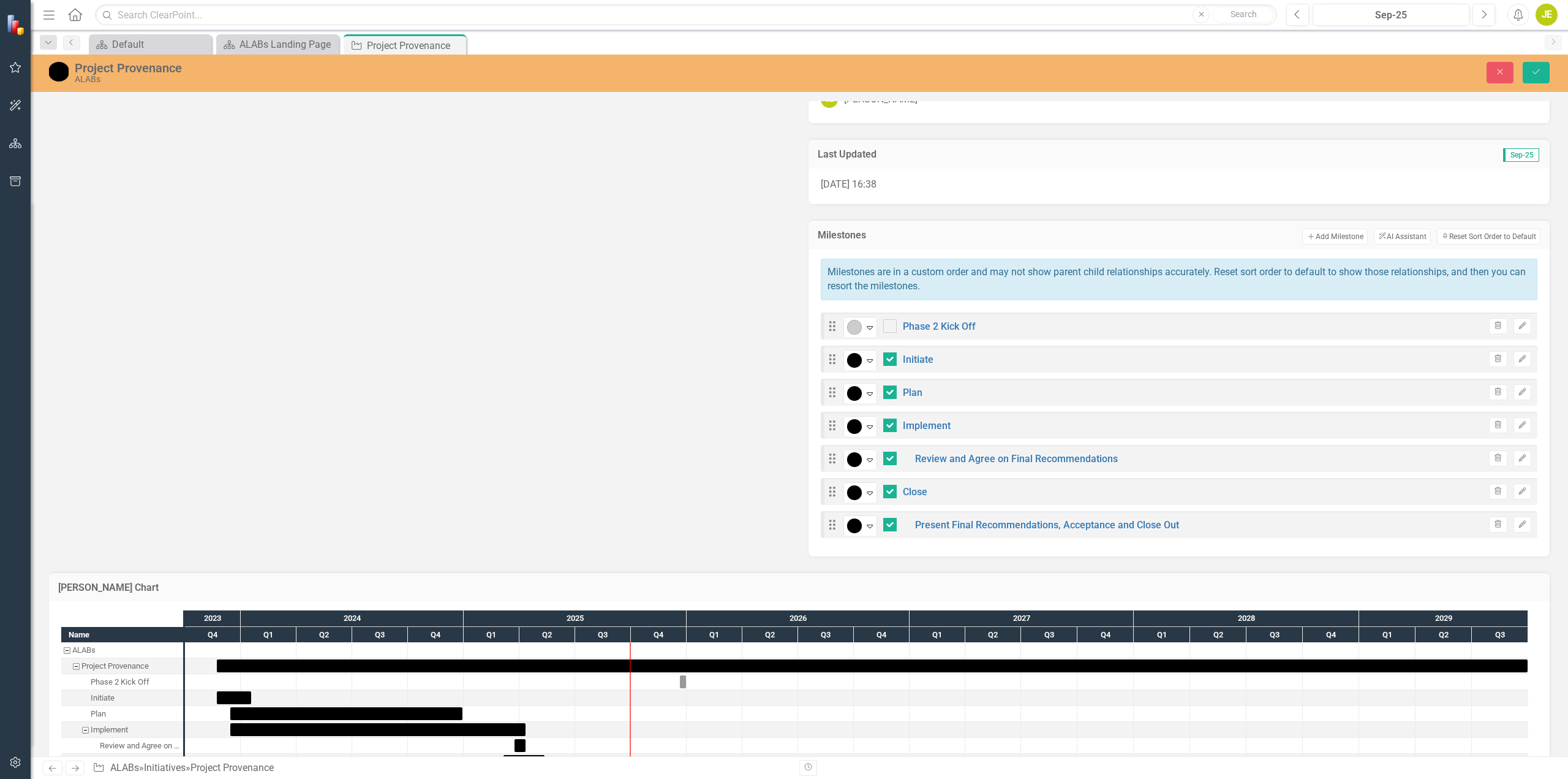
click at [1489, 238] on button "Sort Reset Sort Order to Default" at bounding box center [1489, 237] width 104 height 16
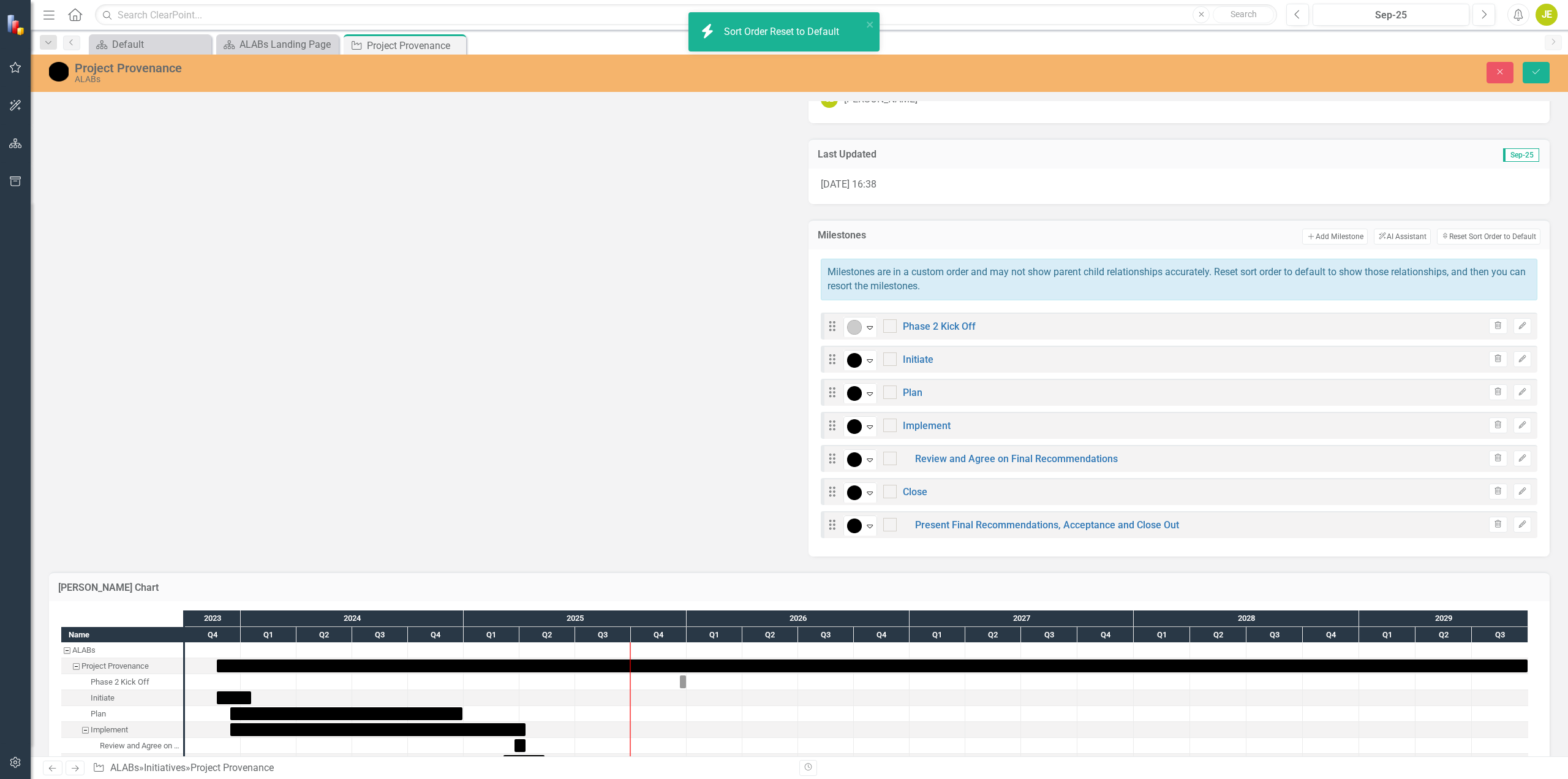
checkbox input "false"
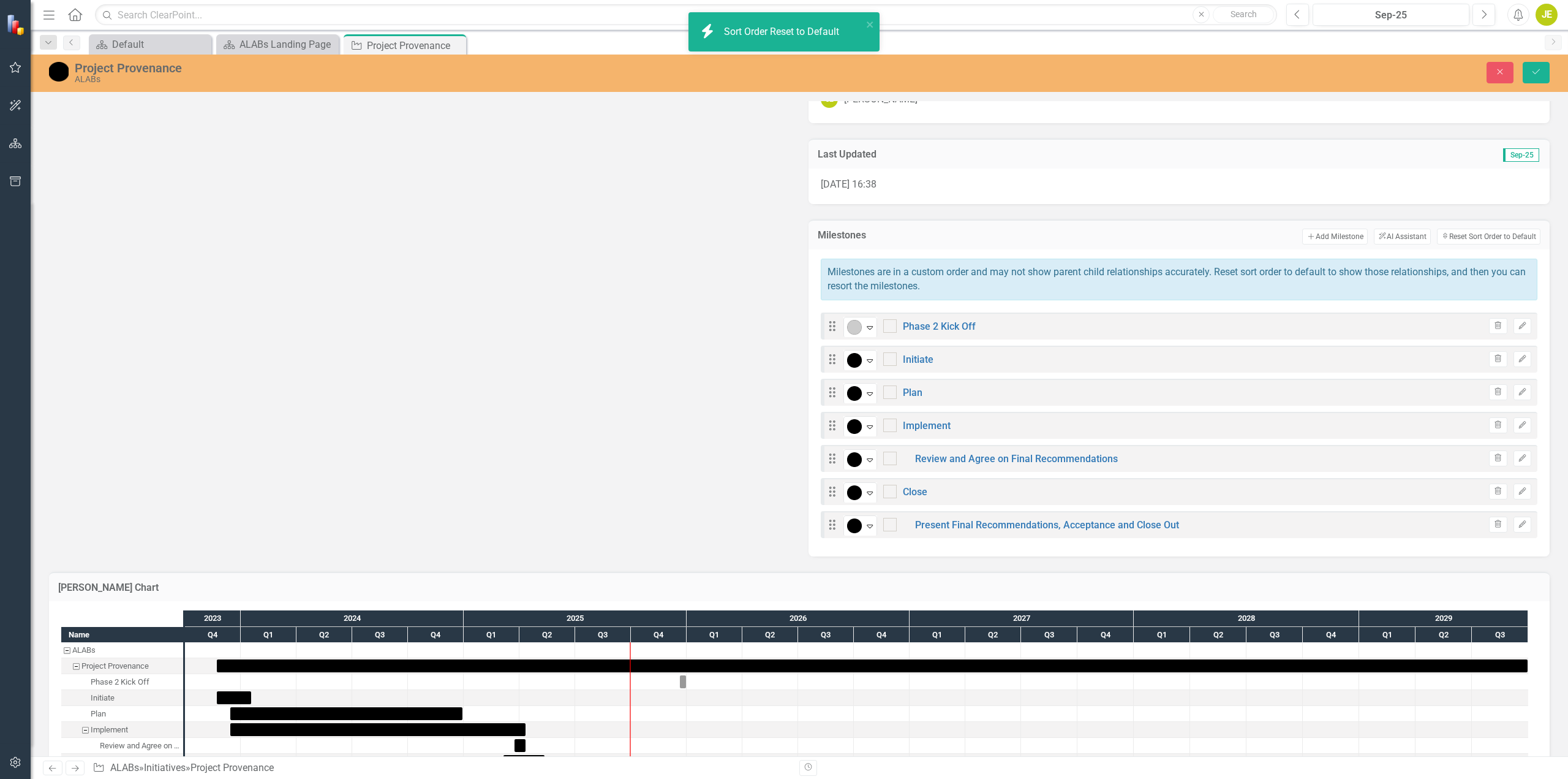
checkbox input "false"
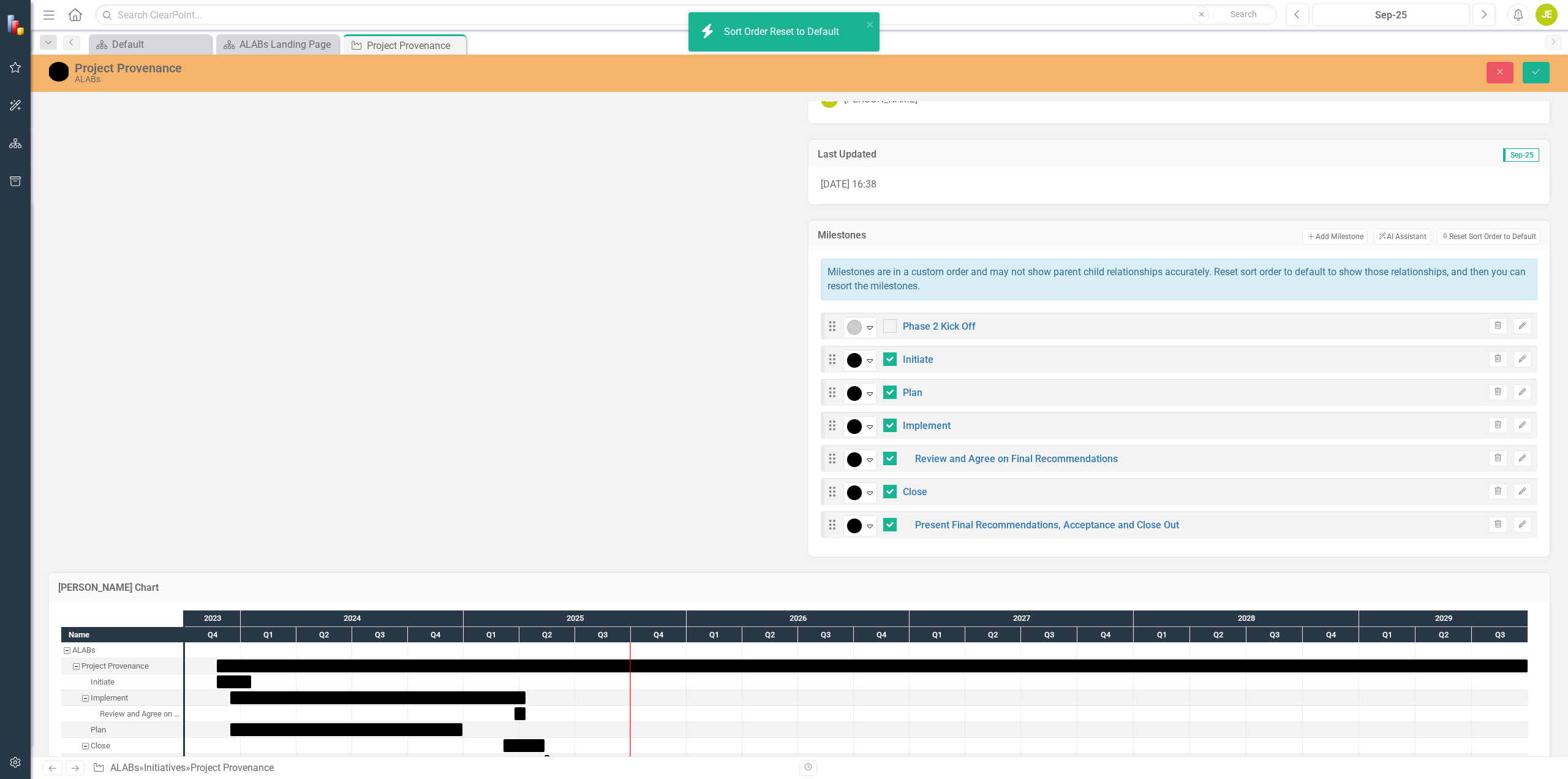
checkbox input "true"
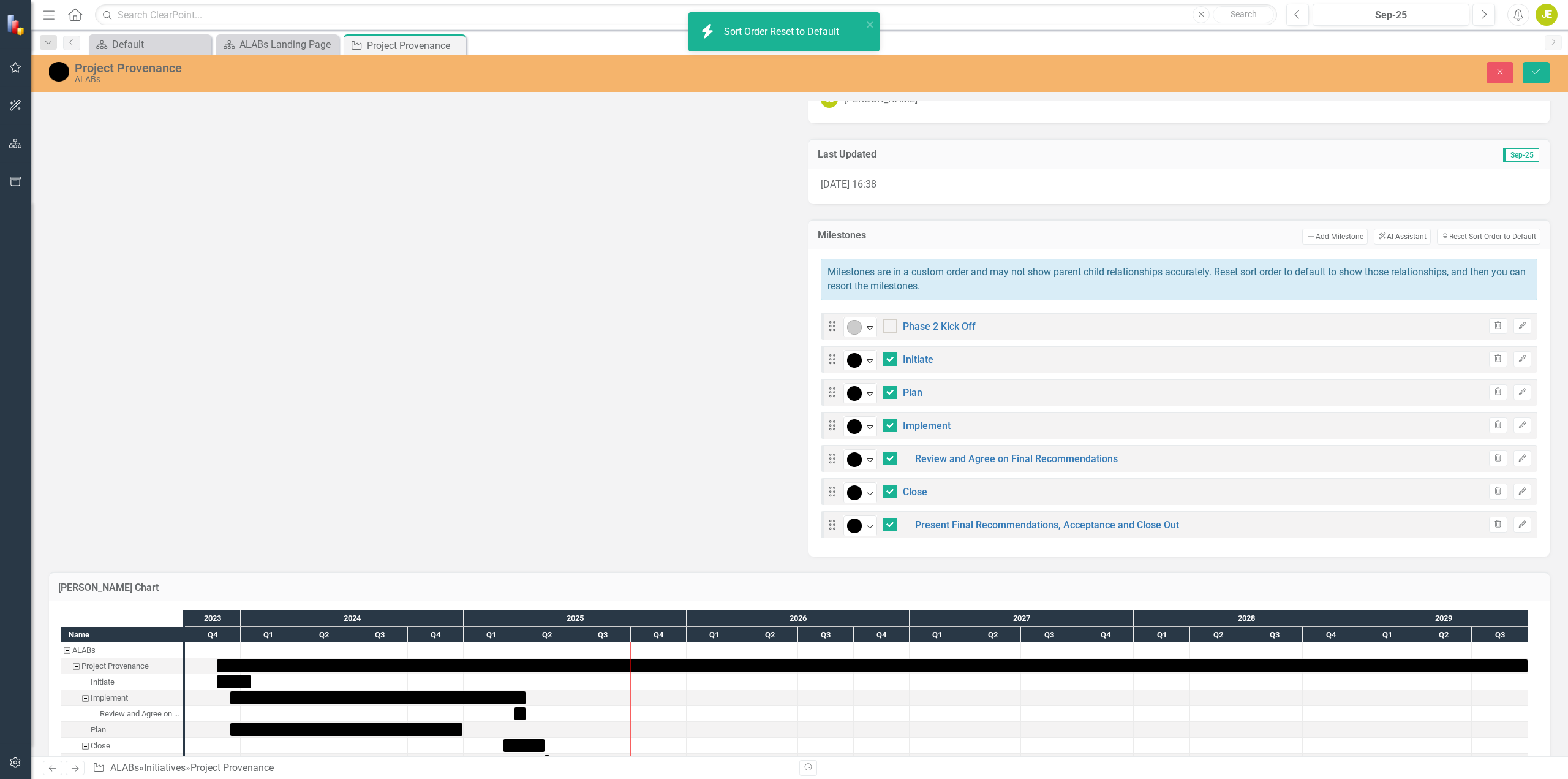
checkbox input "true"
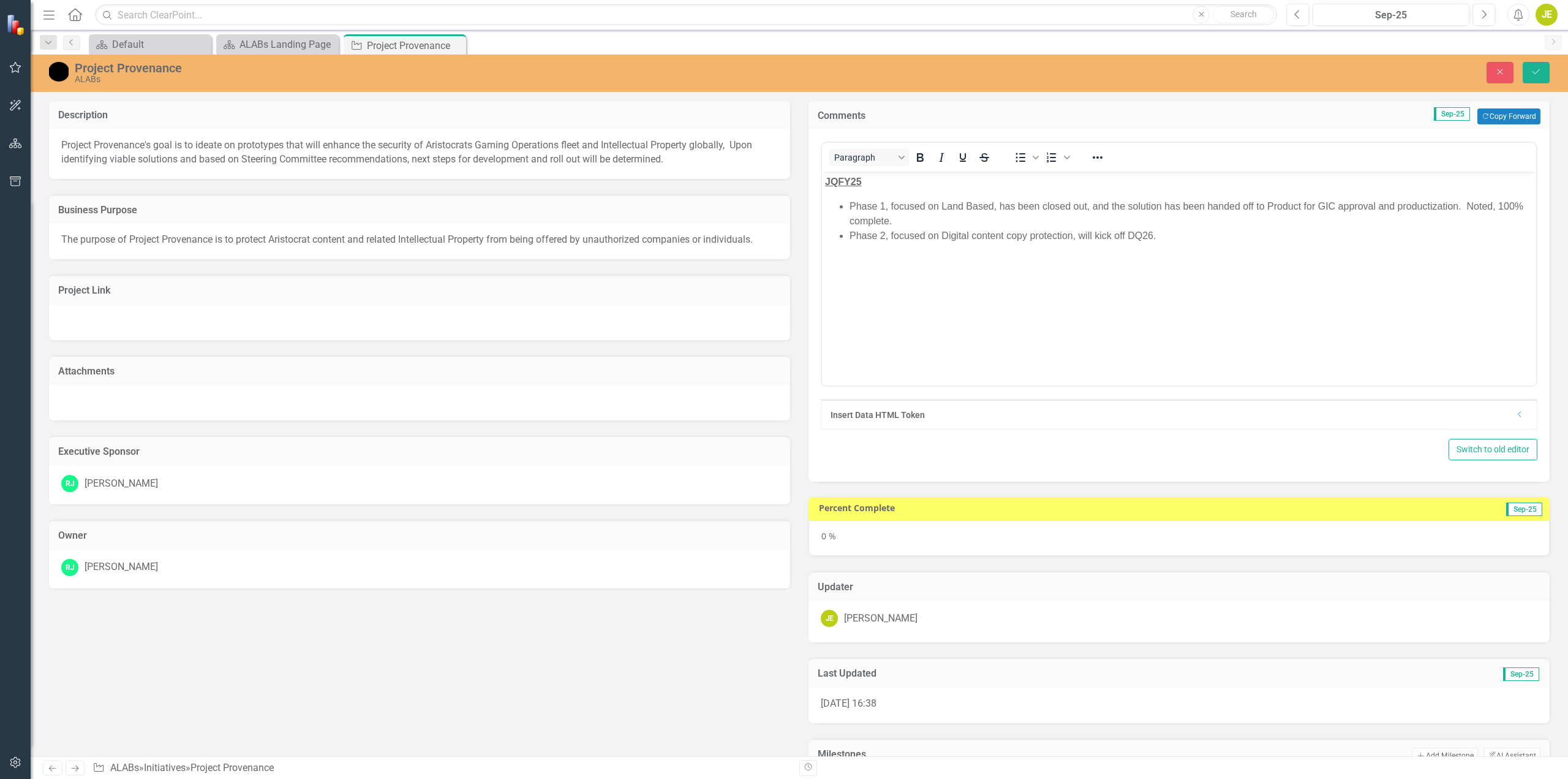
scroll to position [0, 0]
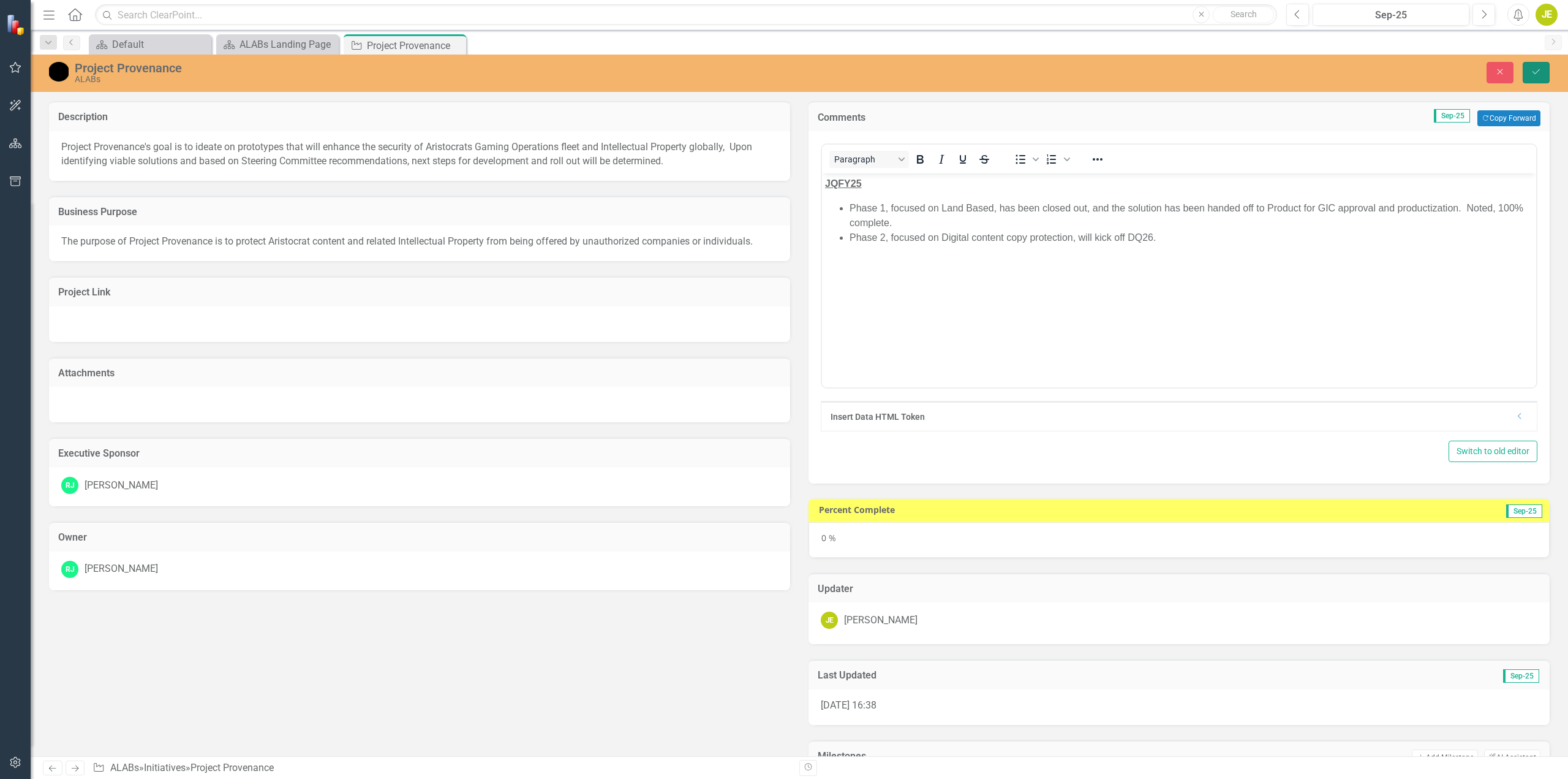
click at [1532, 75] on icon "Save" at bounding box center [1535, 71] width 11 height 9
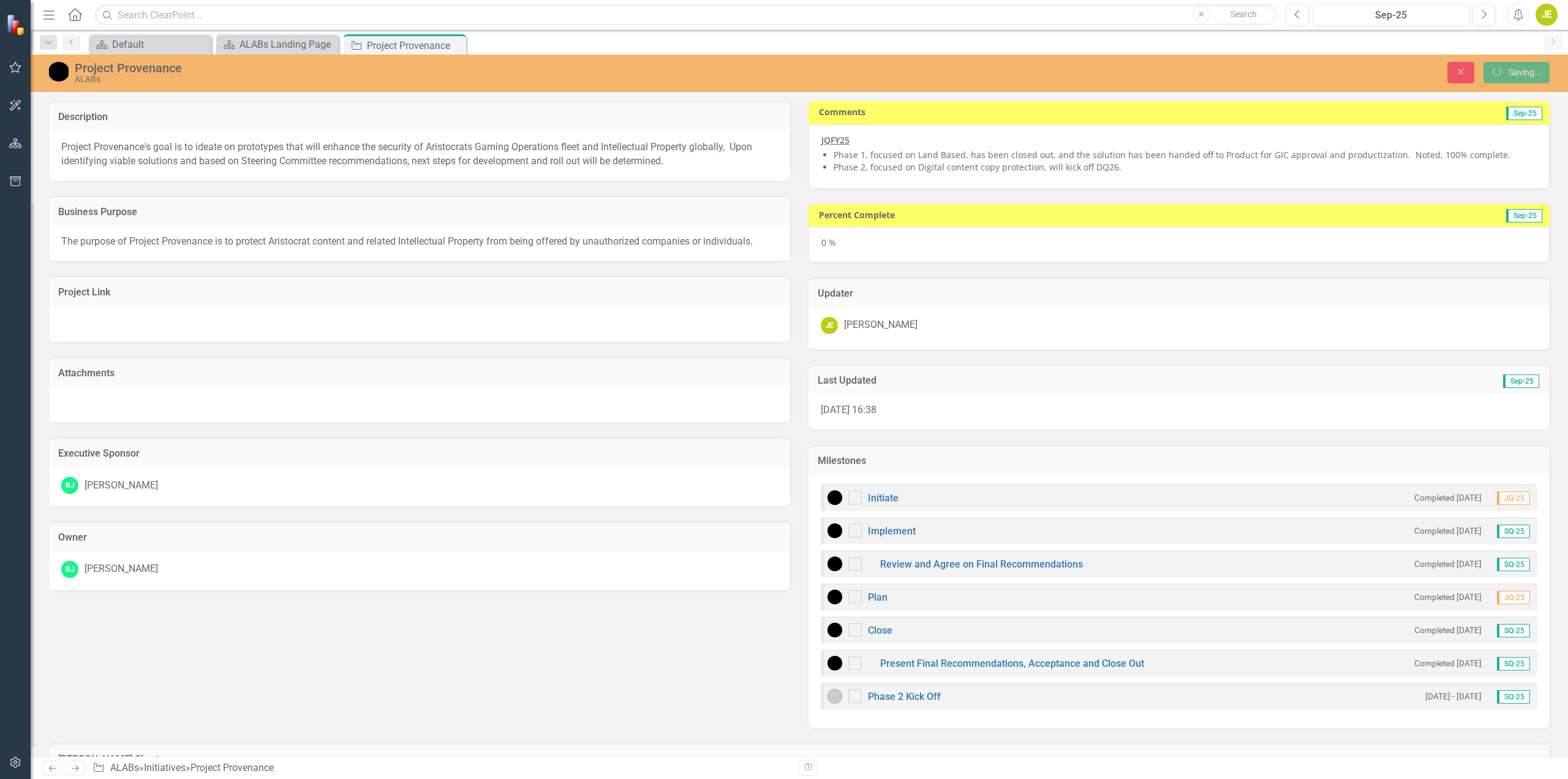
checkbox input "false"
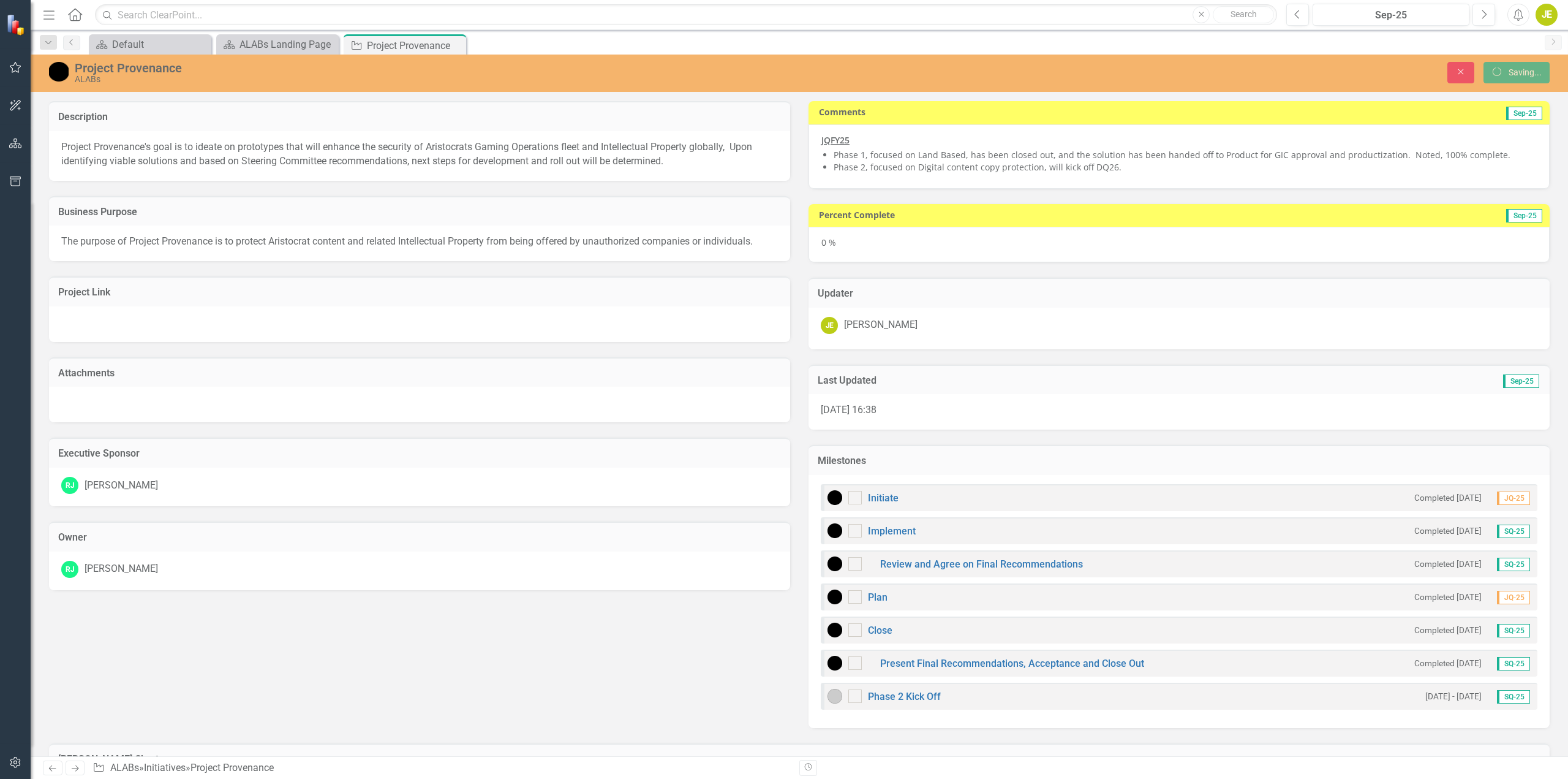
checkbox input "false"
checkbox input "true"
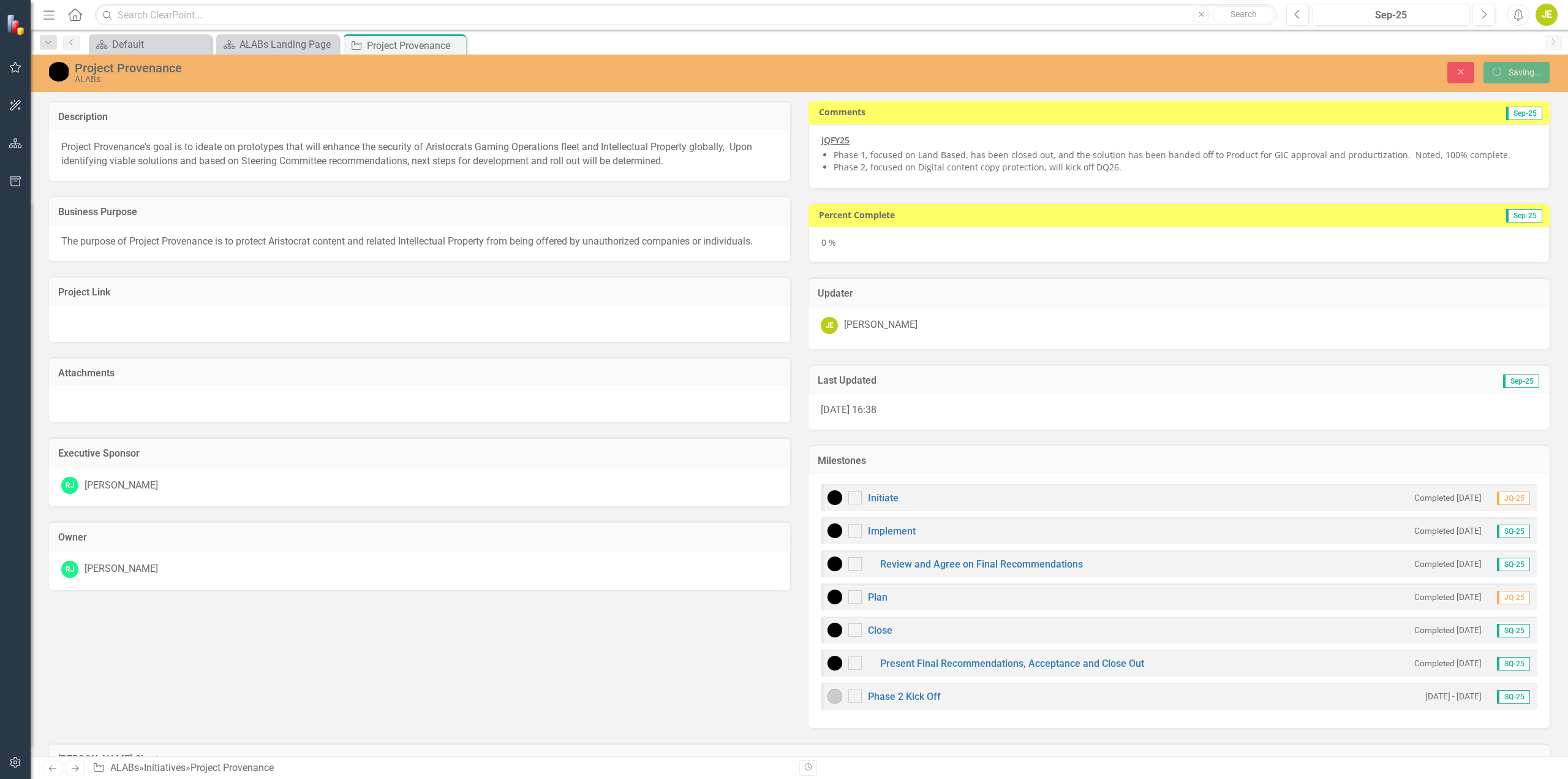
checkbox input "true"
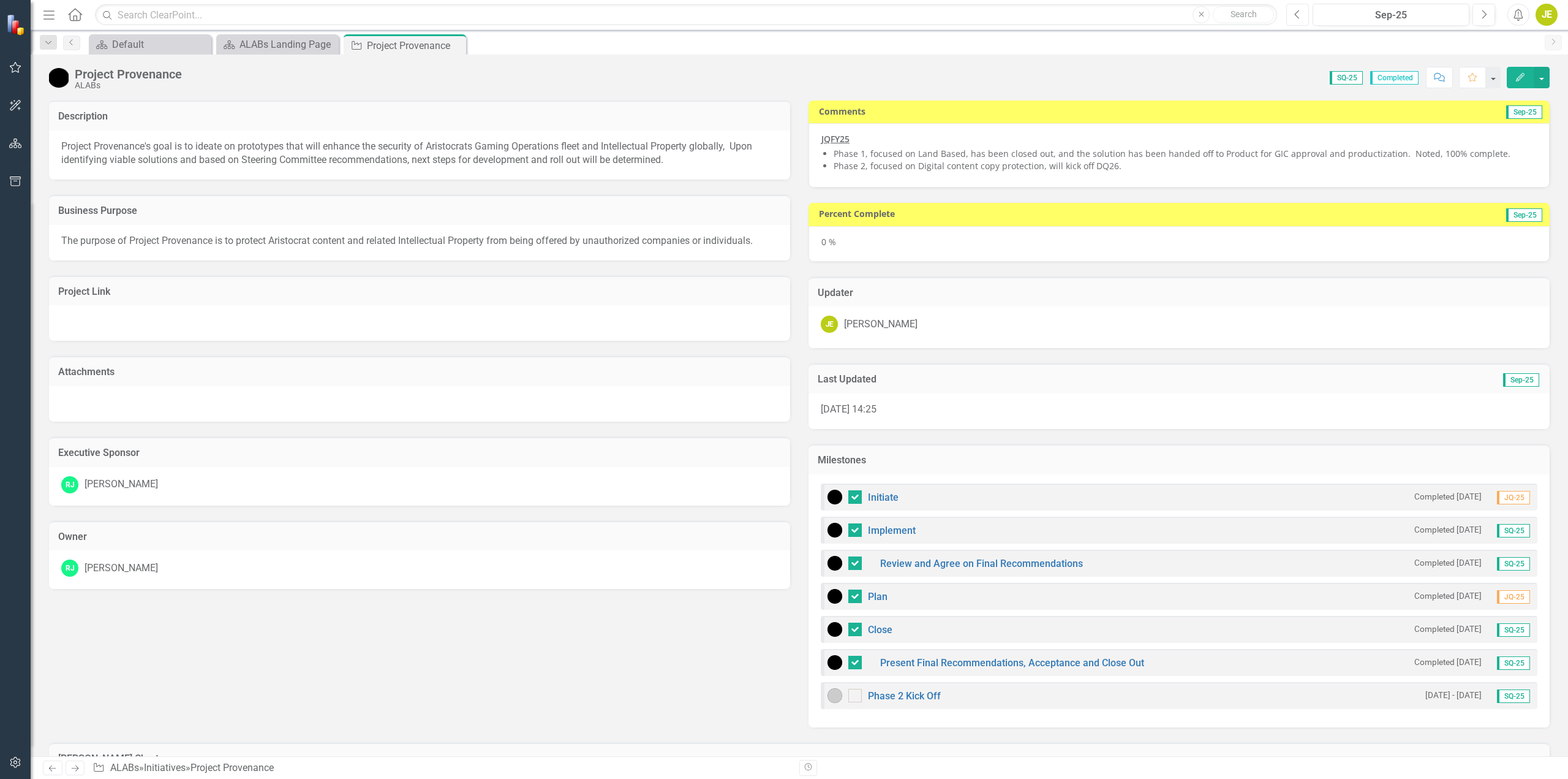
click at [1301, 10] on icon "Previous" at bounding box center [1298, 14] width 7 height 11
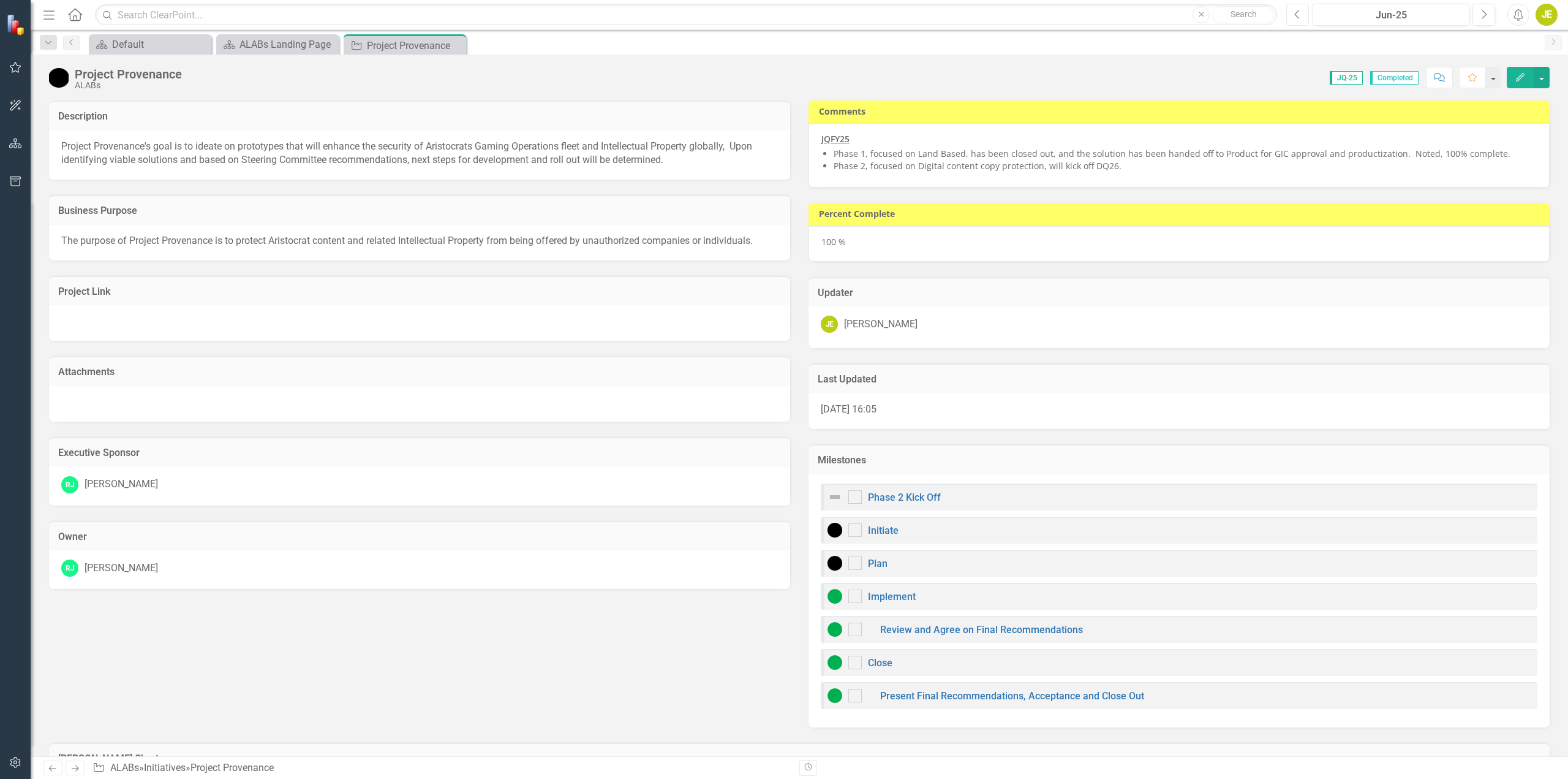
checkbox input "true"
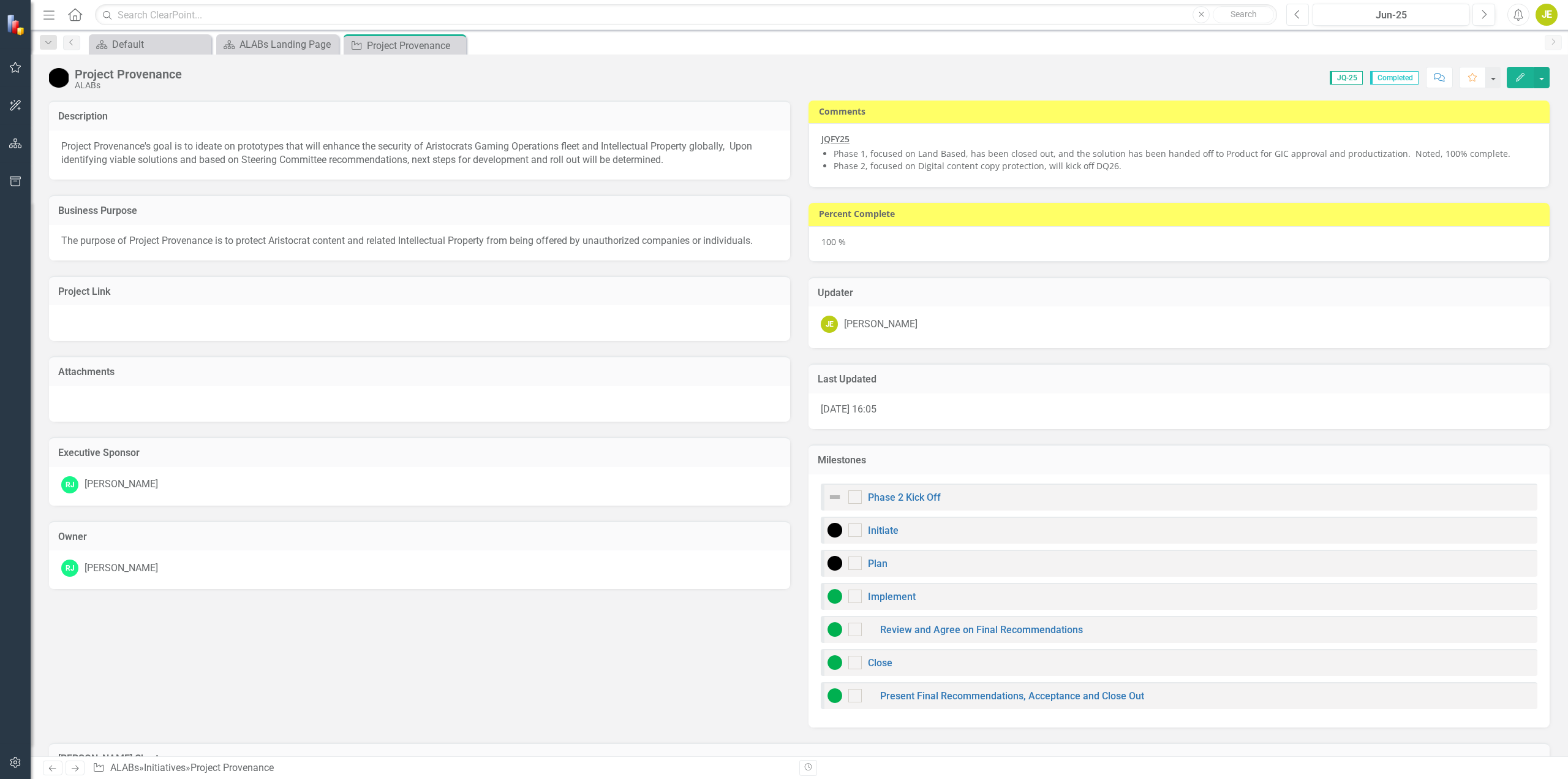
checkbox input "true"
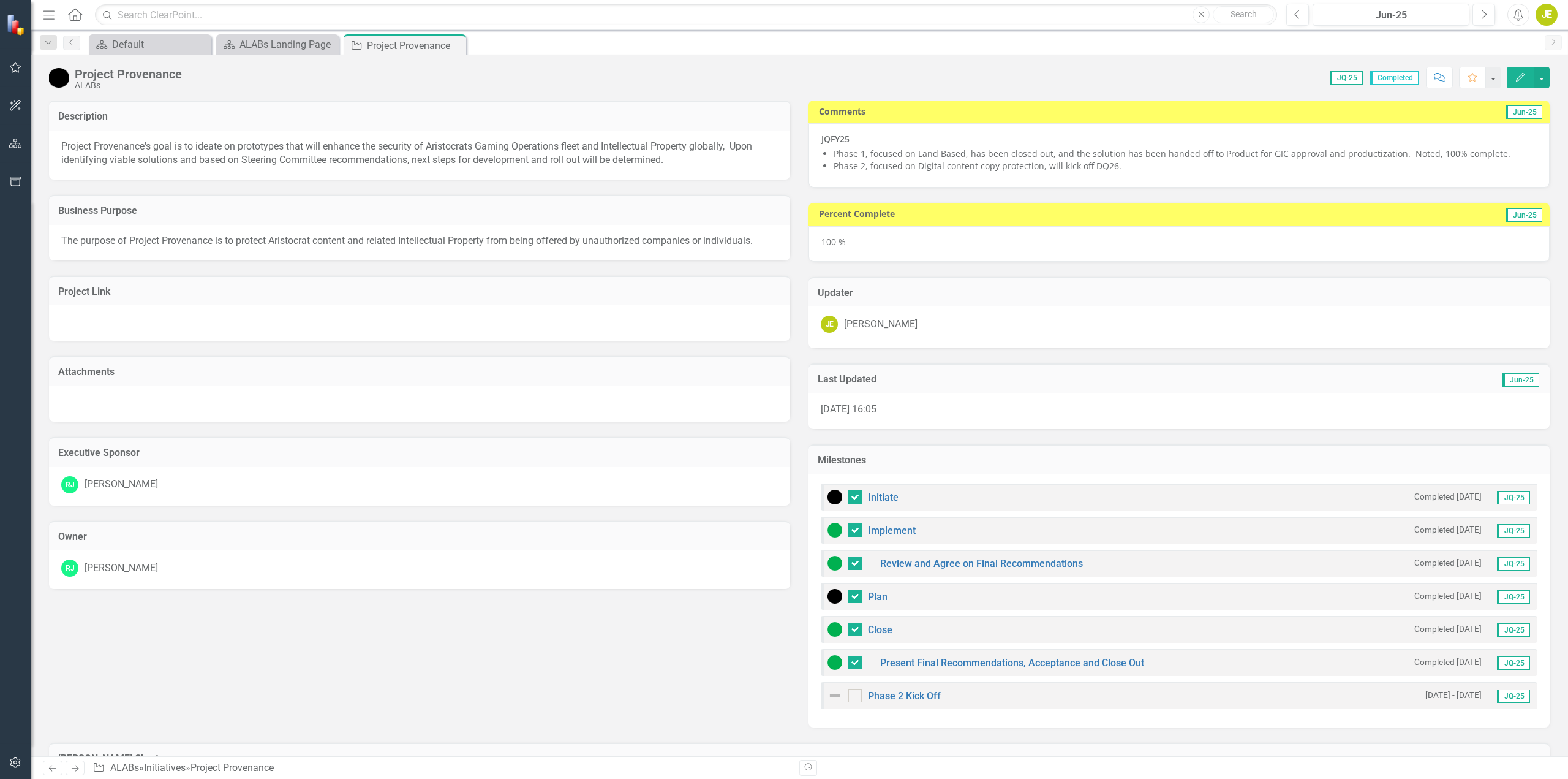
click at [827, 696] on img at bounding box center [834, 695] width 15 height 15
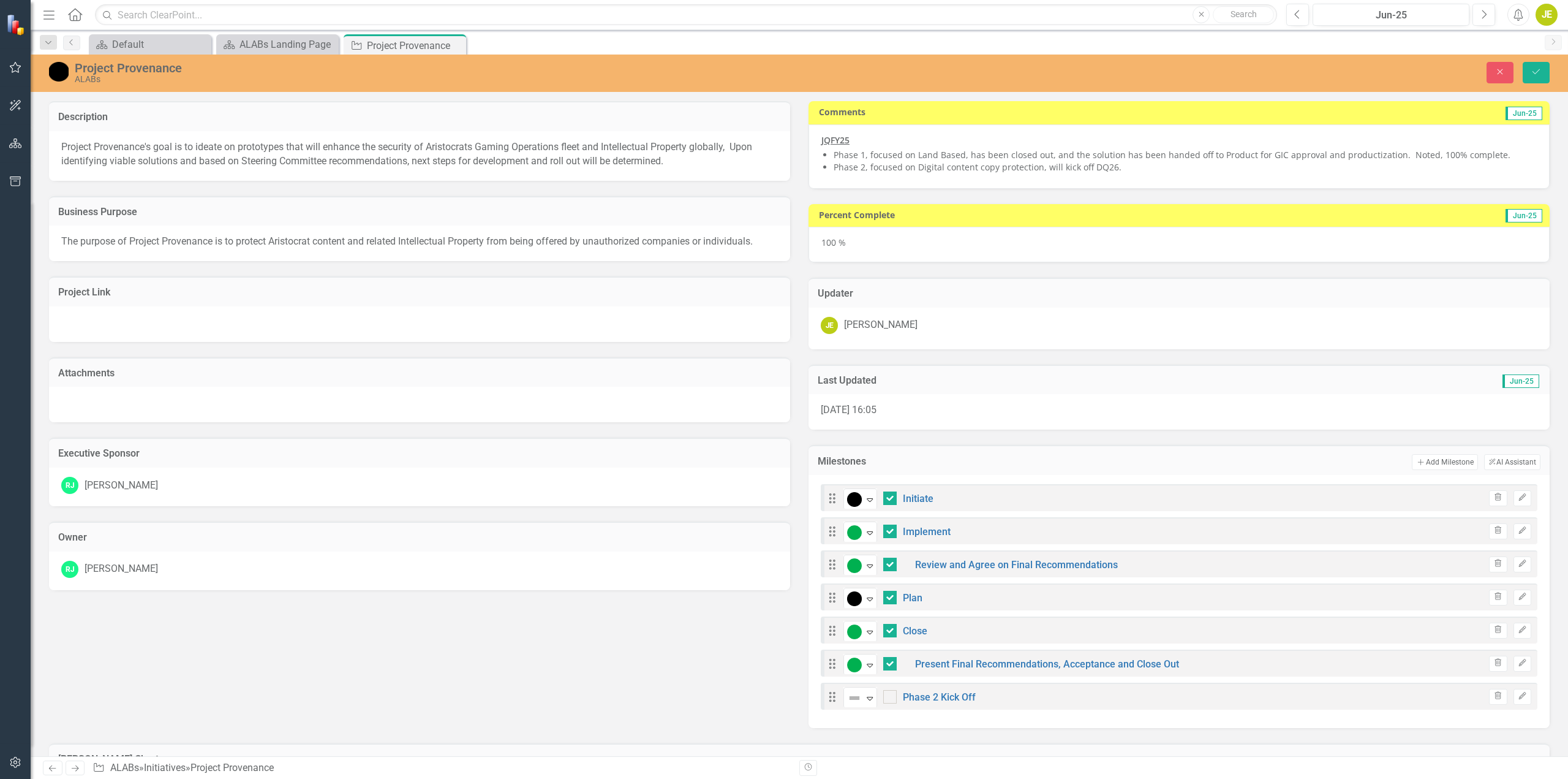
click at [870, 701] on icon "Expand" at bounding box center [870, 698] width 12 height 10
click at [866, 682] on img at bounding box center [858, 676] width 15 height 15
click at [1535, 69] on icon "Save" at bounding box center [1535, 71] width 11 height 9
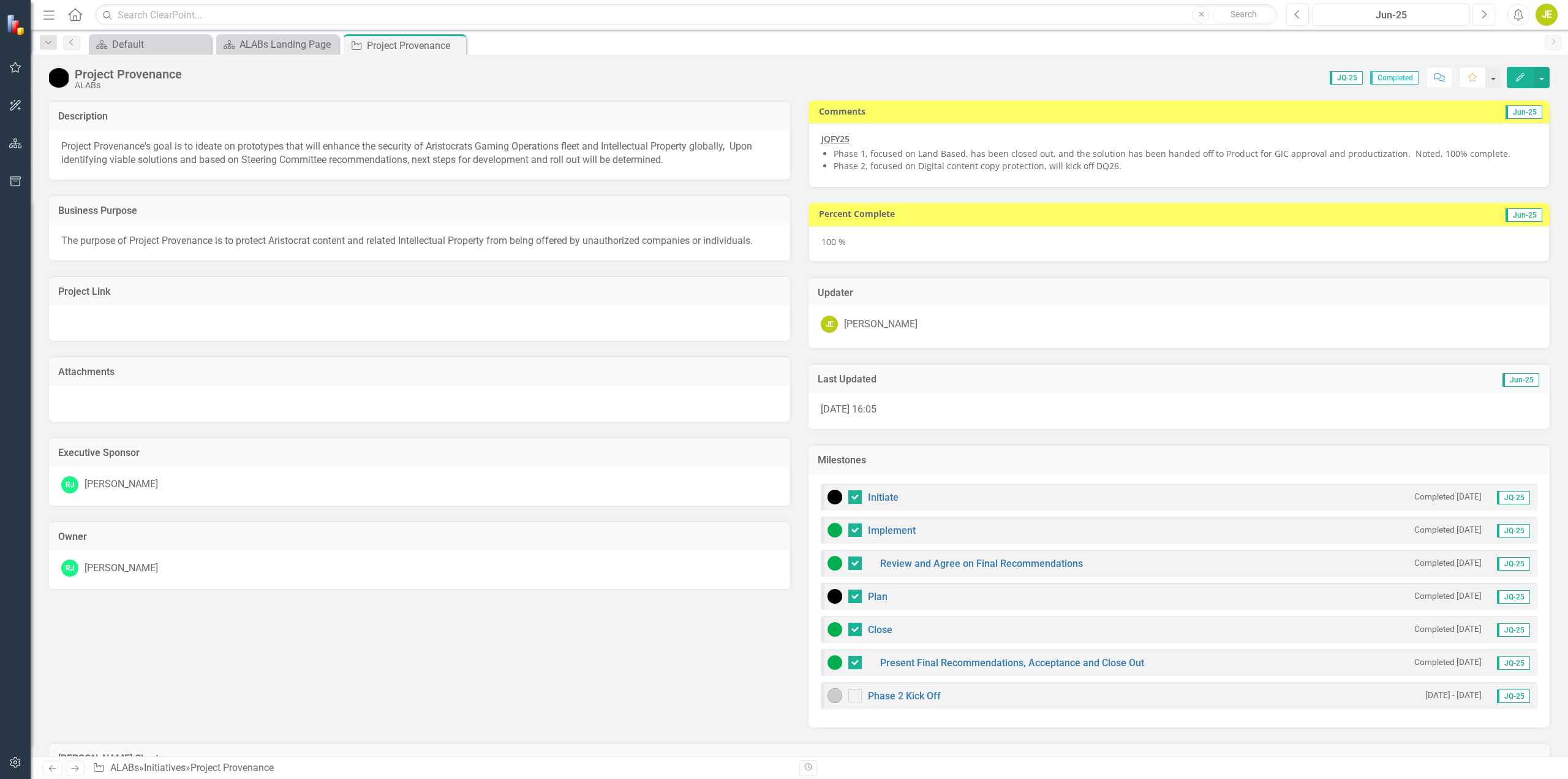
click at [1490, 15] on button "Next" at bounding box center [1484, 15] width 23 height 22
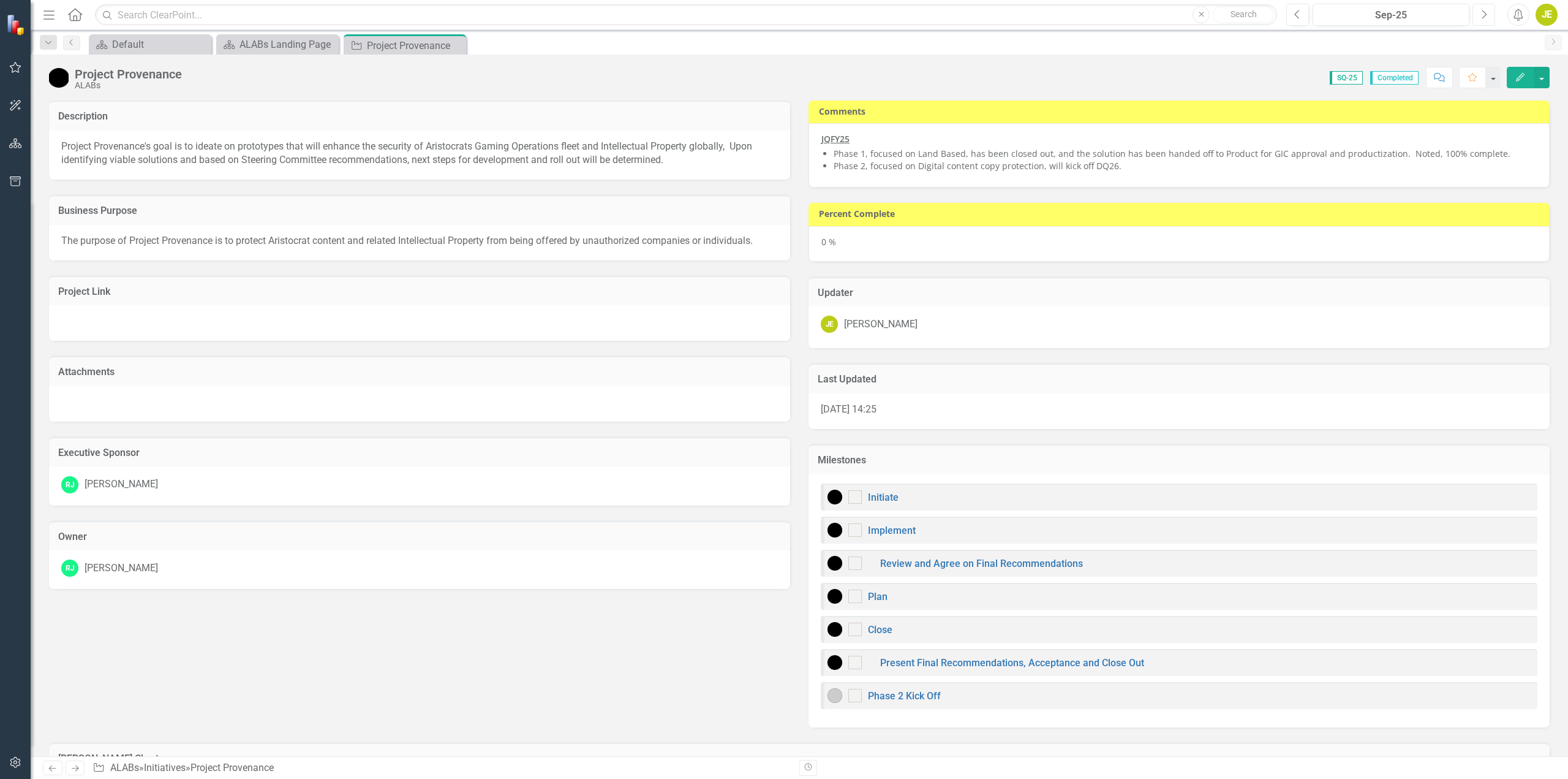
checkbox input "true"
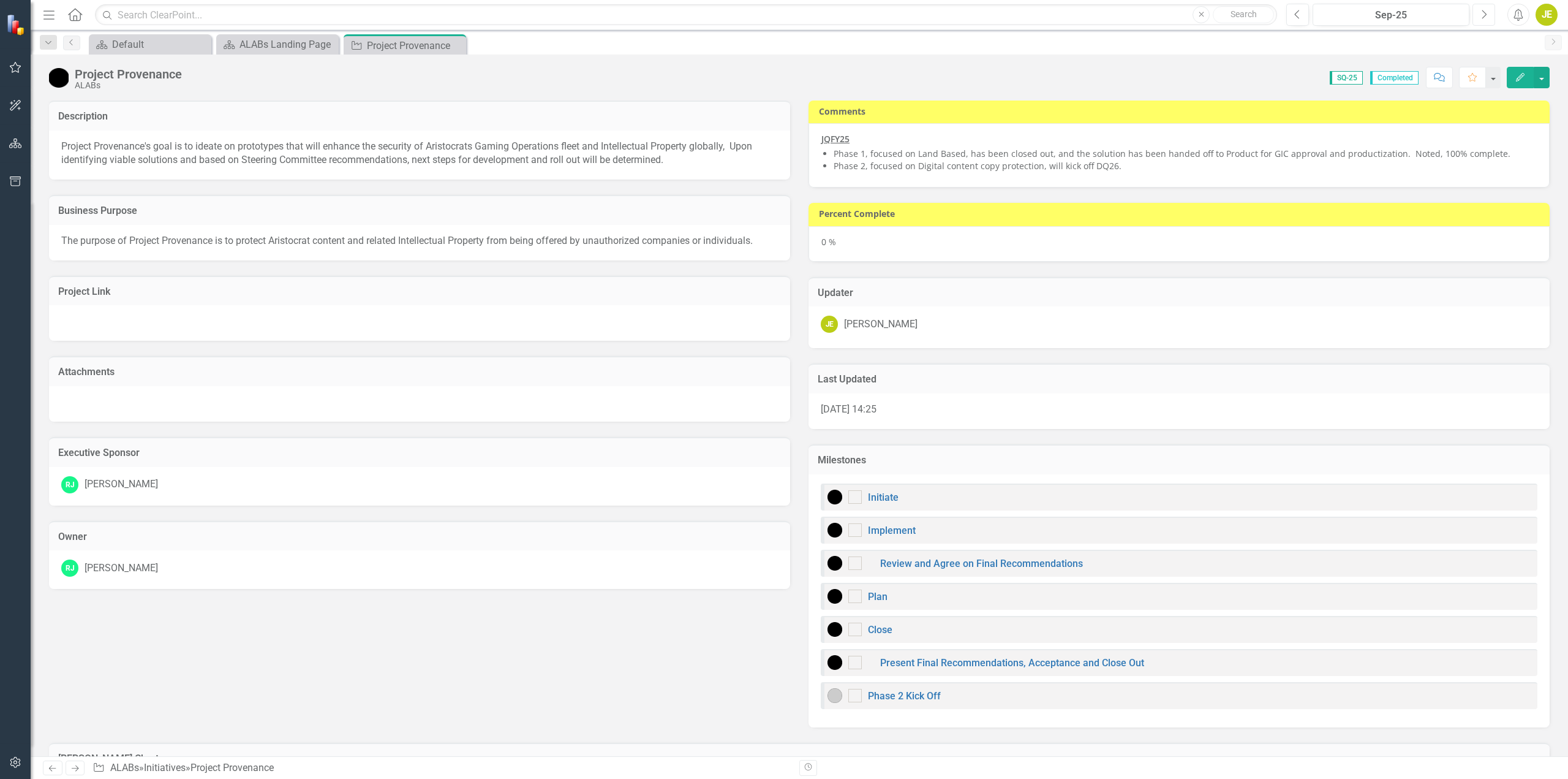
checkbox input "true"
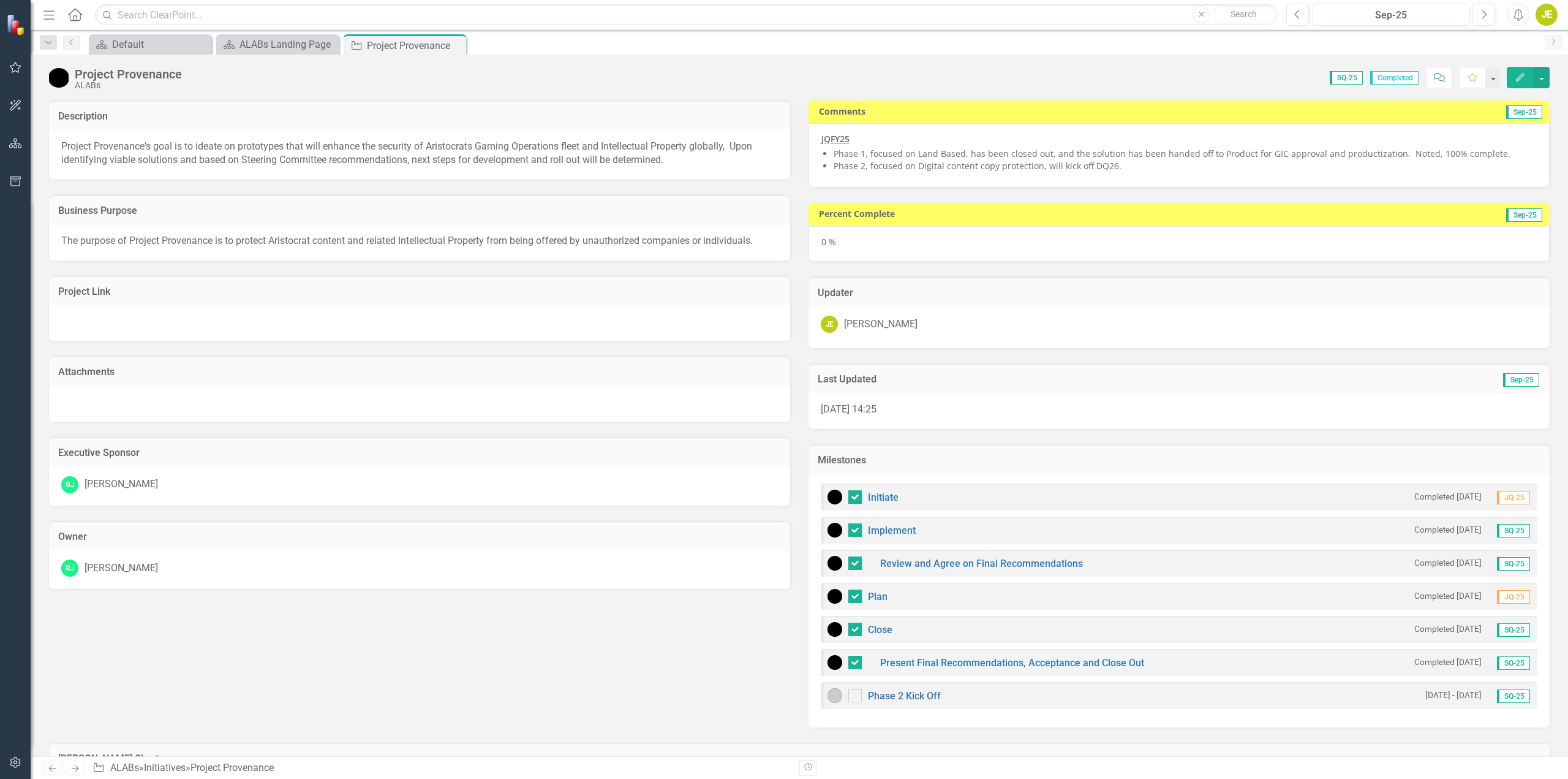
drag, startPoint x: 935, startPoint y: 597, endPoint x: 976, endPoint y: 505, distance: 100.7
click at [976, 505] on div "Initiate Completed 1/5/25 JQ-25 Implement Completed 10/7/25 SQ-25 Review and Ag…" at bounding box center [1179, 601] width 741 height 253
click at [1298, 17] on icon "button" at bounding box center [1297, 14] width 5 height 9
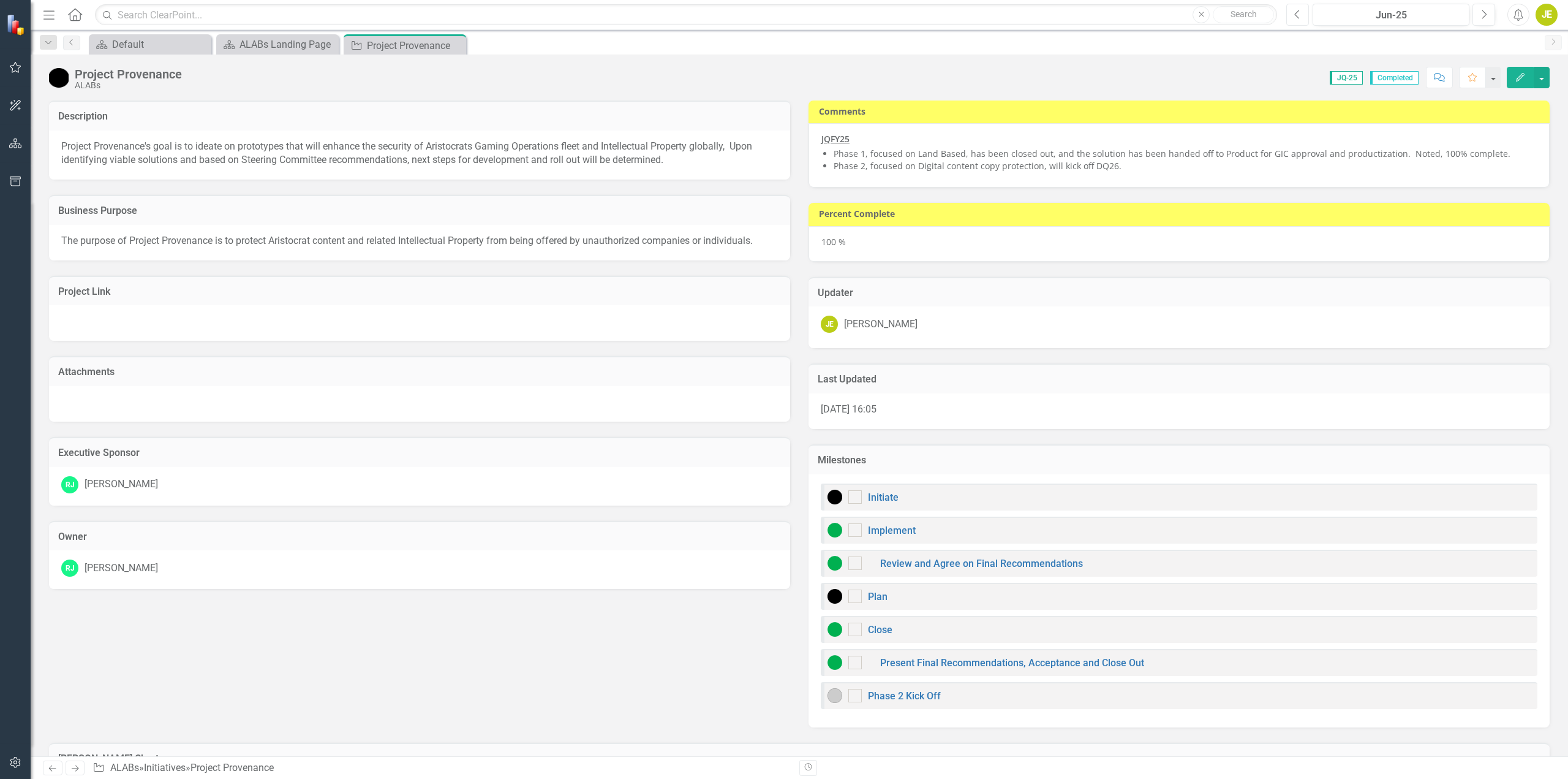
checkbox input "true"
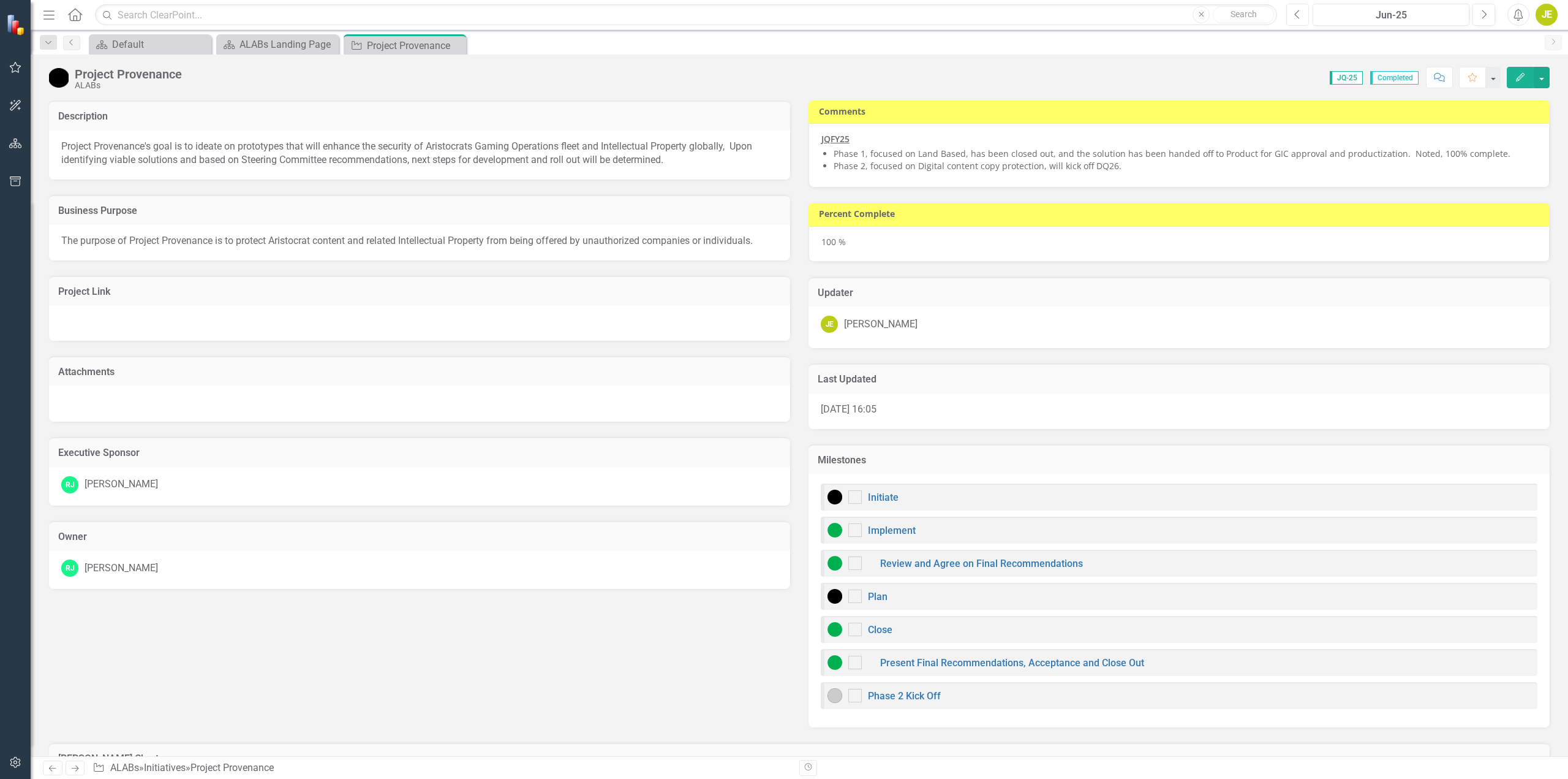
checkbox input "true"
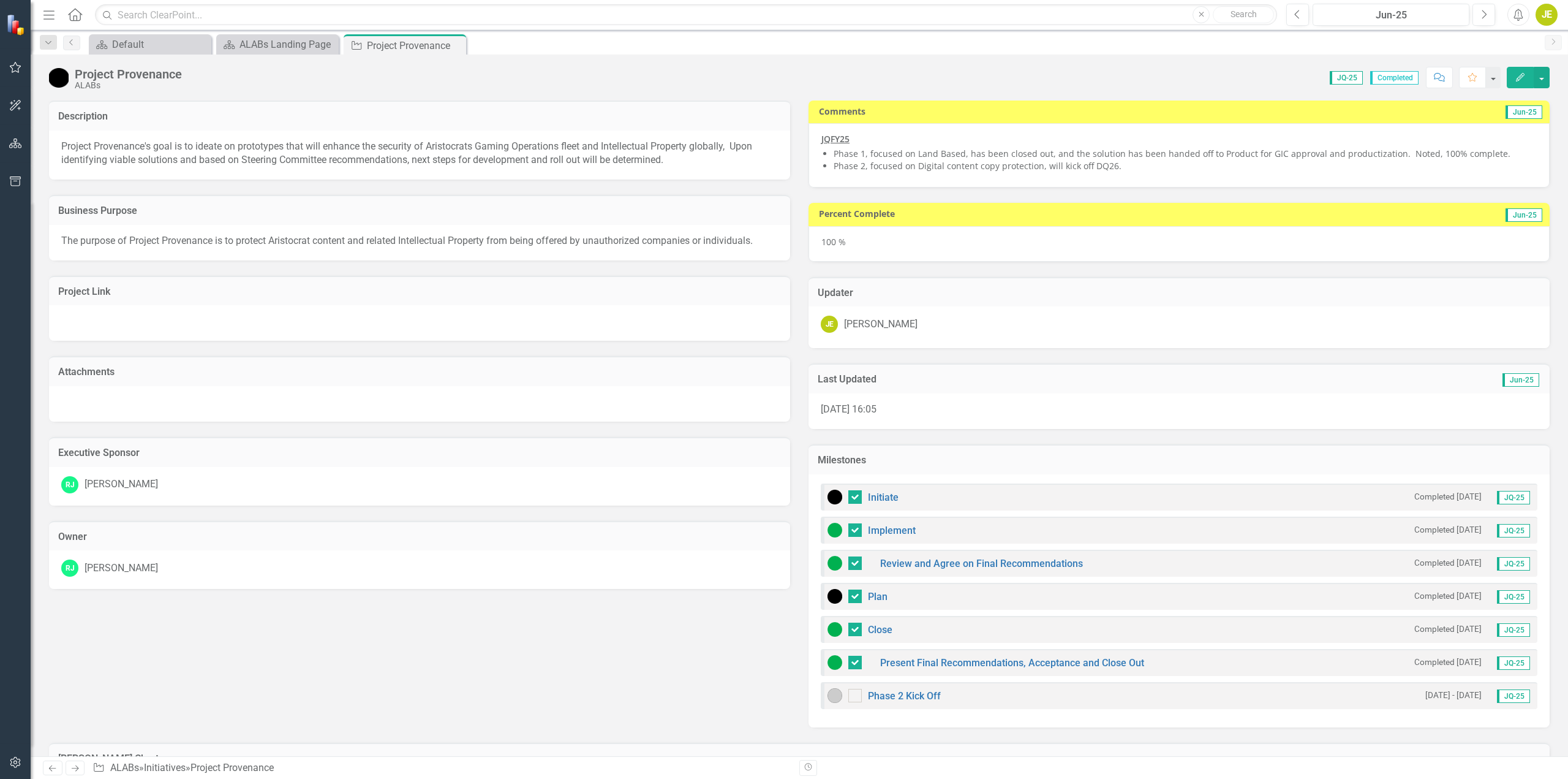
click at [1016, 602] on div "Plan Completed 1/5/25 JQ-25" at bounding box center [1179, 596] width 716 height 27
drag, startPoint x: 820, startPoint y: 603, endPoint x: 826, endPoint y: 514, distance: 89.2
click at [826, 514] on div "Initiate Completed 1/5/25 JQ-25 Implement Completed 10/7/25 JQ-25 Review and Ag…" at bounding box center [1179, 601] width 741 height 253
click at [1023, 589] on div "Plan Completed 1/5/25 JQ-25" at bounding box center [1179, 596] width 716 height 27
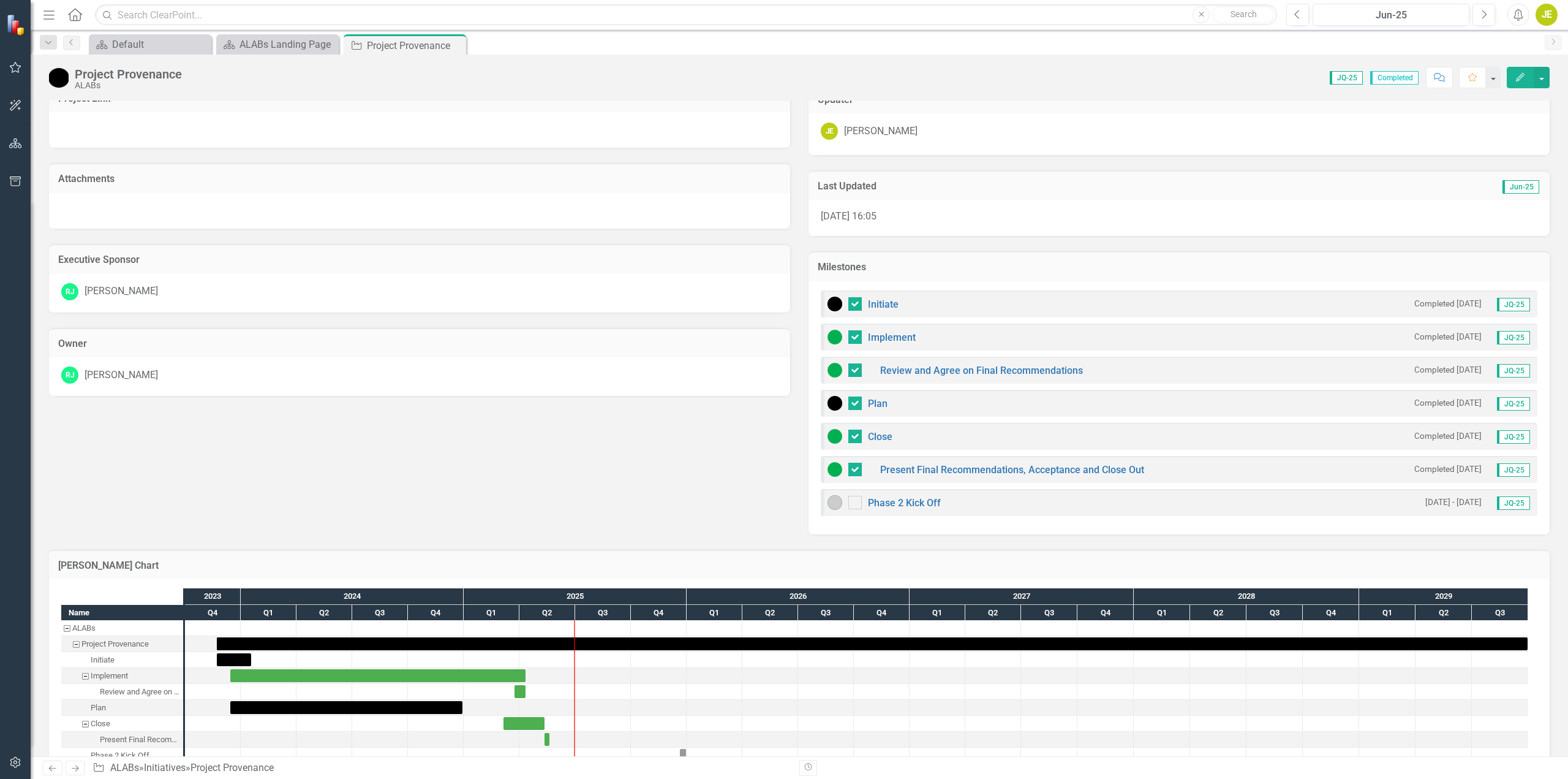
scroll to position [164, 0]
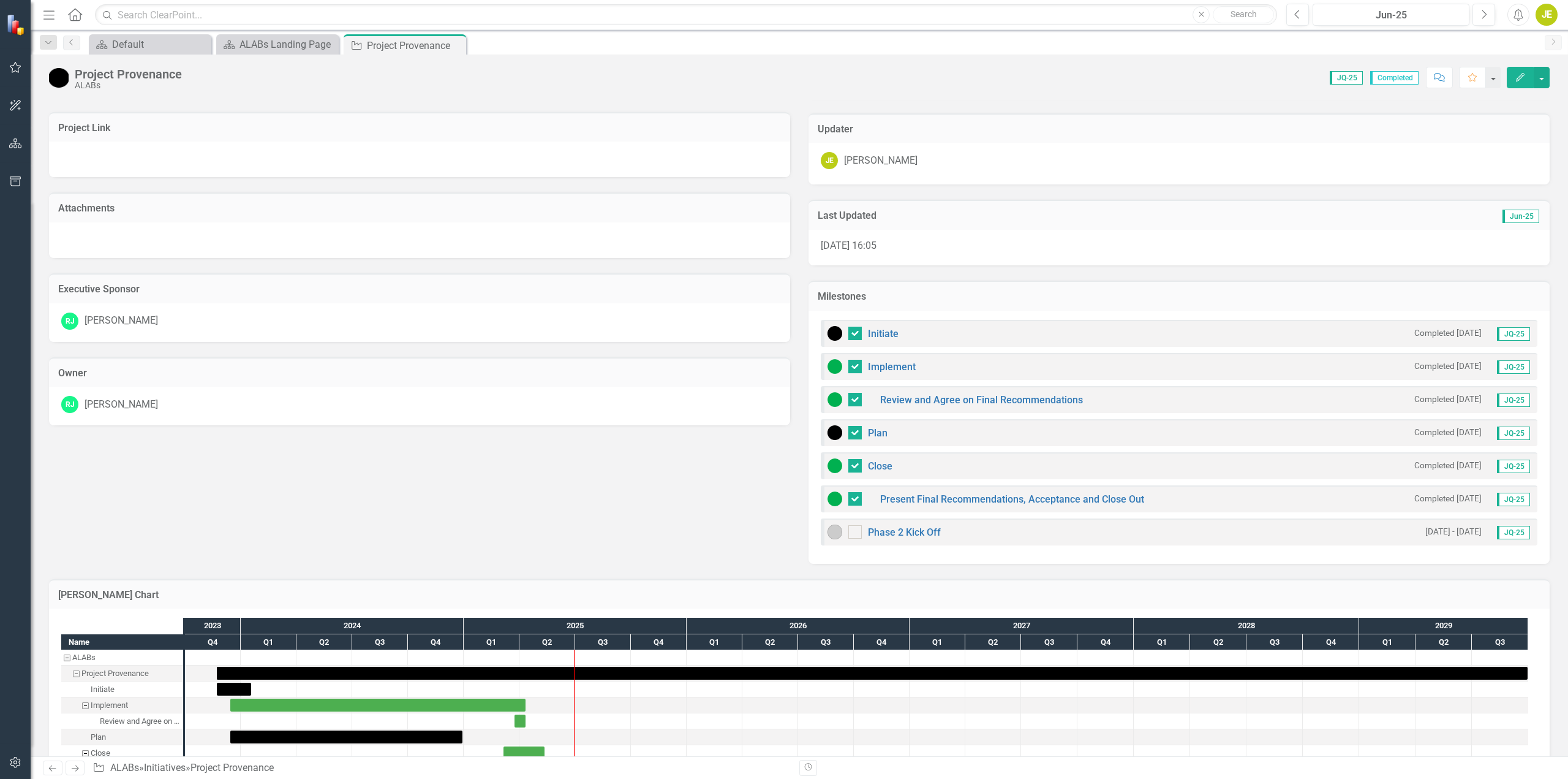
click at [1060, 437] on div "Plan Completed 1/5/25 JQ-25" at bounding box center [1179, 432] width 716 height 27
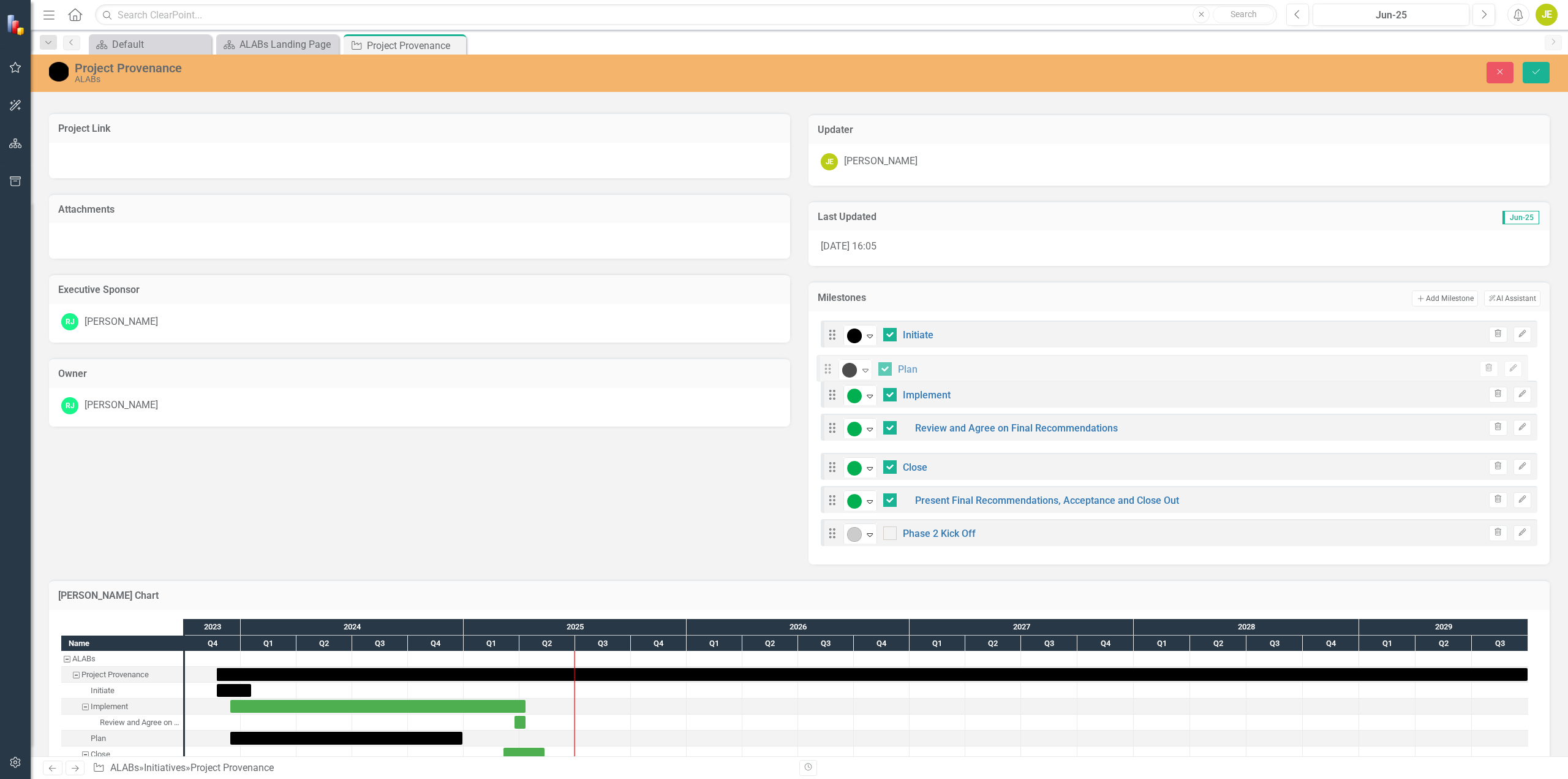
drag, startPoint x: 826, startPoint y: 439, endPoint x: 826, endPoint y: 375, distance: 64.0
click at [826, 375] on div "Drag Complete Expand Initiate Trash Edit Drag On Track Expand Implement Trash E…" at bounding box center [1179, 433] width 716 height 226
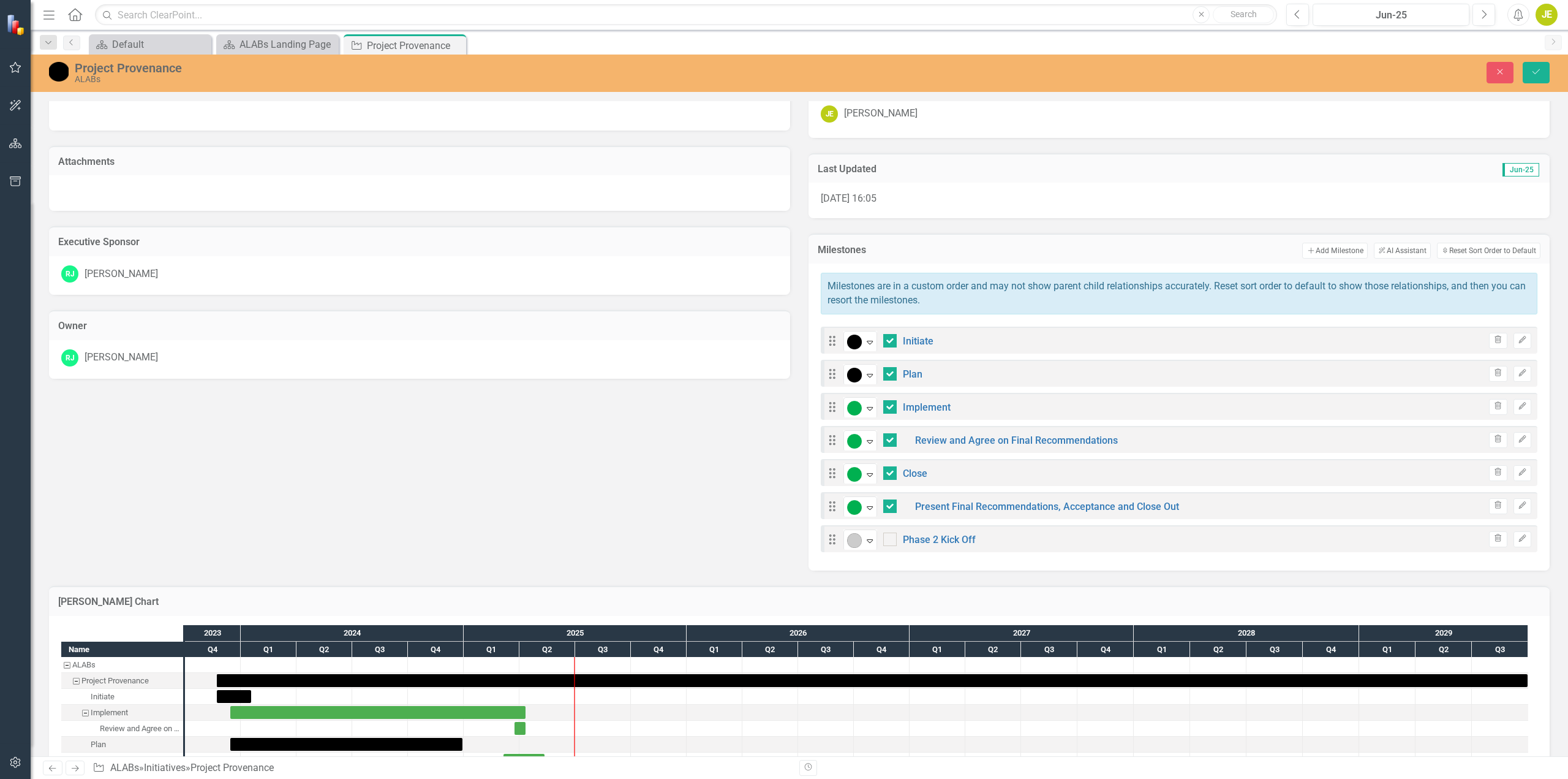
scroll to position [279, 0]
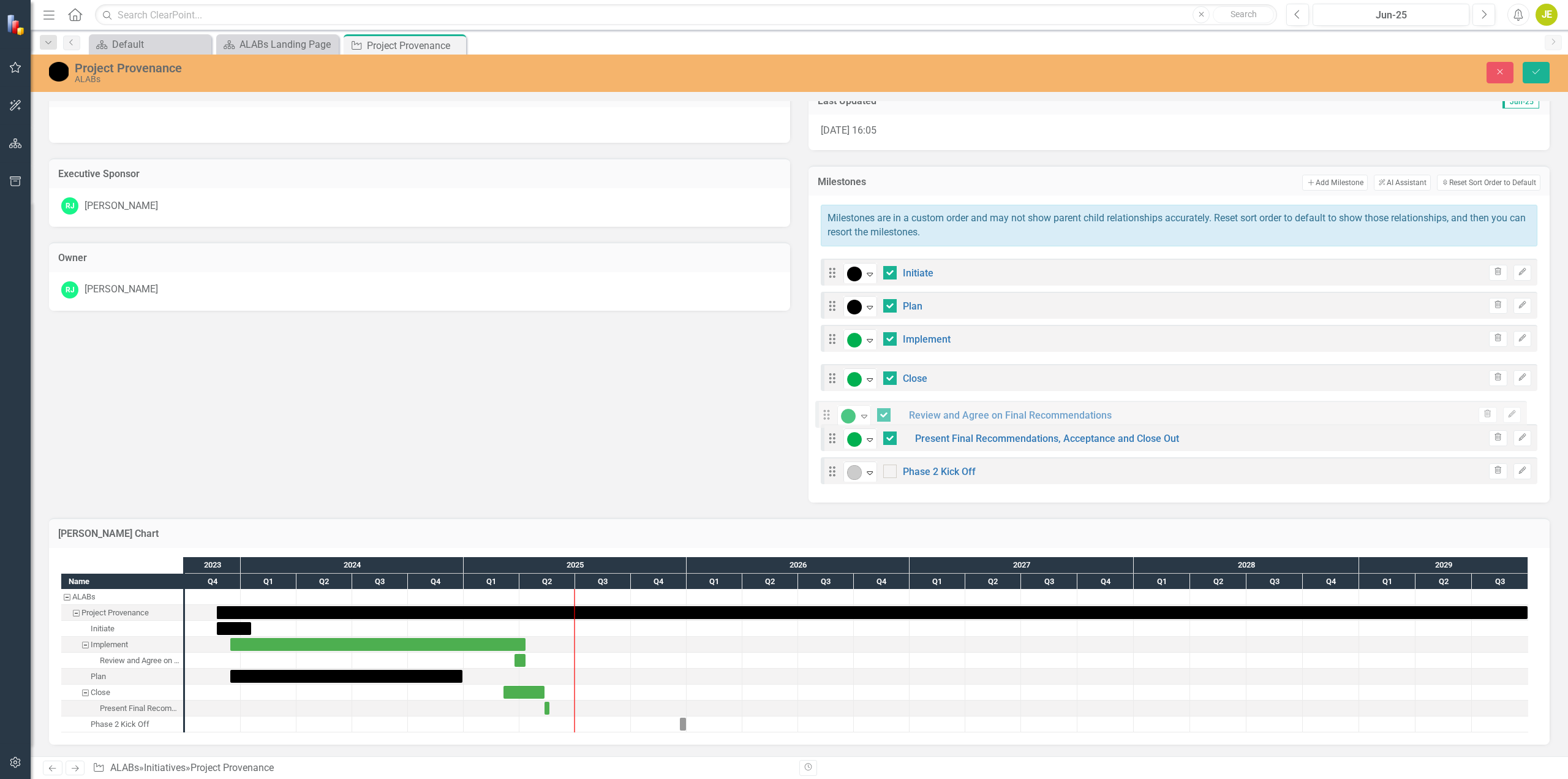
drag, startPoint x: 829, startPoint y: 370, endPoint x: 828, endPoint y: 412, distance: 42.0
click at [828, 412] on div "Drag Complete Expand Initiate Trash Edit Drag Complete Expand Plan Trash Edit D…" at bounding box center [1179, 372] width 716 height 226
drag, startPoint x: 825, startPoint y: 373, endPoint x: 826, endPoint y: 410, distance: 37.0
click at [826, 410] on div "Drag Complete Expand Initiate Trash Edit Drag Complete Expand Plan Trash Edit D…" at bounding box center [1179, 372] width 716 height 226
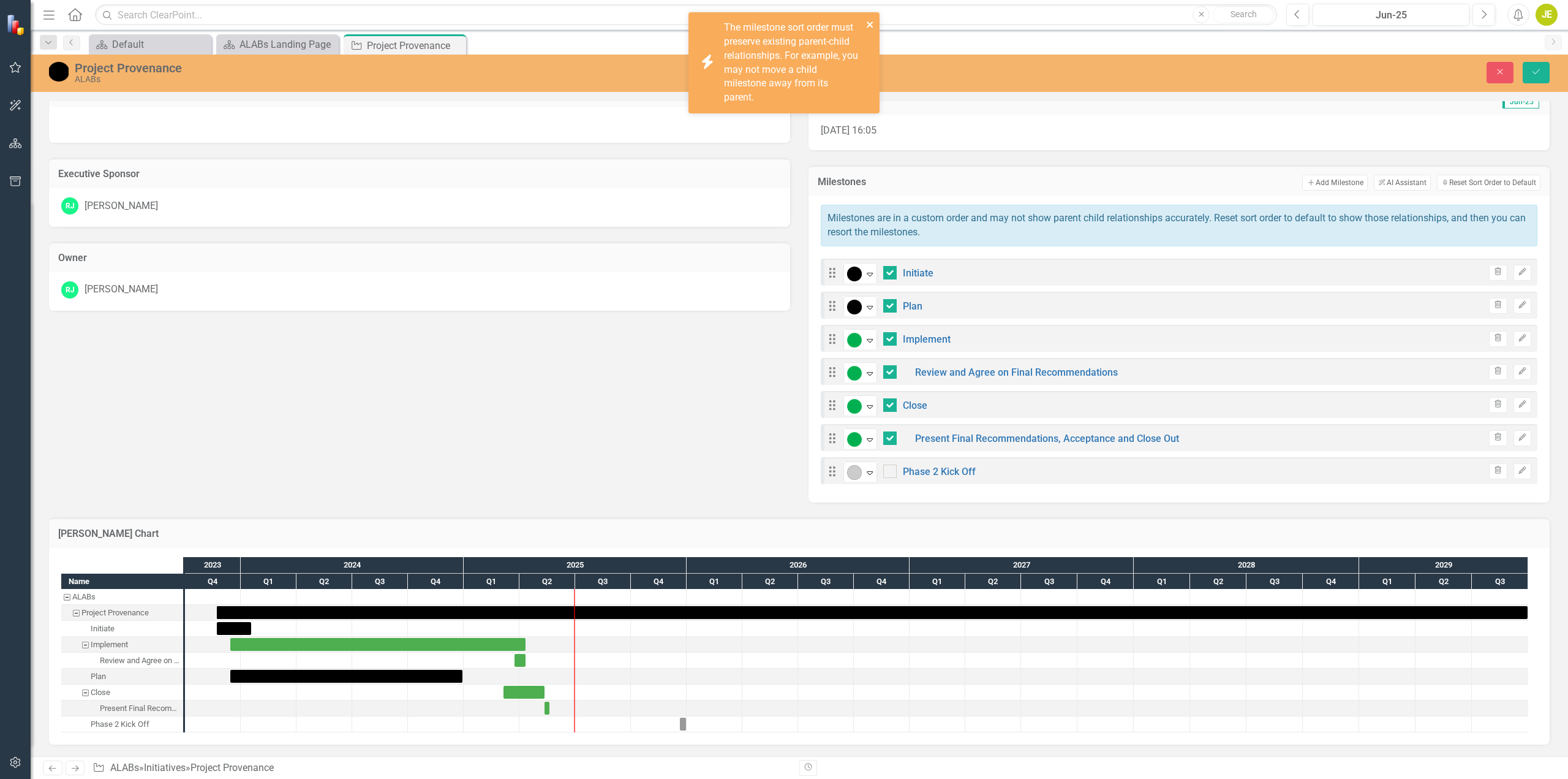
click at [871, 20] on icon "close" at bounding box center [870, 25] width 9 height 10
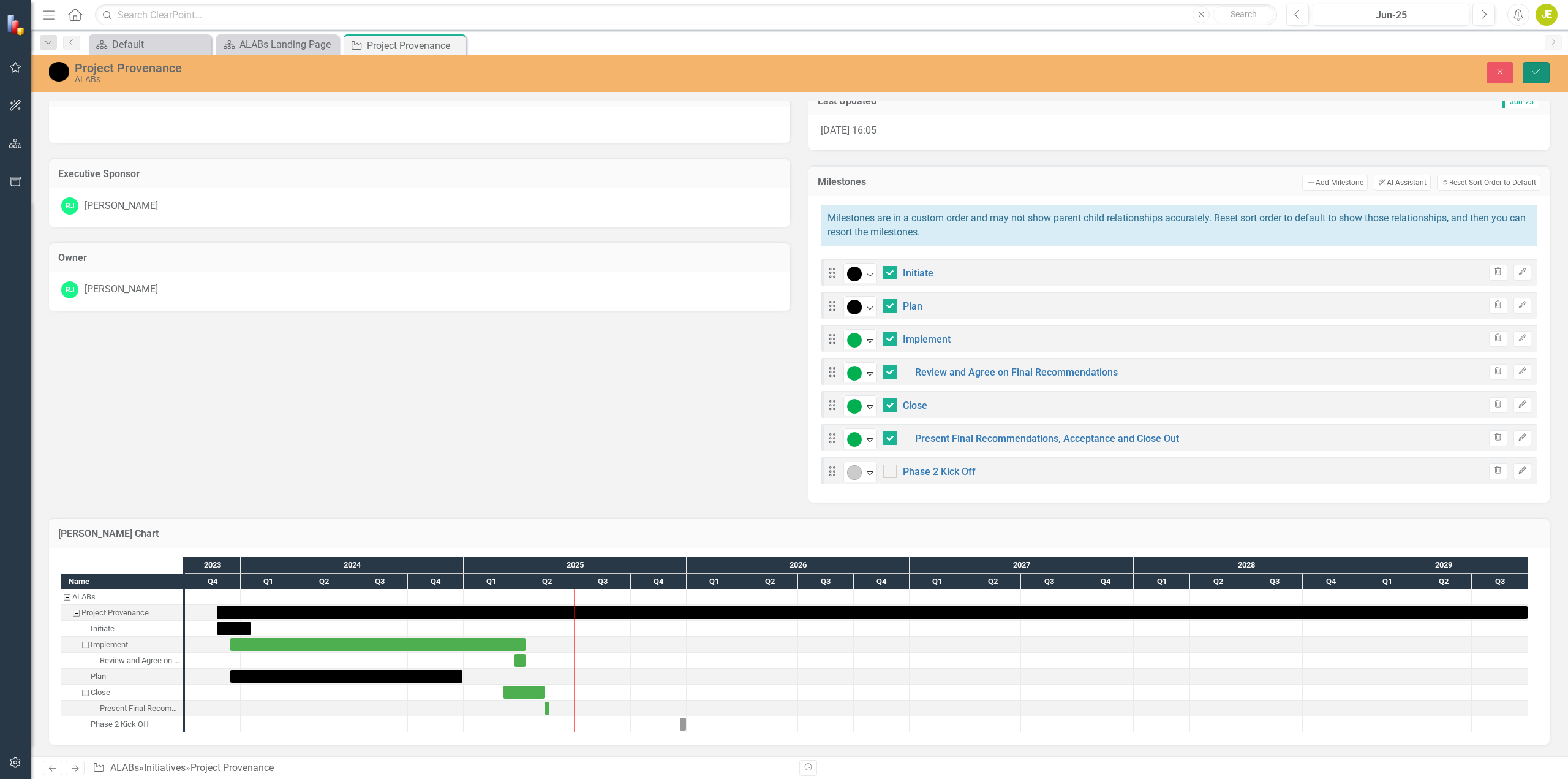
click at [1540, 76] on icon "Save" at bounding box center [1535, 71] width 11 height 9
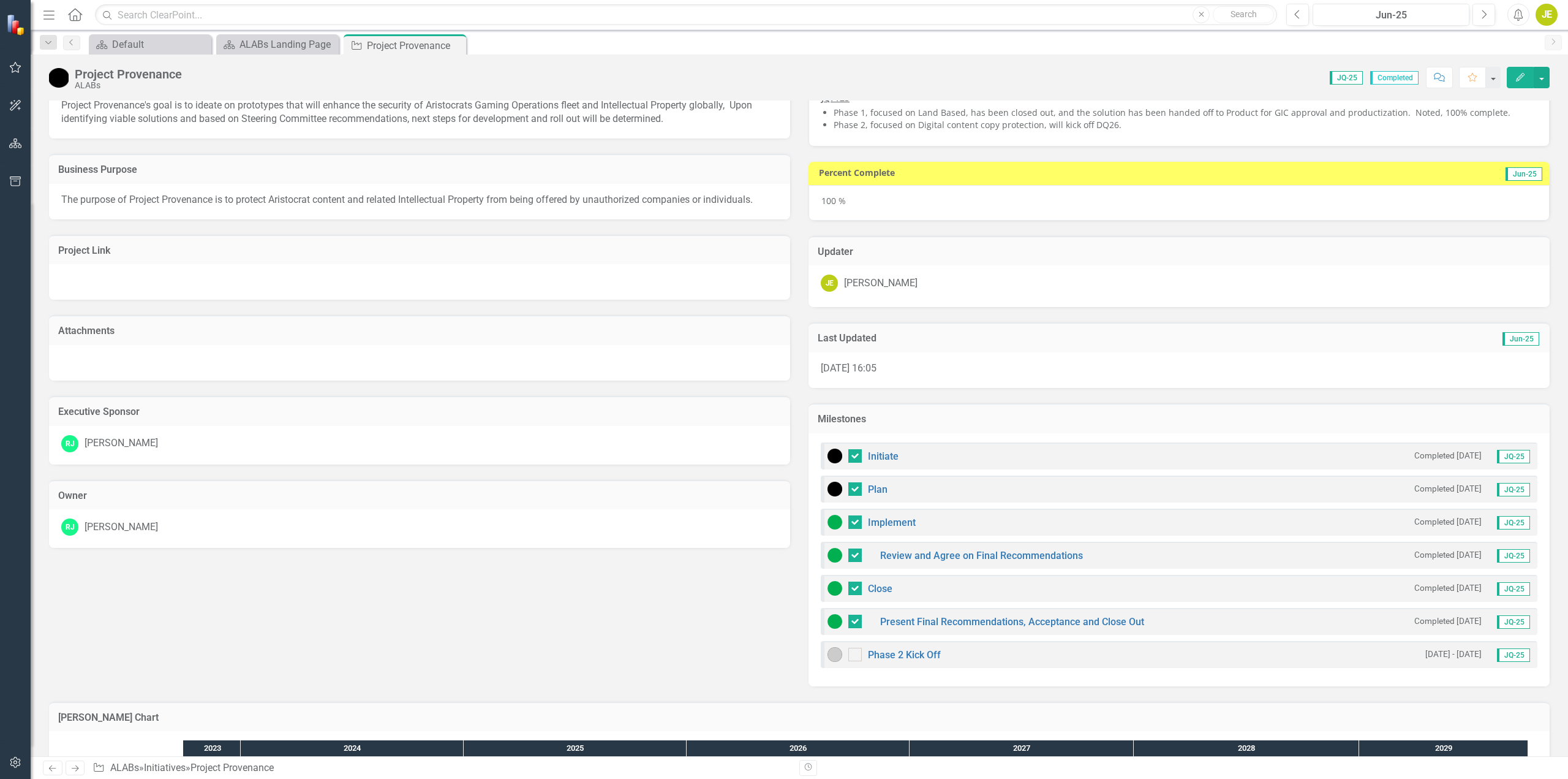
scroll to position [61, 0]
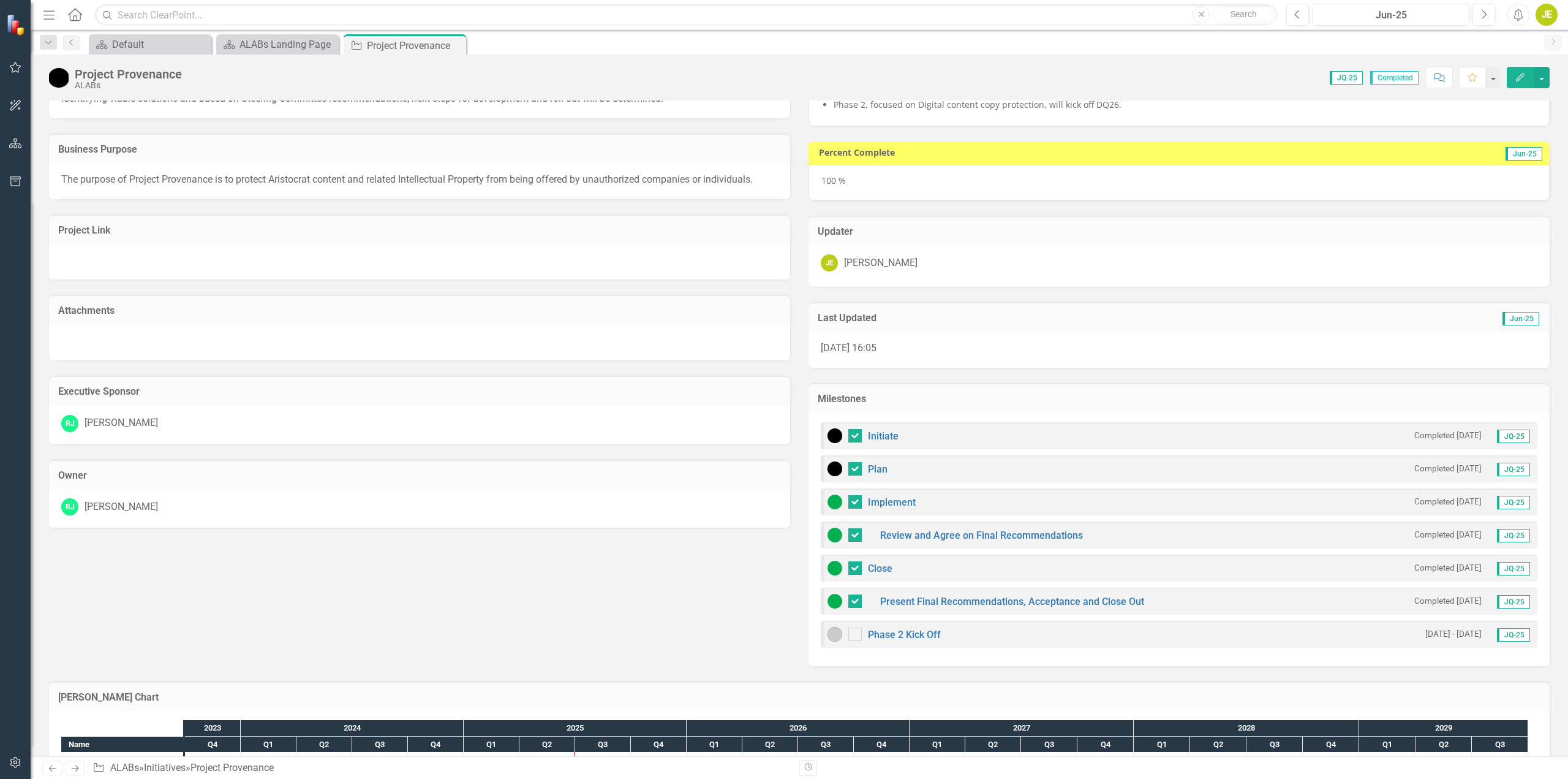
drag, startPoint x: 824, startPoint y: 543, endPoint x: 829, endPoint y: 605, distance: 62.2
click at [829, 605] on div "Initiate Completed 1/5/25 JQ-25 Plan Completed 1/5/25 JQ-25 Implement Completed…" at bounding box center [1179, 539] width 741 height 253
click at [1486, 20] on button "Next" at bounding box center [1484, 15] width 23 height 22
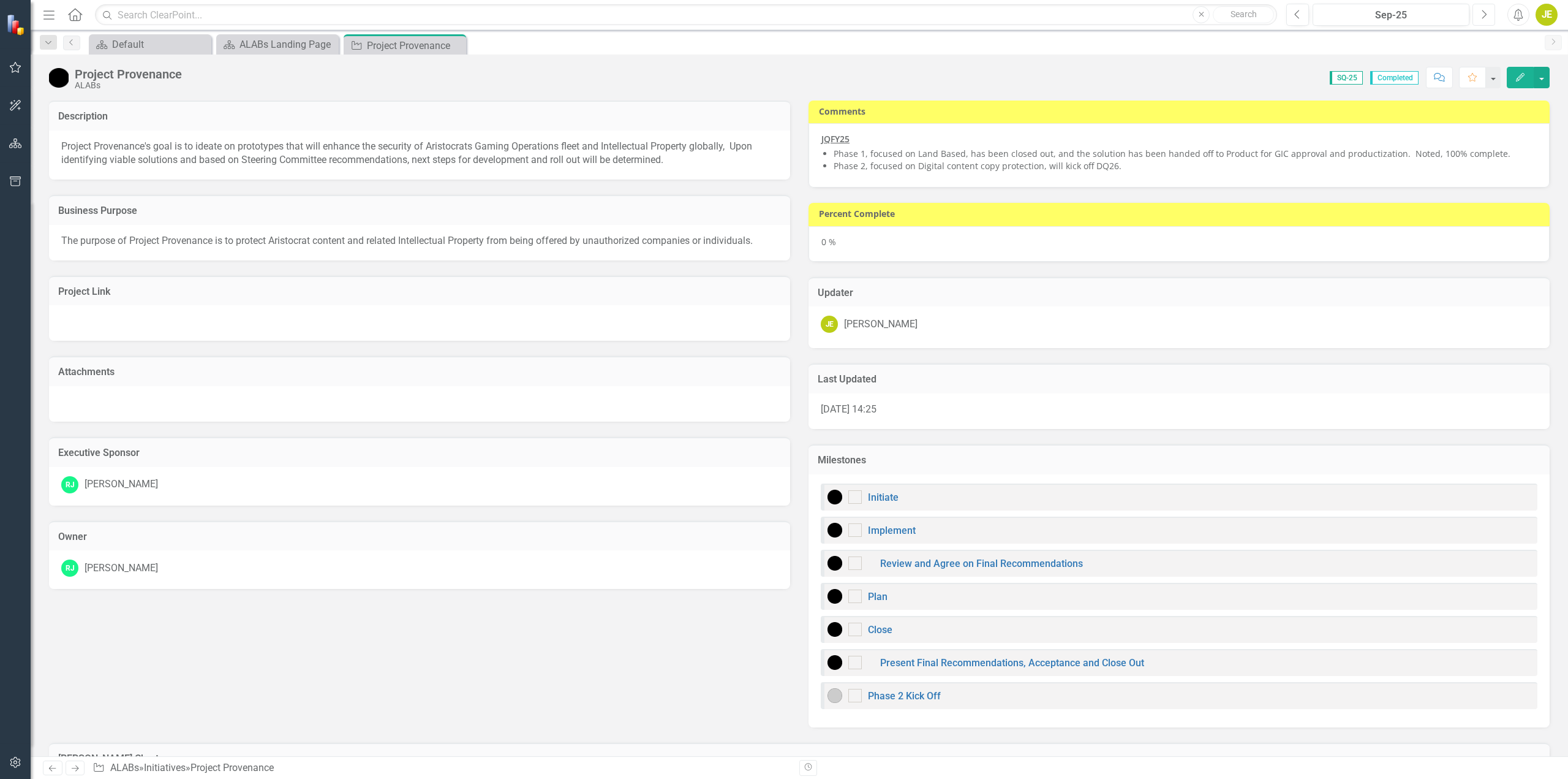
checkbox input "true"
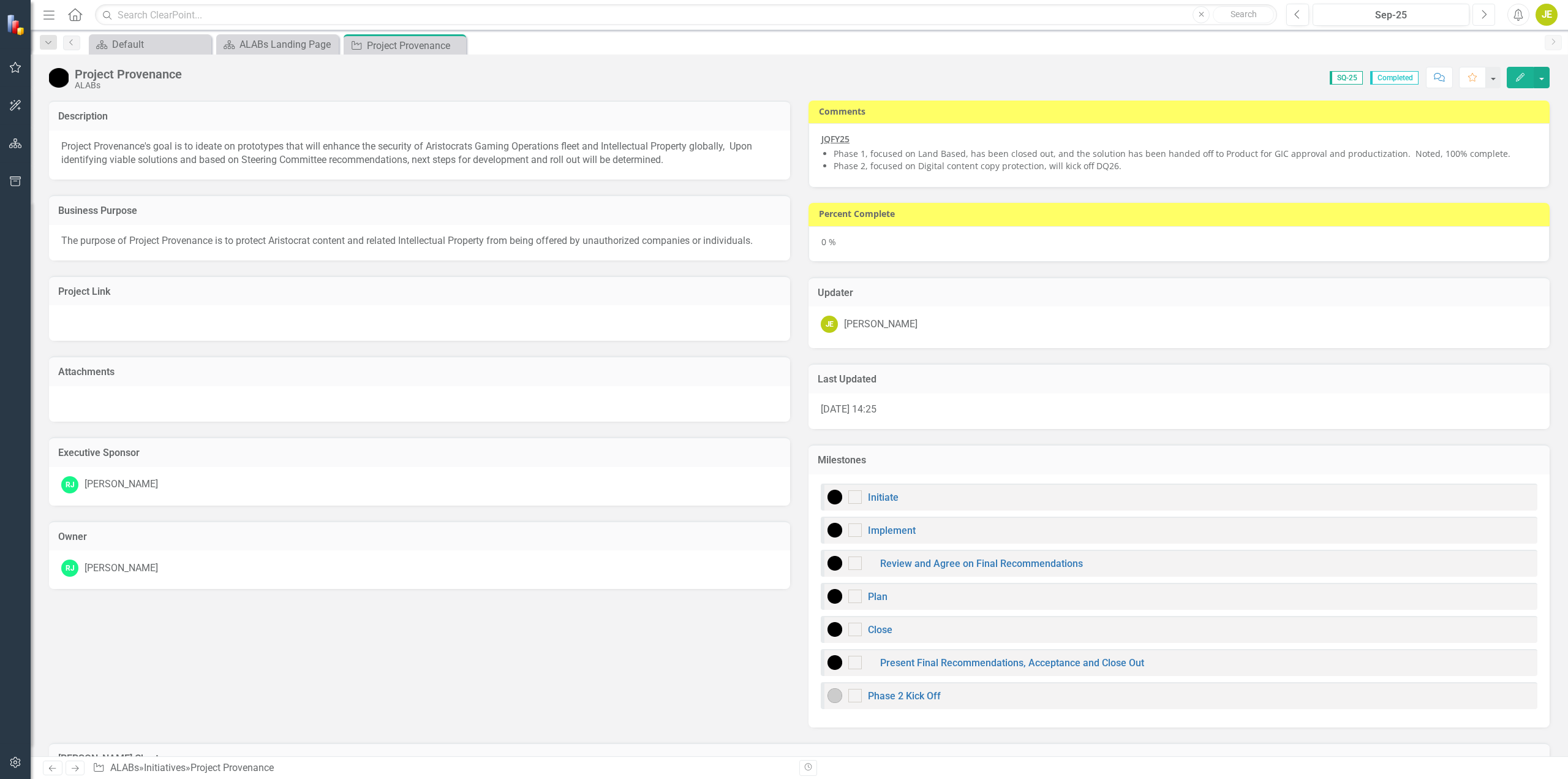
checkbox input "true"
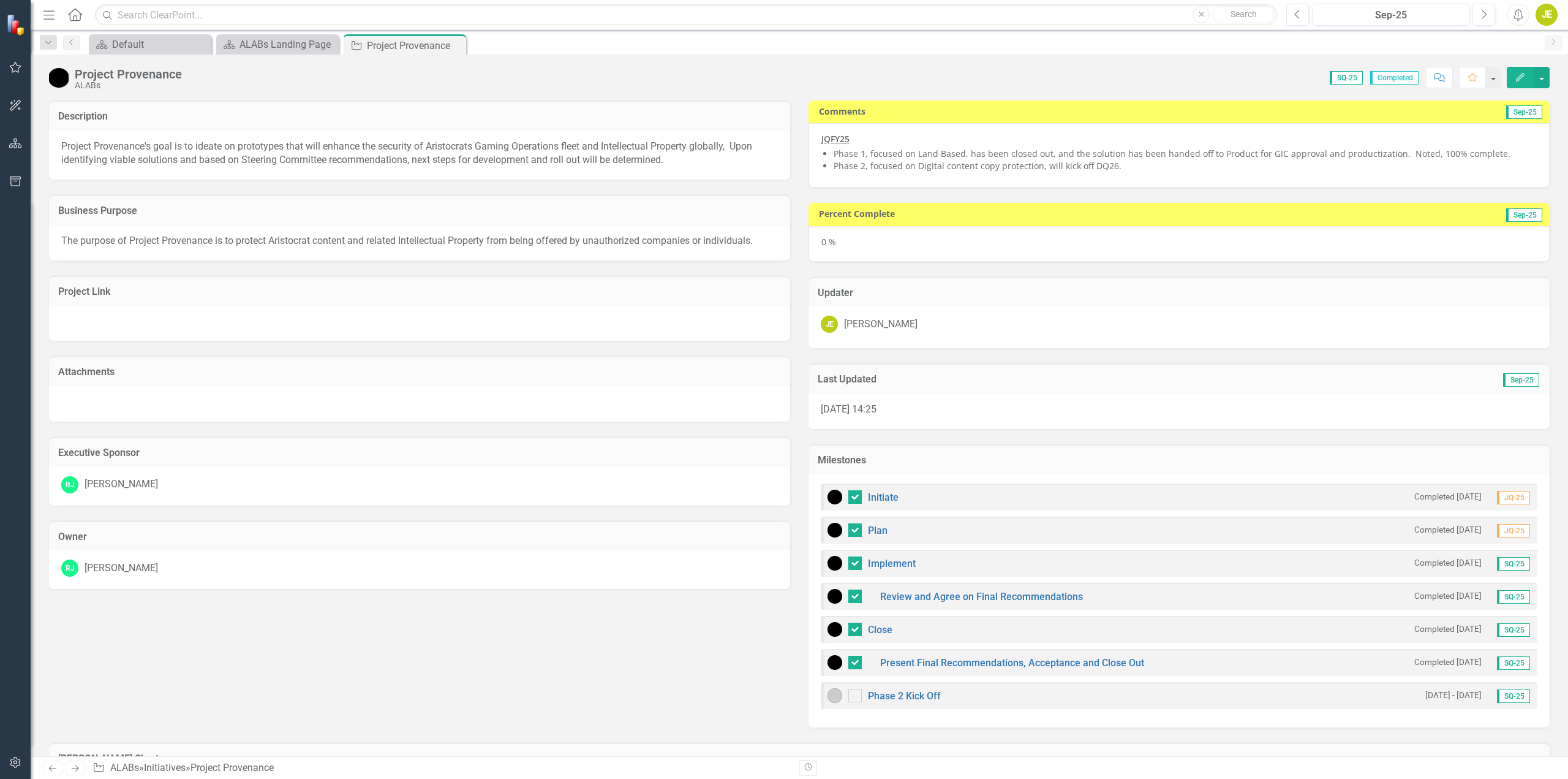
drag, startPoint x: 820, startPoint y: 601, endPoint x: 820, endPoint y: 639, distance: 38.0
click at [820, 639] on div "Initiate Completed 1/5/25 JQ-25 Plan Completed 1/5/25 JQ-25 Implement Completed…" at bounding box center [1179, 601] width 741 height 253
click at [1301, 17] on icon "Previous" at bounding box center [1298, 14] width 7 height 11
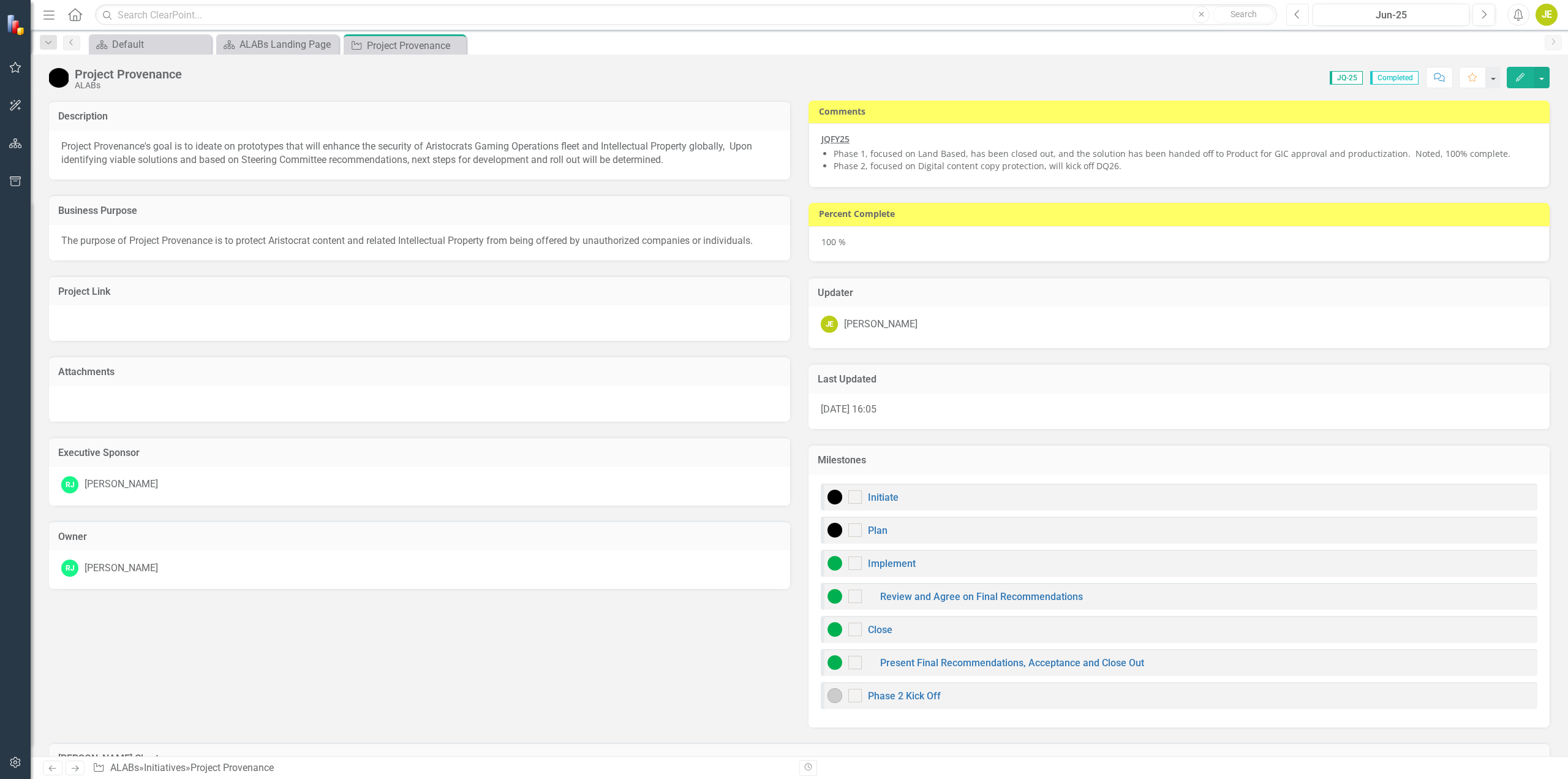
checkbox input "true"
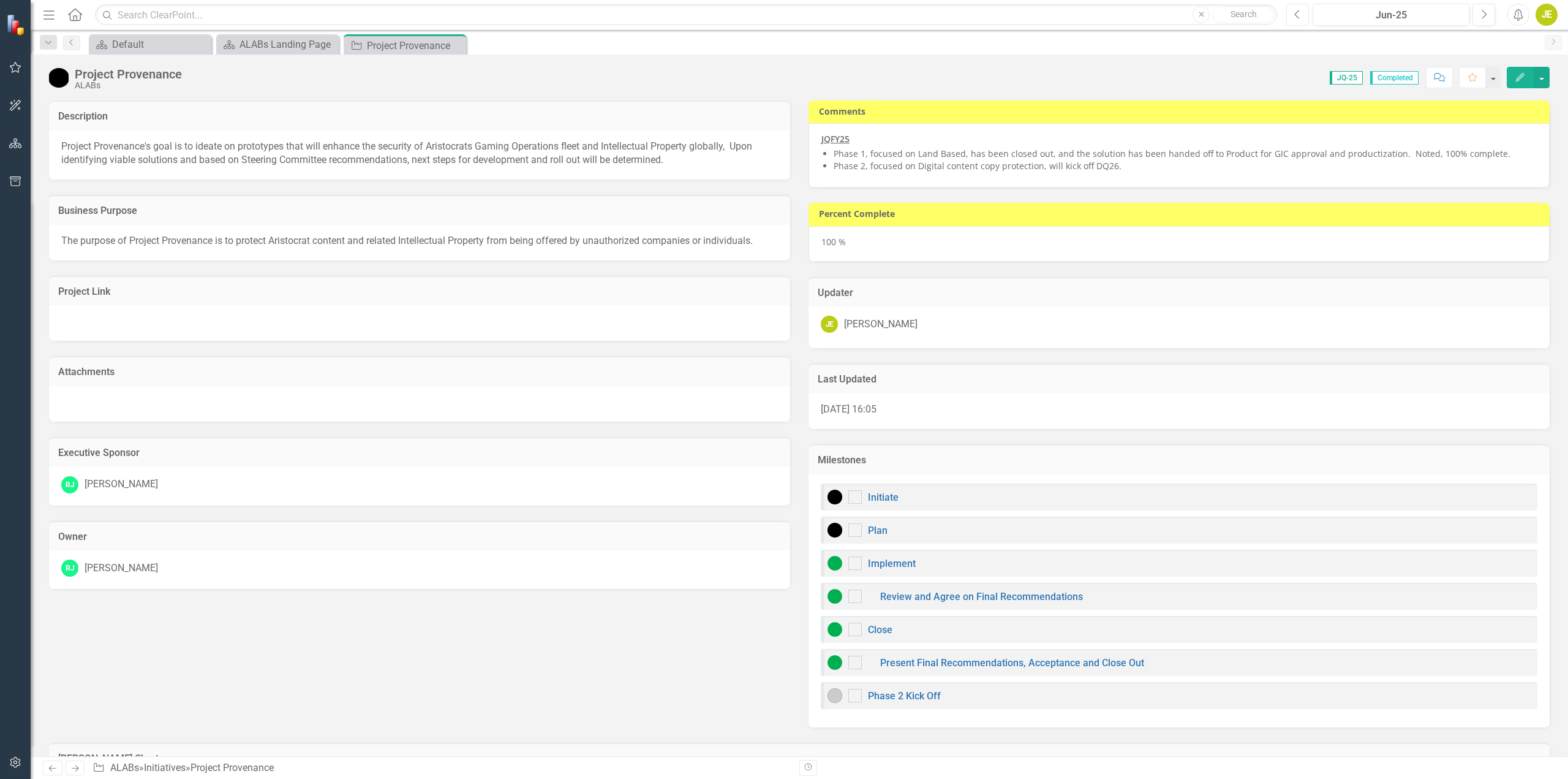
checkbox input "true"
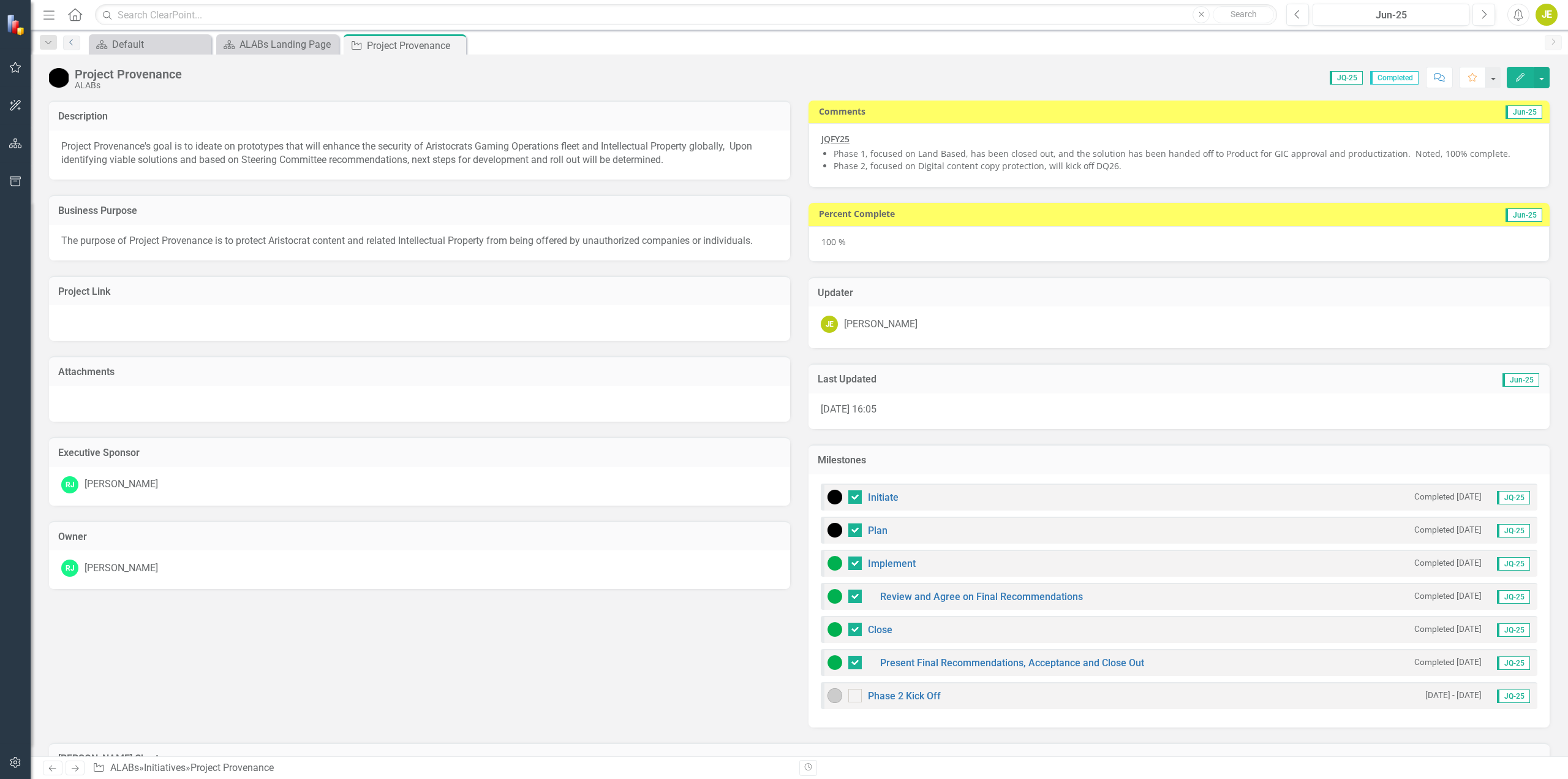
click at [70, 44] on icon "Previous" at bounding box center [71, 42] width 10 height 7
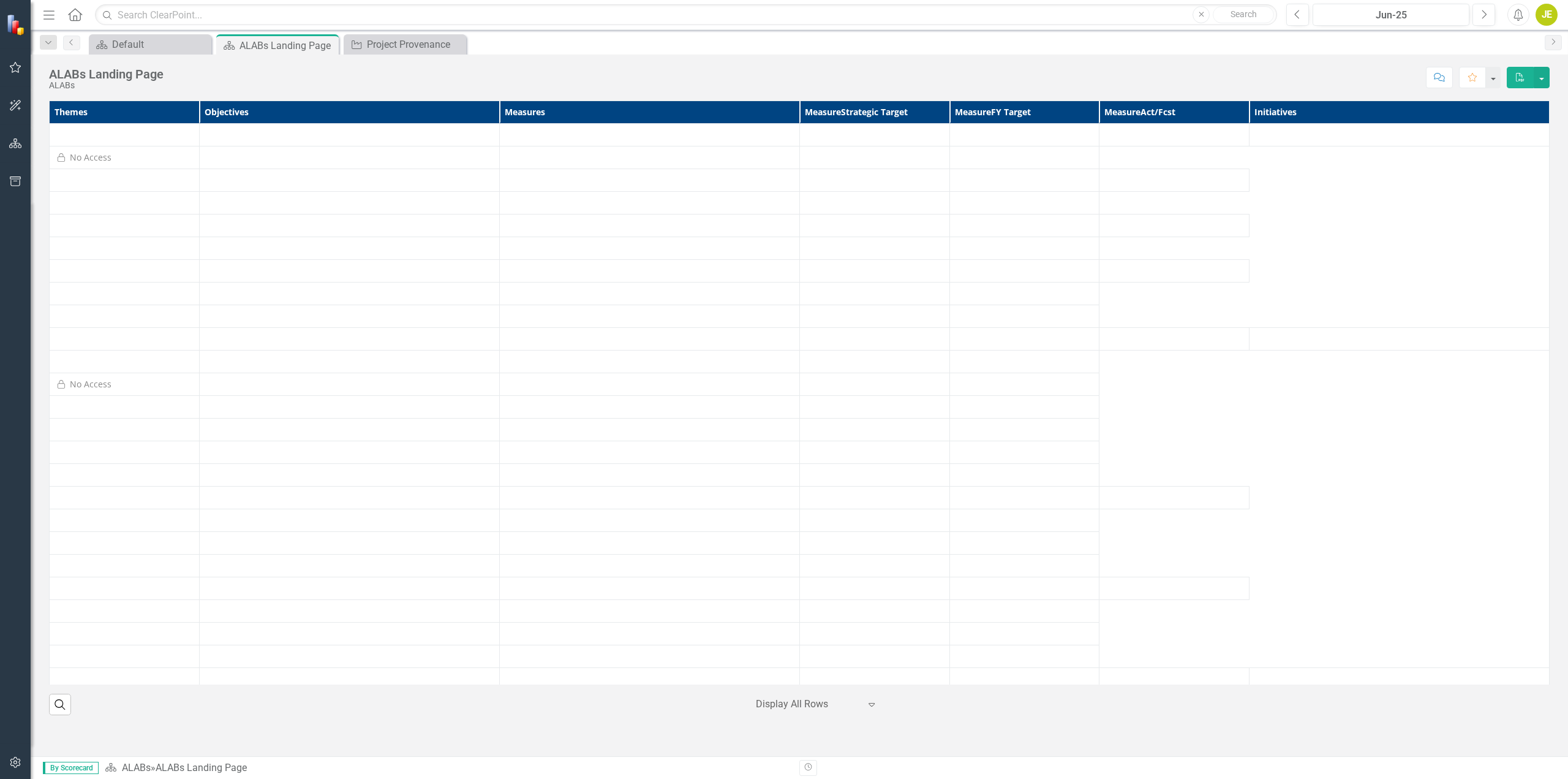
click at [45, 15] on icon "button" at bounding box center [49, 15] width 11 height 9
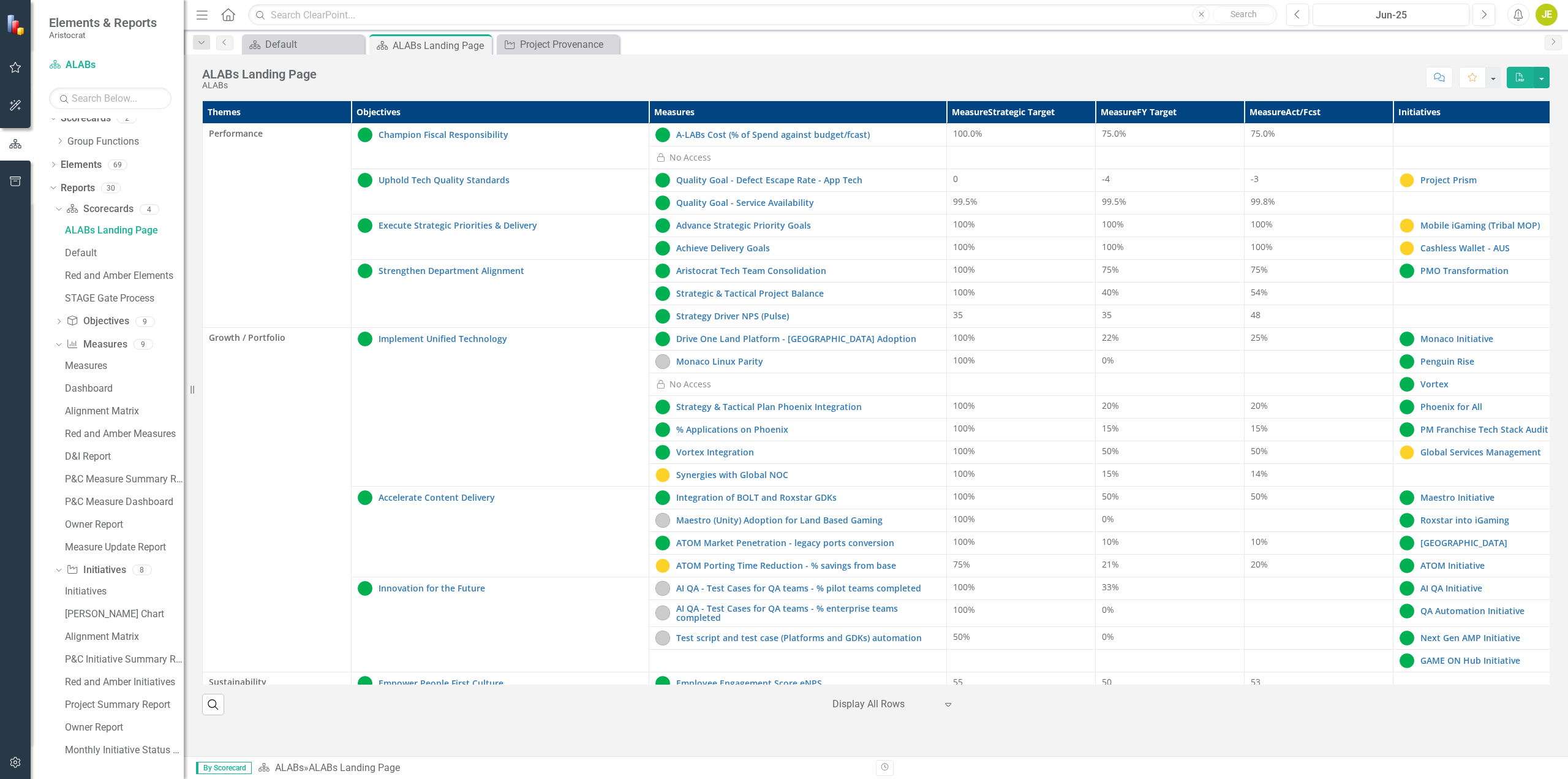
scroll to position [12, 0]
click at [87, 592] on div "Initiatives" at bounding box center [125, 589] width 119 height 11
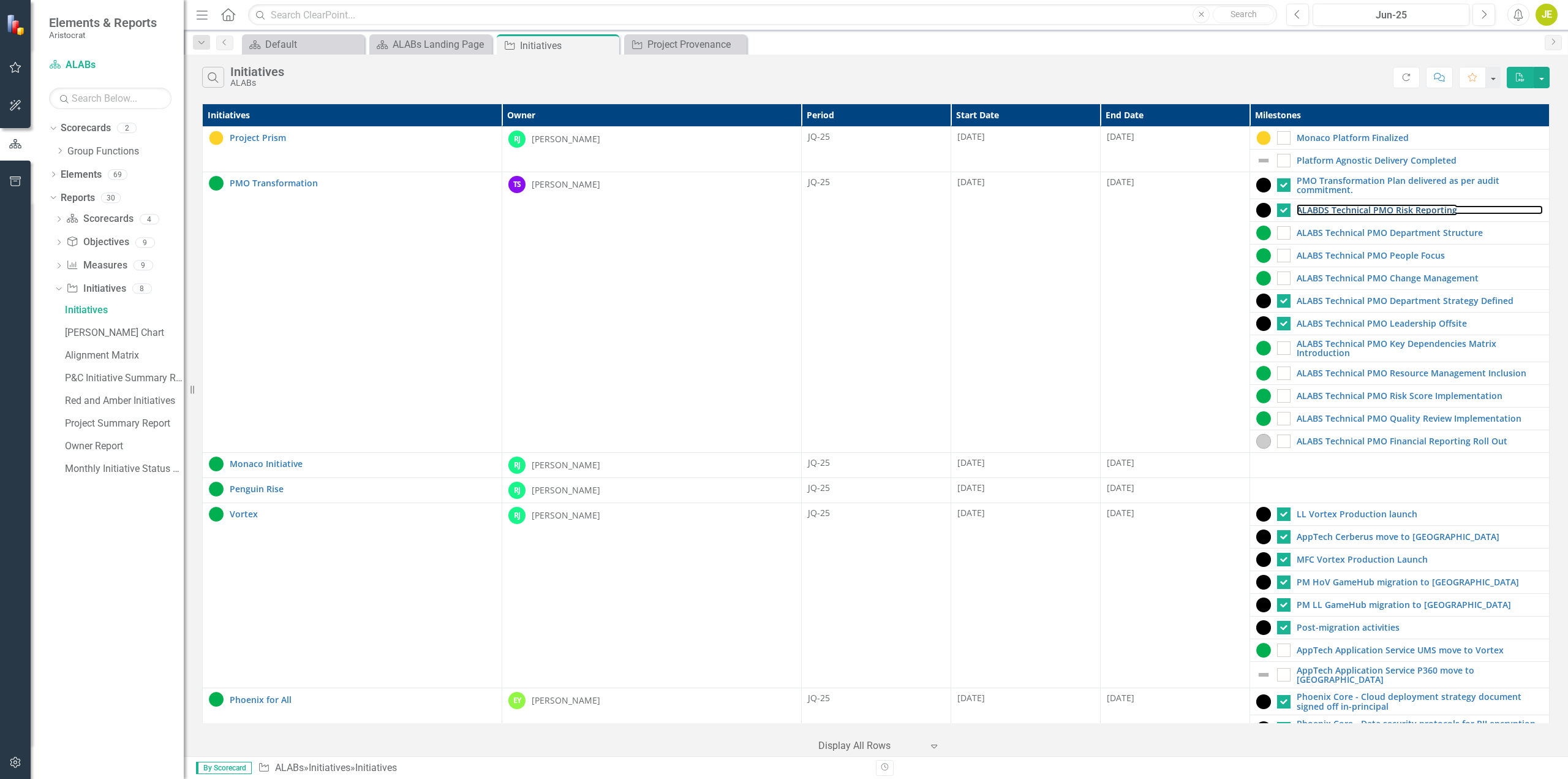
click at [1322, 214] on link "ALABDS Technical PMO Risk Reporting" at bounding box center [1419, 209] width 247 height 9
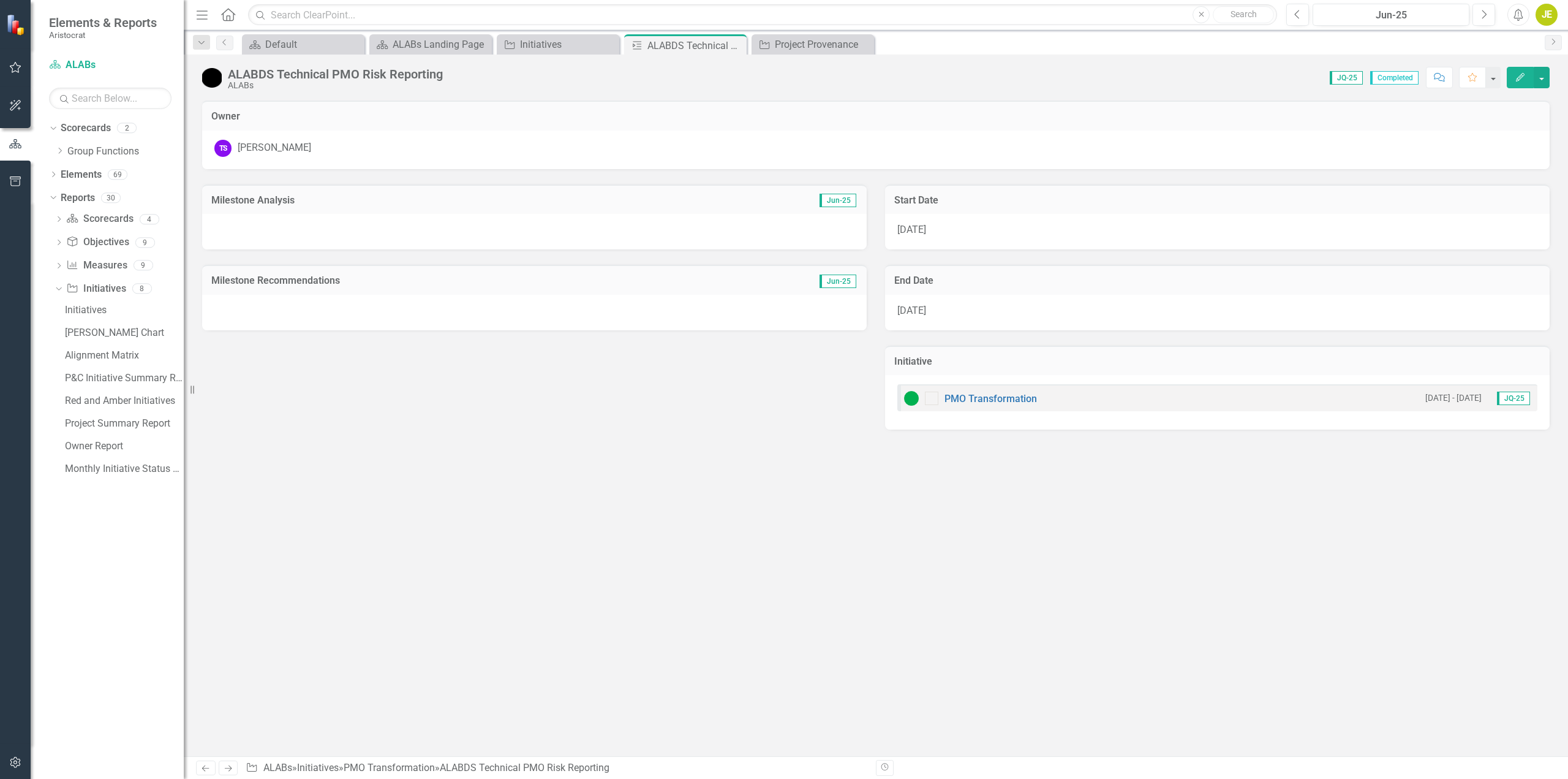
click at [281, 75] on div "ALABDS Technical PMO Risk Reporting" at bounding box center [335, 74] width 215 height 14
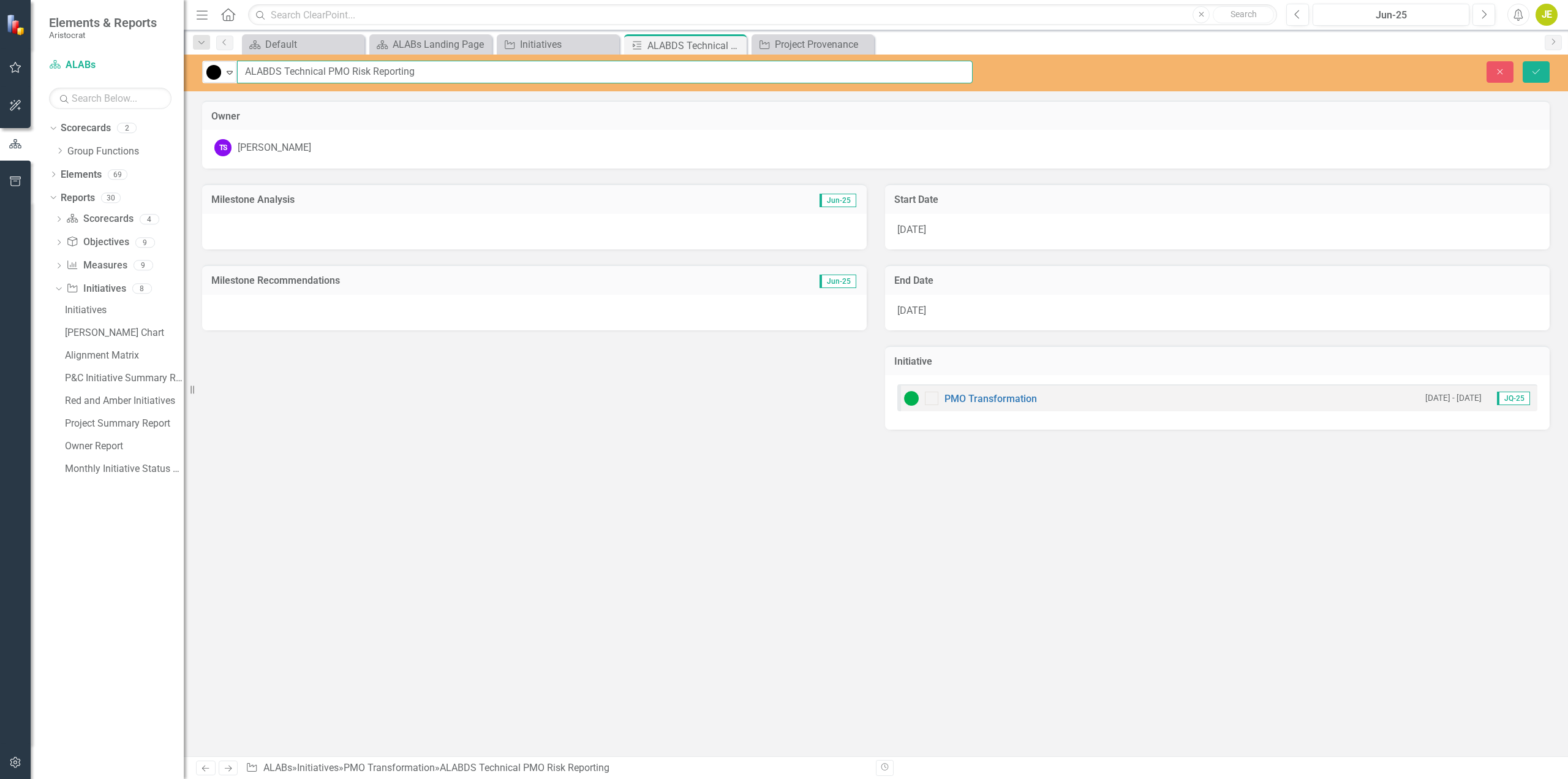
click at [270, 73] on input "ALABDS Technical PMO Risk Reporting" at bounding box center [604, 71] width 736 height 23
type input "ALABS Technical PMO Risk Reporting"
click at [1536, 72] on icon "submit" at bounding box center [1535, 70] width 7 height 5
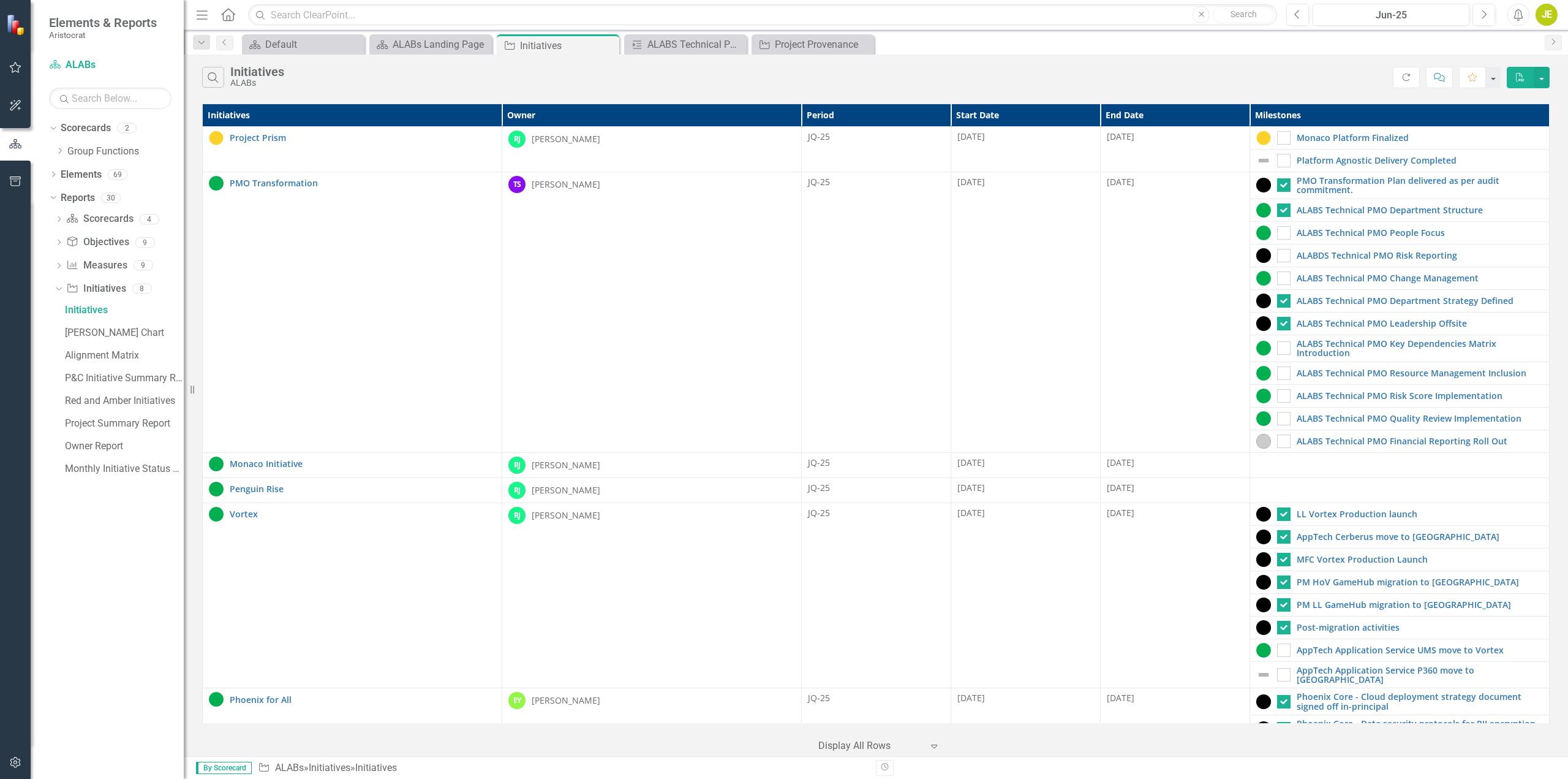
checkbox input "false"
checkbox input "true"
click at [1486, 9] on icon "Next" at bounding box center [1484, 14] width 7 height 11
click at [56, 269] on icon "Dropdown" at bounding box center [58, 267] width 9 height 7
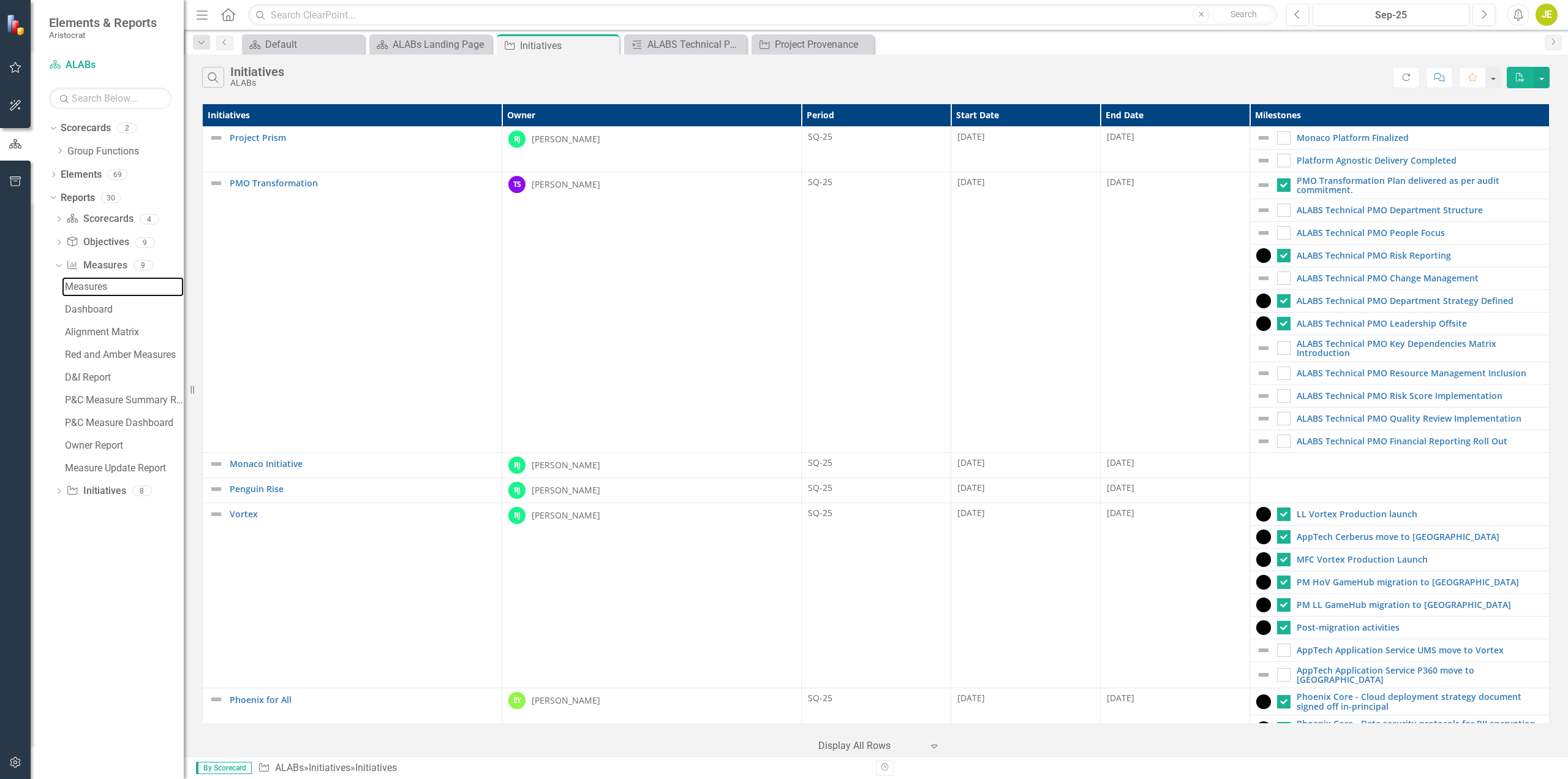
click at [89, 284] on div "Measures" at bounding box center [125, 286] width 119 height 11
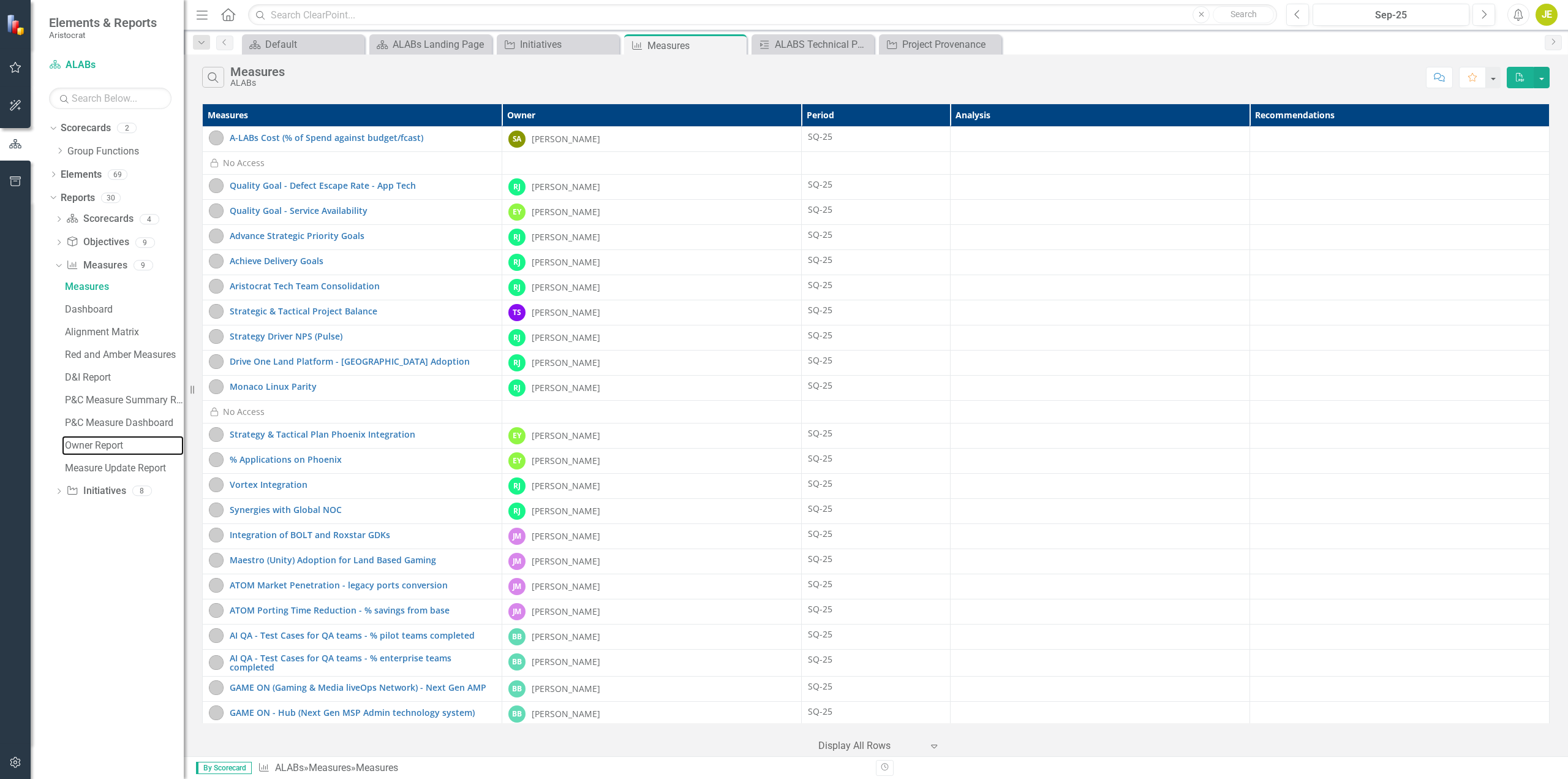
click at [107, 444] on div "Owner Report" at bounding box center [125, 445] width 119 height 11
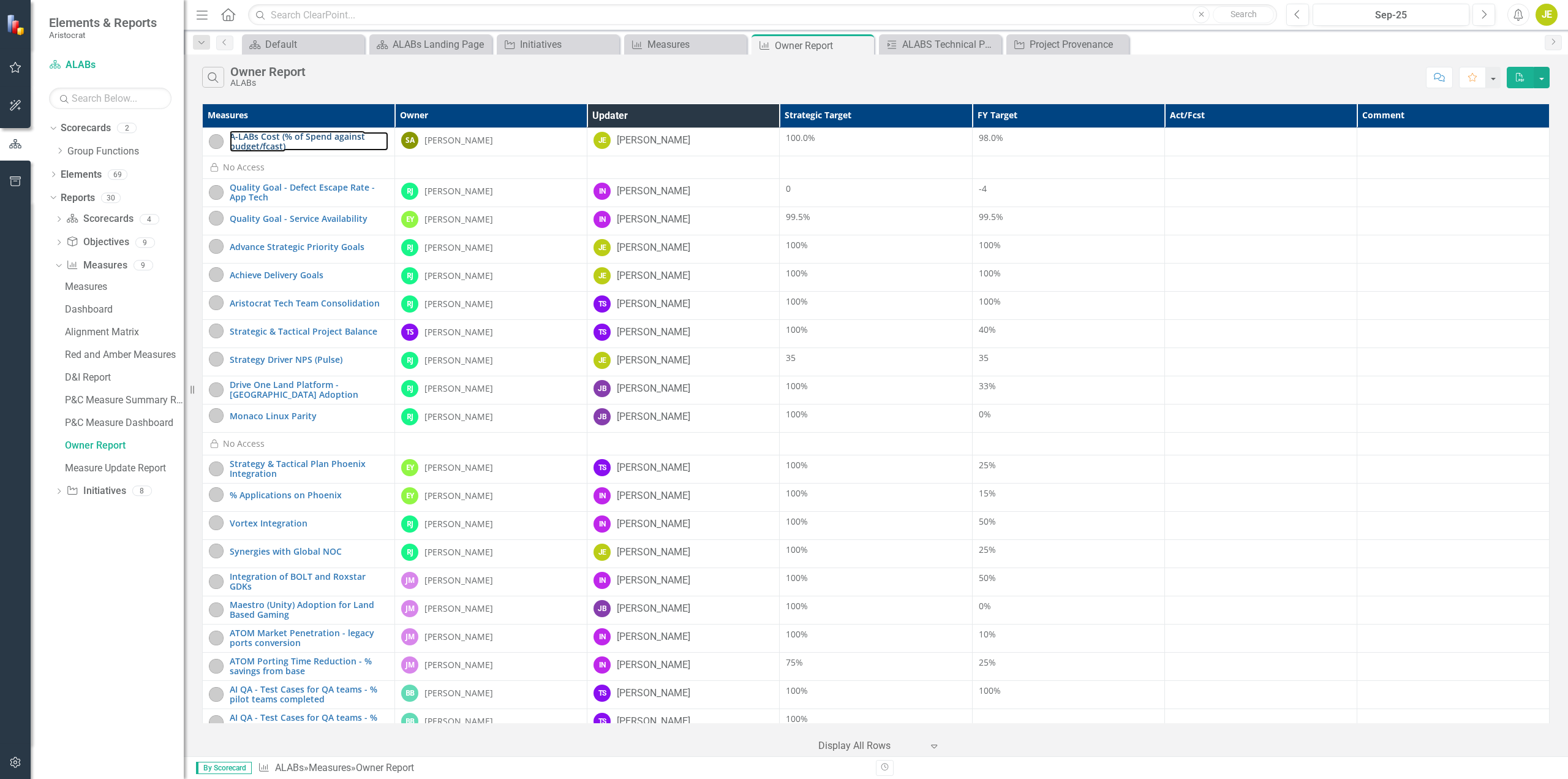
click at [328, 146] on link "A-LABs Cost (% of Spend against budget/fcast)" at bounding box center [309, 141] width 158 height 19
click at [311, 246] on link "Advance Strategic Priority Goals" at bounding box center [309, 246] width 158 height 9
click at [607, 361] on div "JE" at bounding box center [601, 360] width 17 height 17
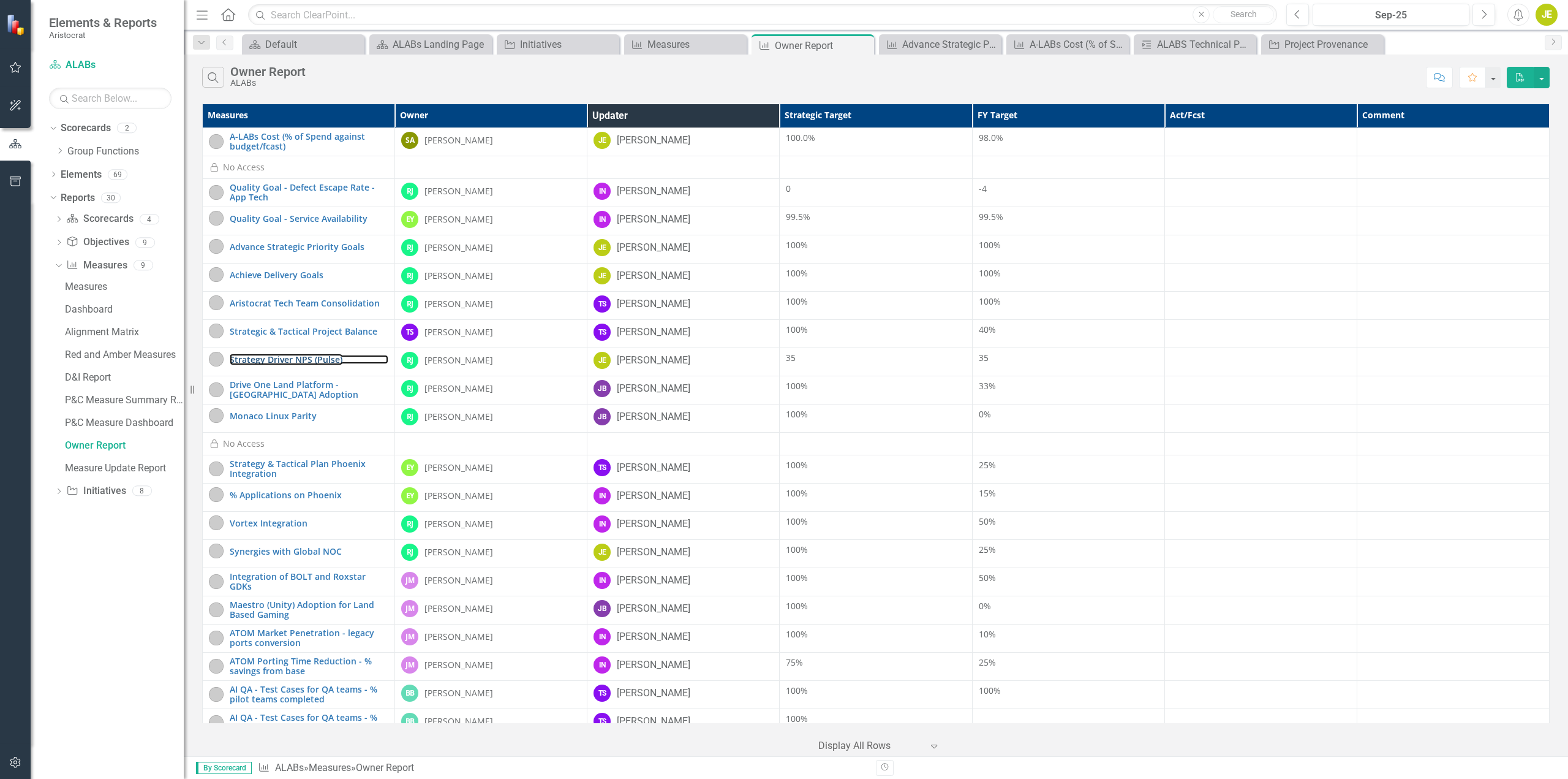
click at [297, 362] on link "Strategy Driver NPS (Pulse)" at bounding box center [309, 359] width 158 height 9
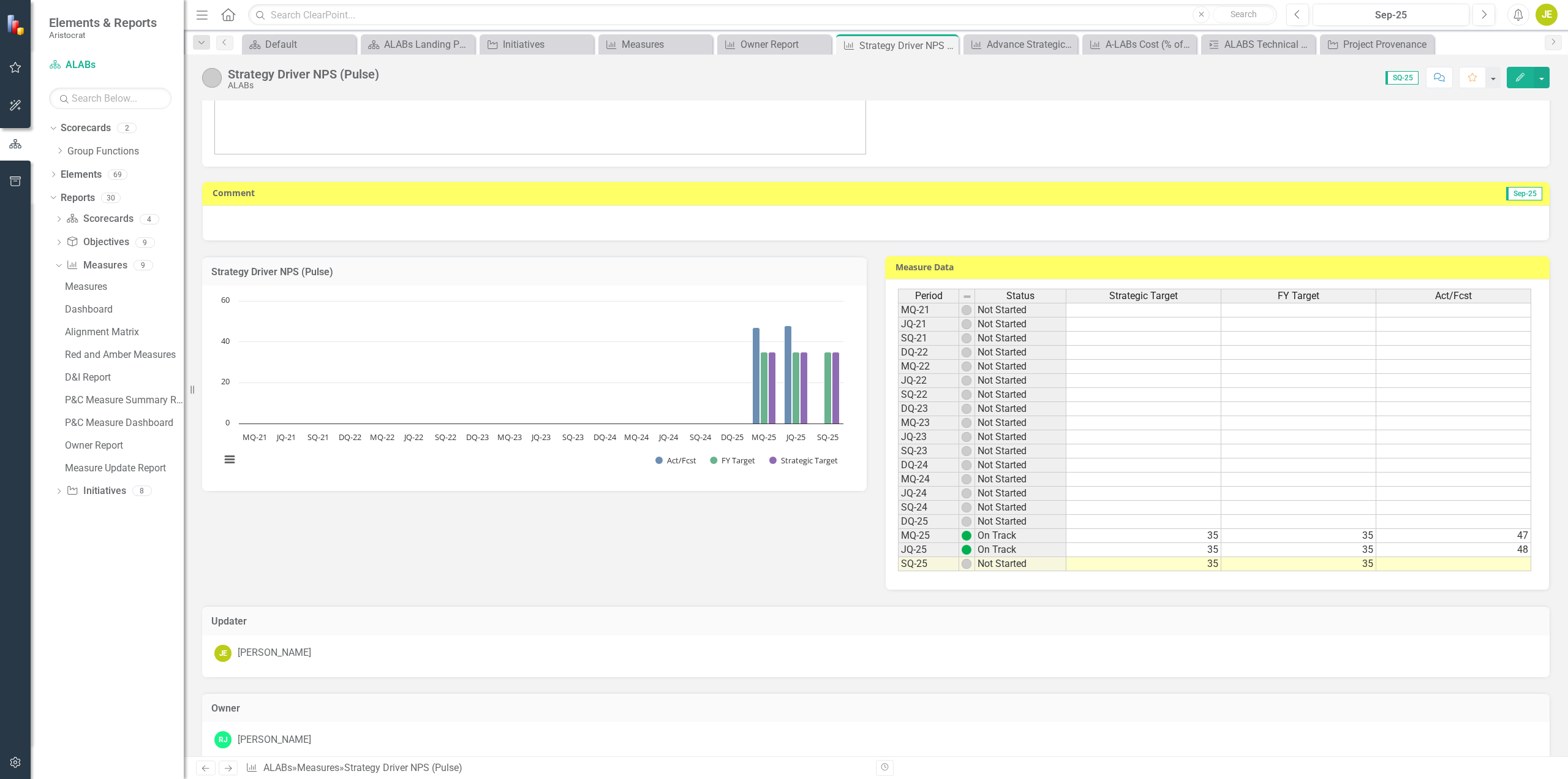
scroll to position [184, 0]
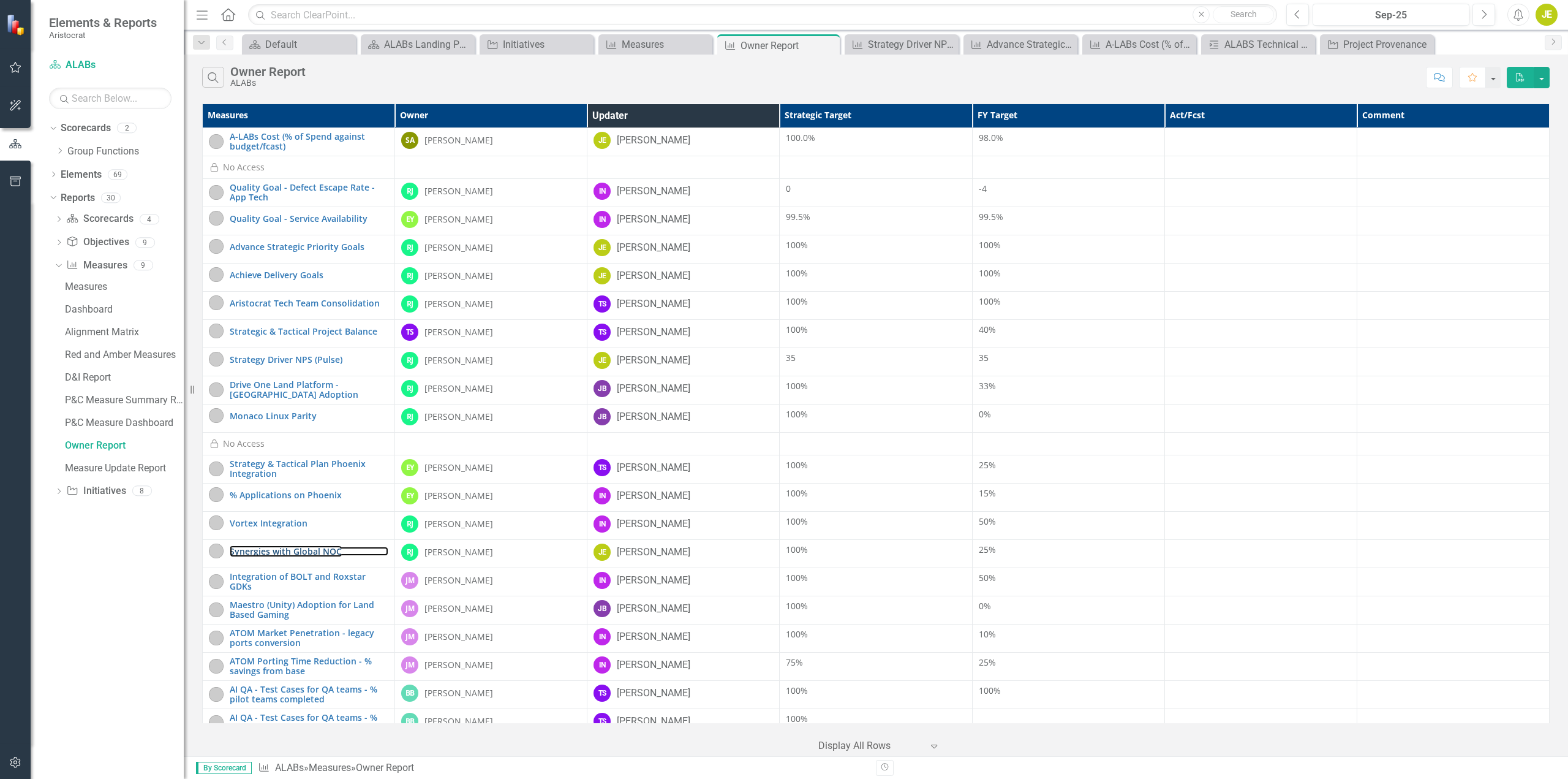
click at [303, 552] on link "Synergies with Global NOC" at bounding box center [309, 551] width 158 height 9
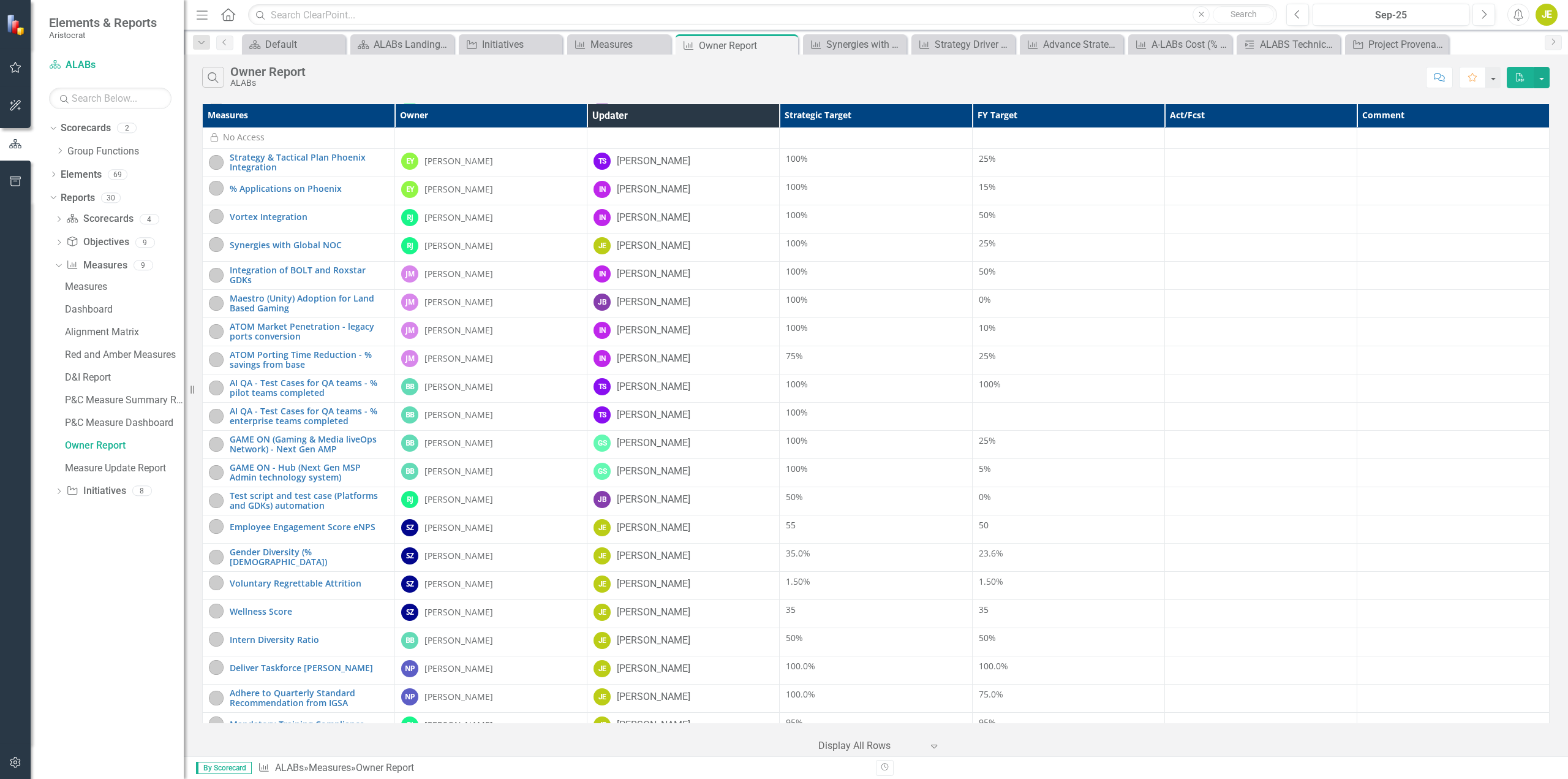
scroll to position [368, 0]
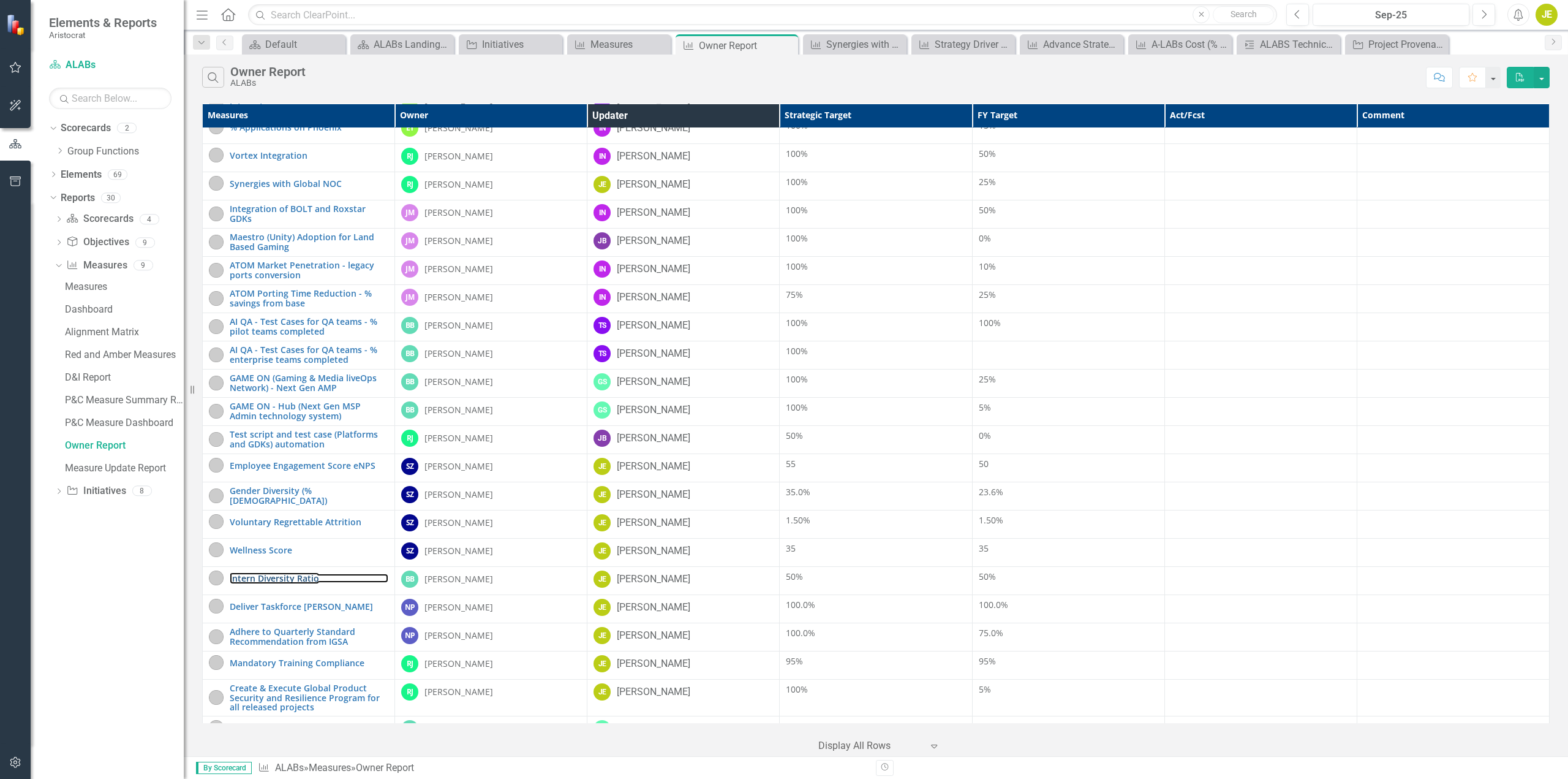
click at [267, 581] on link "Intern Diversity Ratio" at bounding box center [309, 578] width 158 height 9
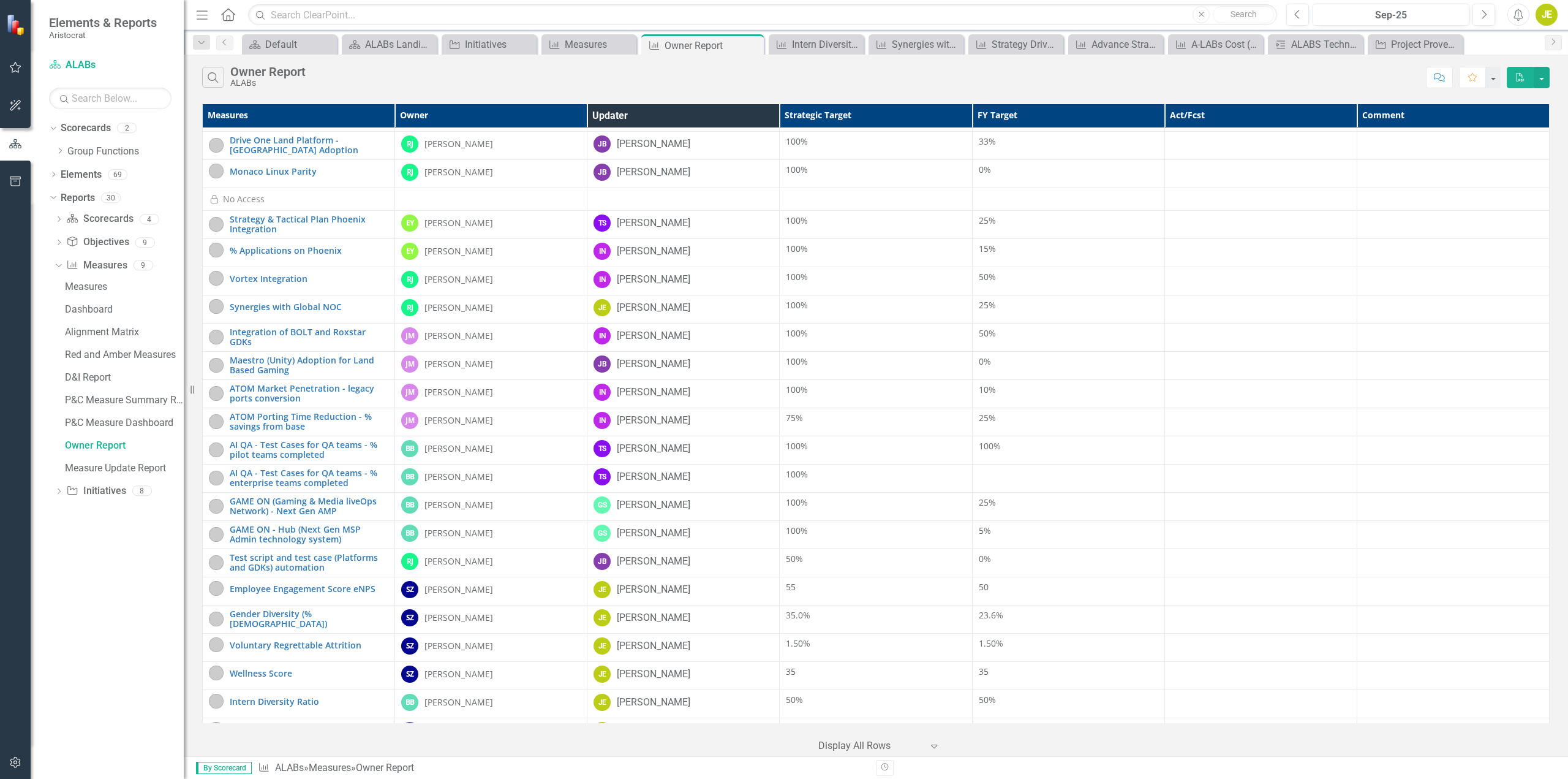
scroll to position [245, 0]
click at [87, 288] on div "Measures" at bounding box center [125, 286] width 119 height 11
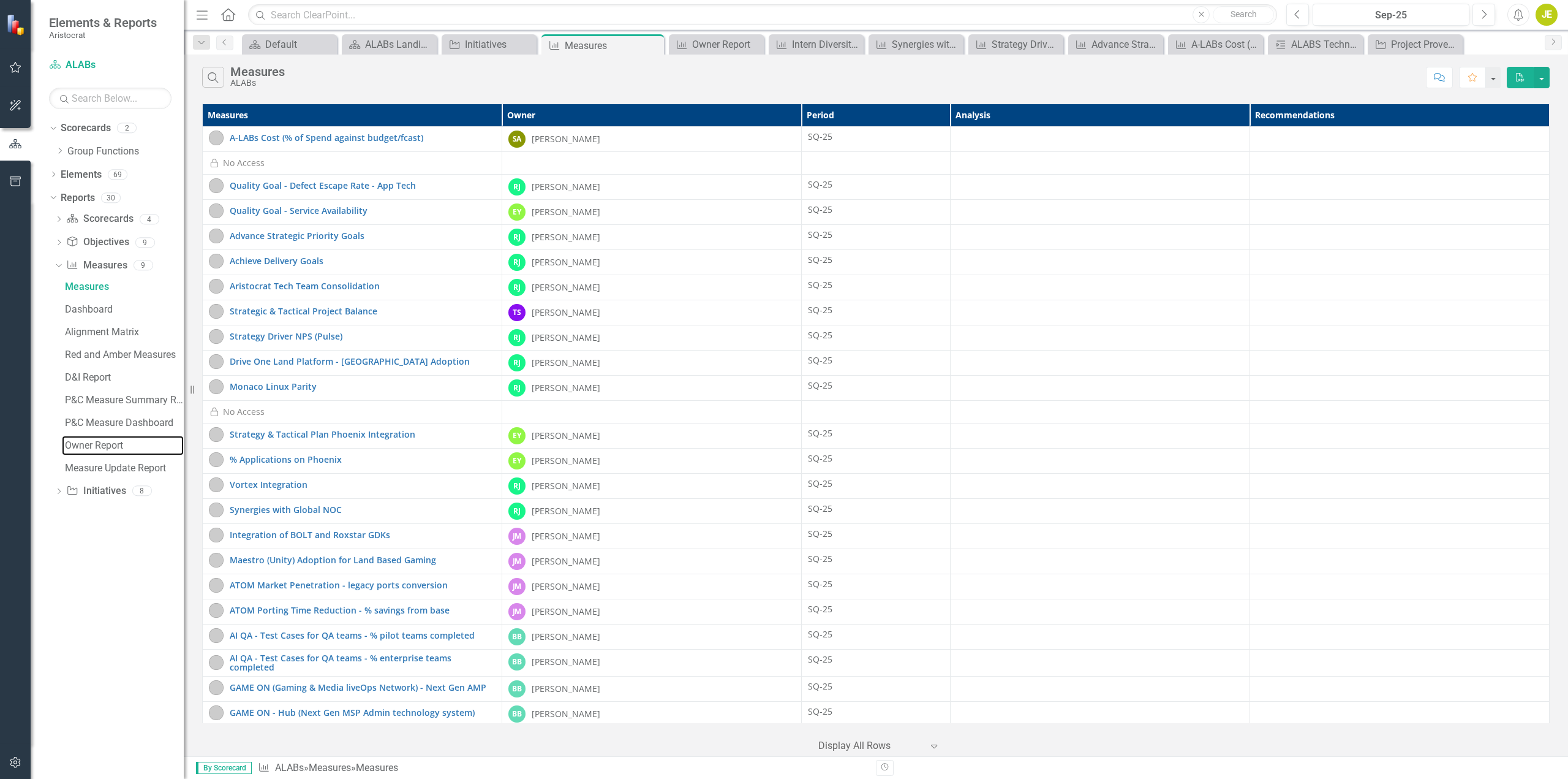
click at [102, 447] on div "Owner Report" at bounding box center [125, 445] width 119 height 11
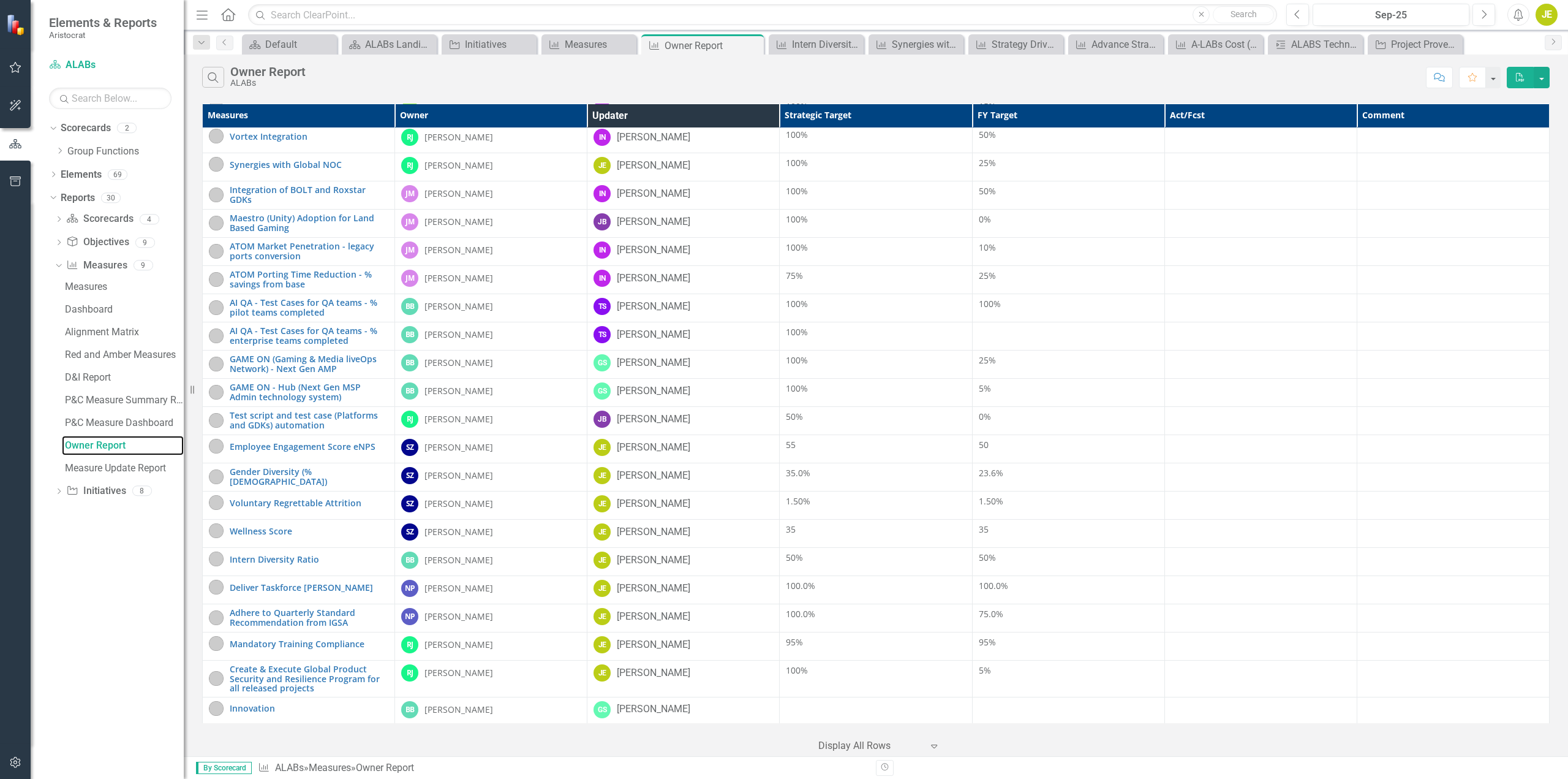
scroll to position [390, 0]
click at [60, 491] on icon at bounding box center [58, 492] width 3 height 6
click at [104, 441] on div "Owner Report" at bounding box center [125, 446] width 119 height 11
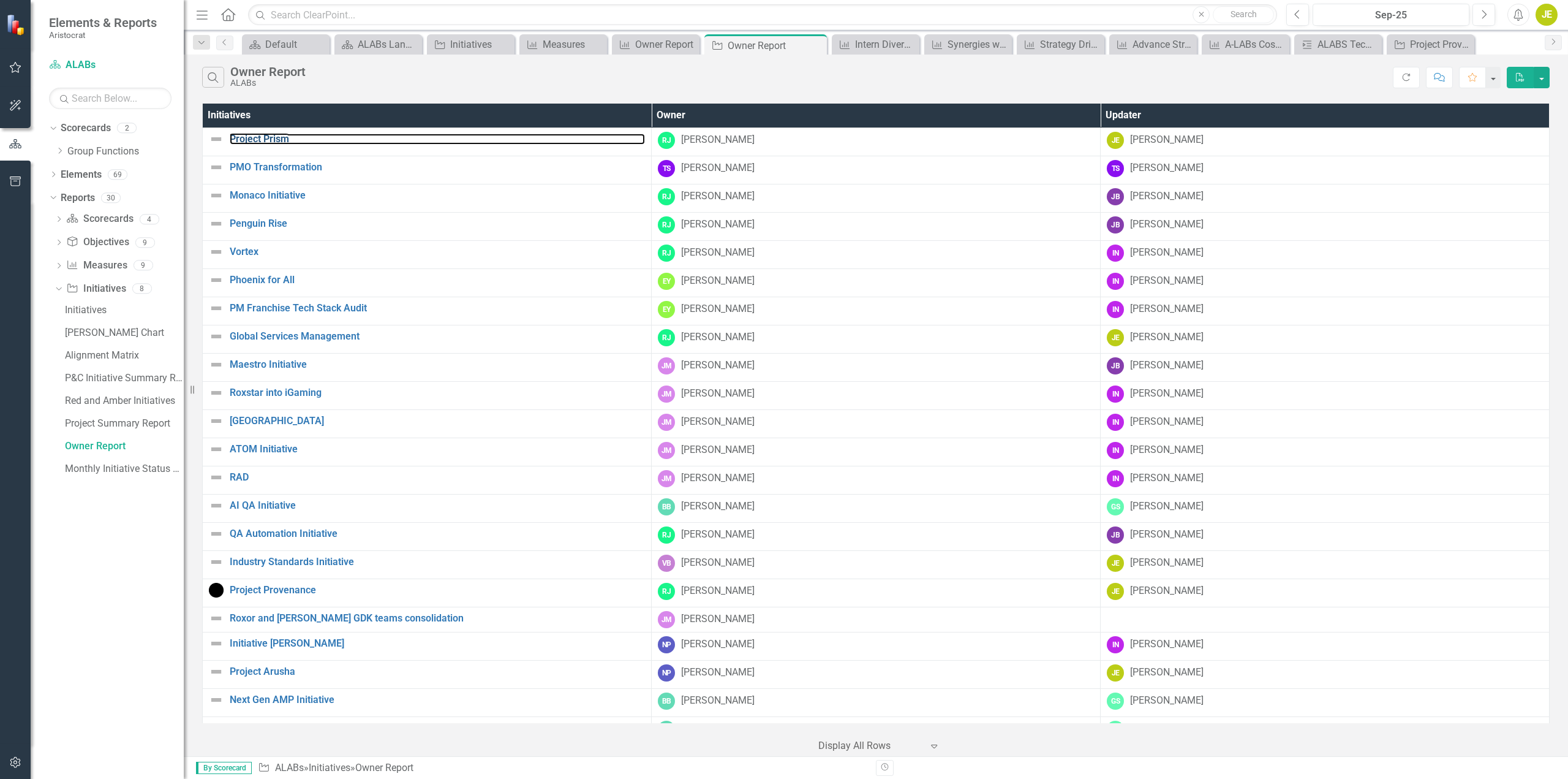
click at [265, 136] on link "Project Prism" at bounding box center [437, 139] width 415 height 11
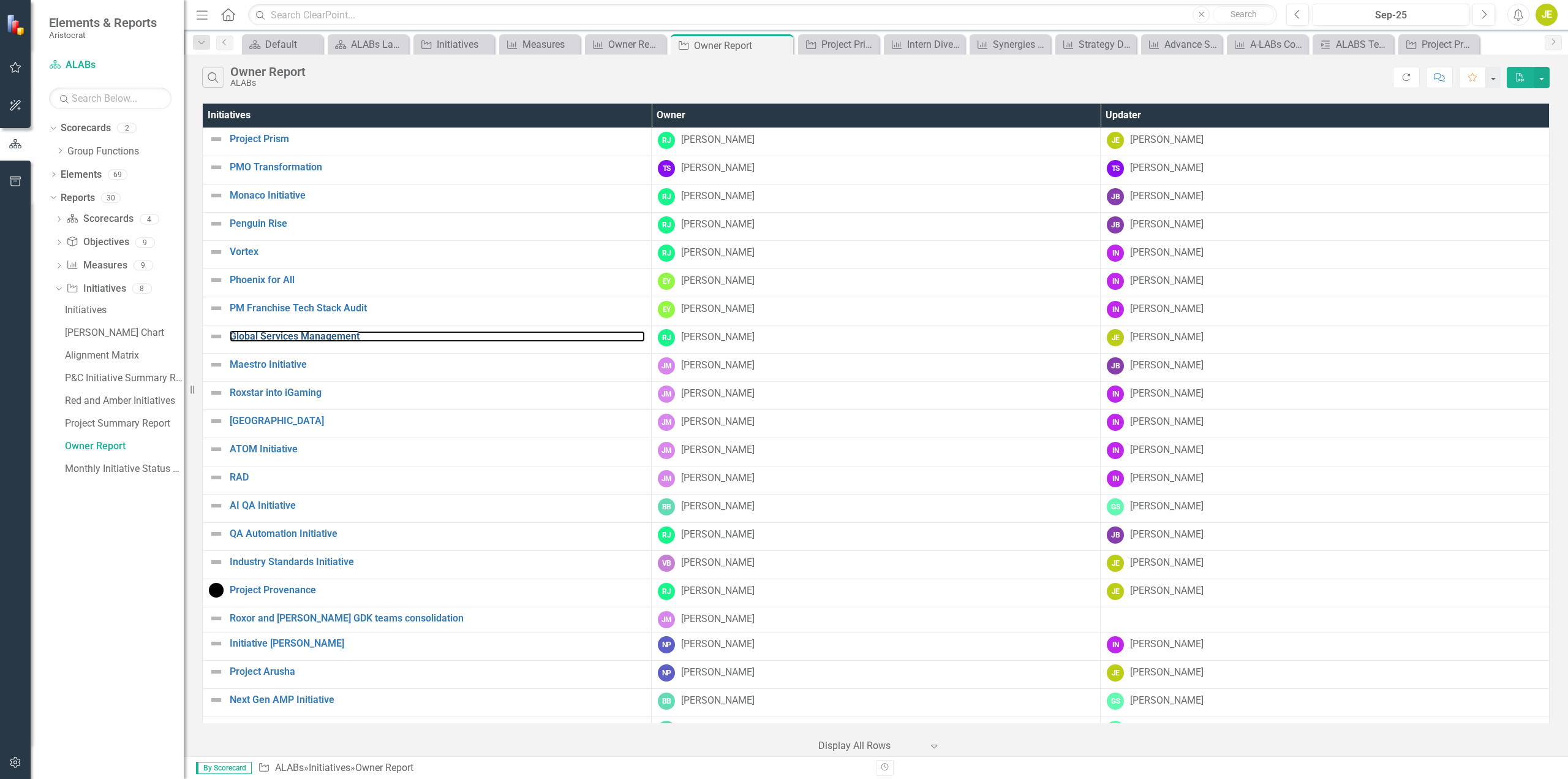
click at [355, 335] on link "Global Services Management" at bounding box center [437, 336] width 415 height 11
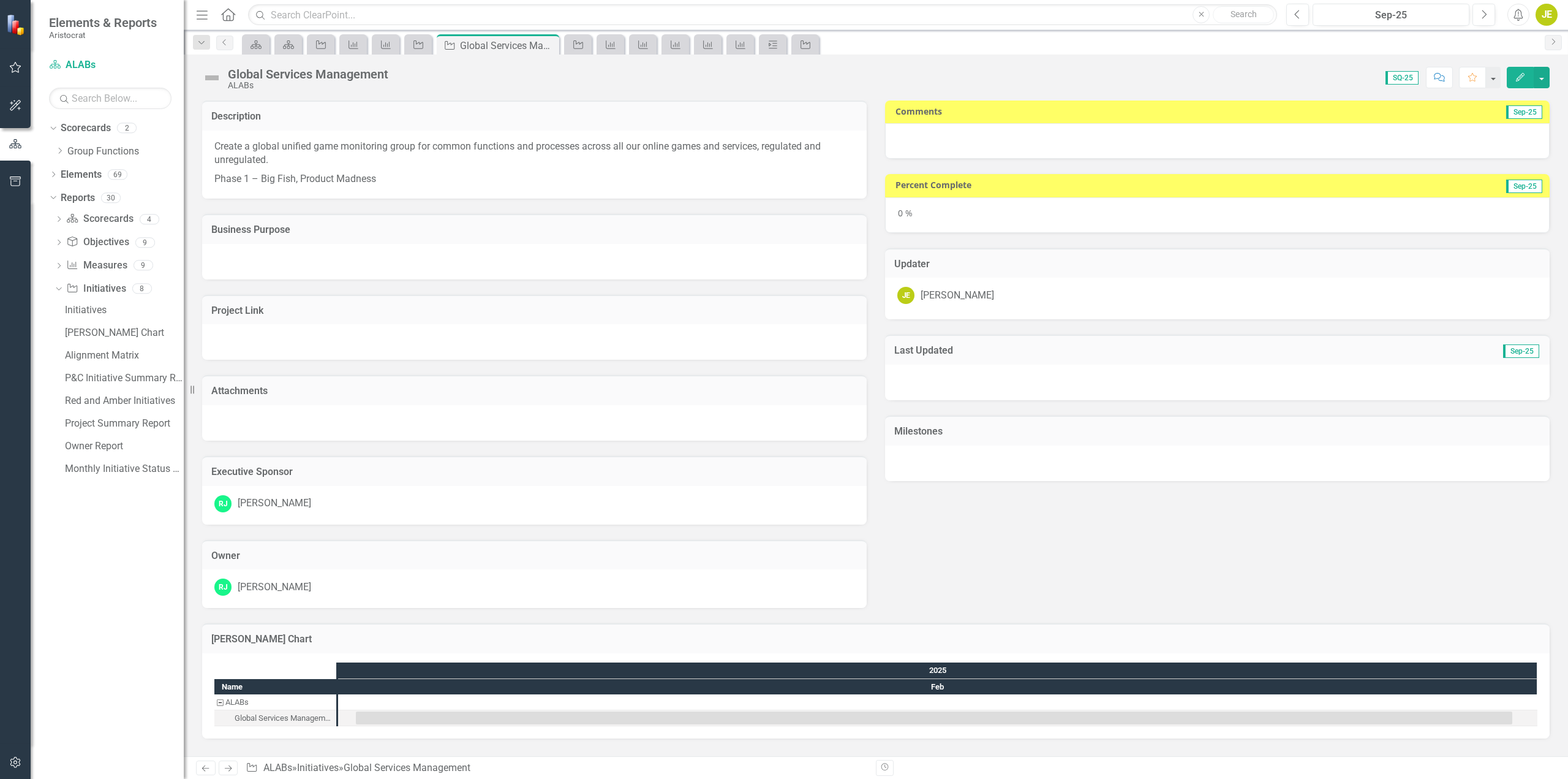
click at [1456, 131] on div at bounding box center [1217, 141] width 665 height 36
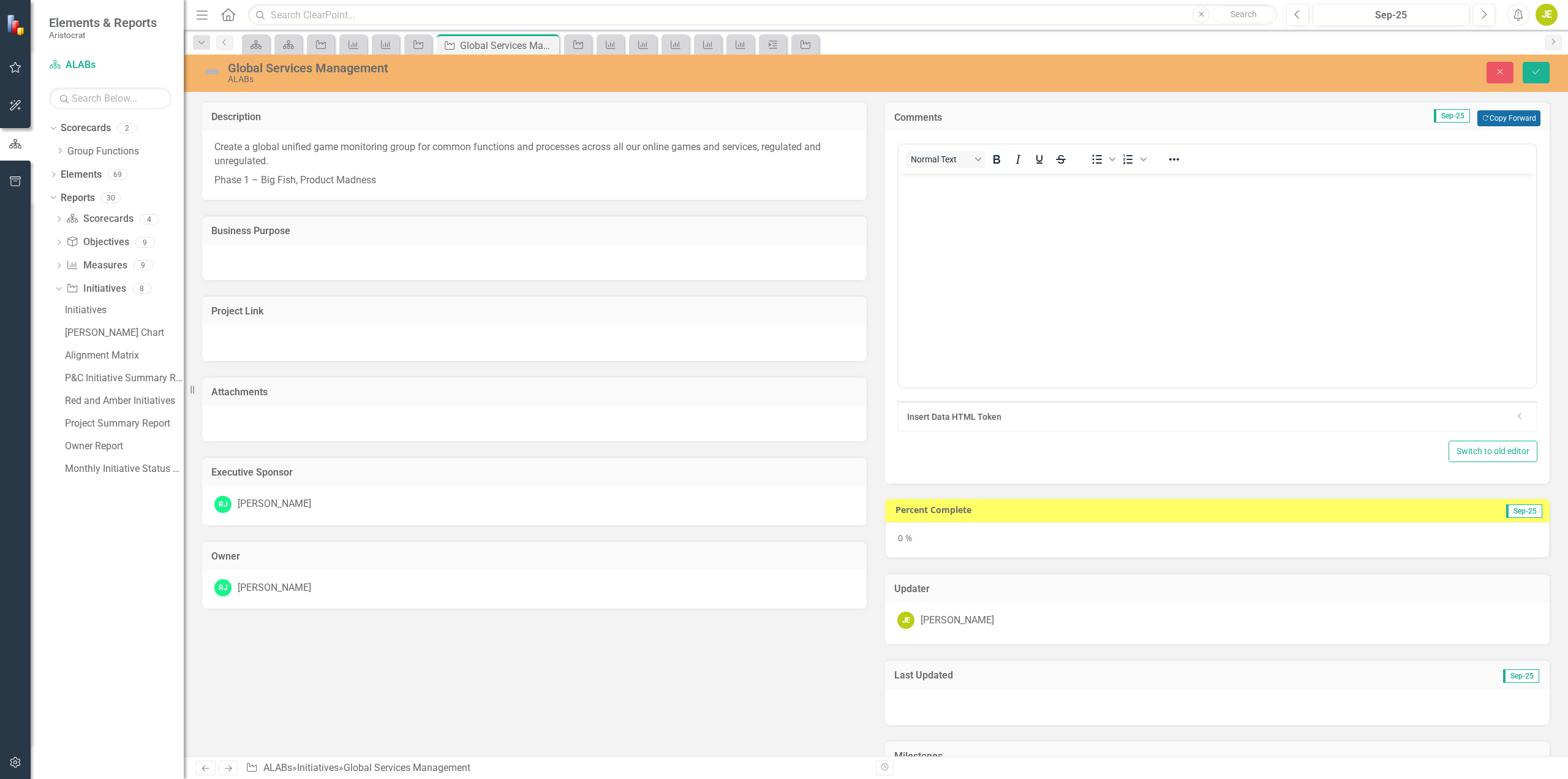
click at [1488, 119] on button "Copy Forward Copy Forward" at bounding box center [1509, 118] width 63 height 16
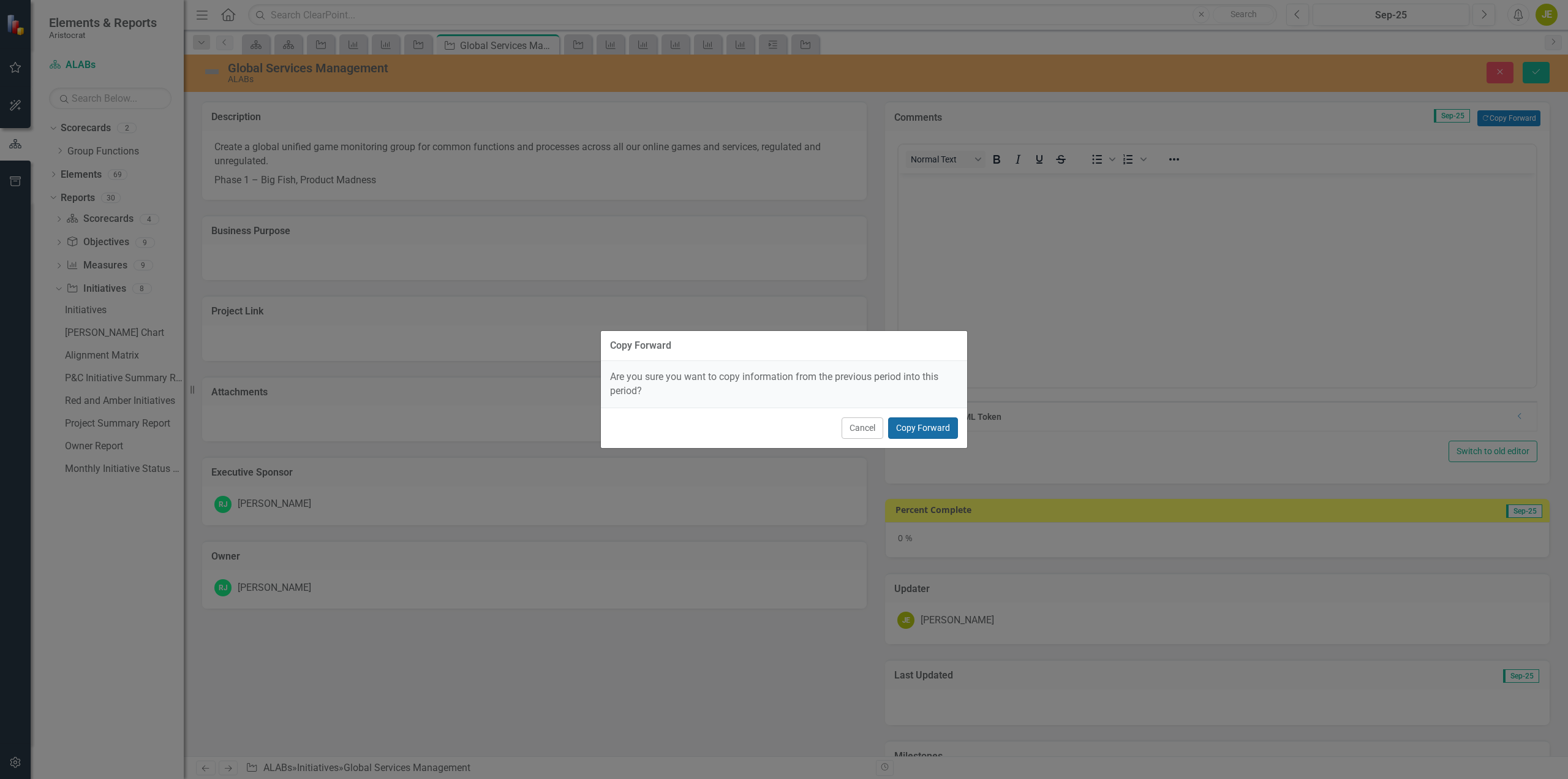
click at [921, 428] on button "Copy Forward" at bounding box center [923, 428] width 69 height 22
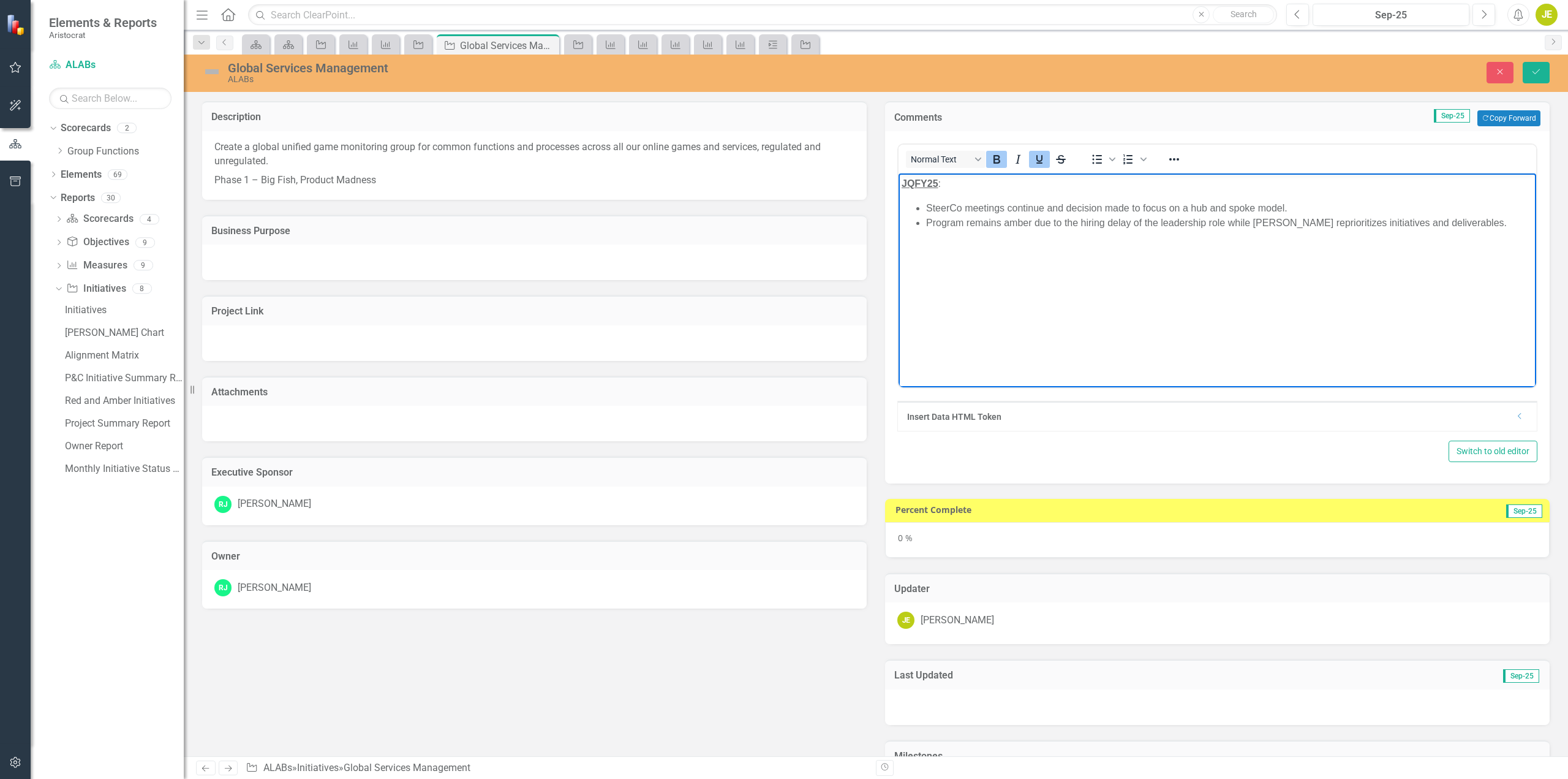
drag, startPoint x: 909, startPoint y: 185, endPoint x: 968, endPoint y: 188, distance: 59.1
click at [911, 185] on strong "JQFY25" at bounding box center [919, 183] width 37 height 11
click at [1288, 208] on li "SteerCo meetings continue and decision made to focus on a hub and spoke model." at bounding box center [1229, 208] width 607 height 15
click at [1004, 219] on li "Program remains amber due to the hiring delay of the leadership role while ALAB…" at bounding box center [1229, 223] width 607 height 15
click at [211, 71] on img at bounding box center [212, 71] width 20 height 20
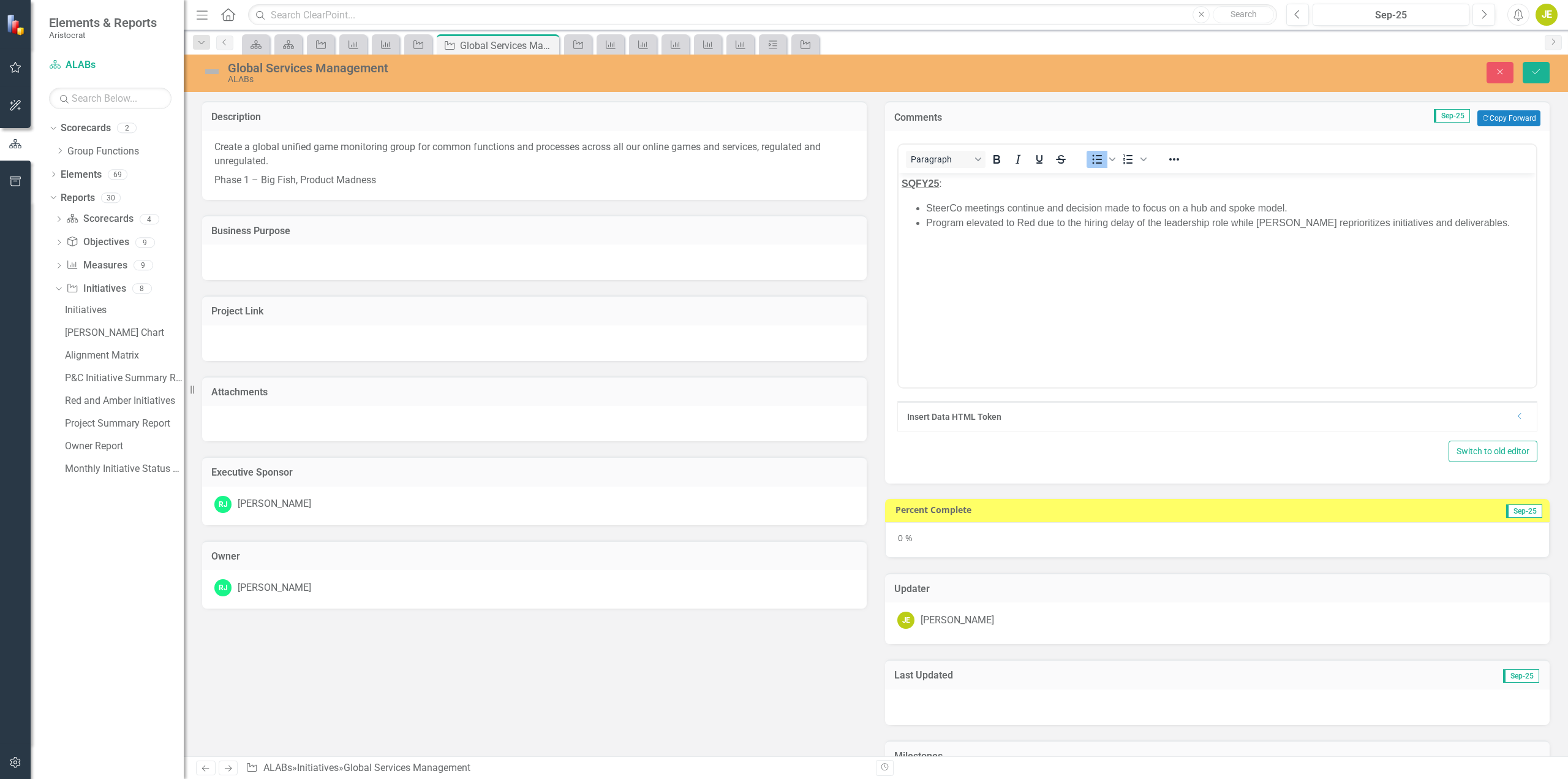
click at [211, 71] on img at bounding box center [212, 71] width 20 height 20
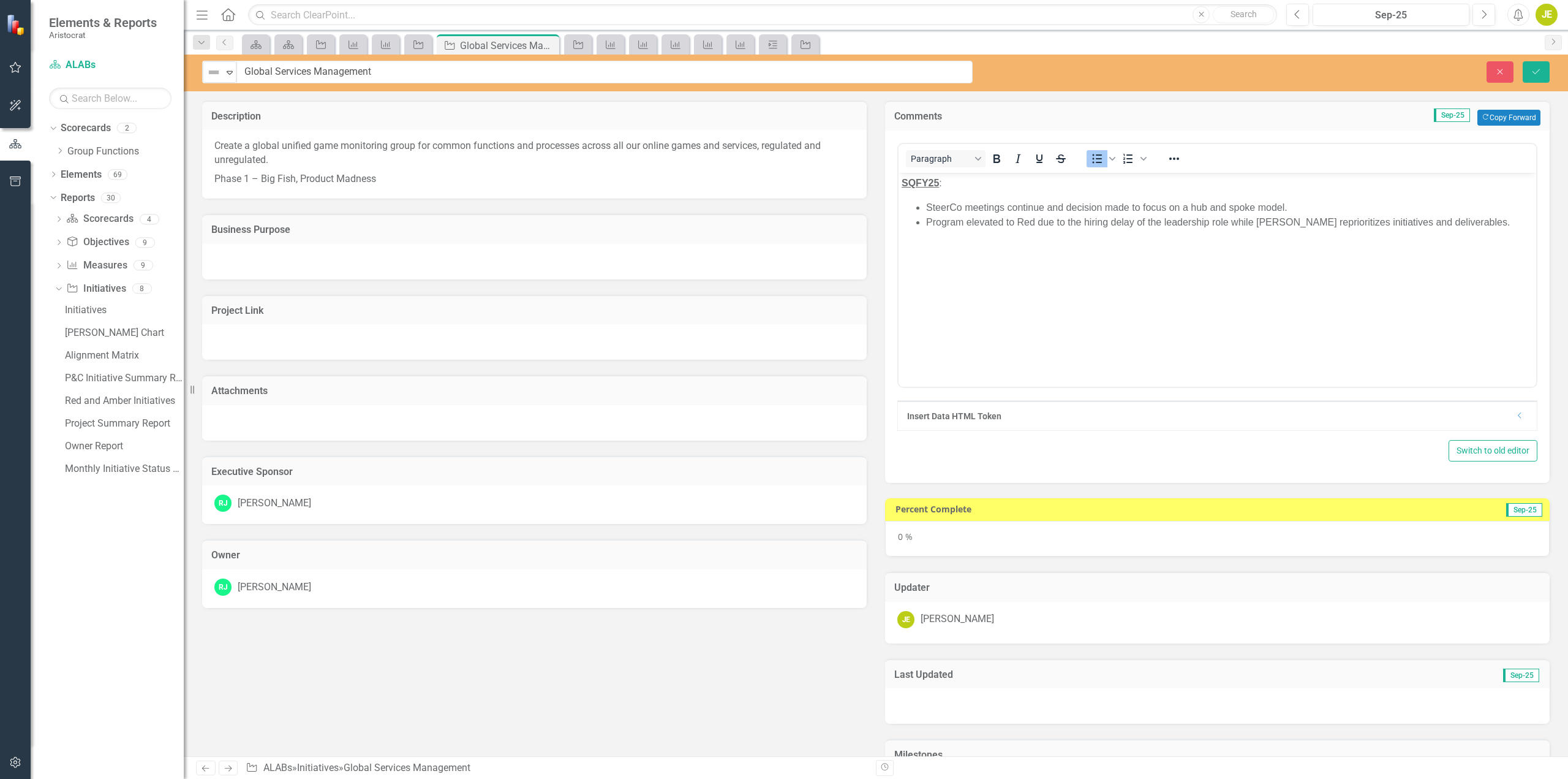
click at [230, 75] on icon "Expand" at bounding box center [230, 72] width 12 height 10
click at [247, 153] on div "Off Track" at bounding box center [256, 156] width 41 height 14
click at [1538, 73] on icon "Save" at bounding box center [1535, 71] width 11 height 9
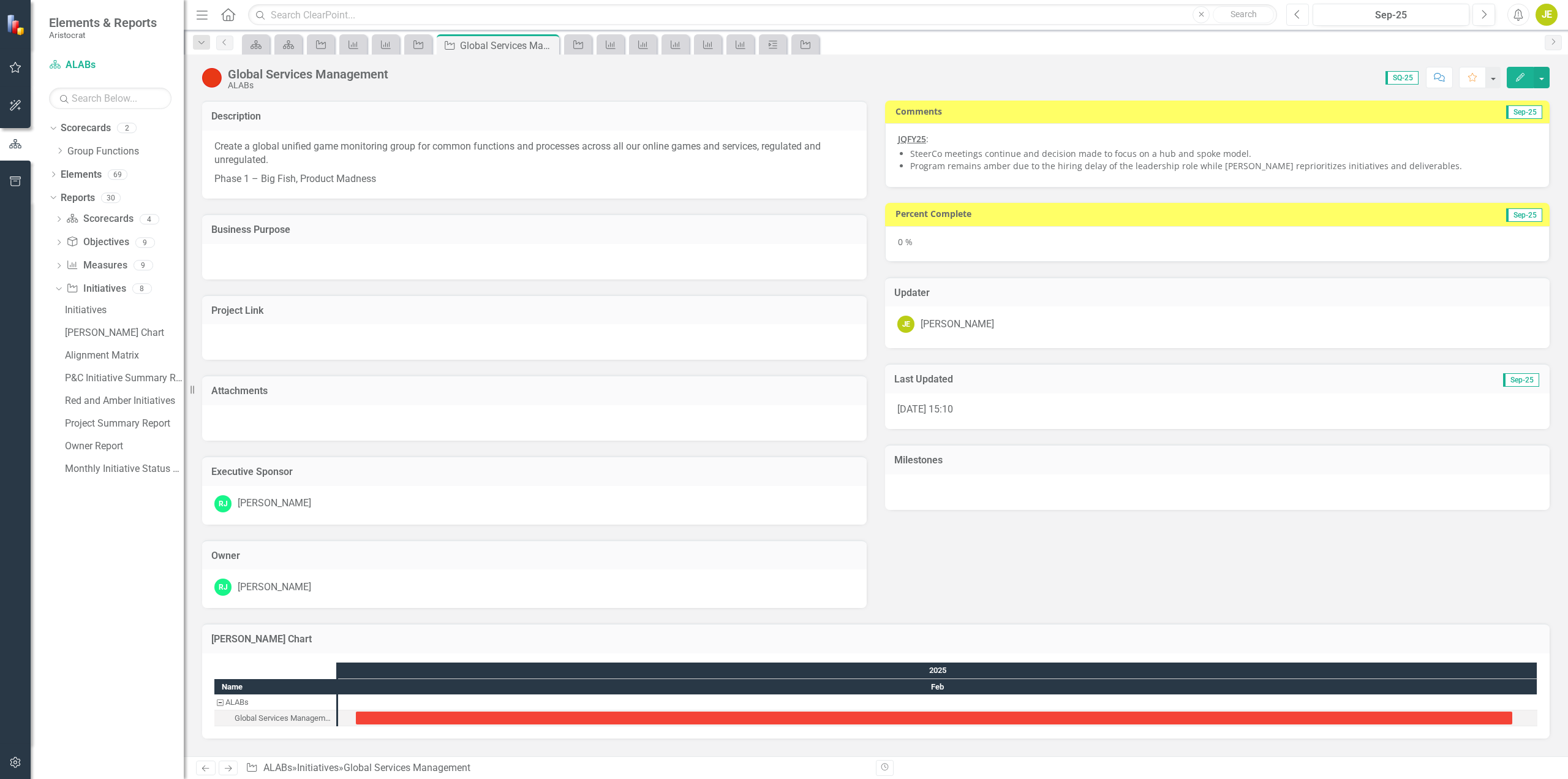
click at [1293, 20] on button "Previous" at bounding box center [1298, 15] width 23 height 22
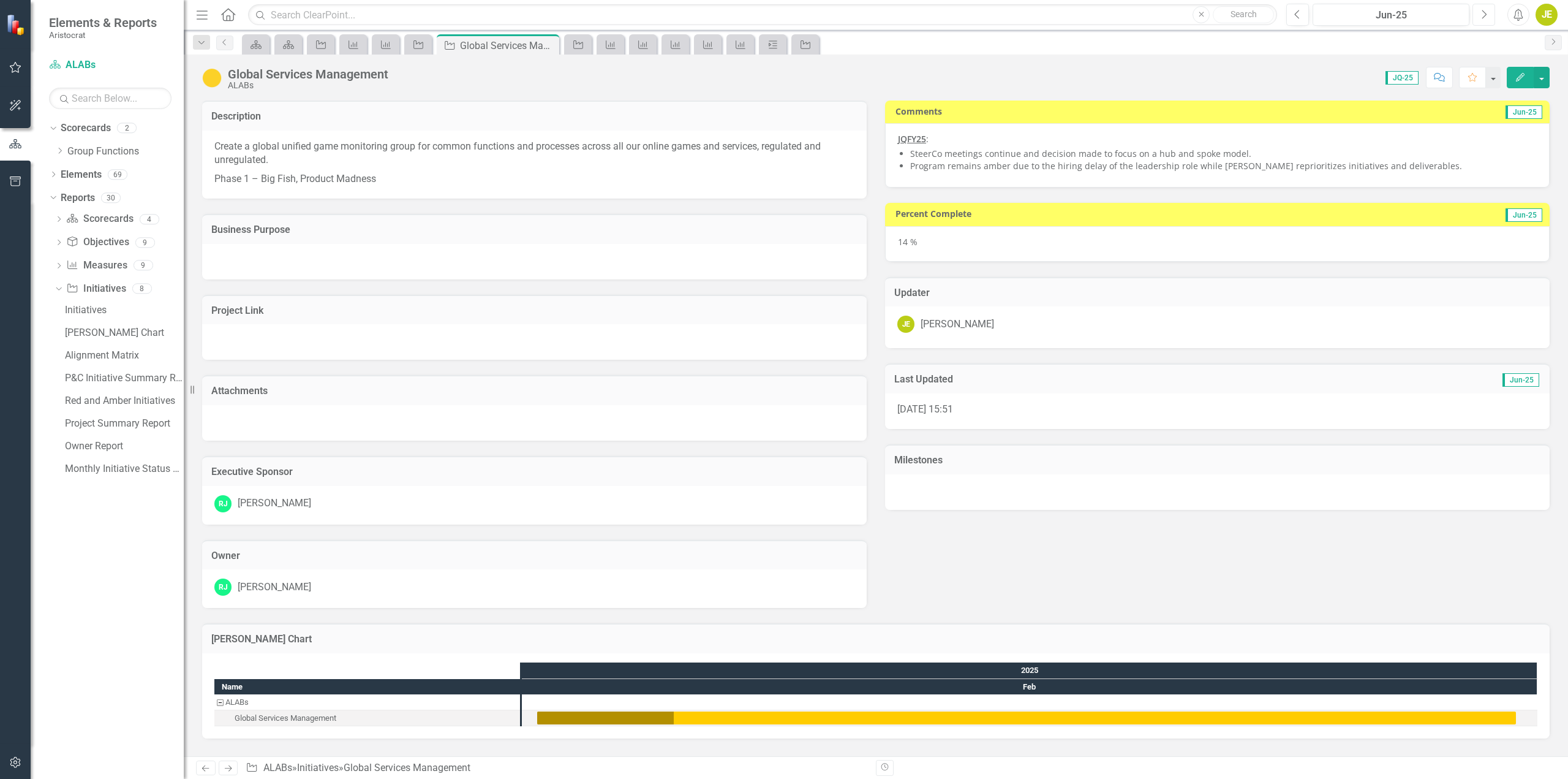
click at [1492, 15] on button "Next" at bounding box center [1484, 15] width 23 height 22
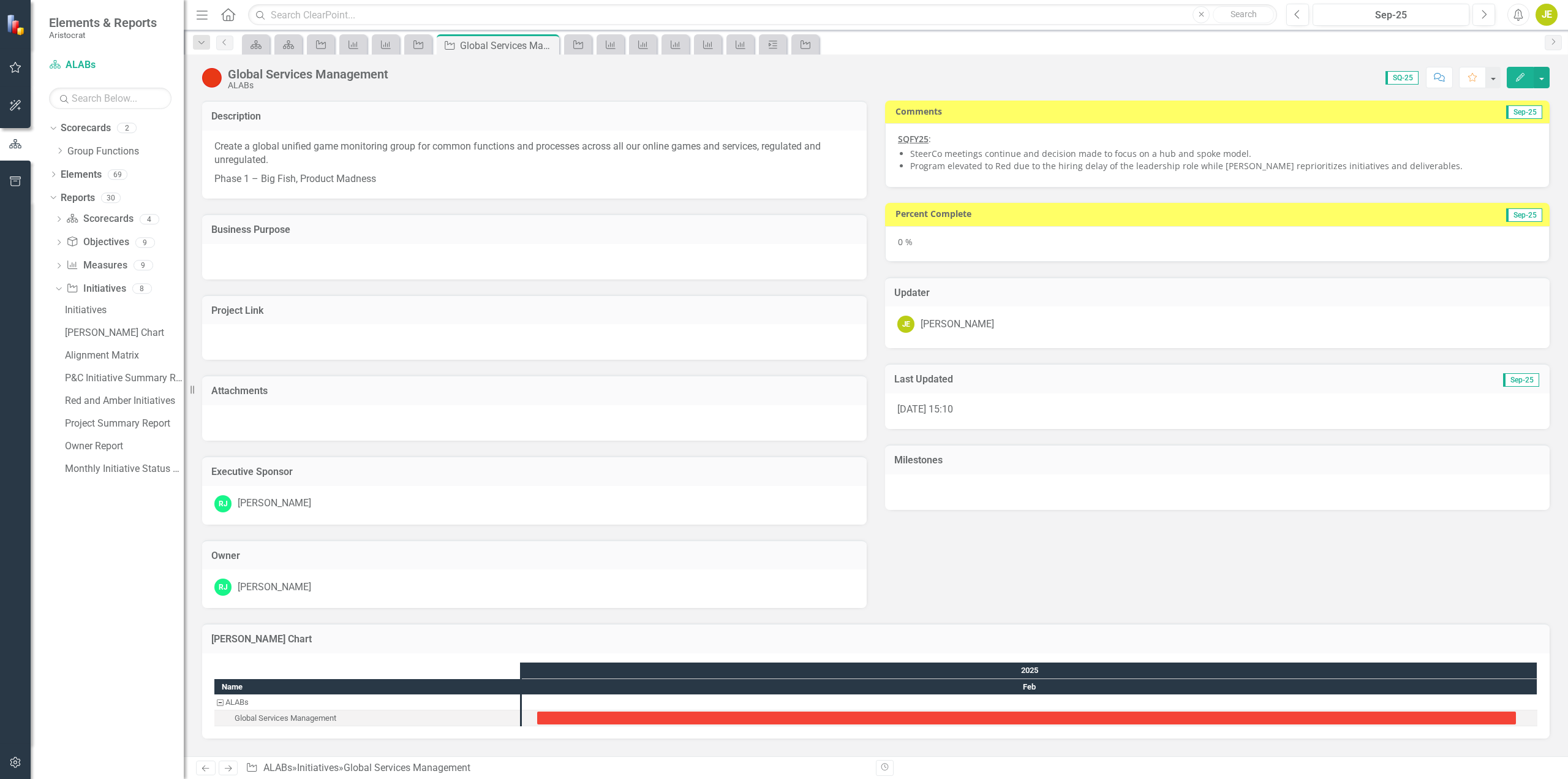
click at [966, 247] on div "0 %" at bounding box center [1217, 244] width 665 height 36
click at [966, 245] on div "0 %" at bounding box center [1217, 244] width 665 height 36
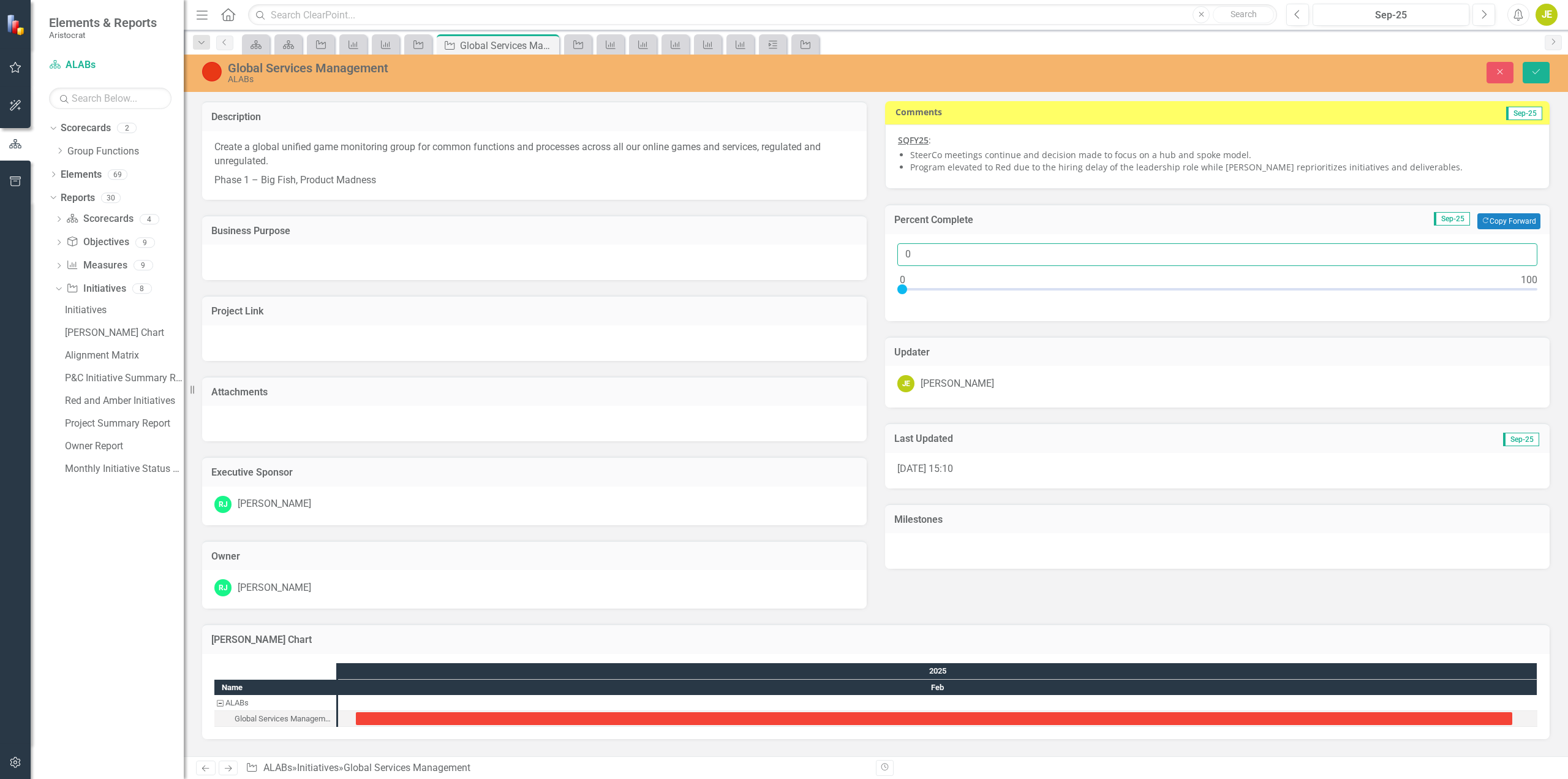
click at [930, 254] on input "0" at bounding box center [1217, 254] width 640 height 23
type input "014"
click at [1538, 73] on icon "Save" at bounding box center [1535, 71] width 11 height 9
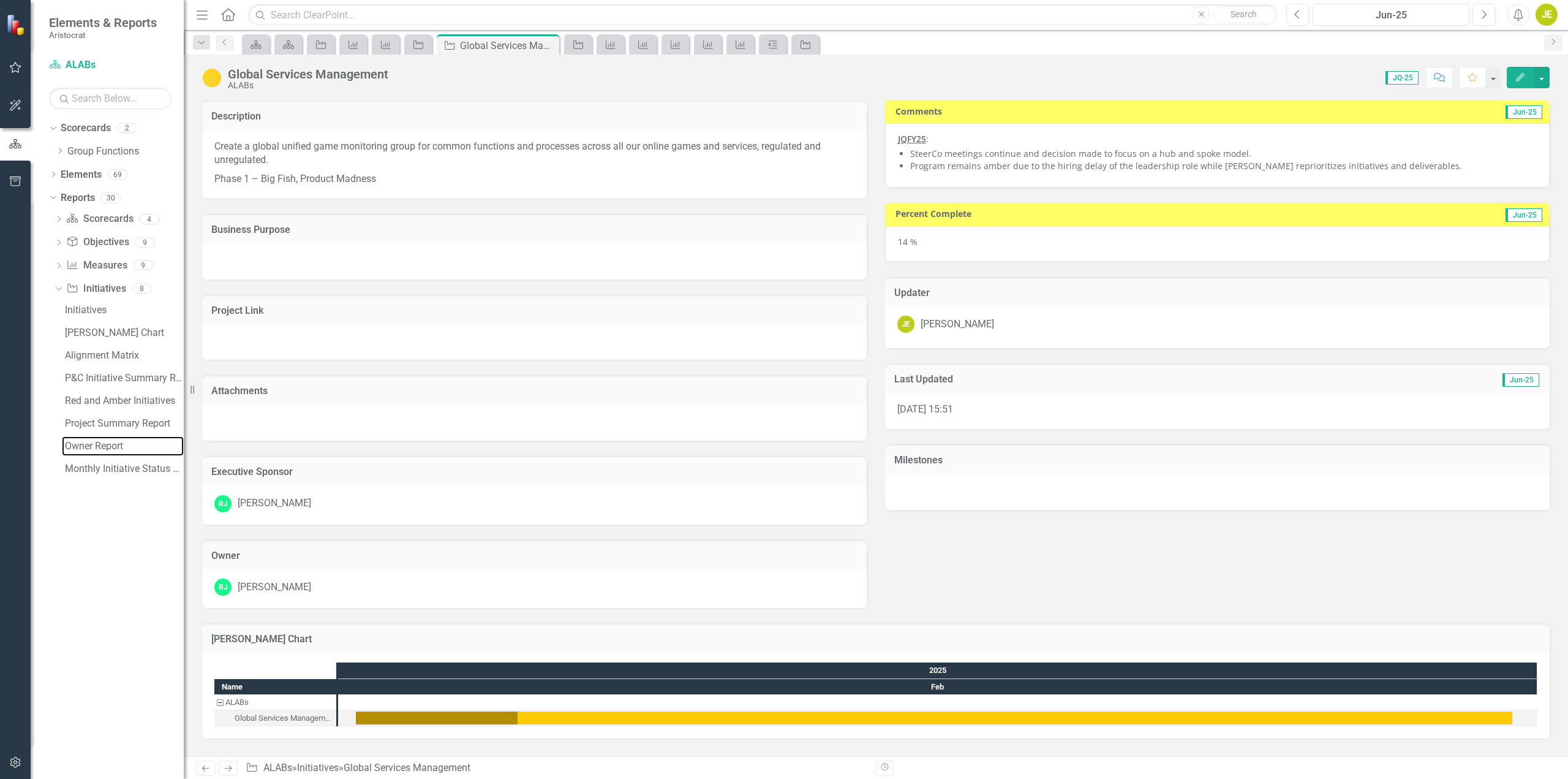
drag, startPoint x: 101, startPoint y: 444, endPoint x: 164, endPoint y: 438, distance: 63.3
click at [101, 444] on div "Owner Report" at bounding box center [125, 446] width 119 height 11
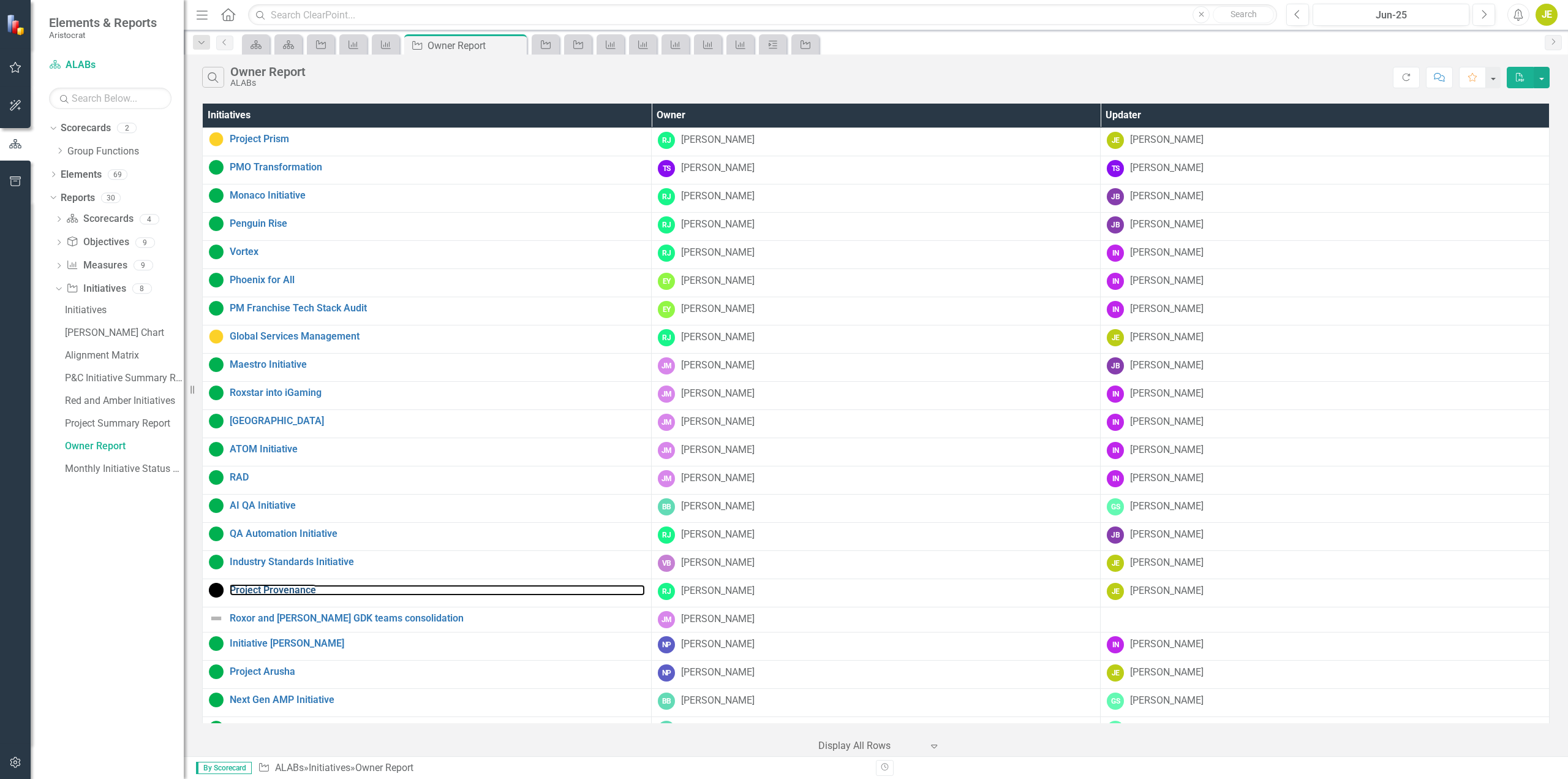
click at [289, 587] on link "Project Provenance" at bounding box center [437, 590] width 415 height 11
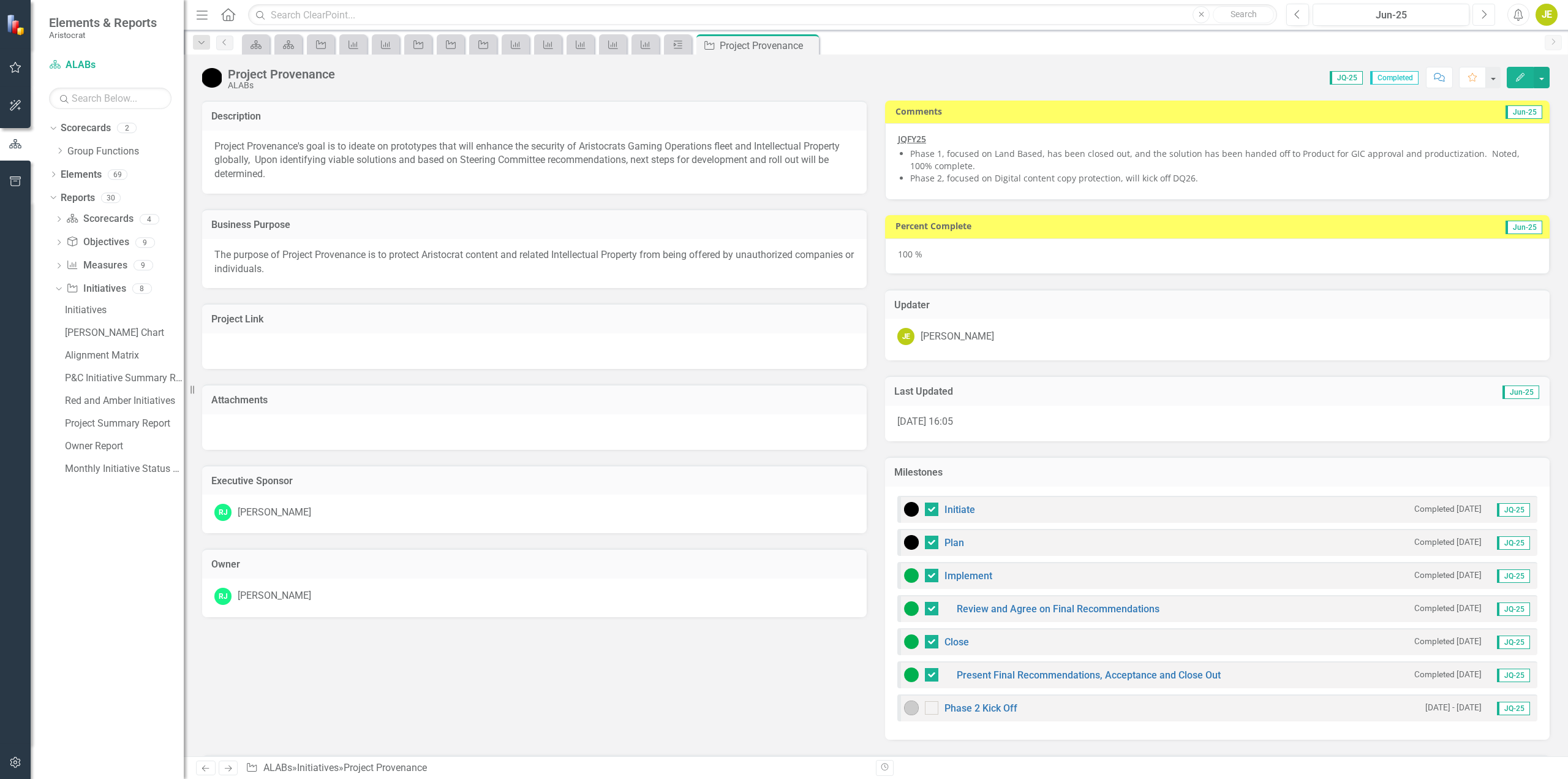
click at [1483, 16] on icon "Next" at bounding box center [1484, 14] width 7 height 11
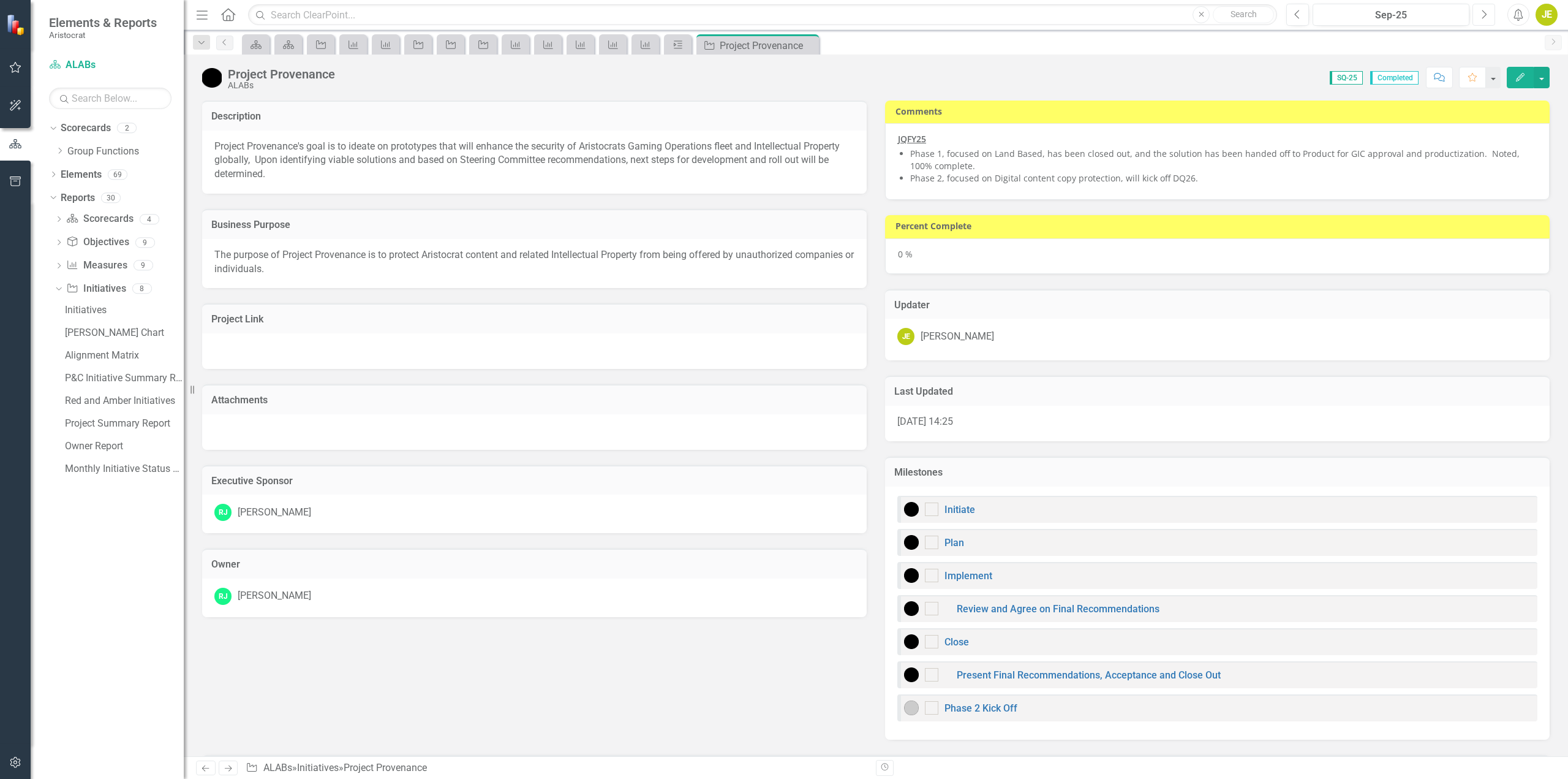
checkbox input "true"
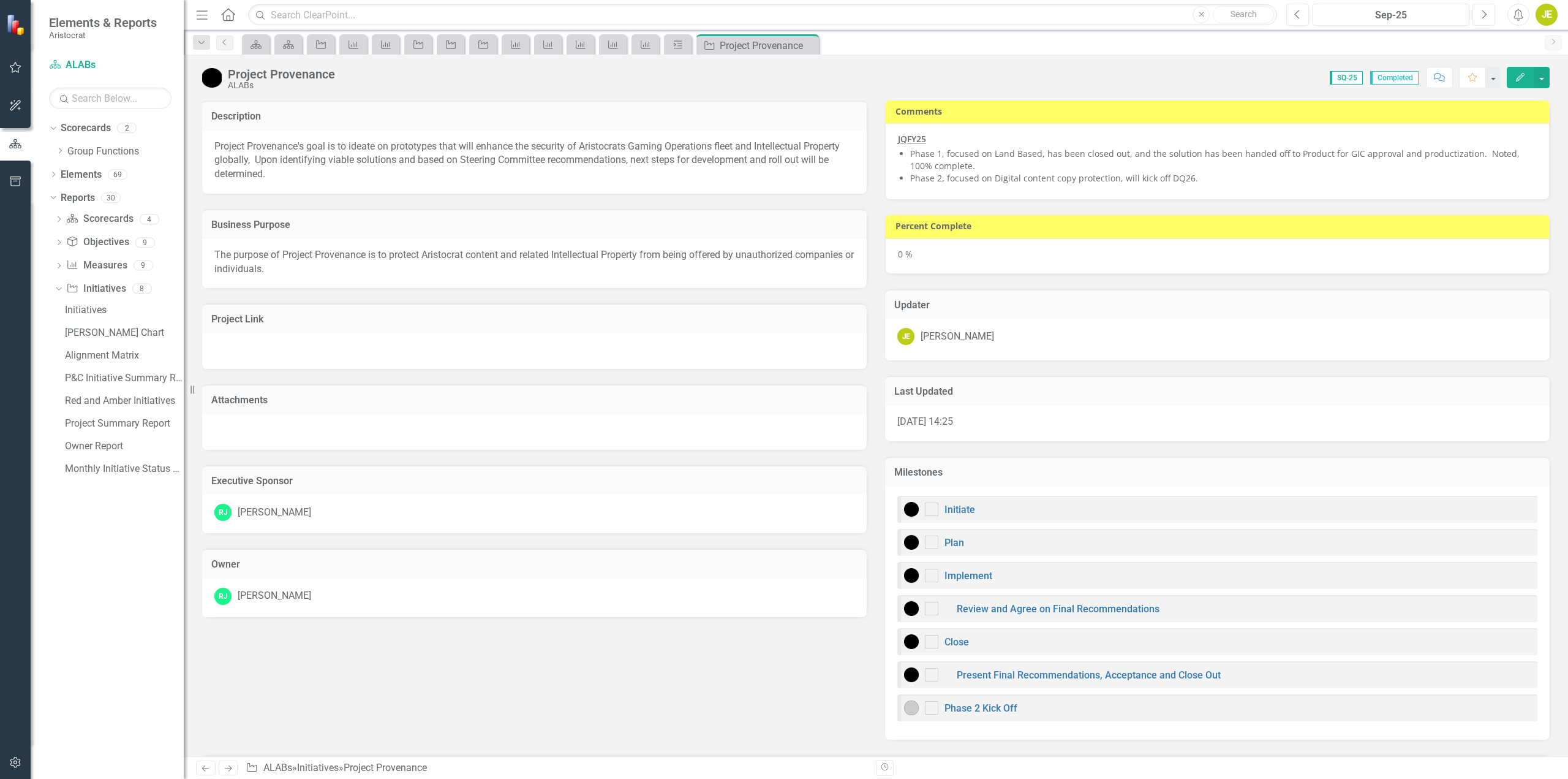
checkbox input "true"
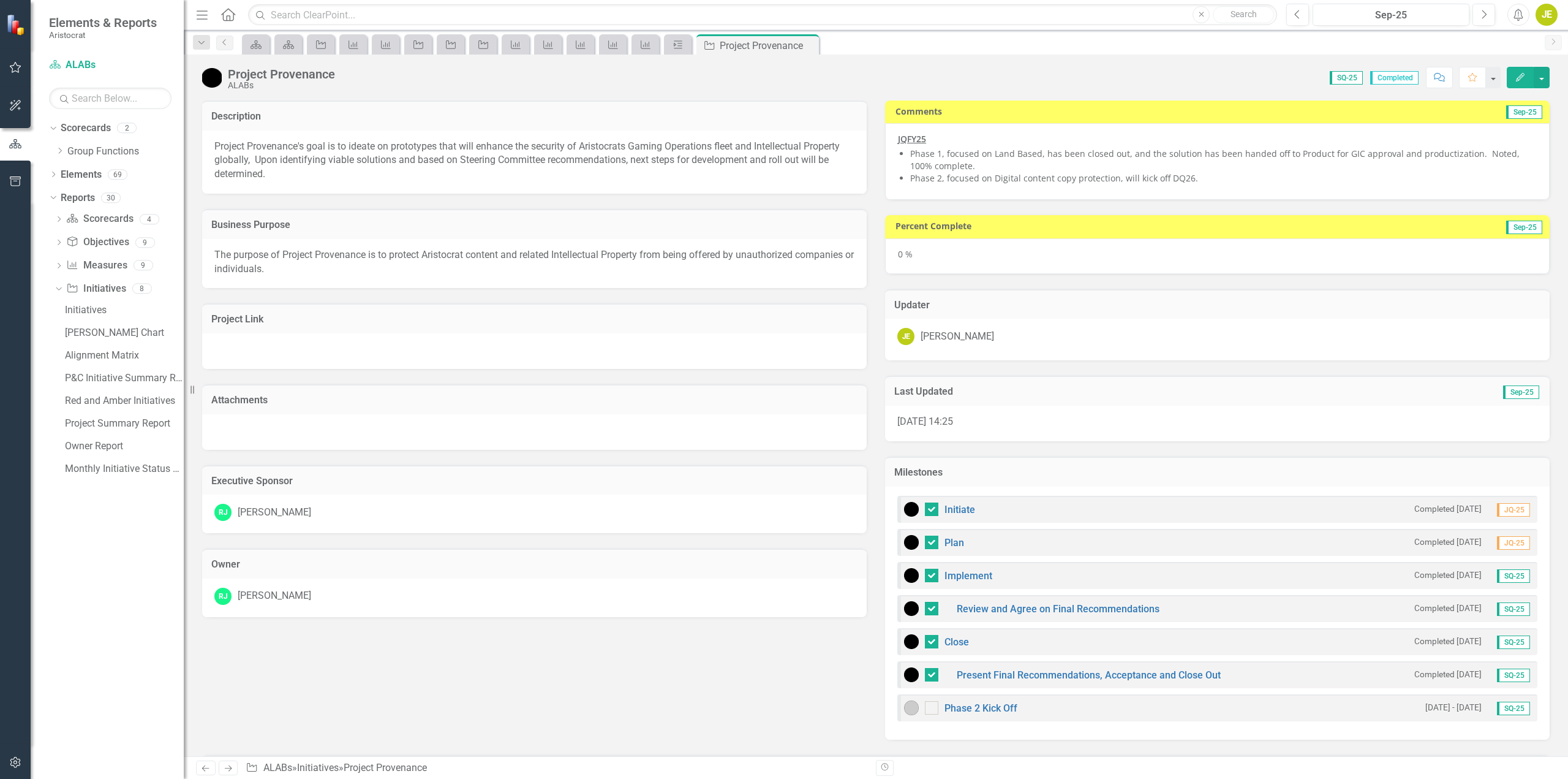
click at [1453, 235] on td "Sep-25" at bounding box center [1436, 227] width 214 height 19
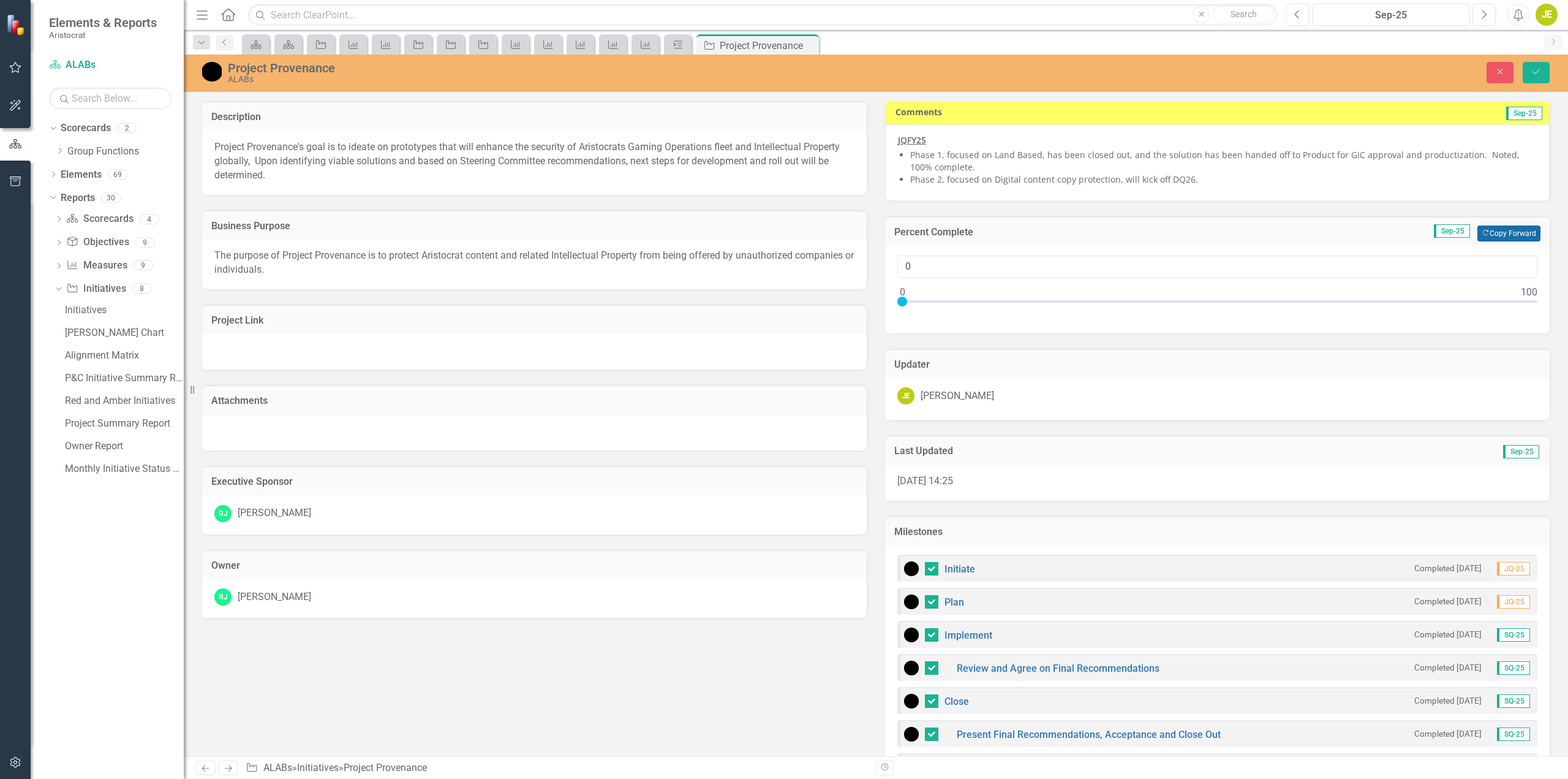
click at [1503, 235] on button "Copy Forward Copy Forward" at bounding box center [1509, 234] width 63 height 16
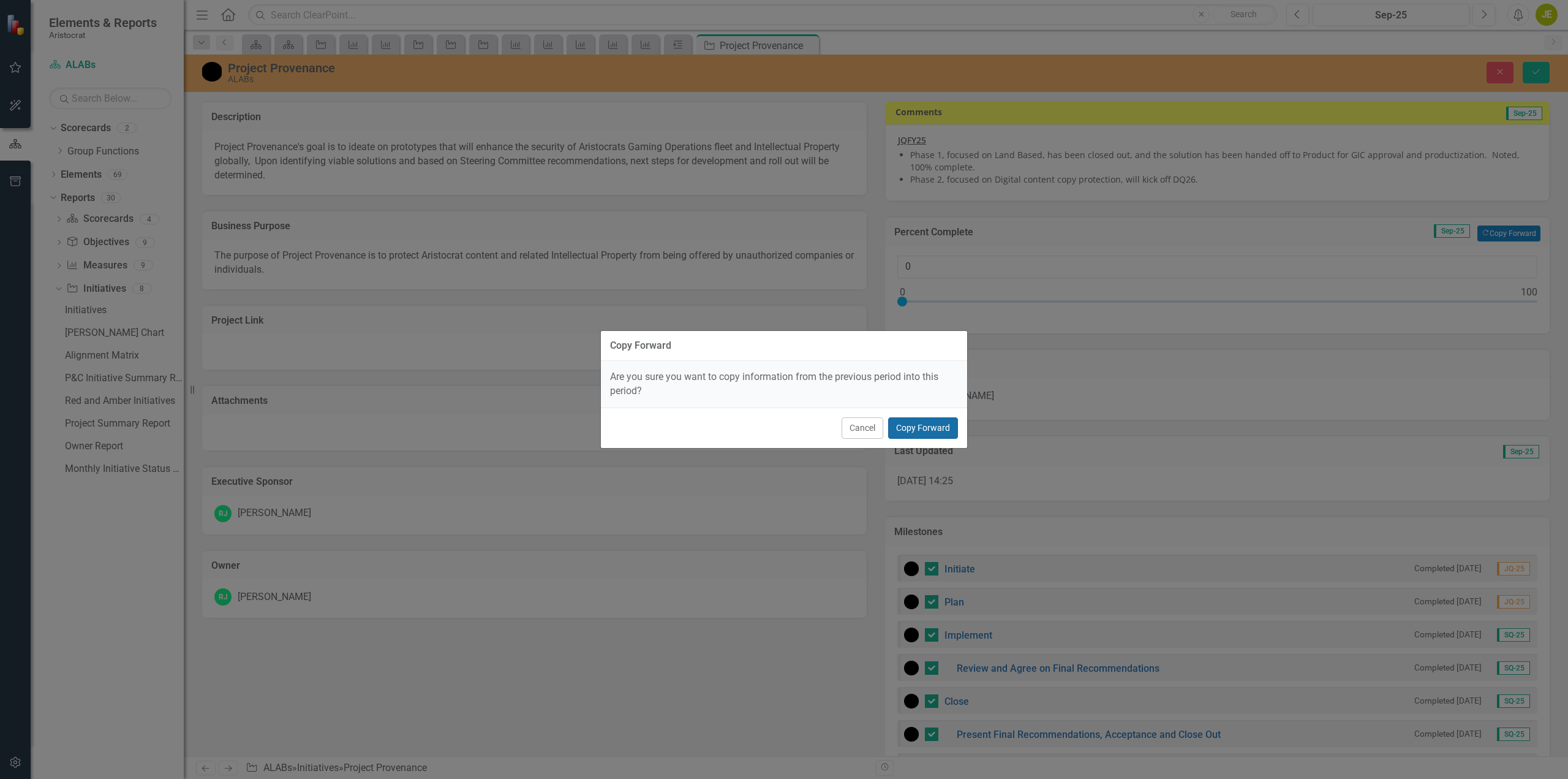
click at [923, 426] on button "Copy Forward" at bounding box center [923, 428] width 69 height 22
type input "100"
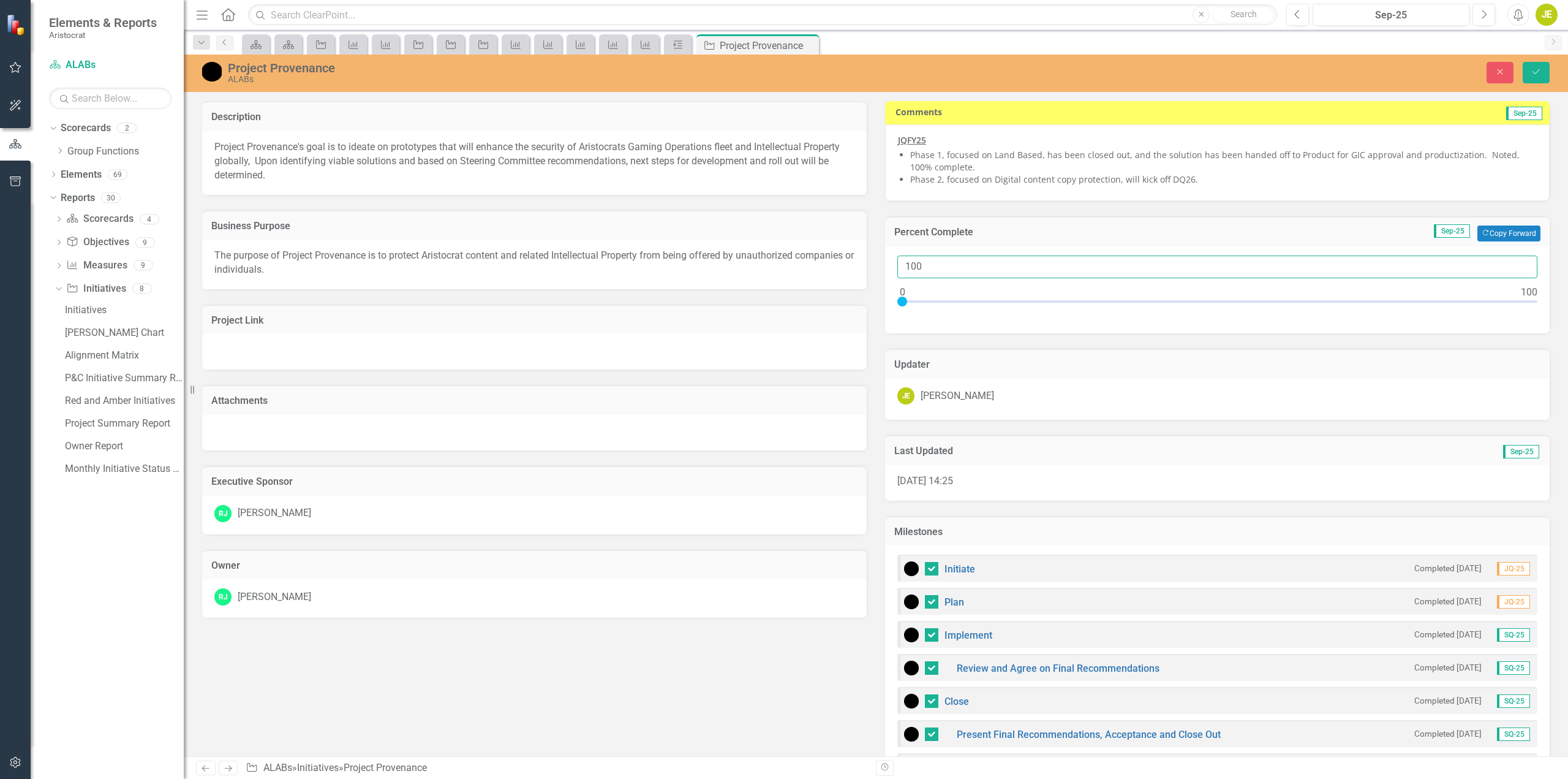
drag, startPoint x: 923, startPoint y: 268, endPoint x: 885, endPoint y: 260, distance: 38.8
click at [886, 260] on div "100" at bounding box center [1217, 290] width 665 height 87
click at [1500, 68] on icon "Close" at bounding box center [1500, 71] width 11 height 9
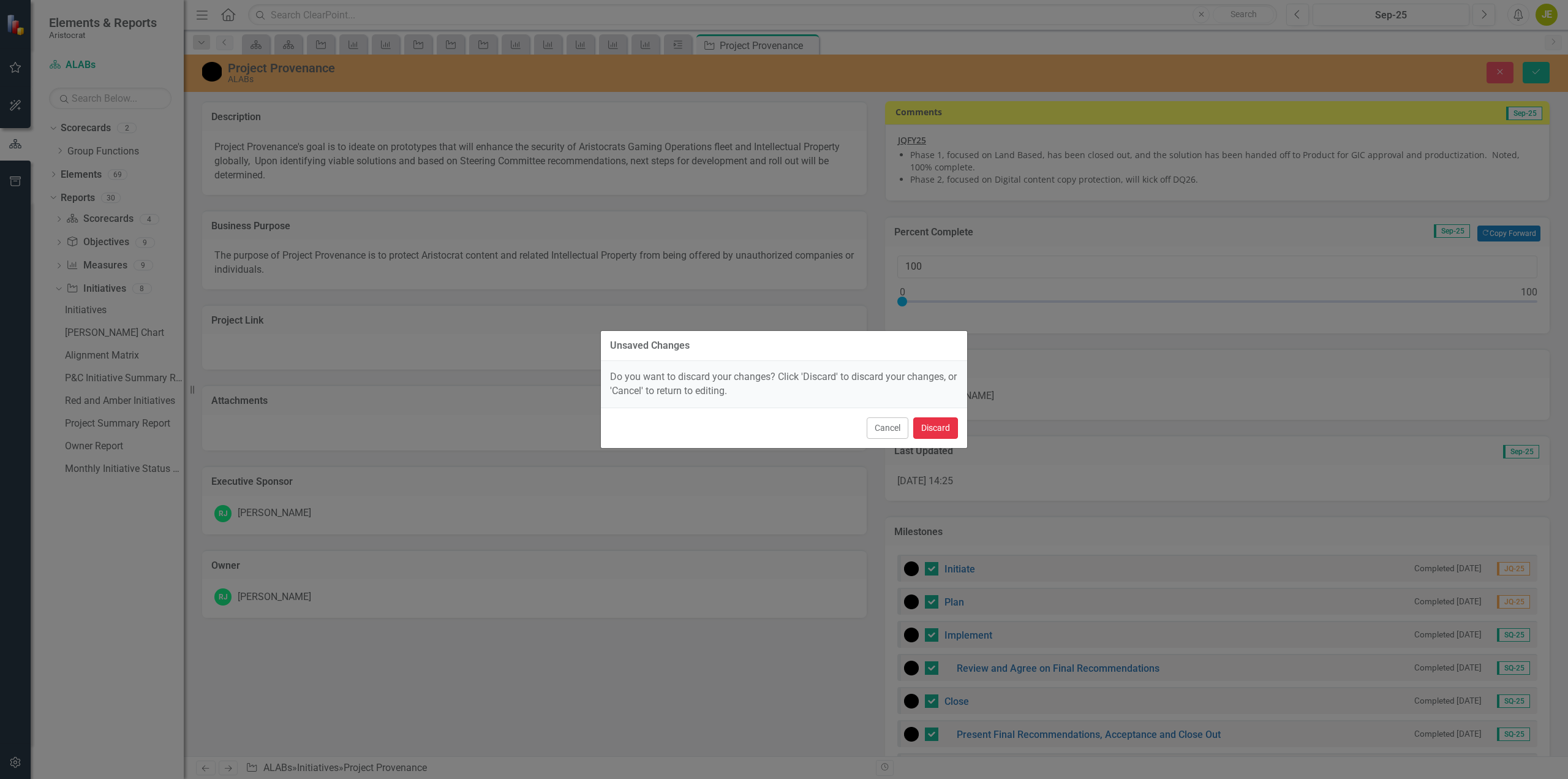
click at [935, 426] on button "Discard" at bounding box center [935, 428] width 45 height 22
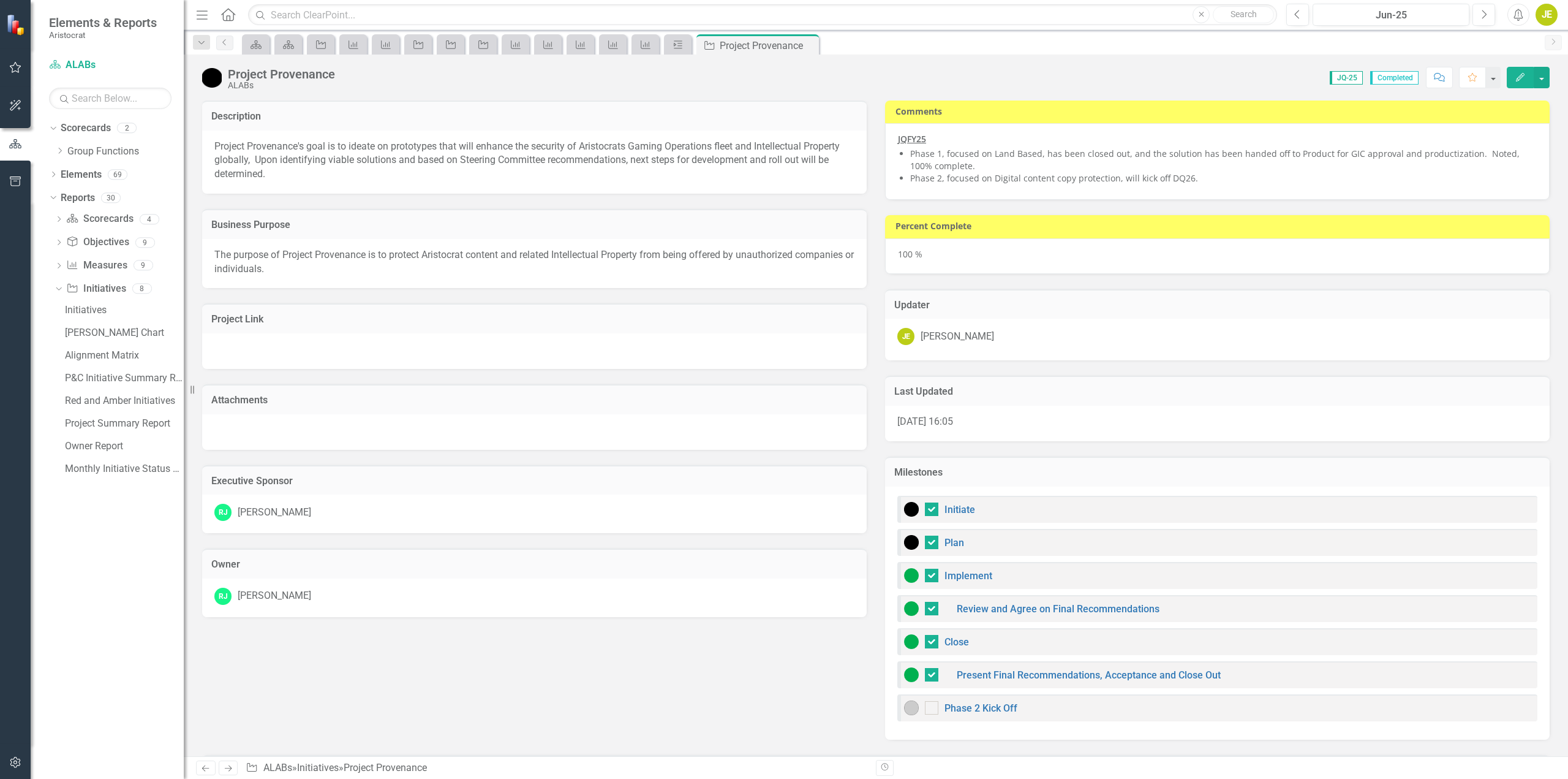
checkbox input "true"
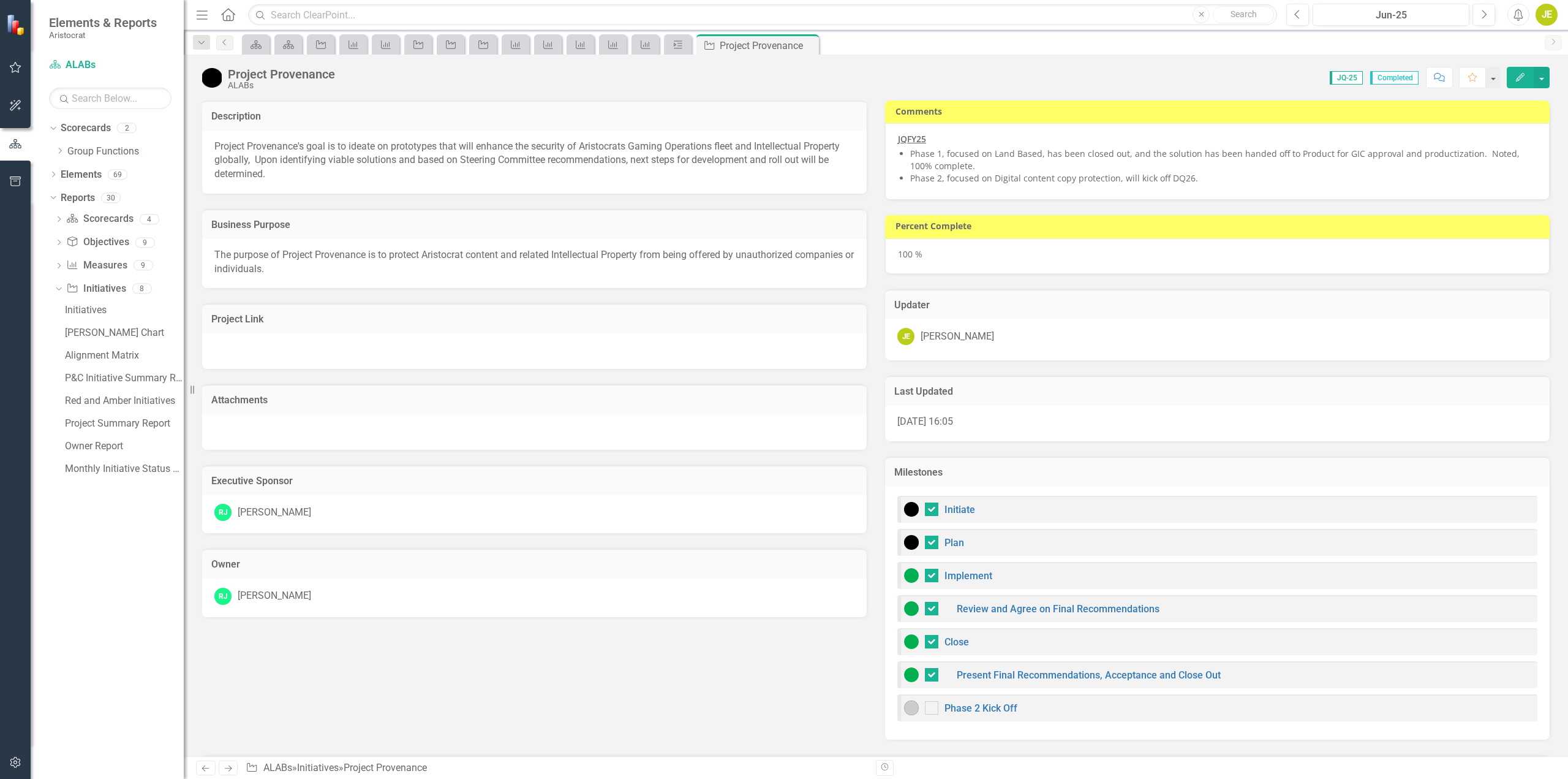
checkbox input "true"
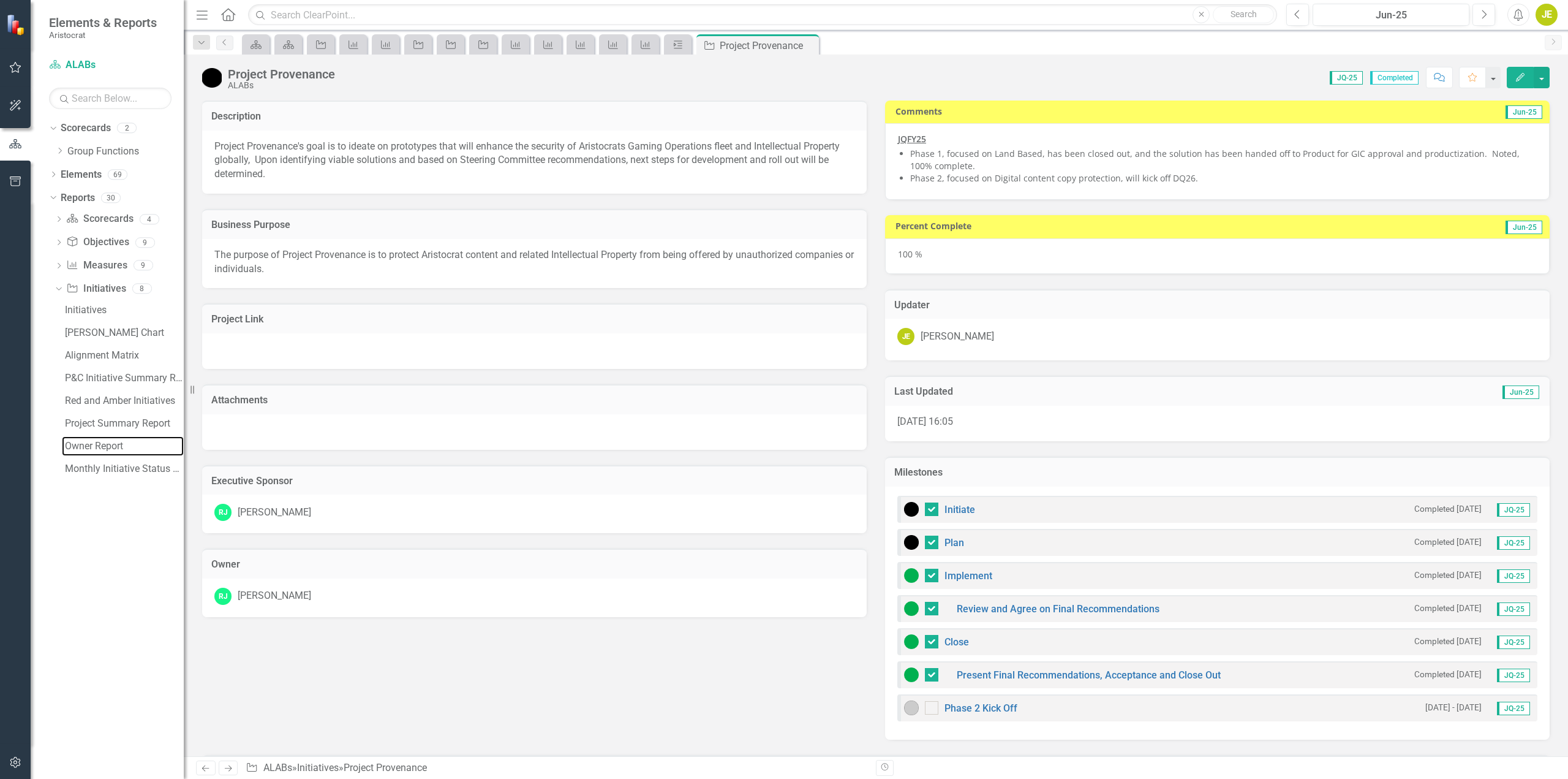
click at [95, 450] on div "Owner Report" at bounding box center [125, 446] width 119 height 11
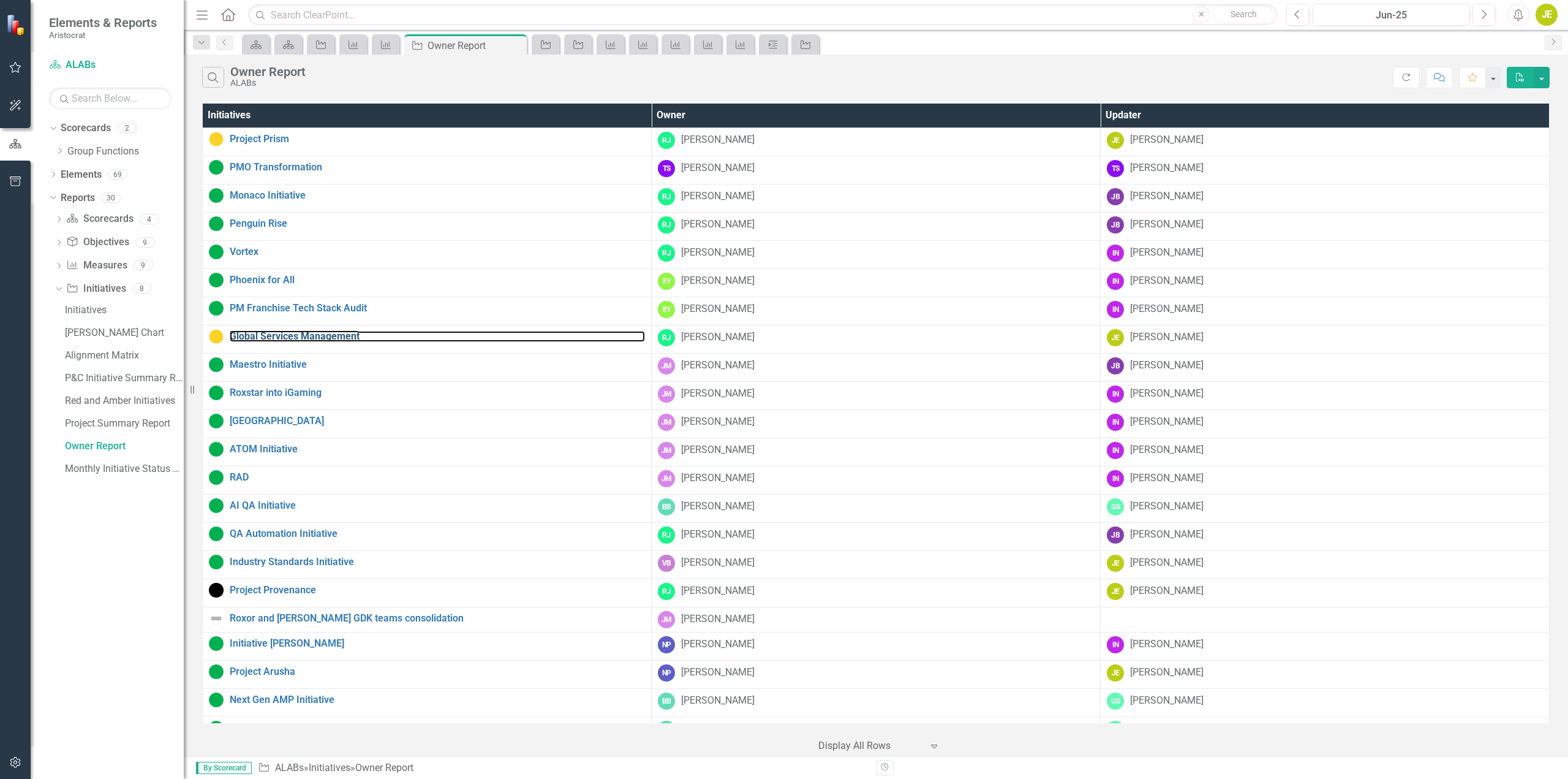
click at [296, 341] on link "Global Services Management" at bounding box center [437, 336] width 415 height 11
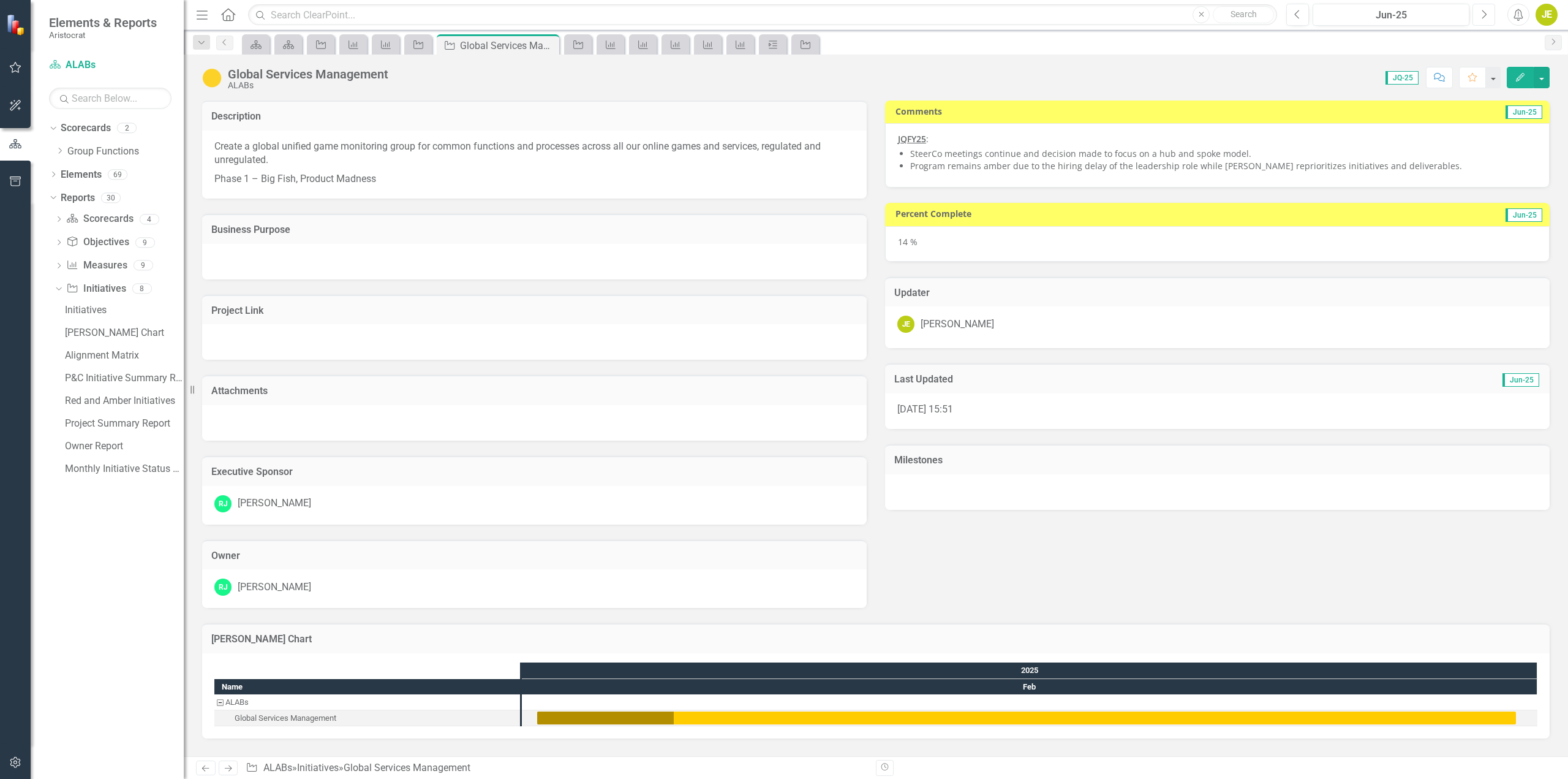
click at [1486, 11] on icon "Next" at bounding box center [1484, 14] width 7 height 11
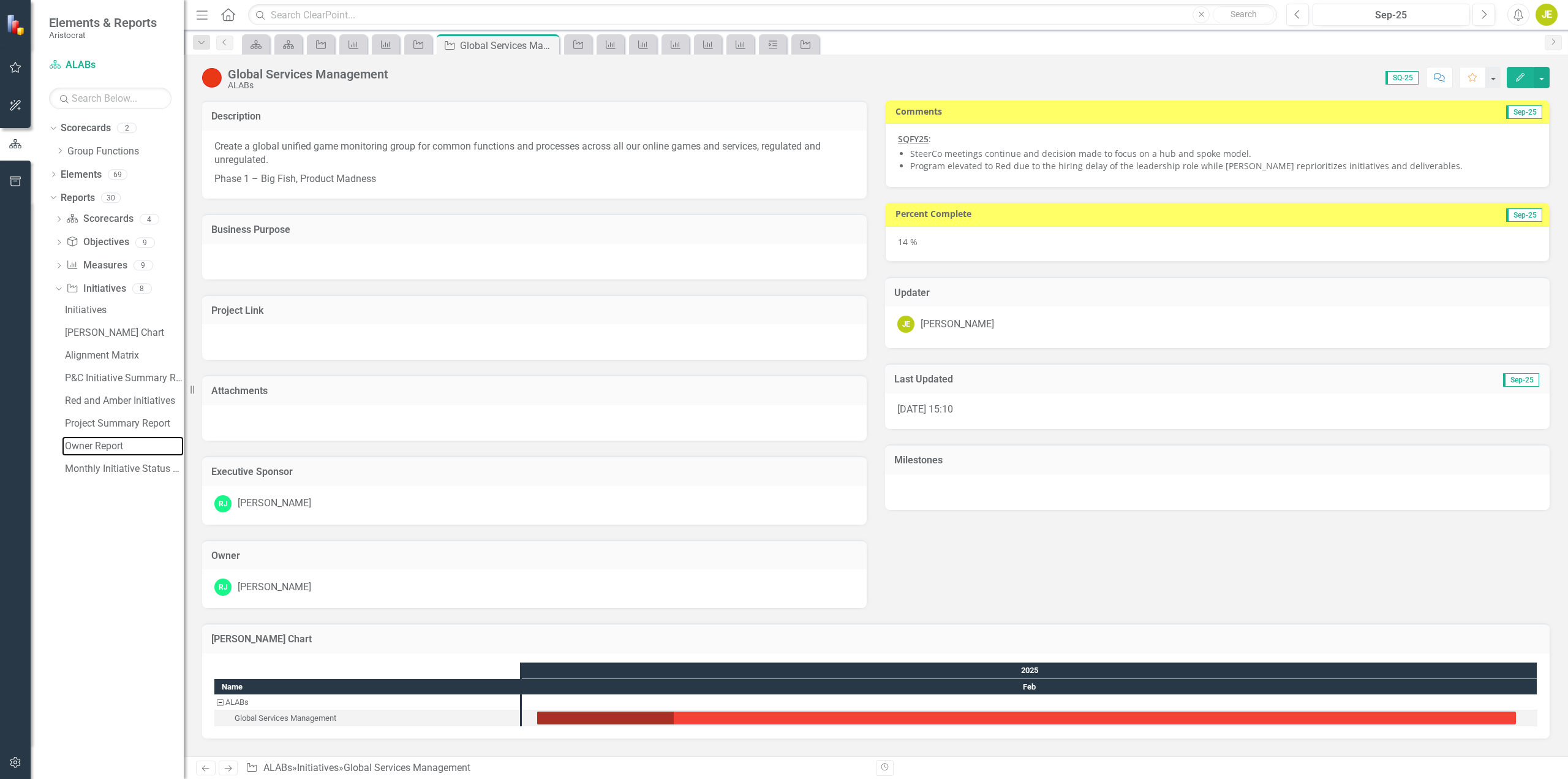
click at [90, 449] on div "Owner Report" at bounding box center [125, 446] width 119 height 11
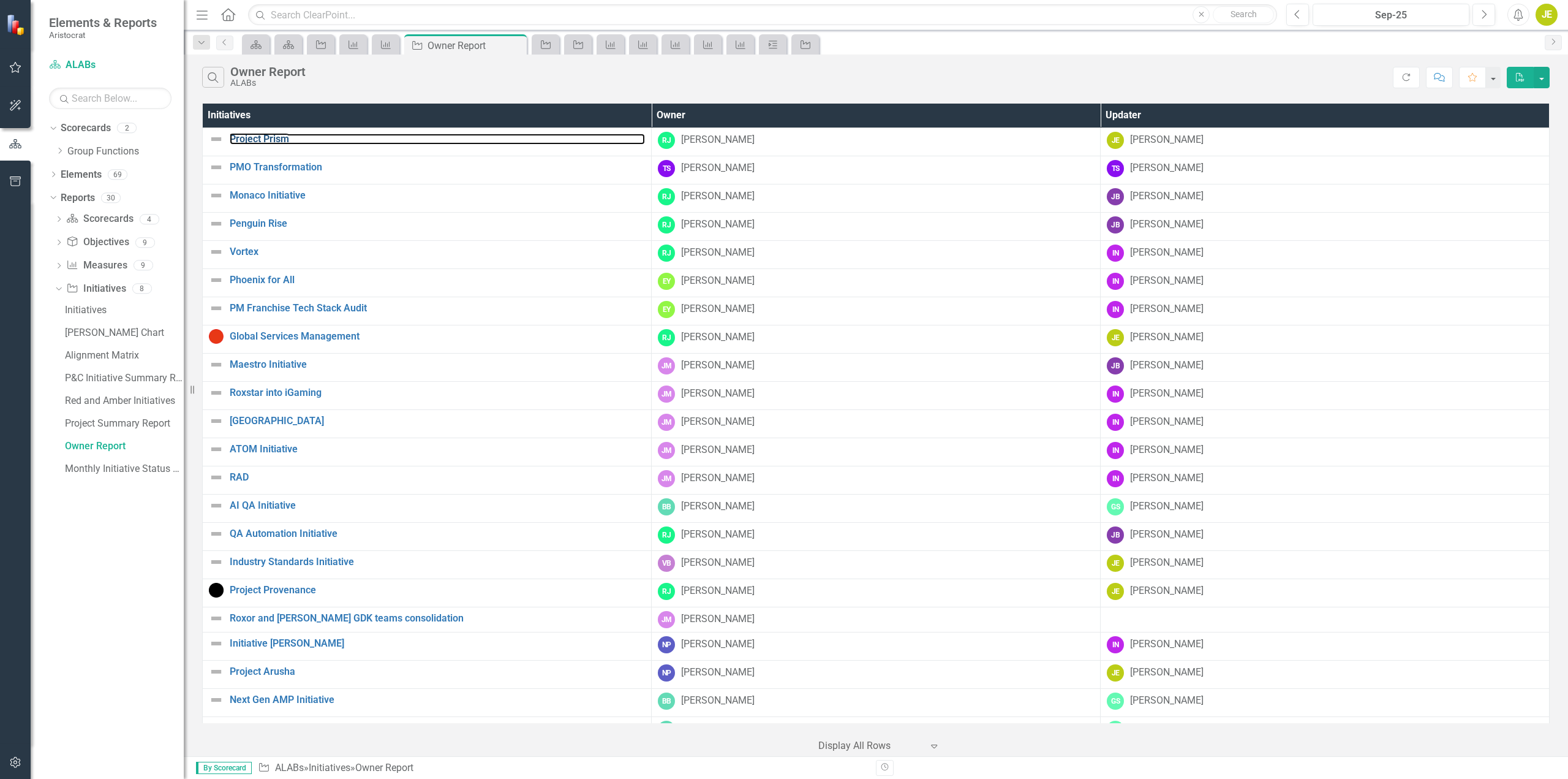
click at [273, 139] on link "Project Prism" at bounding box center [437, 139] width 415 height 11
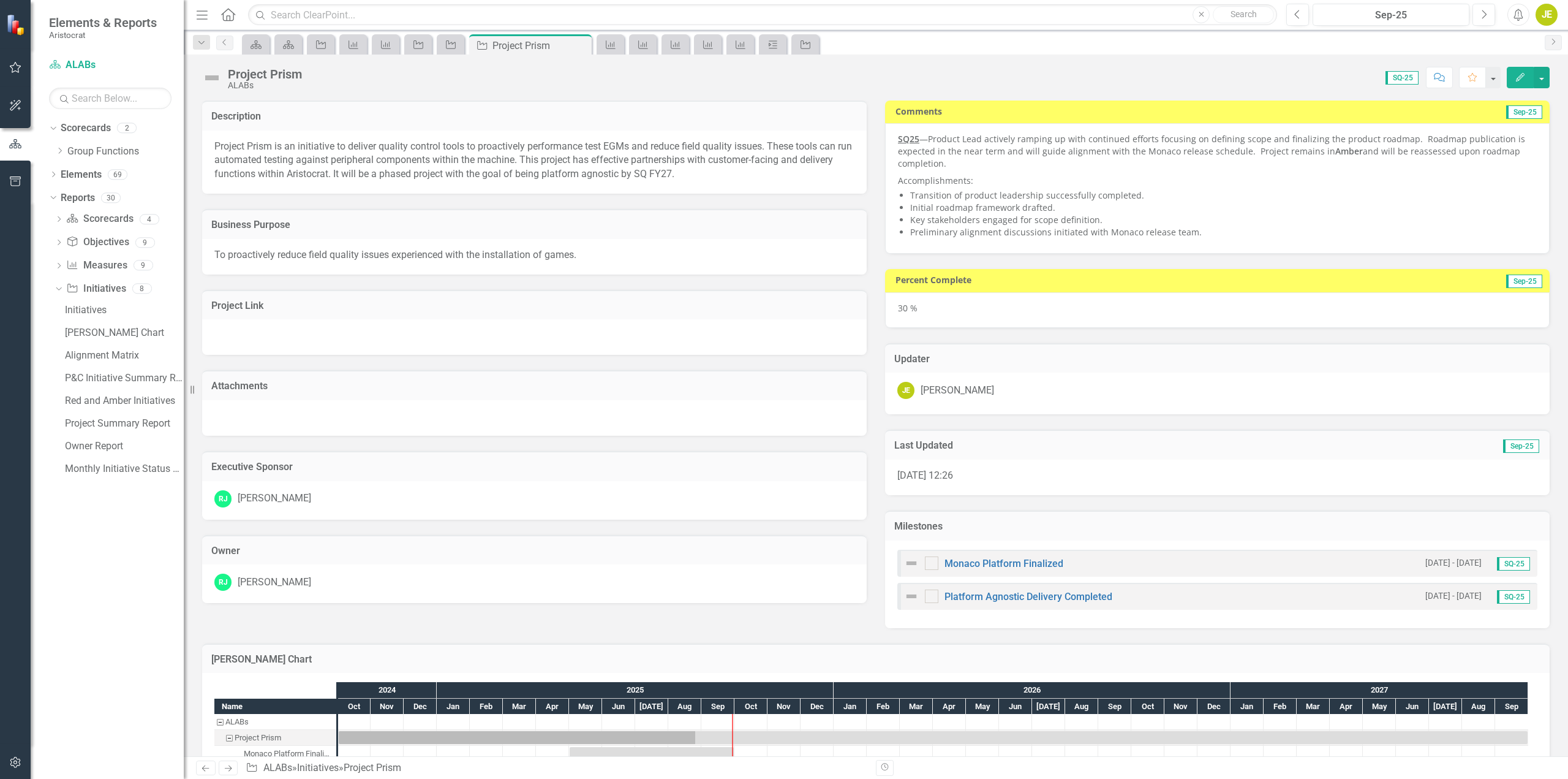
click at [207, 76] on img at bounding box center [212, 78] width 20 height 20
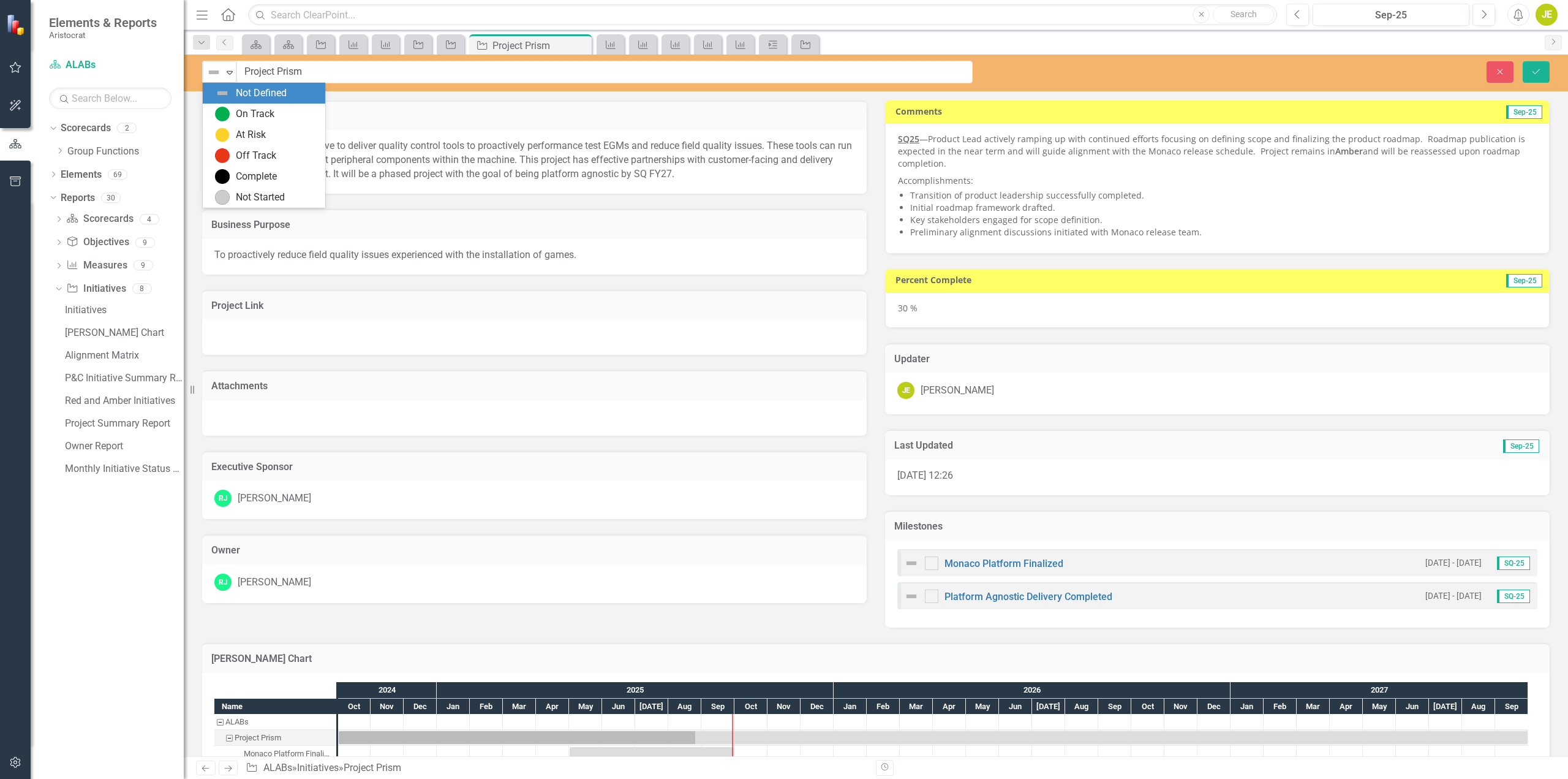
click at [214, 80] on div "Not Defined" at bounding box center [214, 71] width 19 height 17
click at [226, 128] on img at bounding box center [222, 135] width 15 height 15
click at [1534, 71] on icon "Save" at bounding box center [1535, 71] width 11 height 9
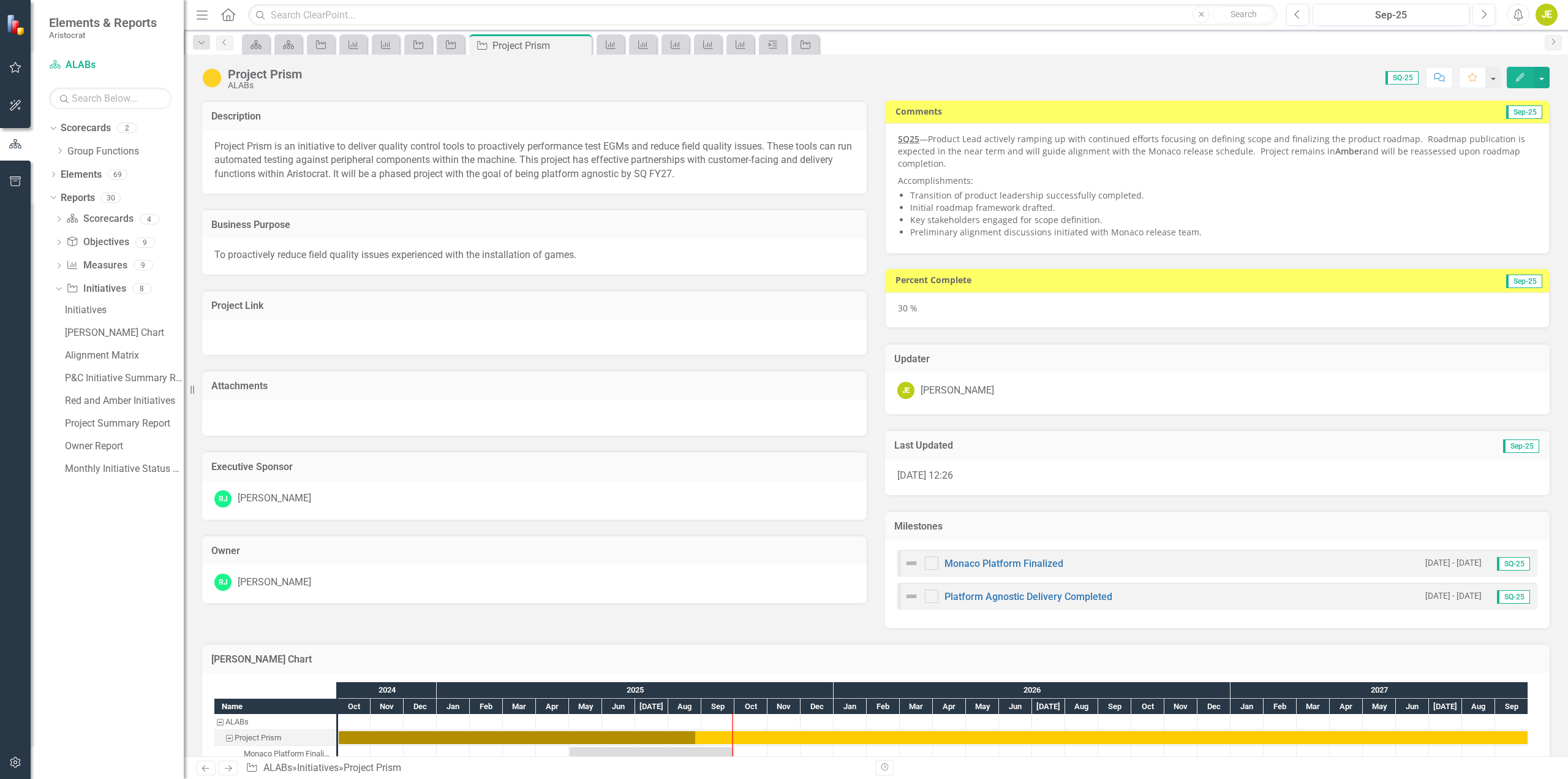
scroll to position [46, 0]
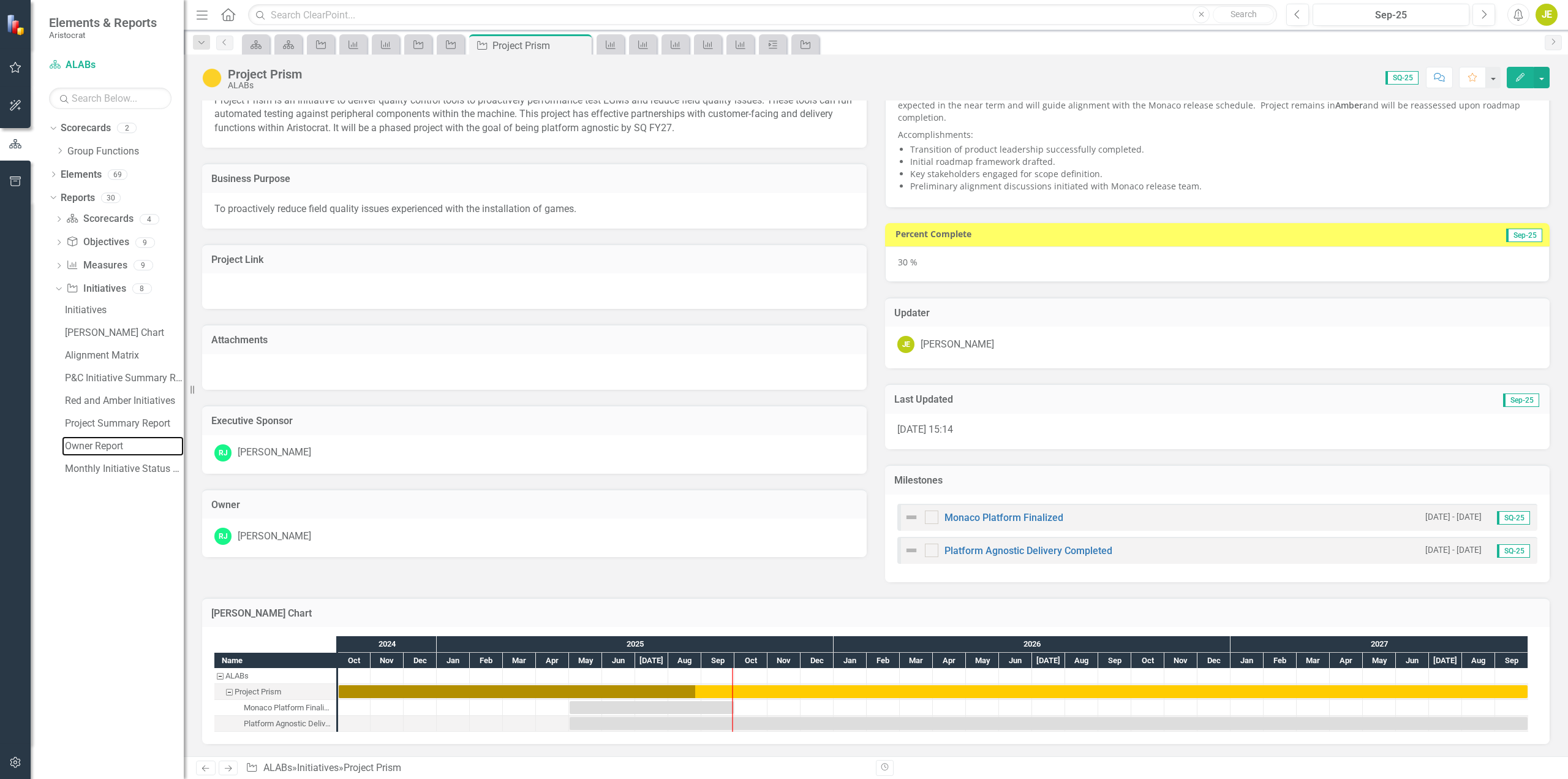
click at [102, 442] on div "Owner Report" at bounding box center [125, 446] width 119 height 11
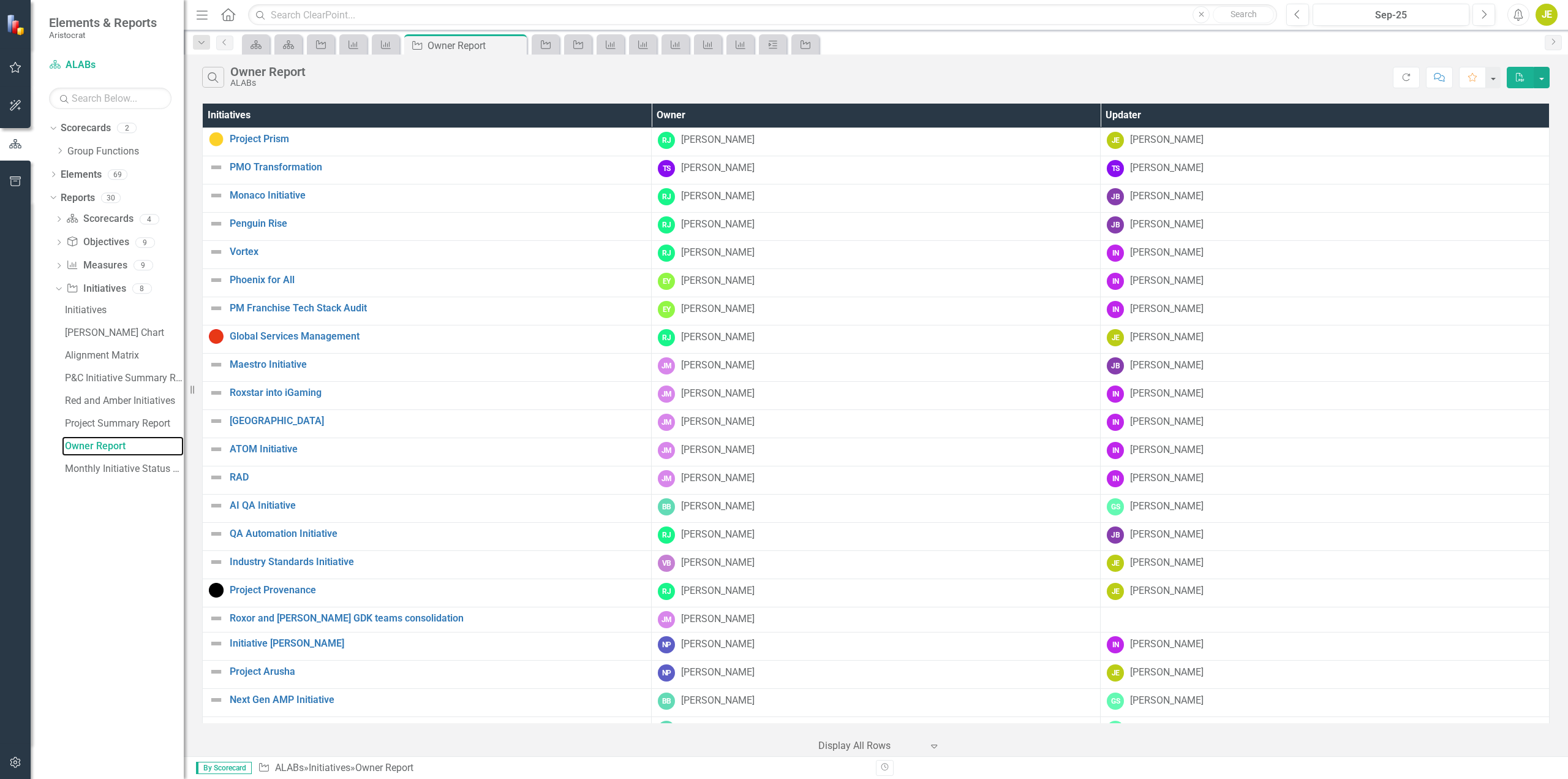
scroll to position [61, 0]
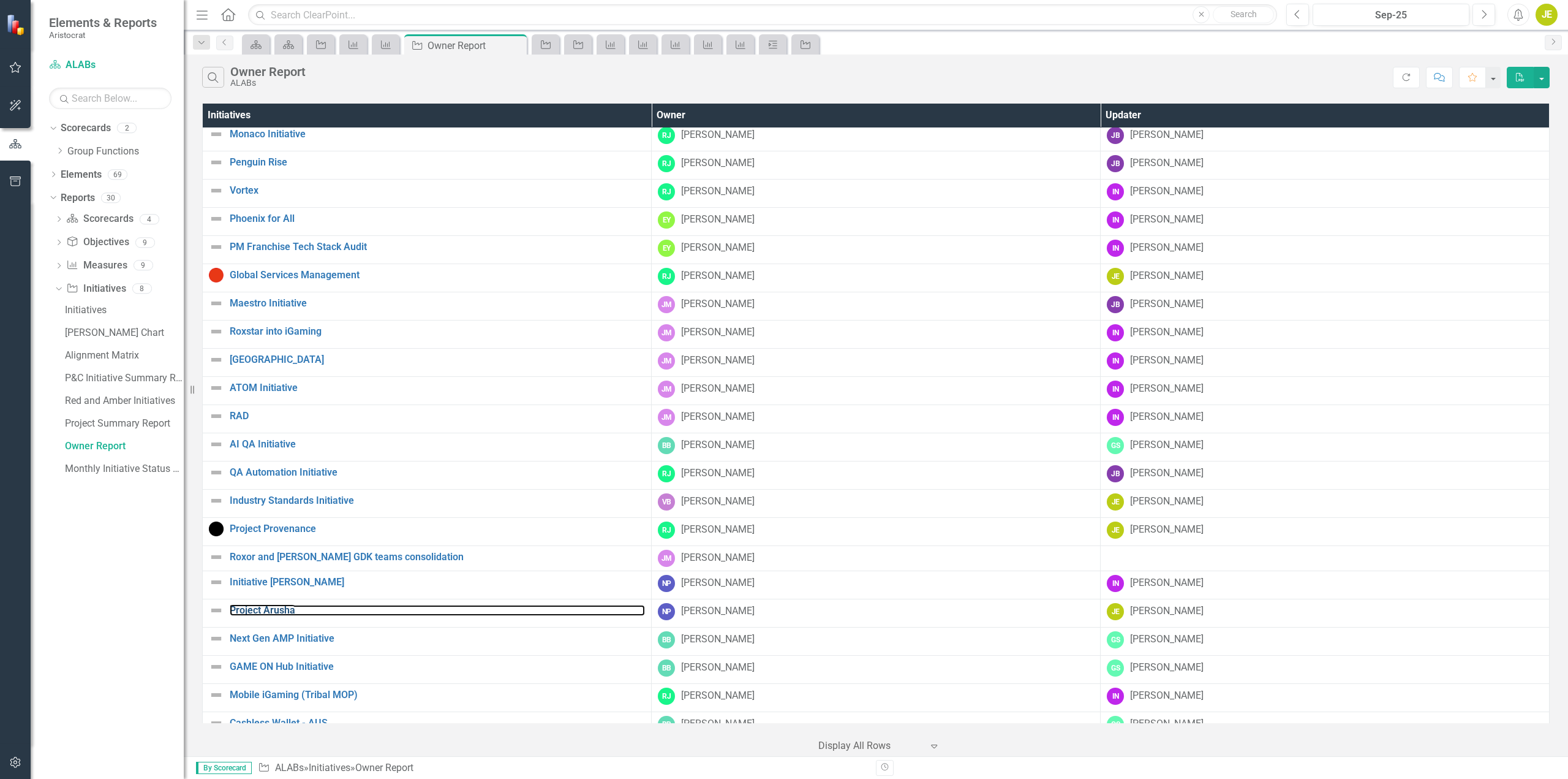
click at [267, 610] on link "Project Arusha" at bounding box center [437, 610] width 415 height 11
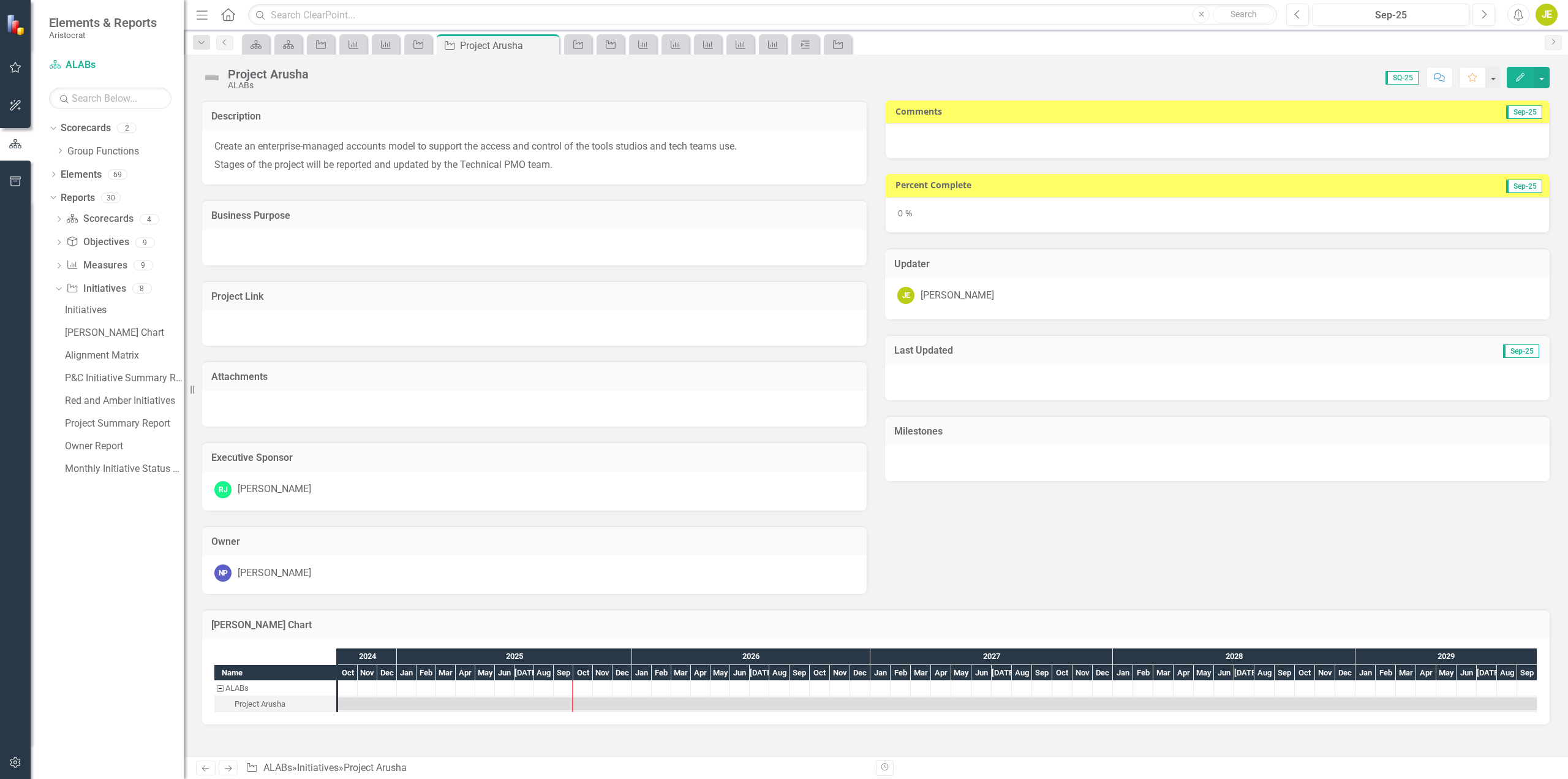
click at [936, 139] on div at bounding box center [1217, 141] width 665 height 36
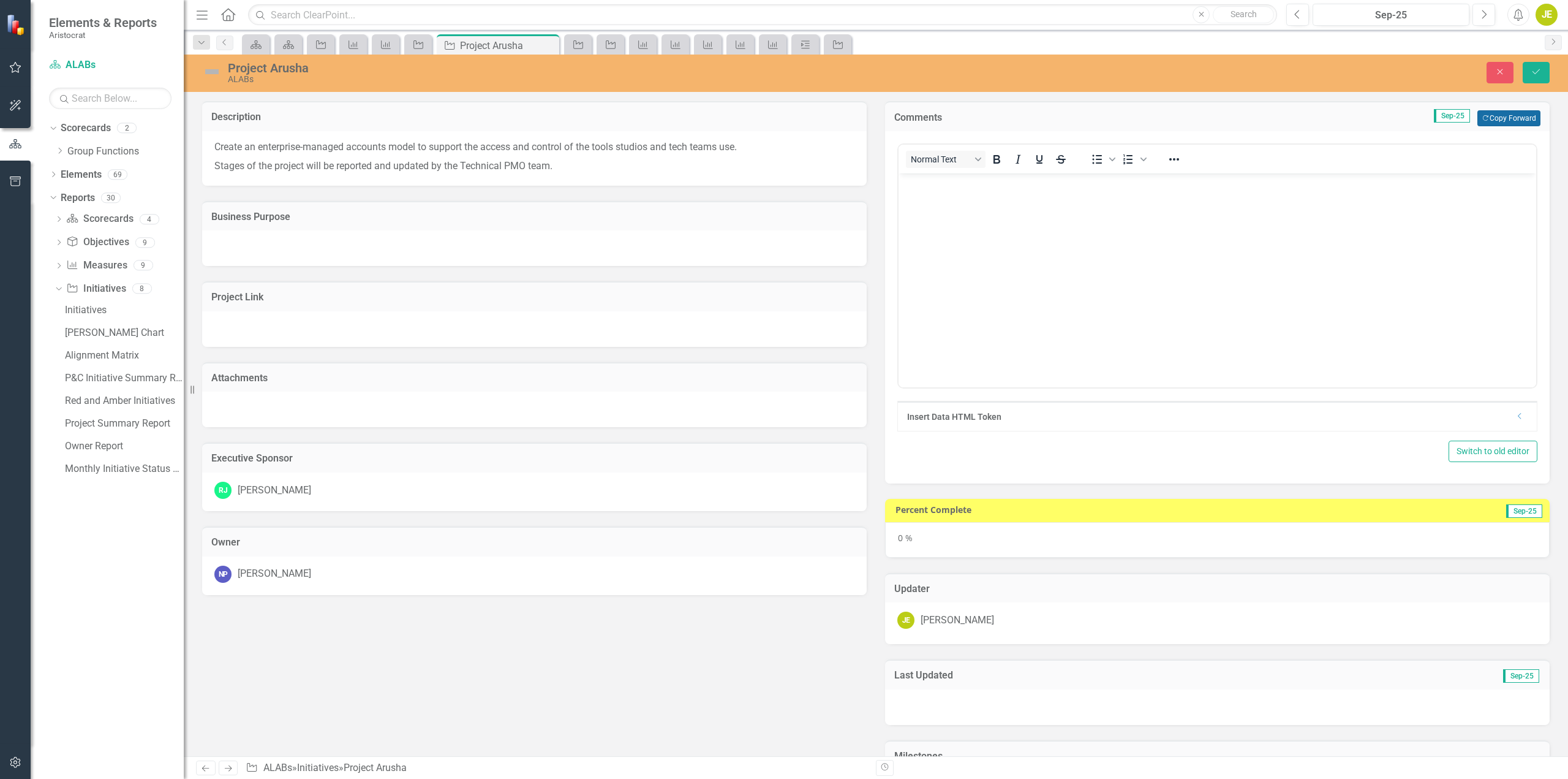
click at [1494, 118] on button "Copy Forward Copy Forward" at bounding box center [1509, 118] width 63 height 16
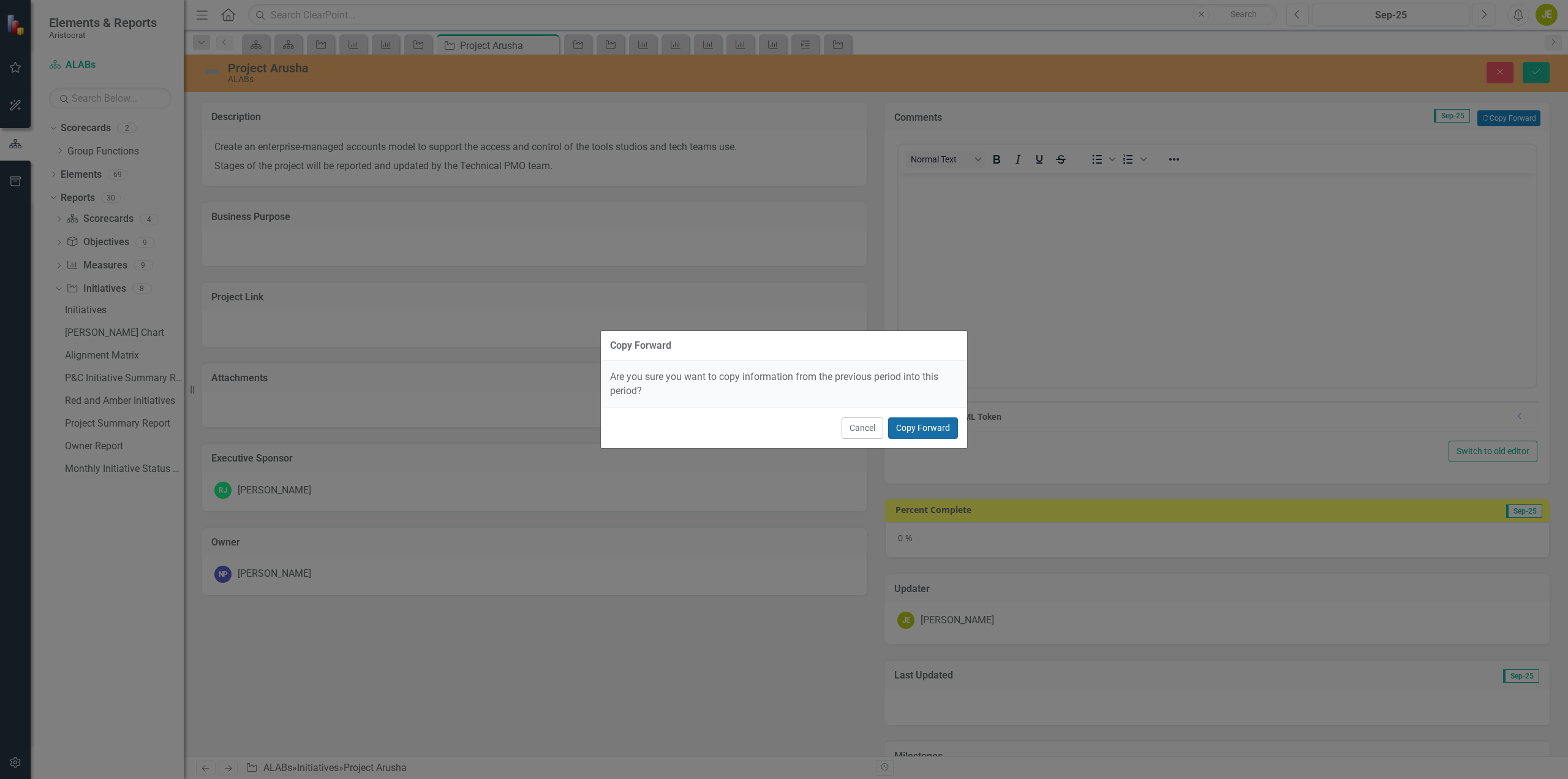
click at [936, 426] on button "Copy Forward" at bounding box center [923, 428] width 69 height 22
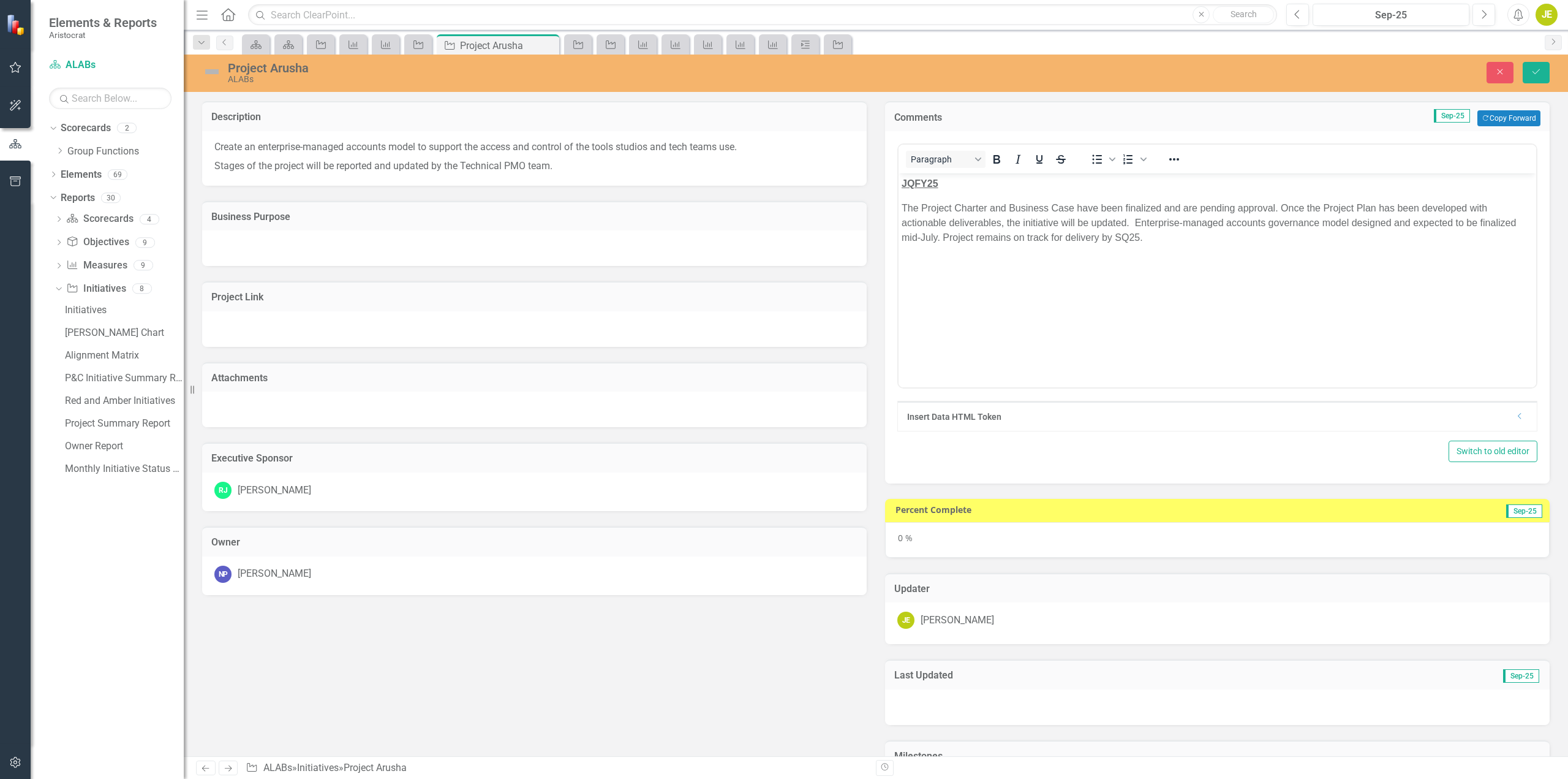
click at [911, 182] on strong "JQFY25" at bounding box center [919, 183] width 37 height 11
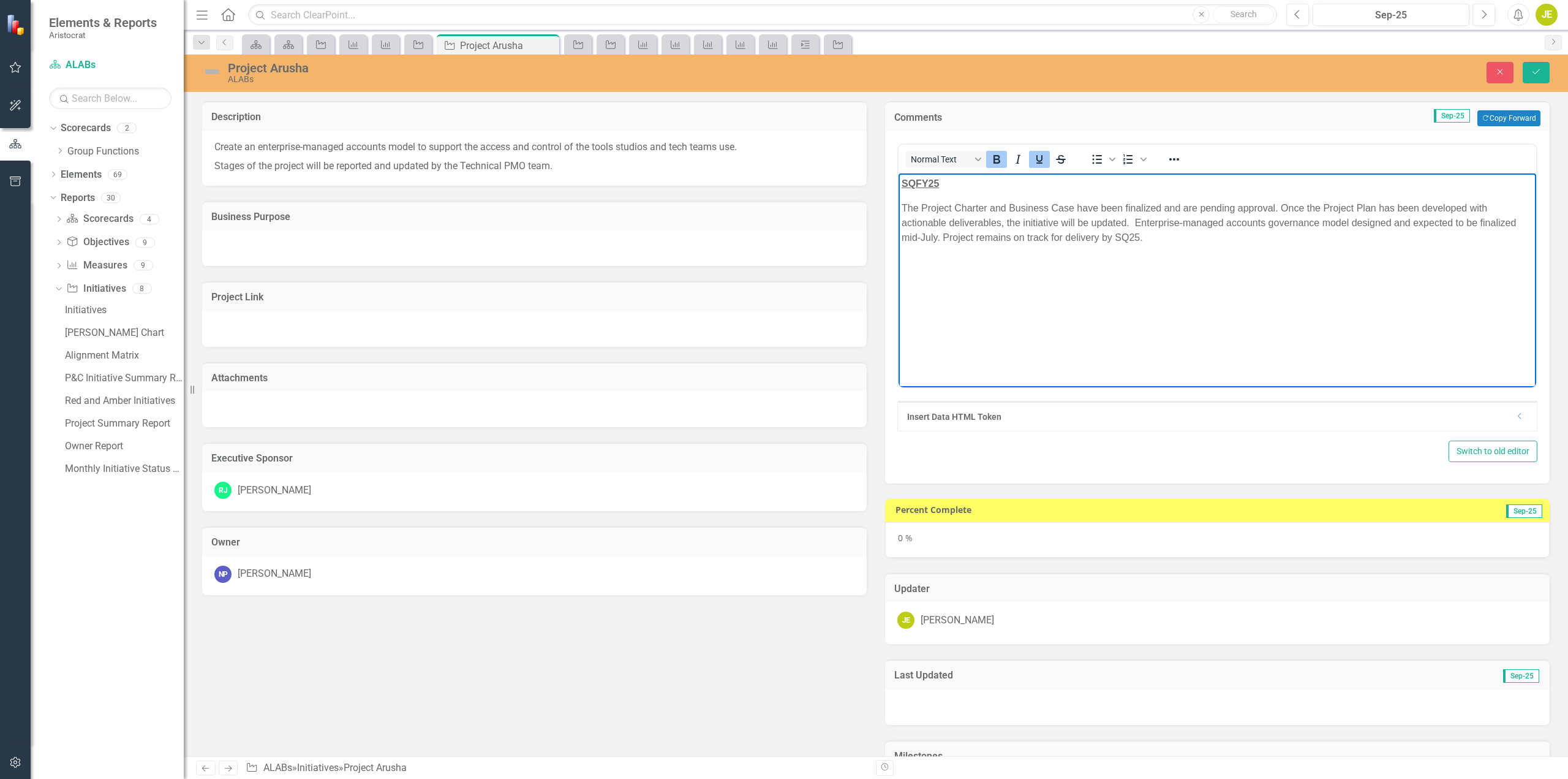
click at [1145, 242] on p "The Project Charter and Business Case have been finalized and are pending appro…" at bounding box center [1217, 223] width 632 height 45
click at [1161, 241] on p "The Project Charter and Business Case have been finalized and are pending appro…" at bounding box center [1217, 223] width 632 height 45
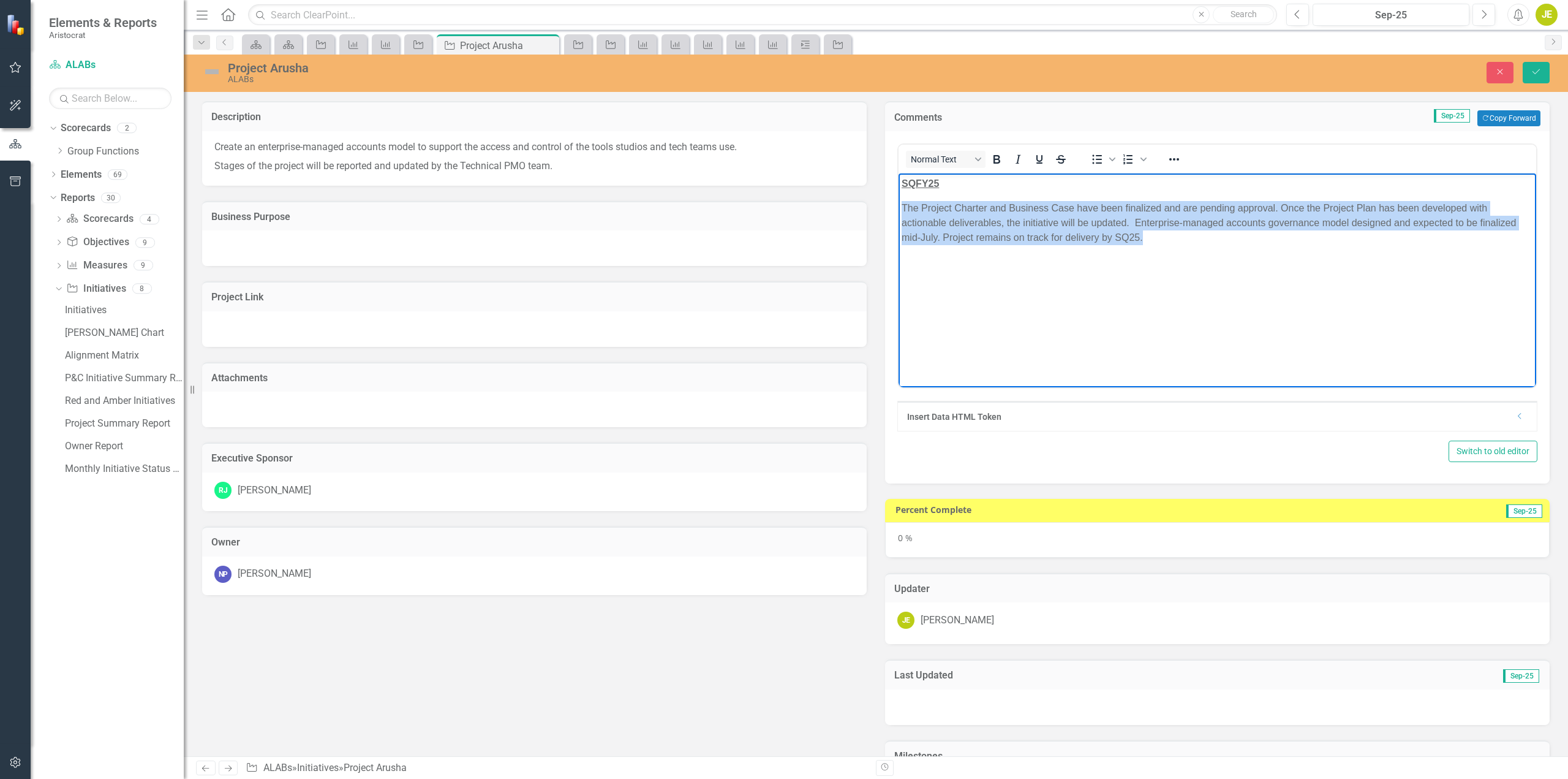
drag, startPoint x: 1144, startPoint y: 240, endPoint x: 1776, endPoint y: 382, distance: 647.8
click at [898, 207] on html "SQFY25 The Project Charter and Business Case have been finalized and are pendin…" at bounding box center [1217, 266] width 638 height 184
click at [1220, 236] on p "The Project Charter and Business Case have been finalized and are pending appro…" at bounding box center [1217, 223] width 632 height 45
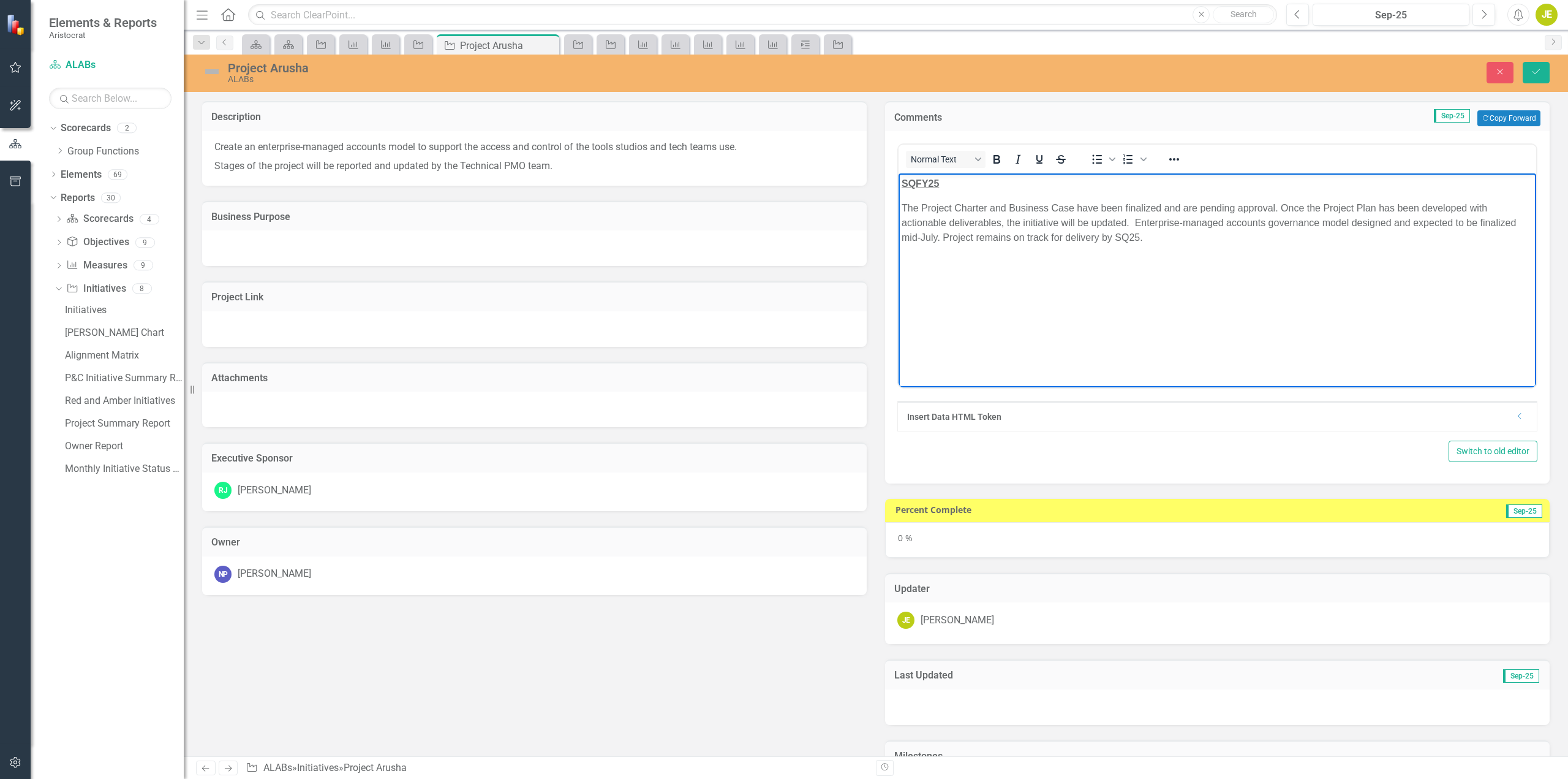
click at [1176, 242] on p "The Project Charter and Business Case have been finalized and are pending appro…" at bounding box center [1217, 223] width 632 height 45
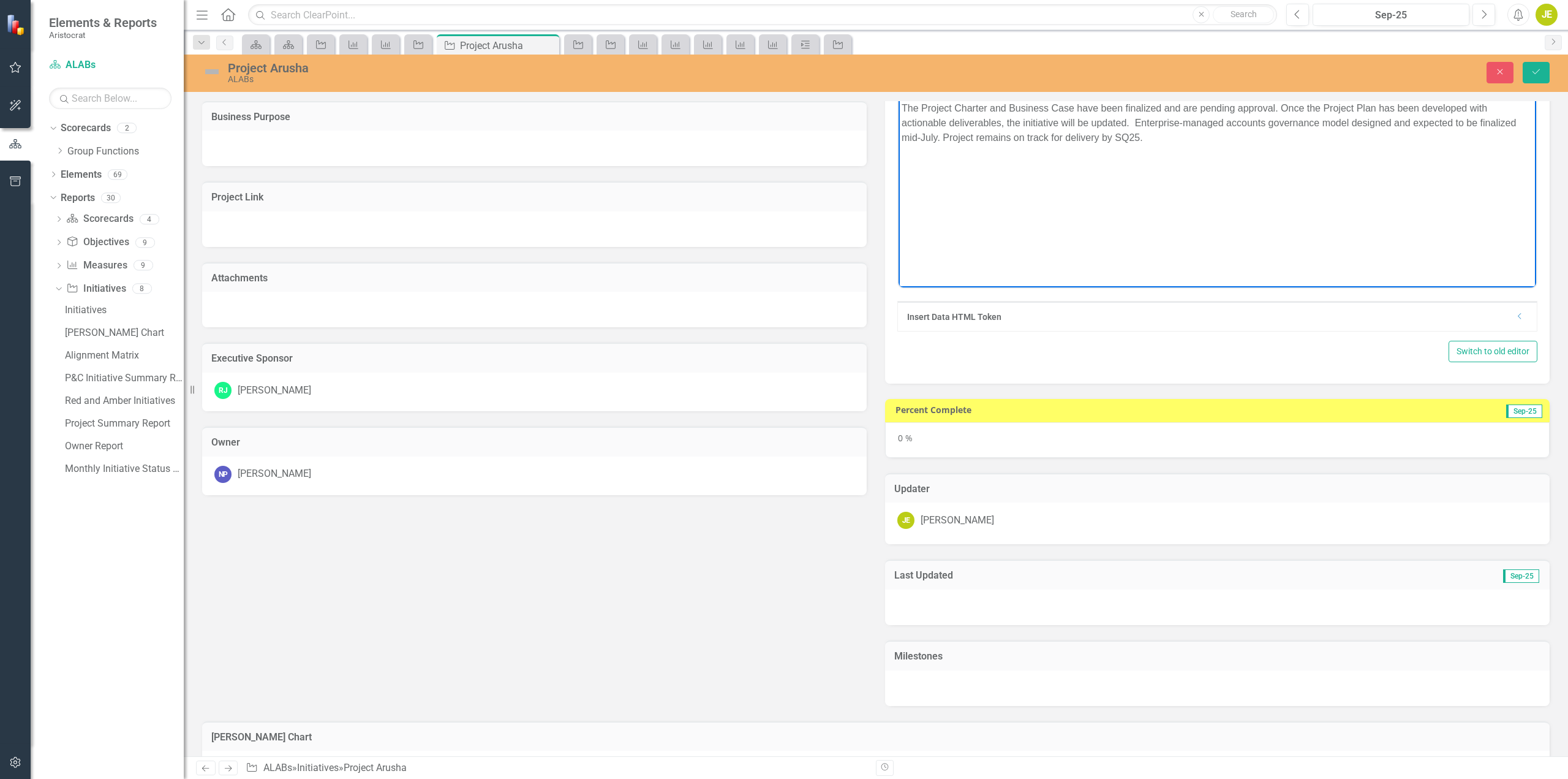
scroll to position [61, 0]
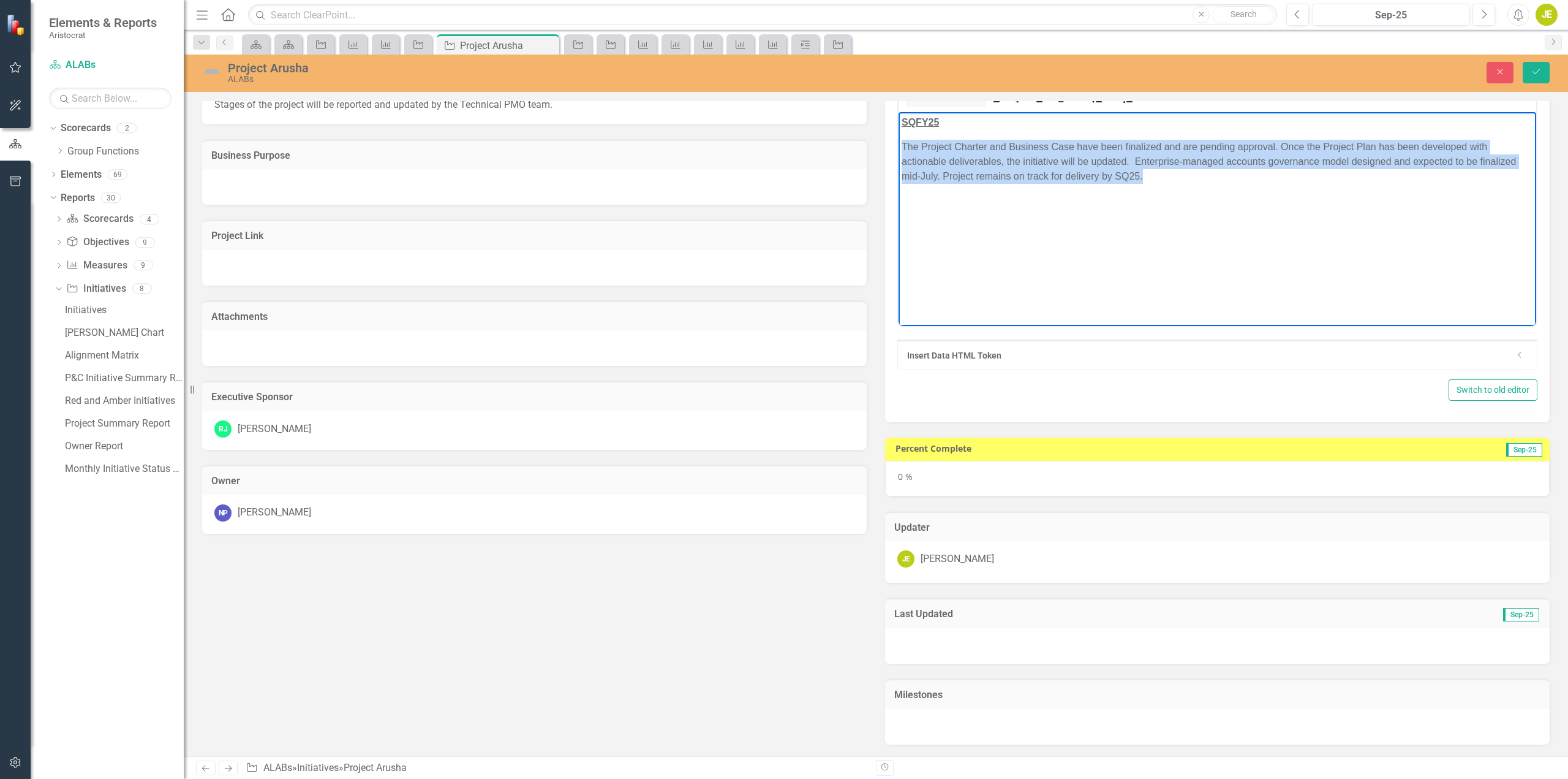
drag, startPoint x: 1153, startPoint y: 180, endPoint x: 884, endPoint y: 148, distance: 270.9
click at [898, 148] on html "SQFY25 The Project Charter and Business Case have been finalized and are pendin…" at bounding box center [1217, 204] width 638 height 184
copy p "The Project Charter and Business Case have been finalized and are pending appro…"
click at [1091, 231] on body "SQFY25 The Project Charter and Business Case have been finalized and are pendin…" at bounding box center [1217, 204] width 638 height 184
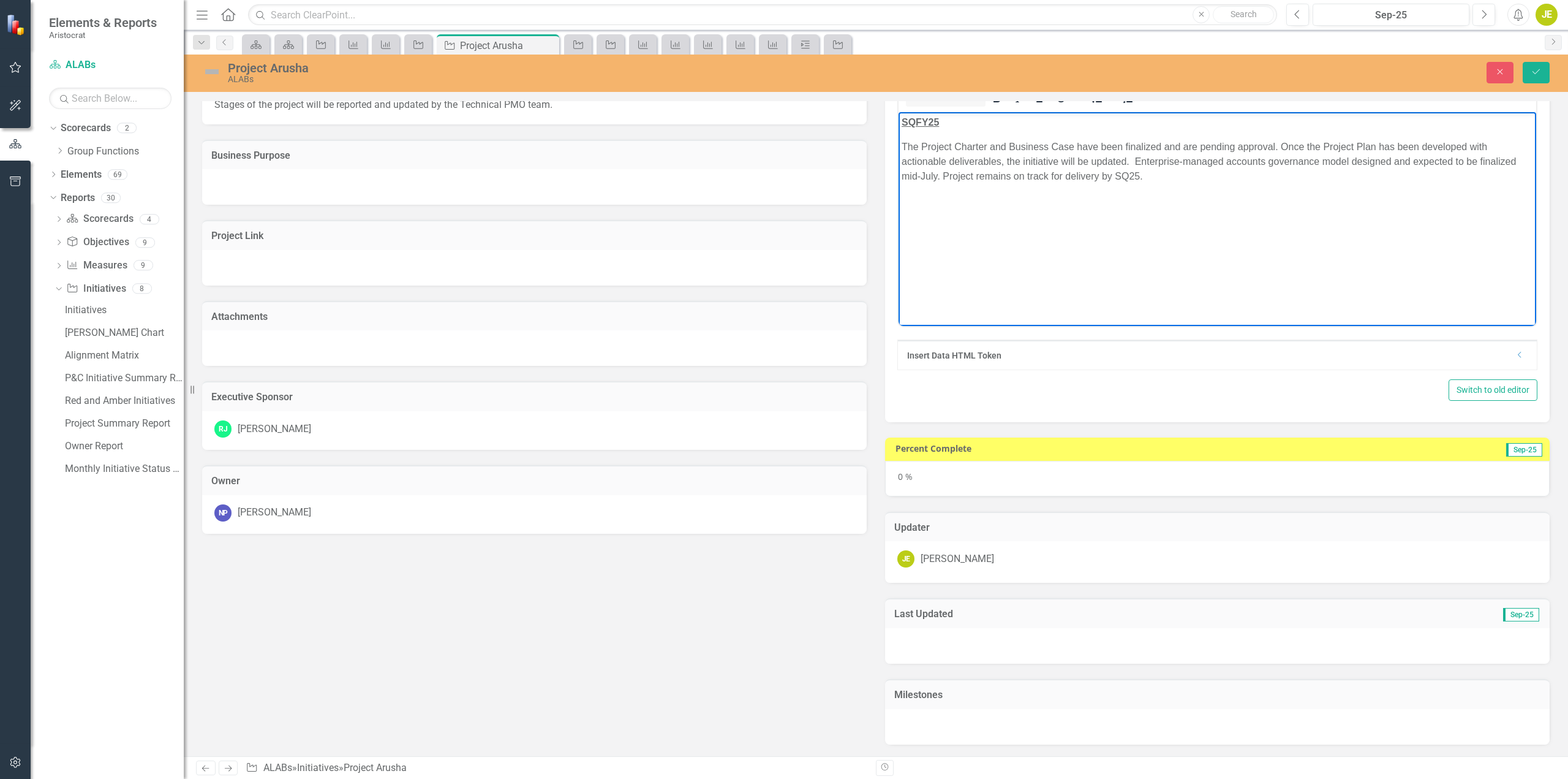
click at [952, 188] on body "SQFY25 The Project Charter and Business Case have been finalized and are pendin…" at bounding box center [1217, 204] width 638 height 184
click at [962, 195] on body "SQFY25 The Project Charter and Business Case have been finalized and are pendin…" at bounding box center [1217, 204] width 638 height 184
click at [1145, 175] on p "The Project Charter and Business Case have been finalized and are pending appro…" at bounding box center [1217, 162] width 632 height 45
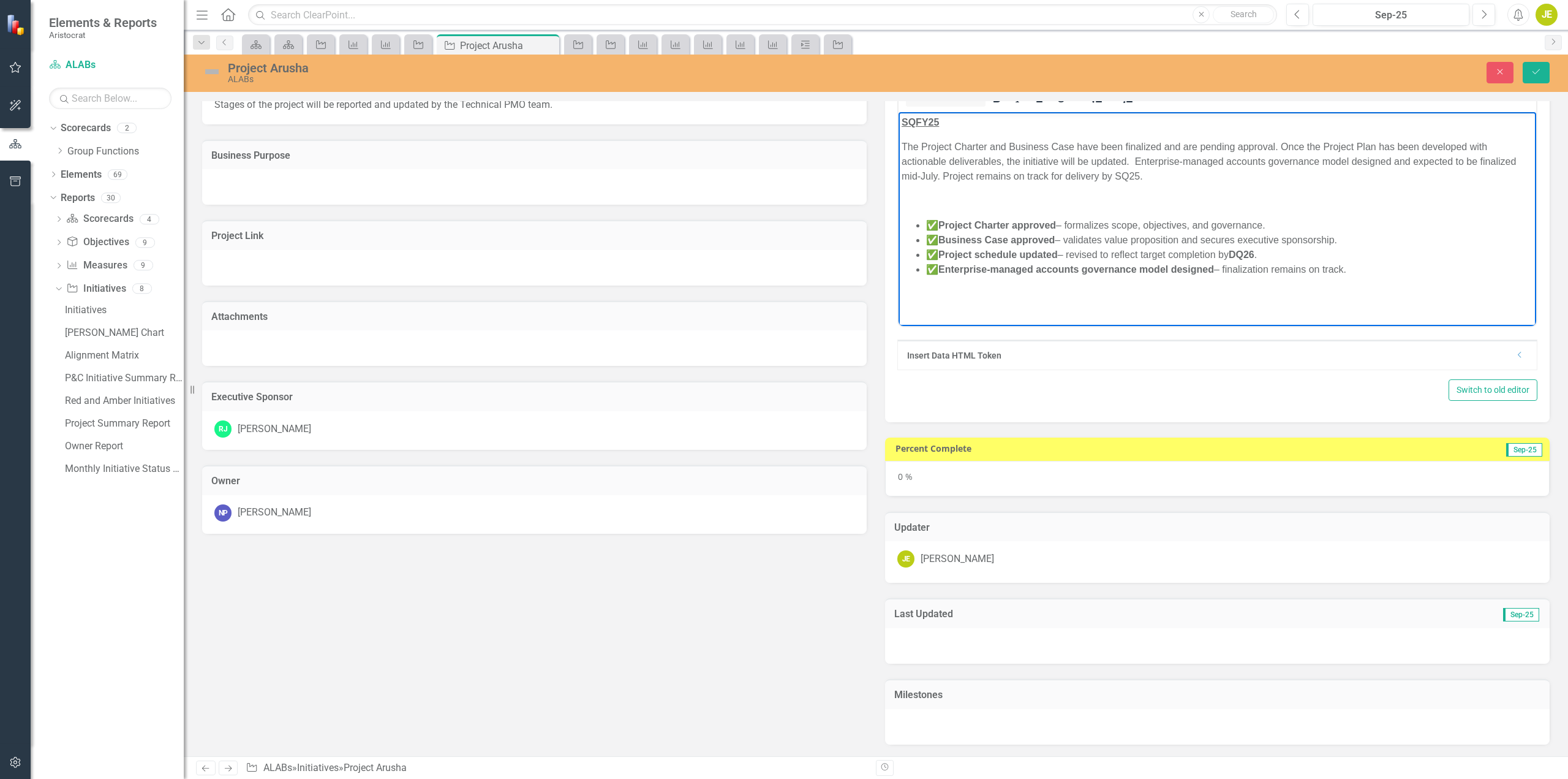
click at [1170, 180] on p "The Project Charter and Business Case have been finalized and are pending appro…" at bounding box center [1217, 162] width 632 height 45
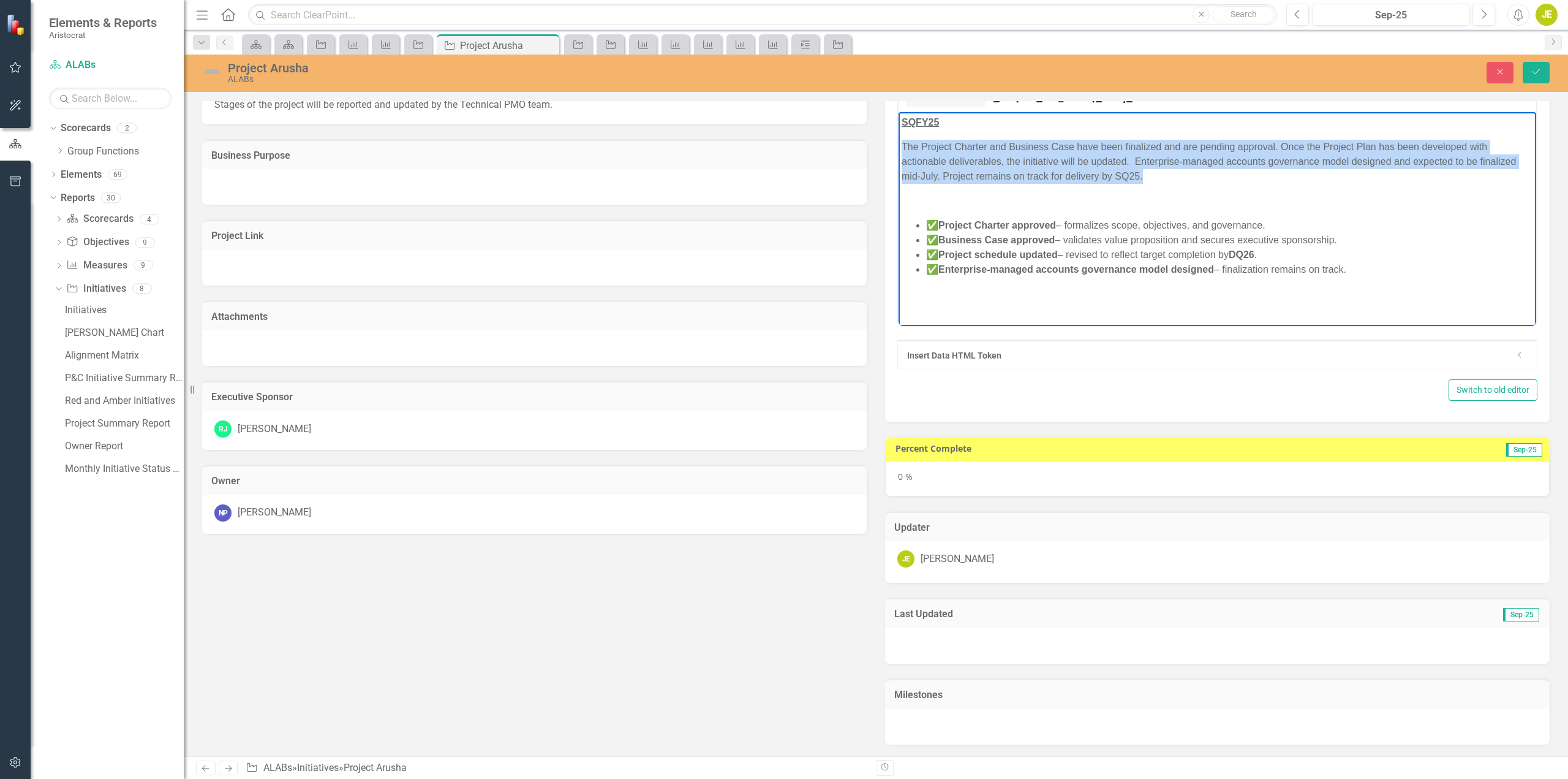
drag, startPoint x: 1147, startPoint y: 180, endPoint x: 895, endPoint y: 144, distance: 254.6
click at [898, 144] on html "SQFY25 The Project Charter and Business Case have been finalized and are pendin…" at bounding box center [1217, 204] width 638 height 184
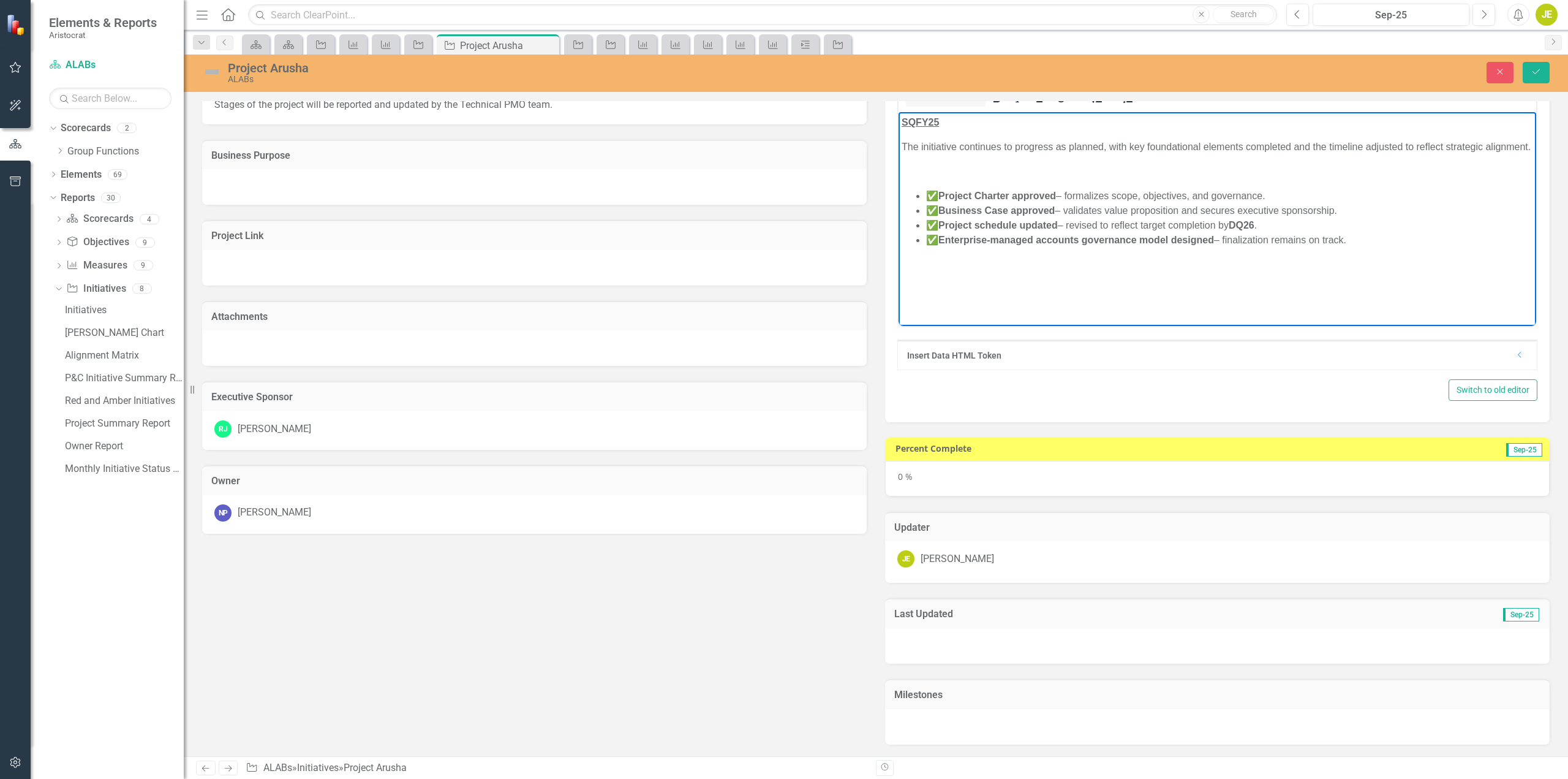
click at [977, 154] on p "The initiative continues to progress as planned, with key foundational elements…" at bounding box center [1217, 147] width 632 height 15
drag, startPoint x: 929, startPoint y: 146, endPoint x: 1074, endPoint y: 177, distance: 148.3
click at [931, 146] on p "The initiative continues to progress as planned, with key foundational elements…" at bounding box center [1217, 147] width 632 height 15
drag, startPoint x: 1463, startPoint y: 146, endPoint x: 1520, endPoint y: 147, distance: 57.0
click at [1463, 146] on p "Arusha initiative continues to progress as planned, with key foundational eleme…" at bounding box center [1217, 155] width 632 height 30
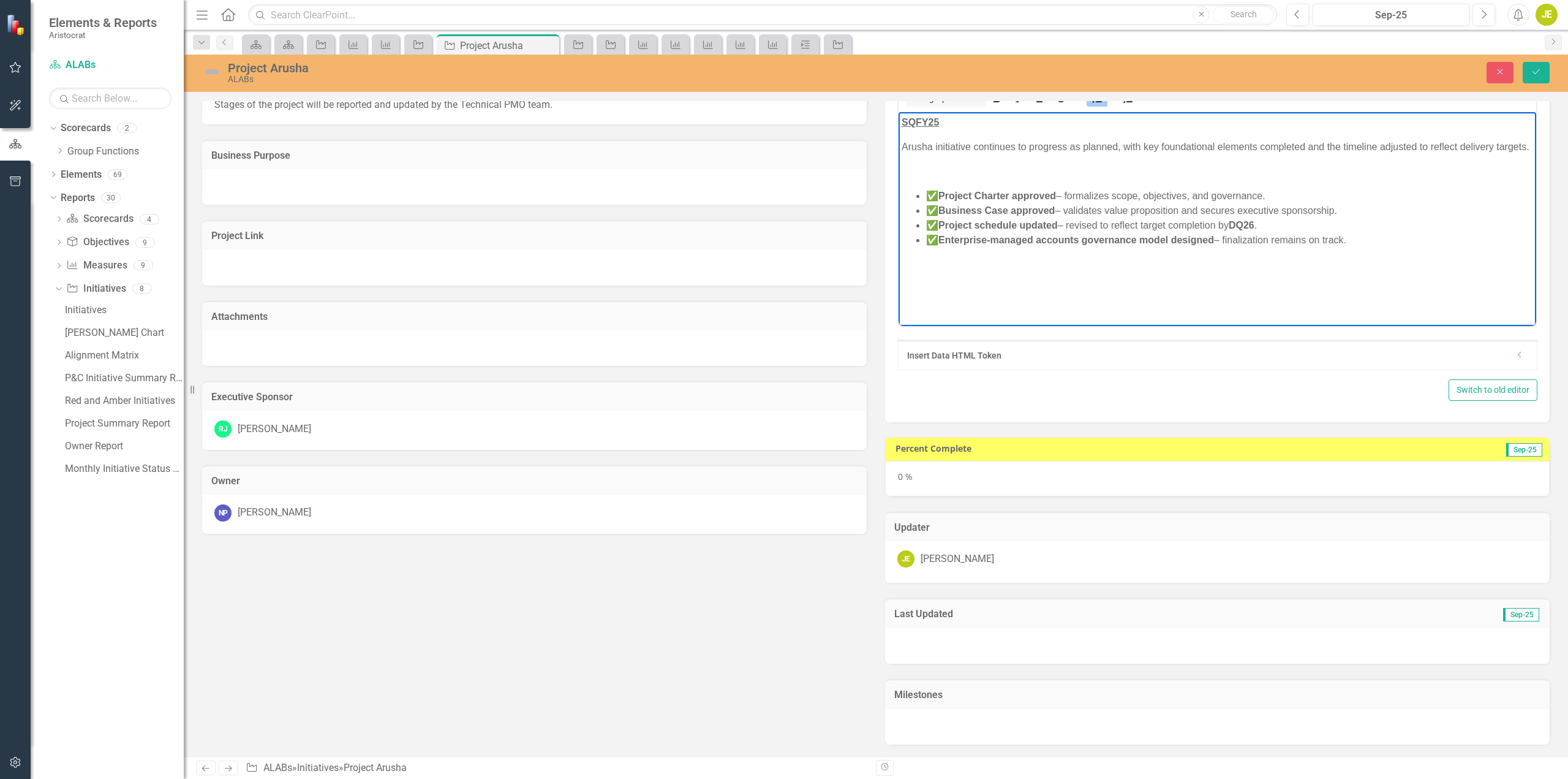
click at [943, 201] on strong "Project Charter approved" at bounding box center [996, 195] width 118 height 11
click at [1212, 248] on li "Enterprise-managed accounts governance model designed – finalization remains on…" at bounding box center [1229, 240] width 607 height 15
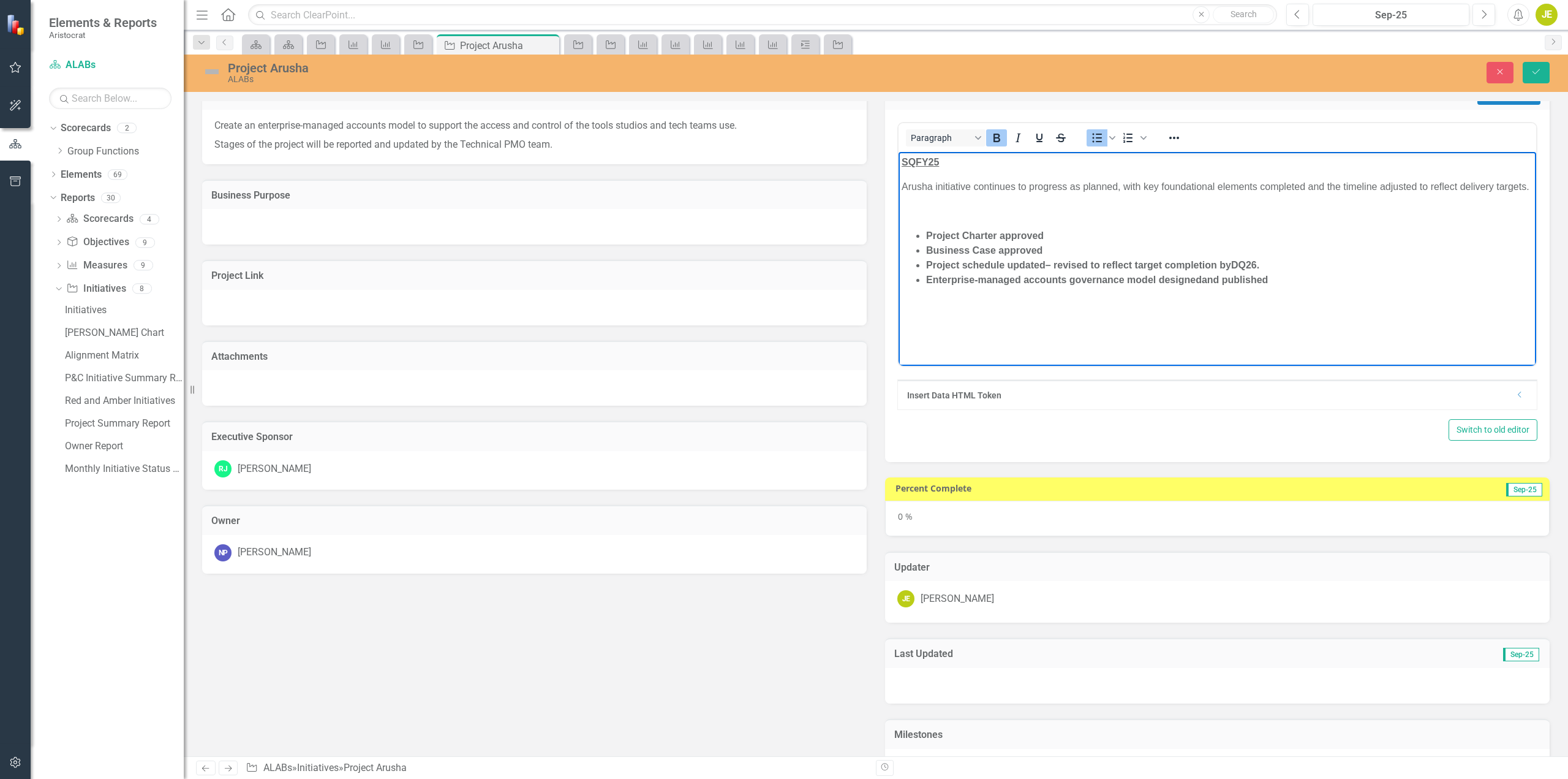
scroll to position [0, 0]
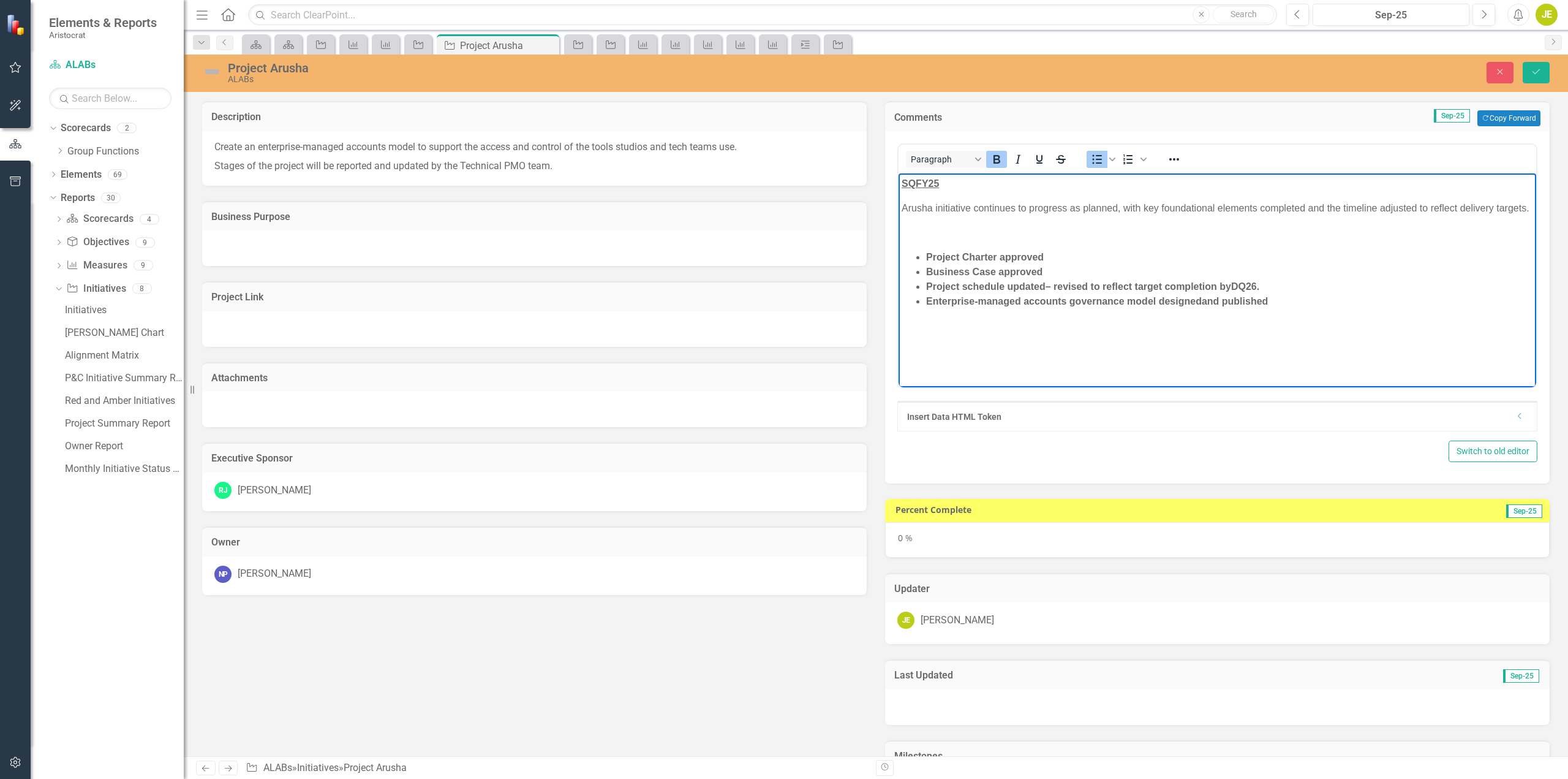
click at [1281, 294] on li "Project schedule updated – revised to reflect target completion by DQ26 ." at bounding box center [1229, 286] width 607 height 15
drag, startPoint x: 1275, startPoint y: 317, endPoint x: 1773, endPoint y: 416, distance: 507.7
click at [898, 262] on html "SQFY25 Arusha initiative continues to progress as planned, with key foundationa…" at bounding box center [1217, 266] width 638 height 184
click at [993, 156] on icon "Bold" at bounding box center [996, 159] width 7 height 9
click at [1187, 294] on li "Project schedule updated – revised to reflect target completion by DQ26 ." at bounding box center [1229, 286] width 607 height 15
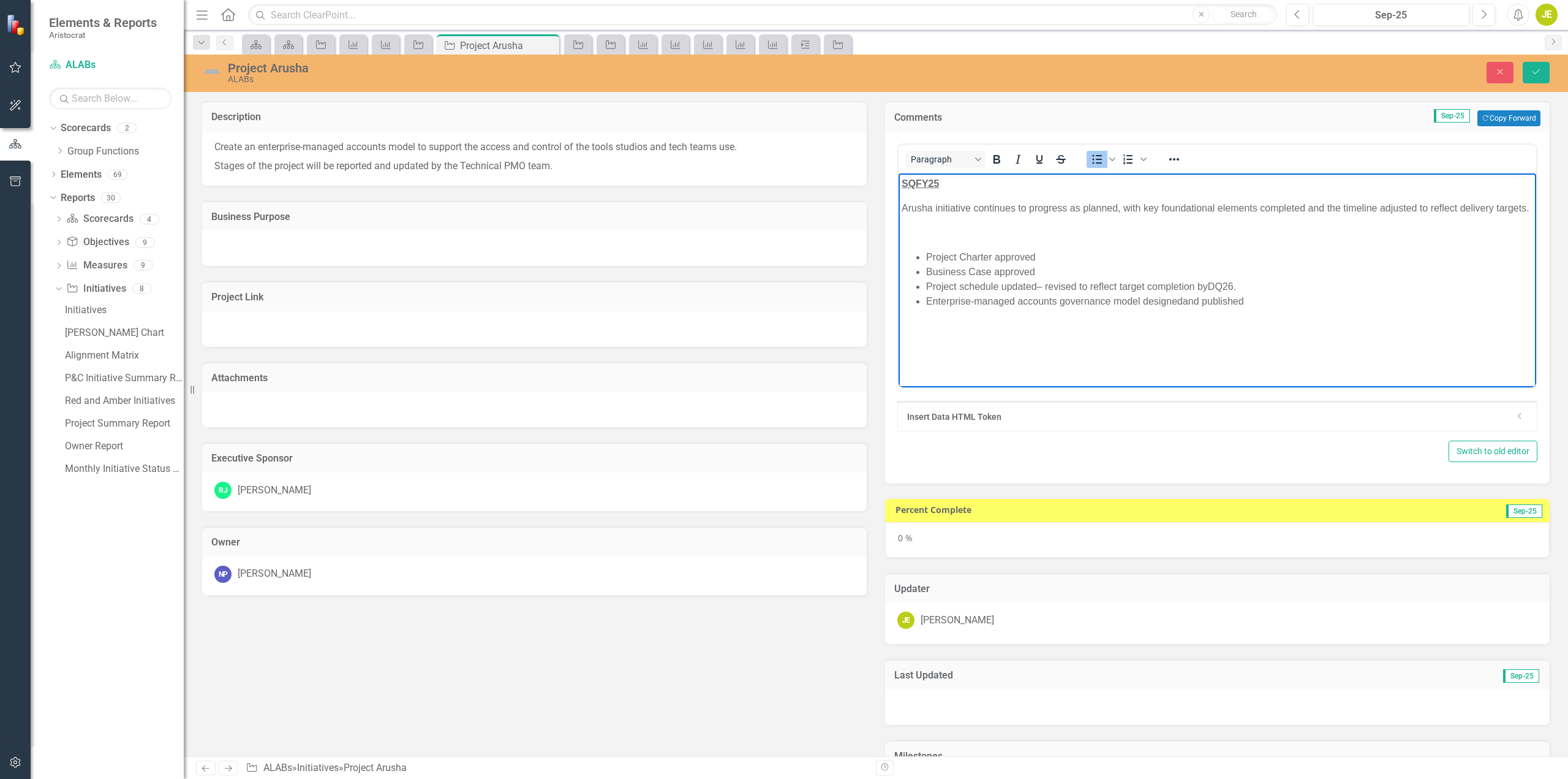
click at [1272, 309] on li "Enterprise-managed accounts governance model designed and published" at bounding box center [1229, 301] width 607 height 15
click at [992, 240] on p "Rich Text Area. Press ALT-0 for help." at bounding box center [1217, 233] width 632 height 15
click at [1074, 255] on li "Business Case approved" at bounding box center [1229, 247] width 607 height 15
click at [1543, 73] on button "Save" at bounding box center [1535, 72] width 27 height 22
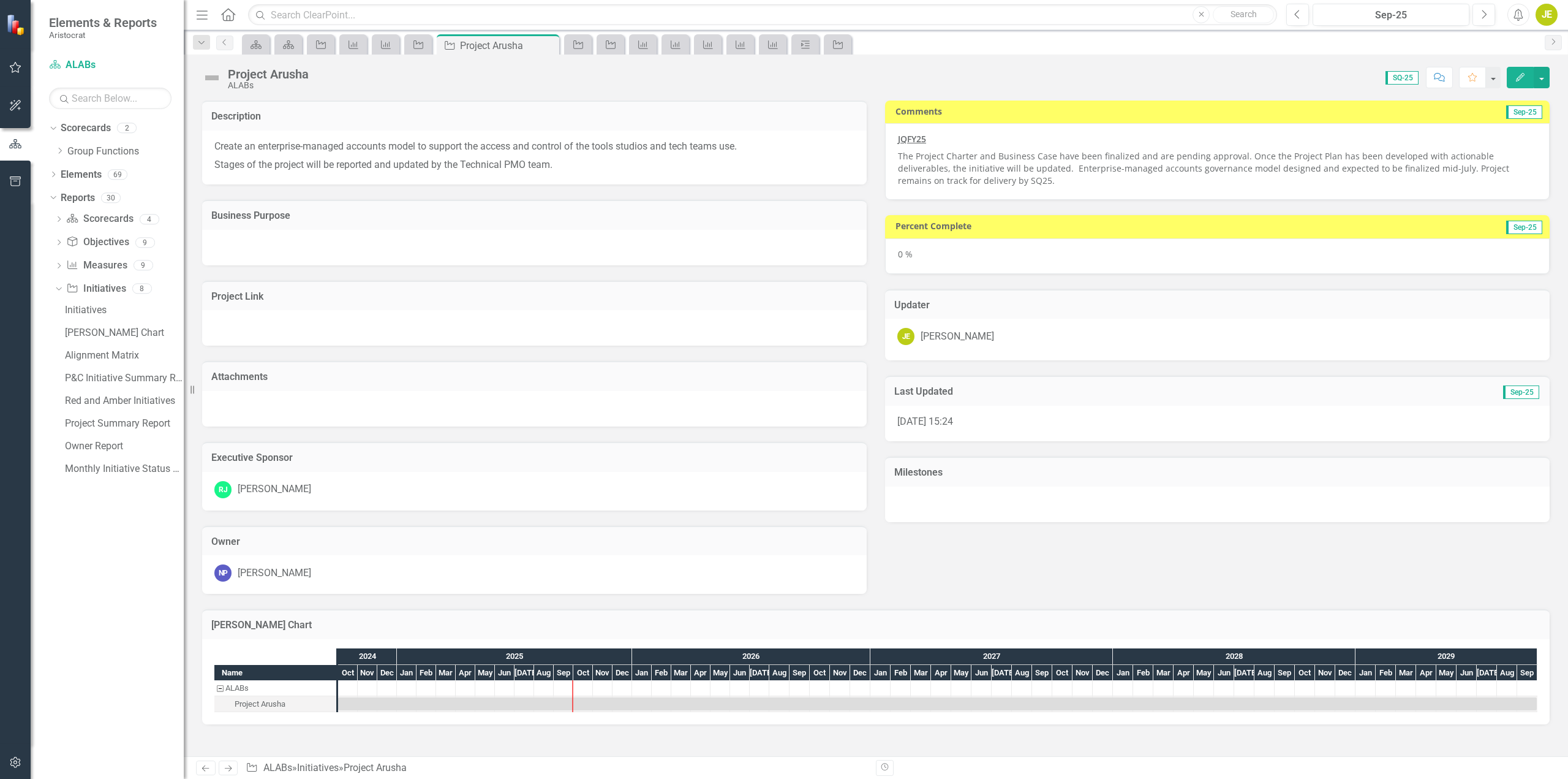
click at [213, 78] on img at bounding box center [212, 78] width 20 height 20
click at [973, 183] on p "The Project Charter and Business Case have been finalized and are pending appro…" at bounding box center [1217, 167] width 639 height 40
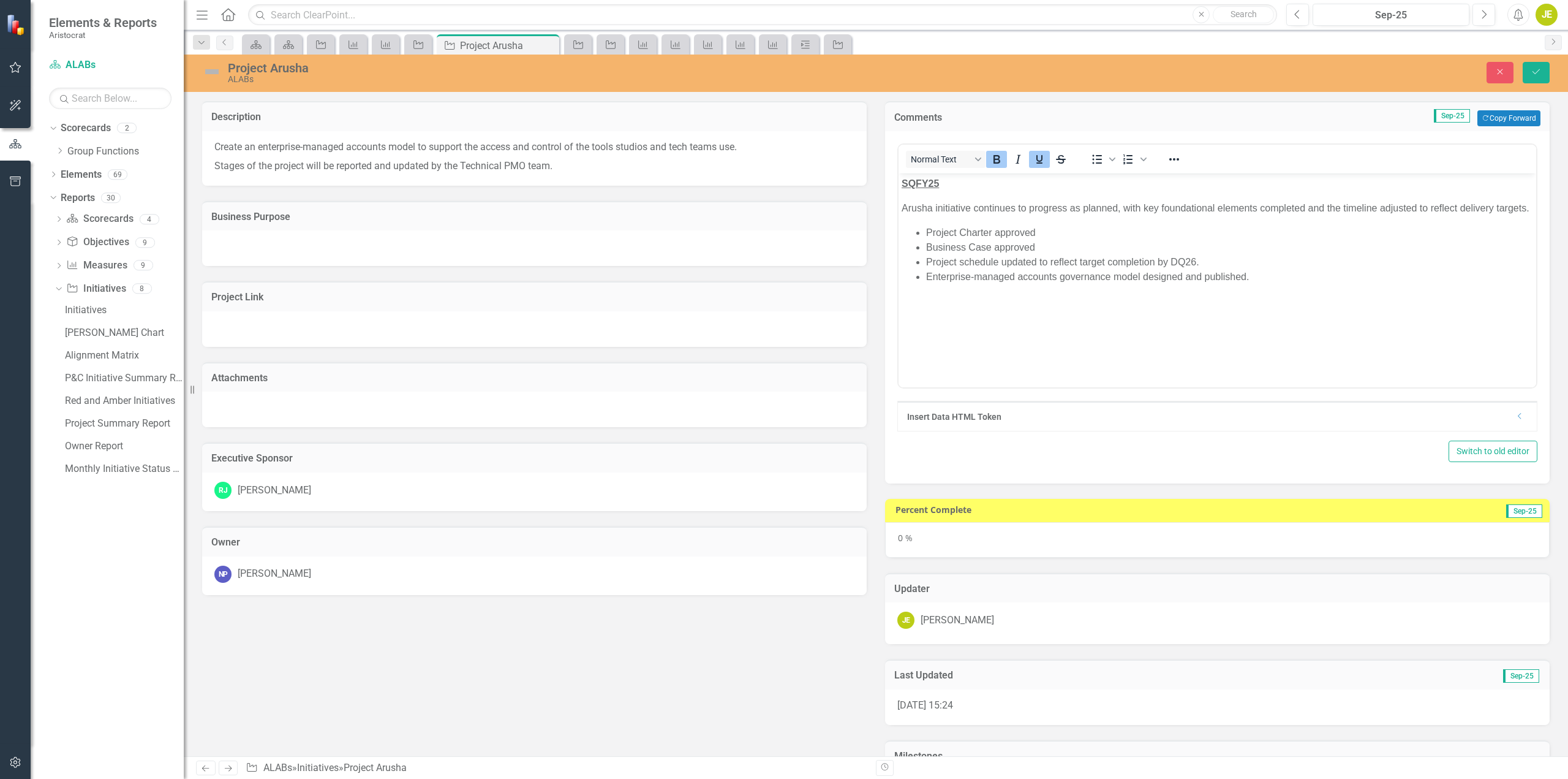
click at [1220, 284] on li "Enterprise-managed accounts governance model designed and published." at bounding box center [1229, 277] width 607 height 15
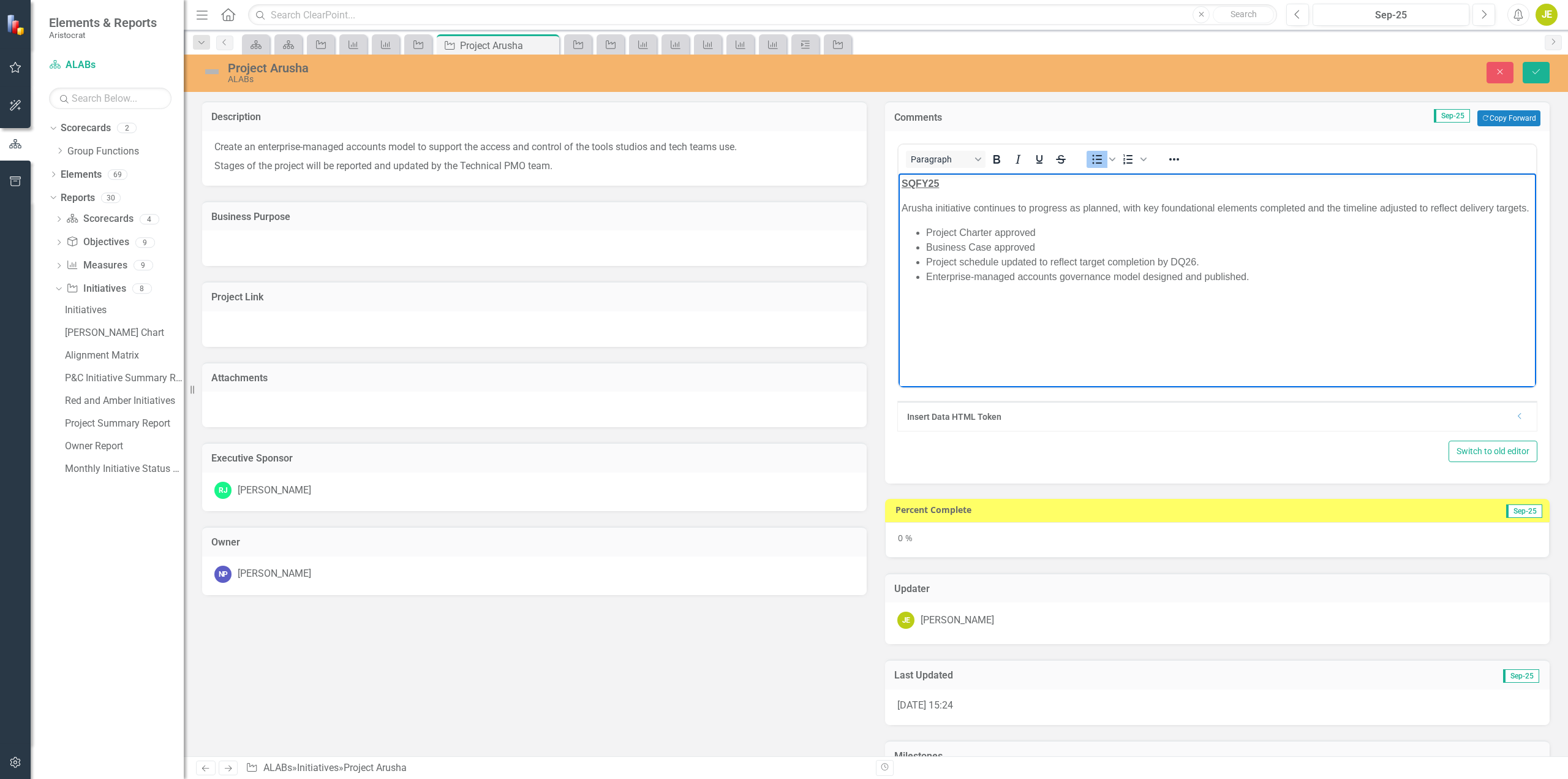
click at [1042, 216] on p "Arusha initiative continues to progress as planned, with key foundational eleme…" at bounding box center [1217, 208] width 632 height 15
click at [929, 270] on li "Project schedule updated to reflect target completion by DQ26." at bounding box center [1229, 262] width 607 height 15
click at [1248, 270] on li "Project schedule updated to reflect target completion by DQ26." at bounding box center [1229, 262] width 607 height 15
click at [1485, 270] on li "Project schedule in review with tentative completion targeted for DQ26. Once Ve…" at bounding box center [1229, 262] width 607 height 15
drag, startPoint x: 1502, startPoint y: 278, endPoint x: 904, endPoint y: 276, distance: 598.0
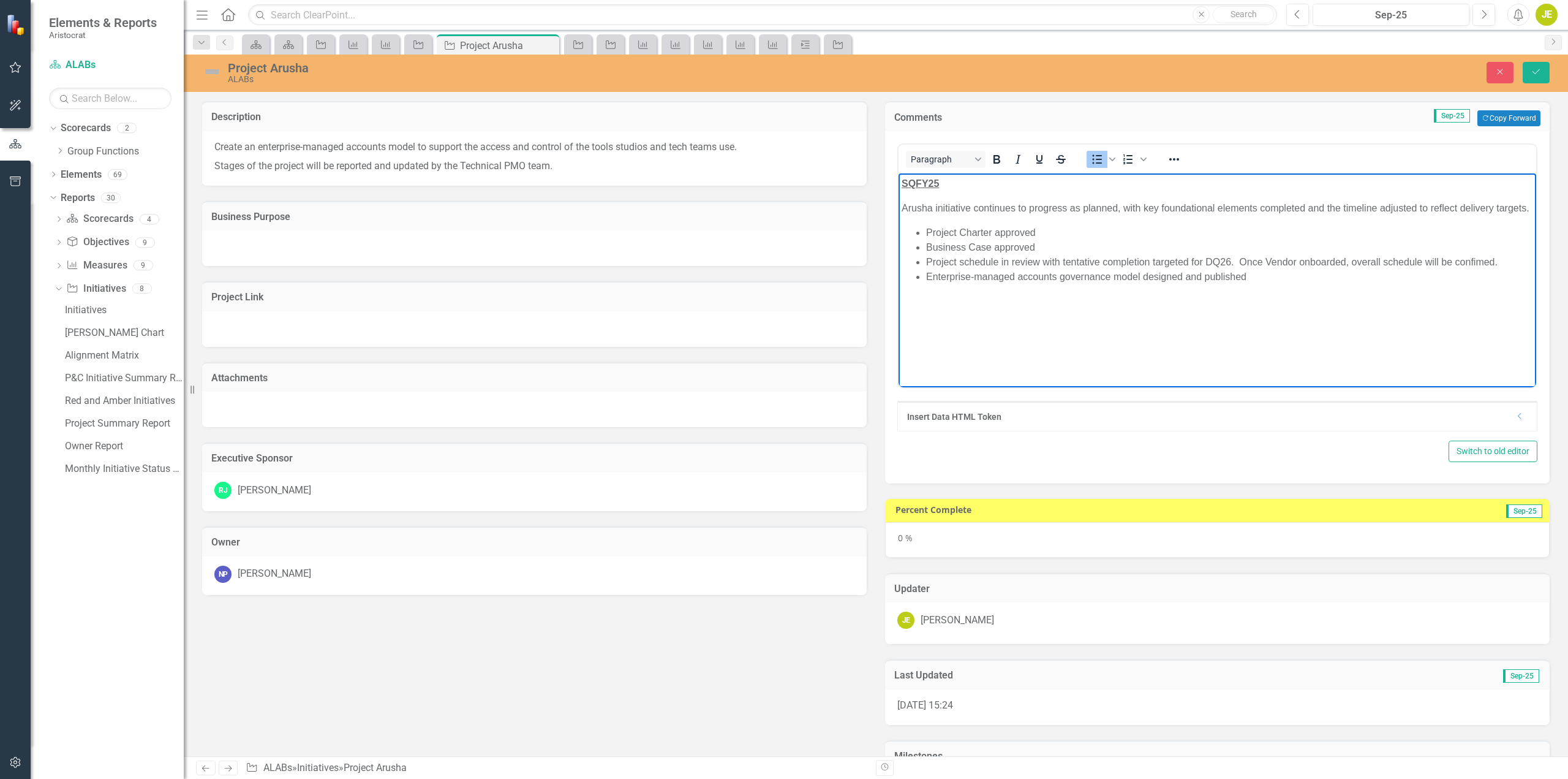
click at [904, 276] on ul "Project Charter approved Business Case approved Project schedule in review with…" at bounding box center [1217, 255] width 632 height 58
copy li "Project schedule in review with tentative completion targeted for DQ26. Once Ve…"
click at [1026, 270] on li "Project schedule in review with tentative completion targeted for DQ26. Once Ve…" at bounding box center [1229, 262] width 607 height 15
click at [1042, 270] on li "Project schedule in review with tentative completion targeted for DQ26. Once Ve…" at bounding box center [1229, 262] width 607 height 15
click at [1238, 270] on li "Project schedule in review with tentative completion targeted for DQ26. Once Ve…" at bounding box center [1229, 262] width 607 height 15
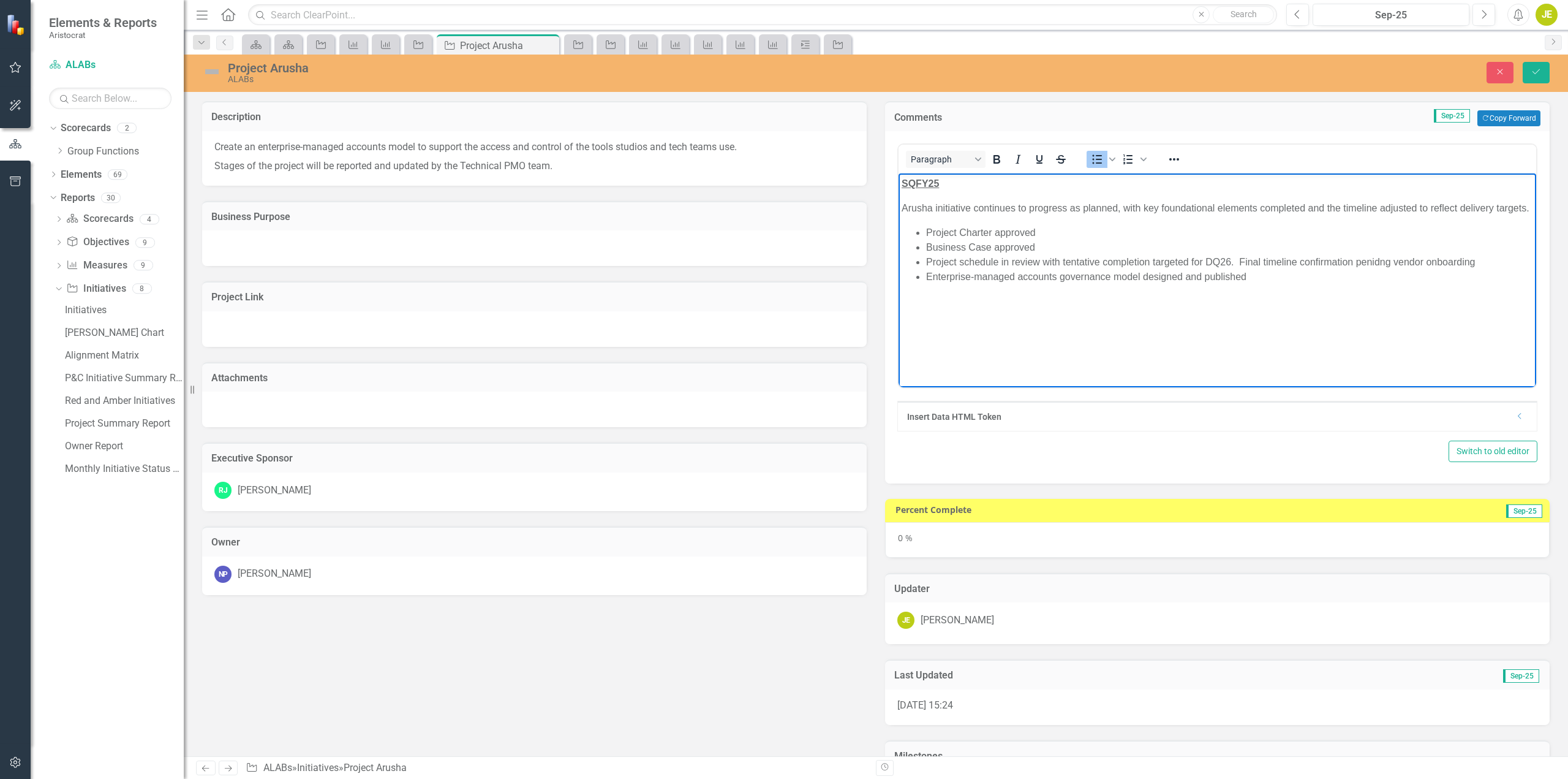
click at [1373, 255] on li "Business Case approved" at bounding box center [1229, 247] width 607 height 15
click at [1375, 270] on li "Project schedule in review with tentative completion targeted for DQ26. Final t…" at bounding box center [1229, 262] width 607 height 15
click at [1262, 301] on body "SQFY25 Arusha initiative continues to progress as planned, with key foundationa…" at bounding box center [1217, 266] width 638 height 184
drag, startPoint x: 1013, startPoint y: 278, endPoint x: 1283, endPoint y: 307, distance: 271.6
click at [1015, 270] on li "Project schedule in review with tentative completion targeted for DQ26. Final t…" at bounding box center [1229, 262] width 607 height 15
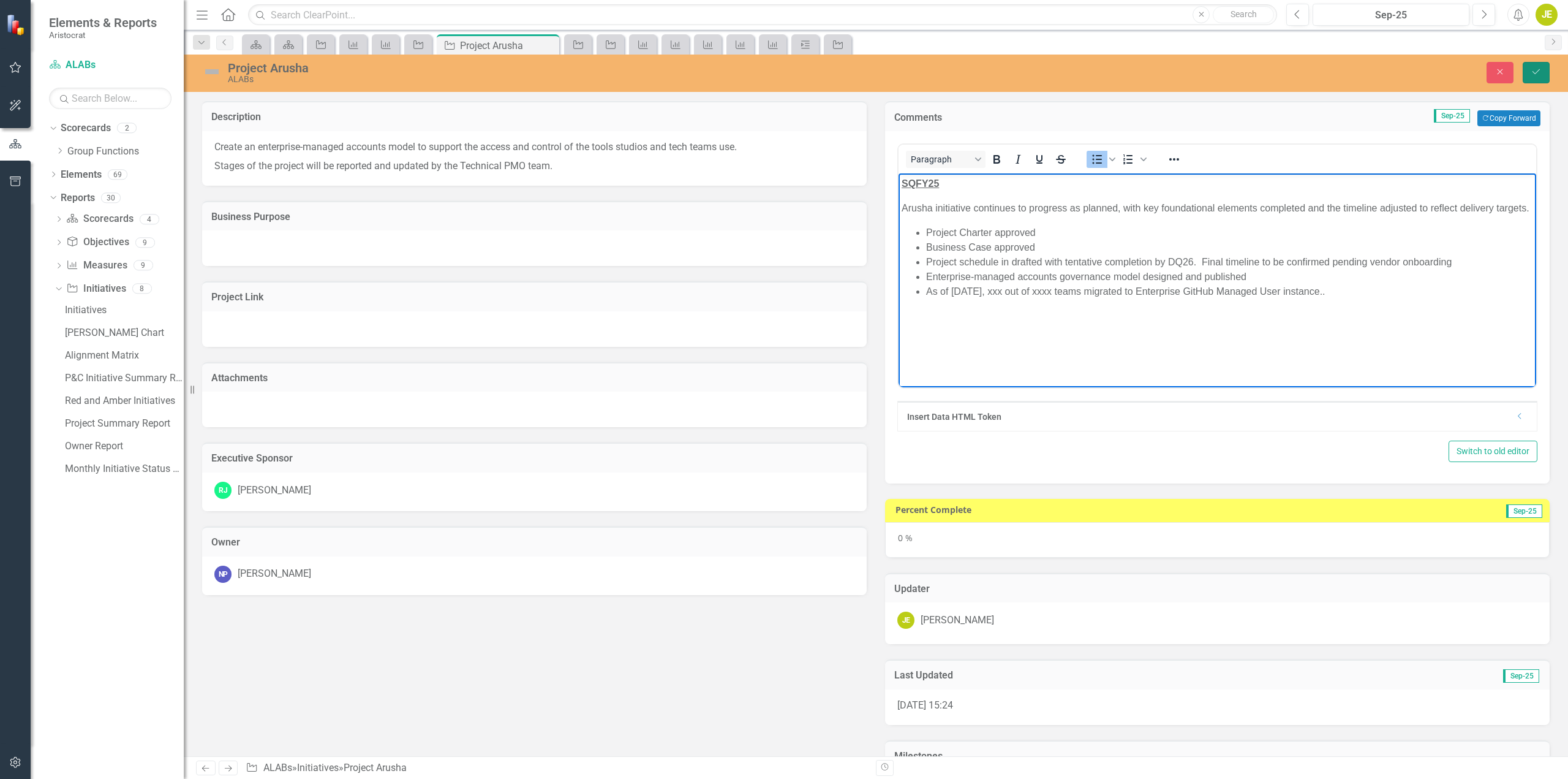
click at [1540, 74] on icon "Save" at bounding box center [1535, 71] width 11 height 9
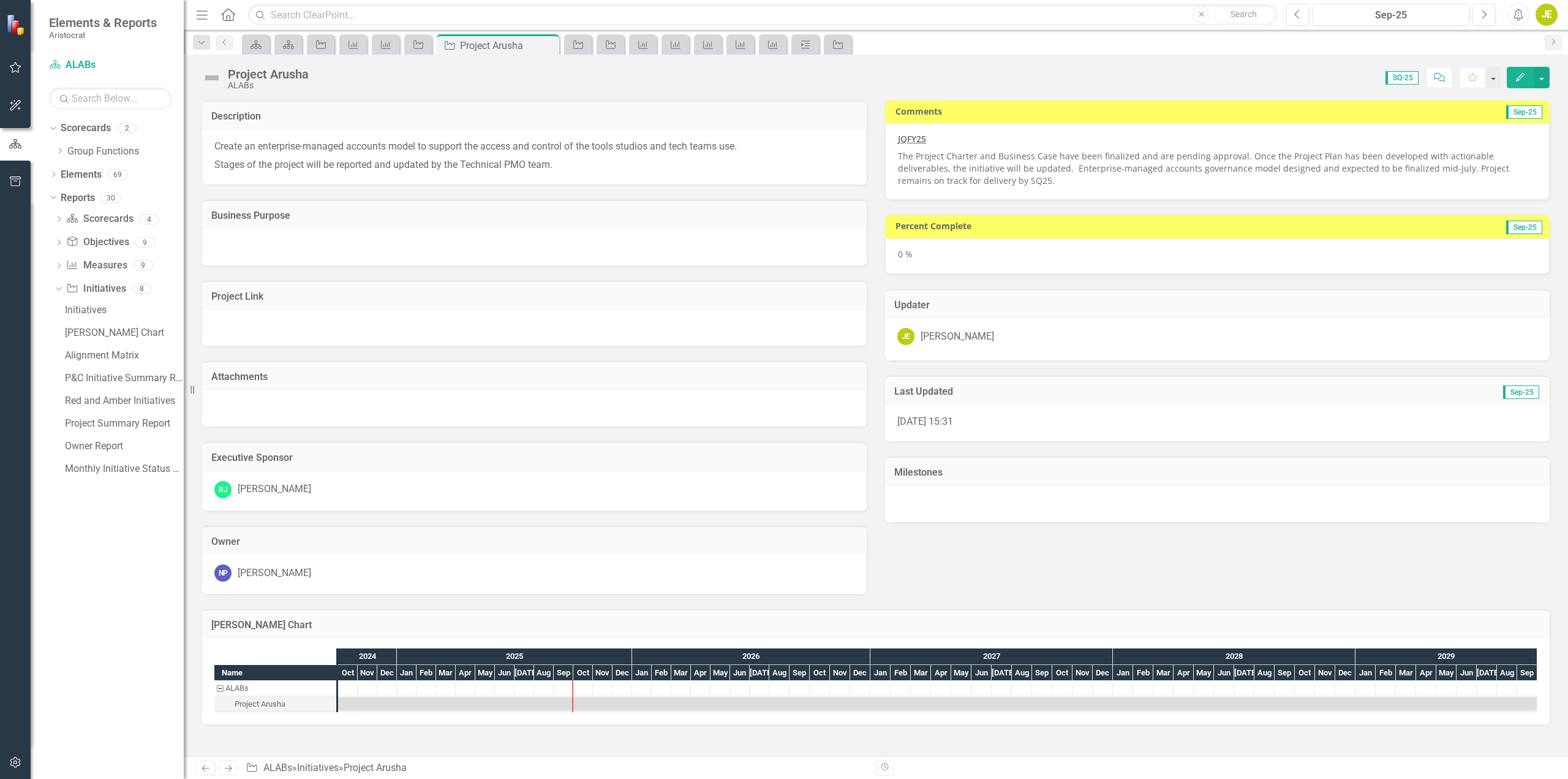
click at [211, 78] on img at bounding box center [212, 78] width 20 height 20
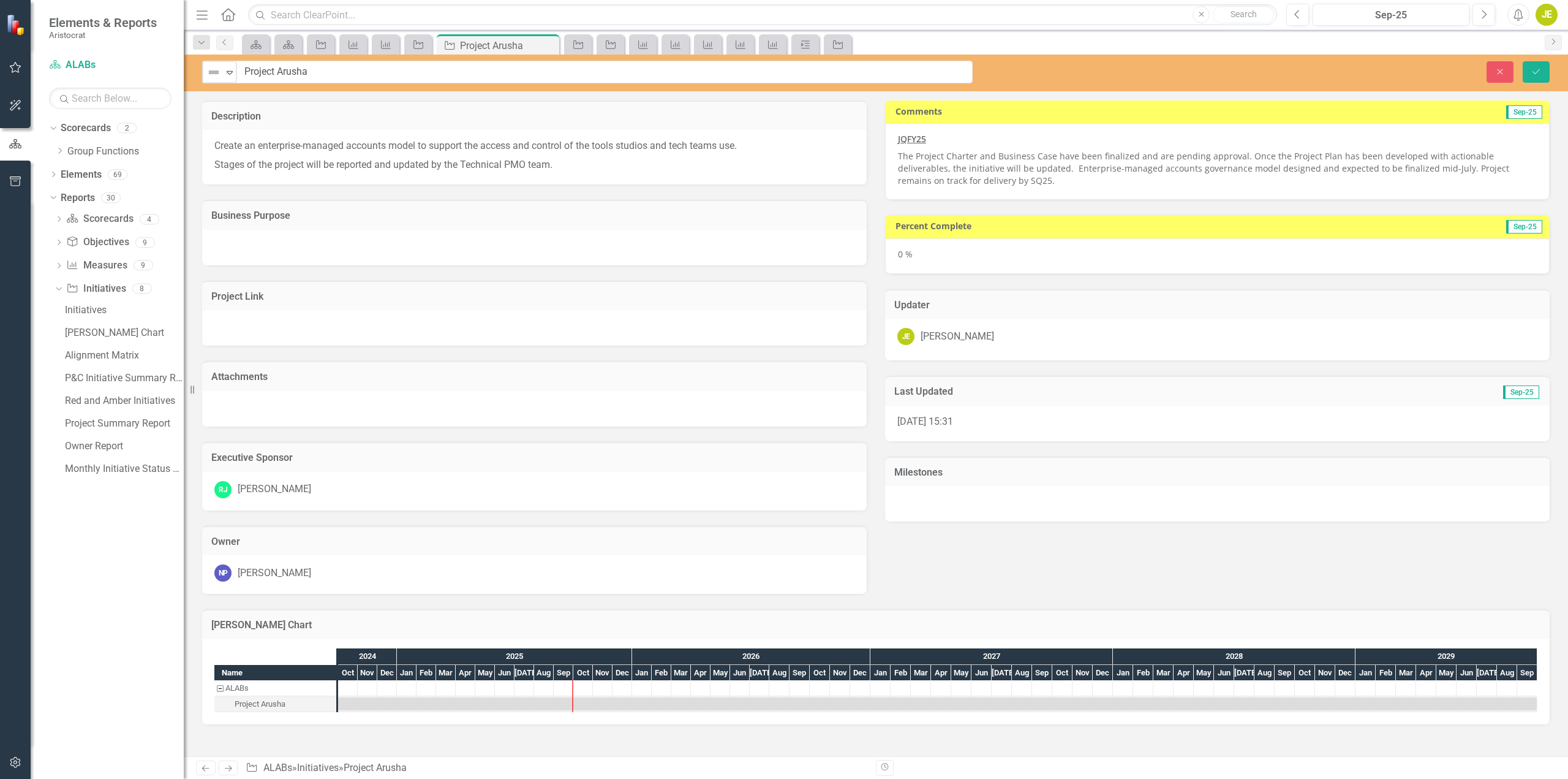
click at [232, 74] on icon "Expand" at bounding box center [230, 72] width 12 height 10
click at [247, 139] on div "At Risk" at bounding box center [251, 135] width 30 height 14
click at [1004, 185] on p "The Project Charter and Business Case have been finalized and are pending appro…" at bounding box center [1217, 167] width 639 height 40
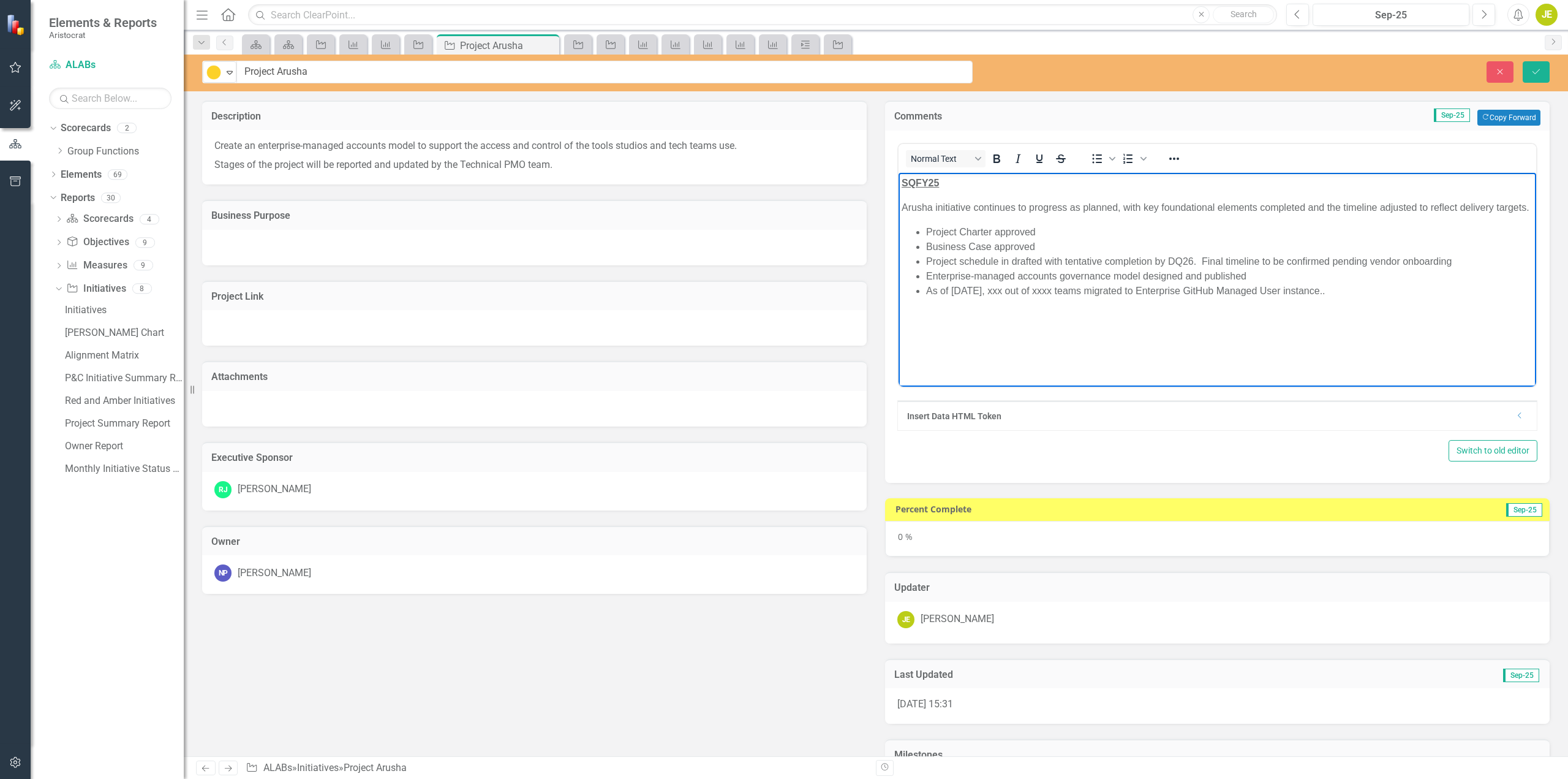
click at [953, 214] on p "Arusha initiative continues to progress as planned, with key foundational eleme…" at bounding box center [1217, 207] width 632 height 15
click at [1042, 214] on p "Arusha initiative continues to progress as planned, with key foundational eleme…" at bounding box center [1217, 207] width 632 height 15
click at [1124, 214] on p "Arusha initiative continues to progress as planned, with key foundational eleme…" at bounding box center [1217, 207] width 632 height 15
click at [1086, 204] on p "Arusha initiative continues to progress as planned, with key foundational eleme…" at bounding box center [1217, 207] width 632 height 15
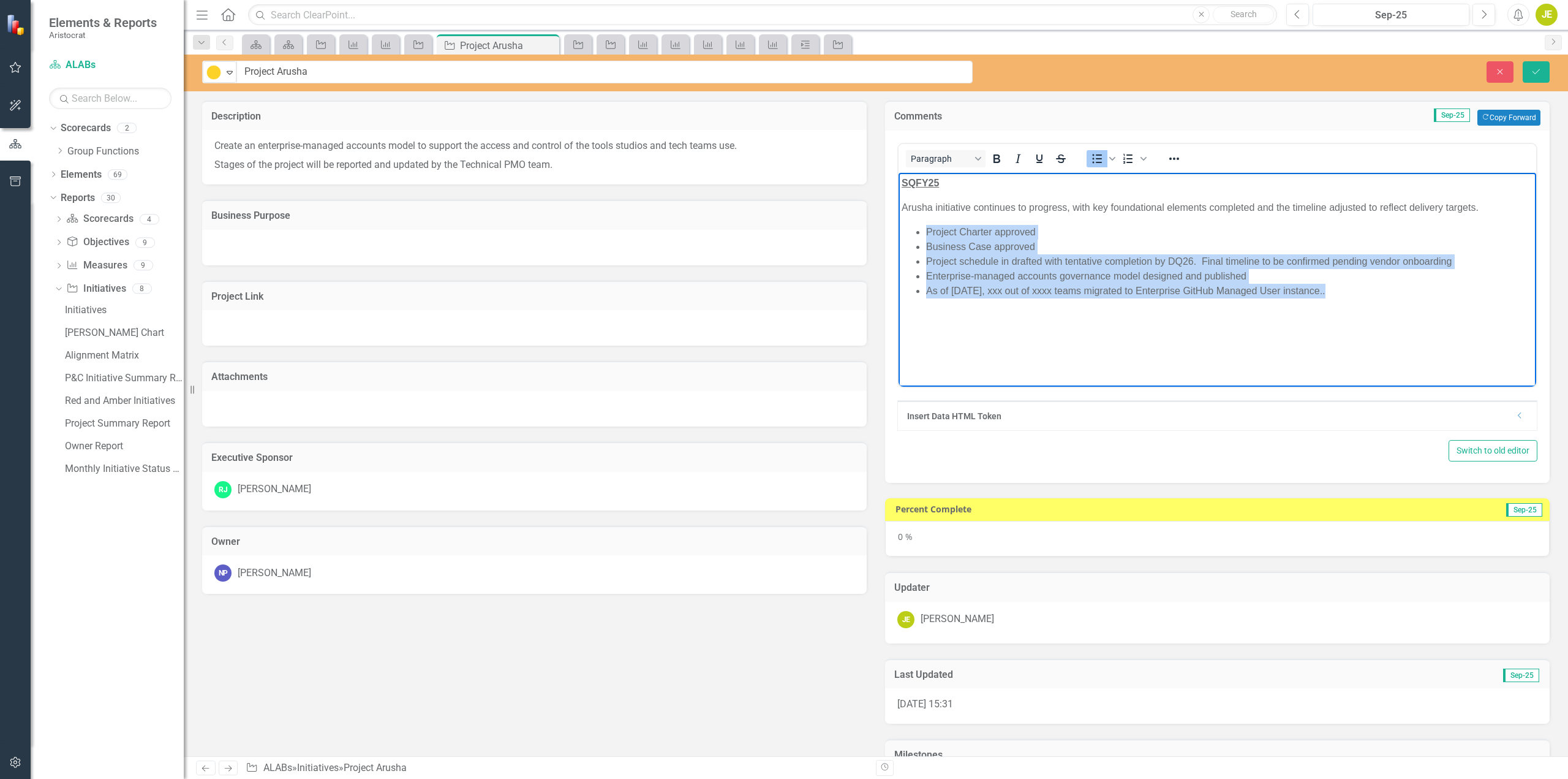
drag, startPoint x: 1328, startPoint y: 292, endPoint x: 1790, endPoint y: 394, distance: 473.1
click at [898, 222] on html "SQFY25 Arusha initiative continues to progress, with key foundational elements …" at bounding box center [1217, 265] width 638 height 184
copy ul "Project Charter approved Business Case approved Project schedule in drafted wit…"
drag, startPoint x: 1160, startPoint y: 354, endPoint x: 1124, endPoint y: 336, distance: 40.2
click at [1159, 354] on body "SQFY25 Arusha initiative continues to progress, with key foundational elements …" at bounding box center [1217, 265] width 638 height 184
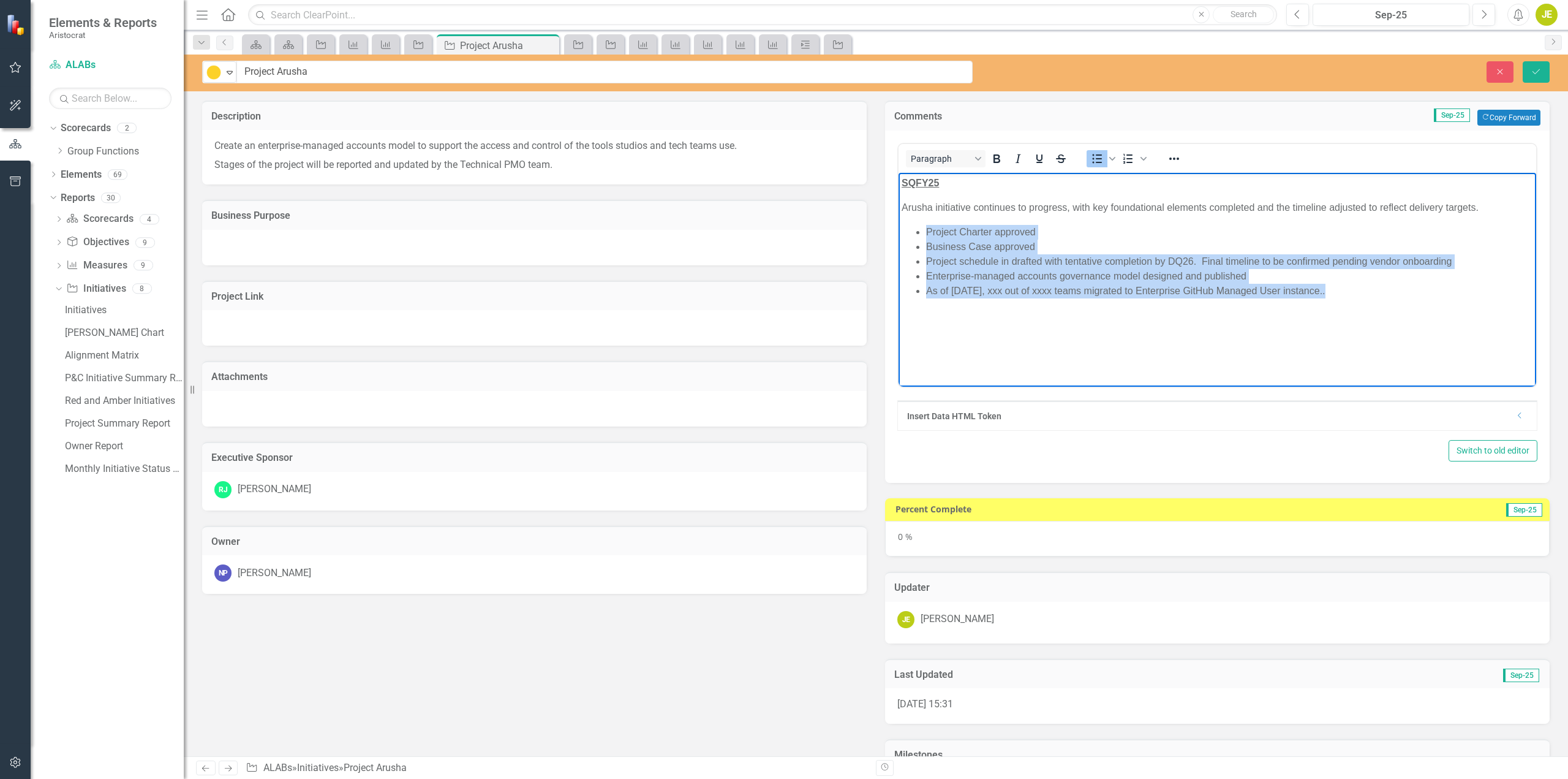
click at [1214, 294] on li "As of 30Sept, xxx out of xxxx teams migrated to Enterprise GitHub Managed User …" at bounding box center [1229, 290] width 607 height 15
drag, startPoint x: 1332, startPoint y: 291, endPoint x: 871, endPoint y: 225, distance: 465.7
click at [898, 225] on html "SQFY25 Arusha initiative continues to progress, with key foundational elements …" at bounding box center [1217, 265] width 638 height 184
copy ul "Project Charter approved Business Case approved Project schedule in drafted wit…"
click at [991, 307] on body "SQFY25 Arusha initiative continues to progress, with key foundational elements …" at bounding box center [1217, 265] width 638 height 184
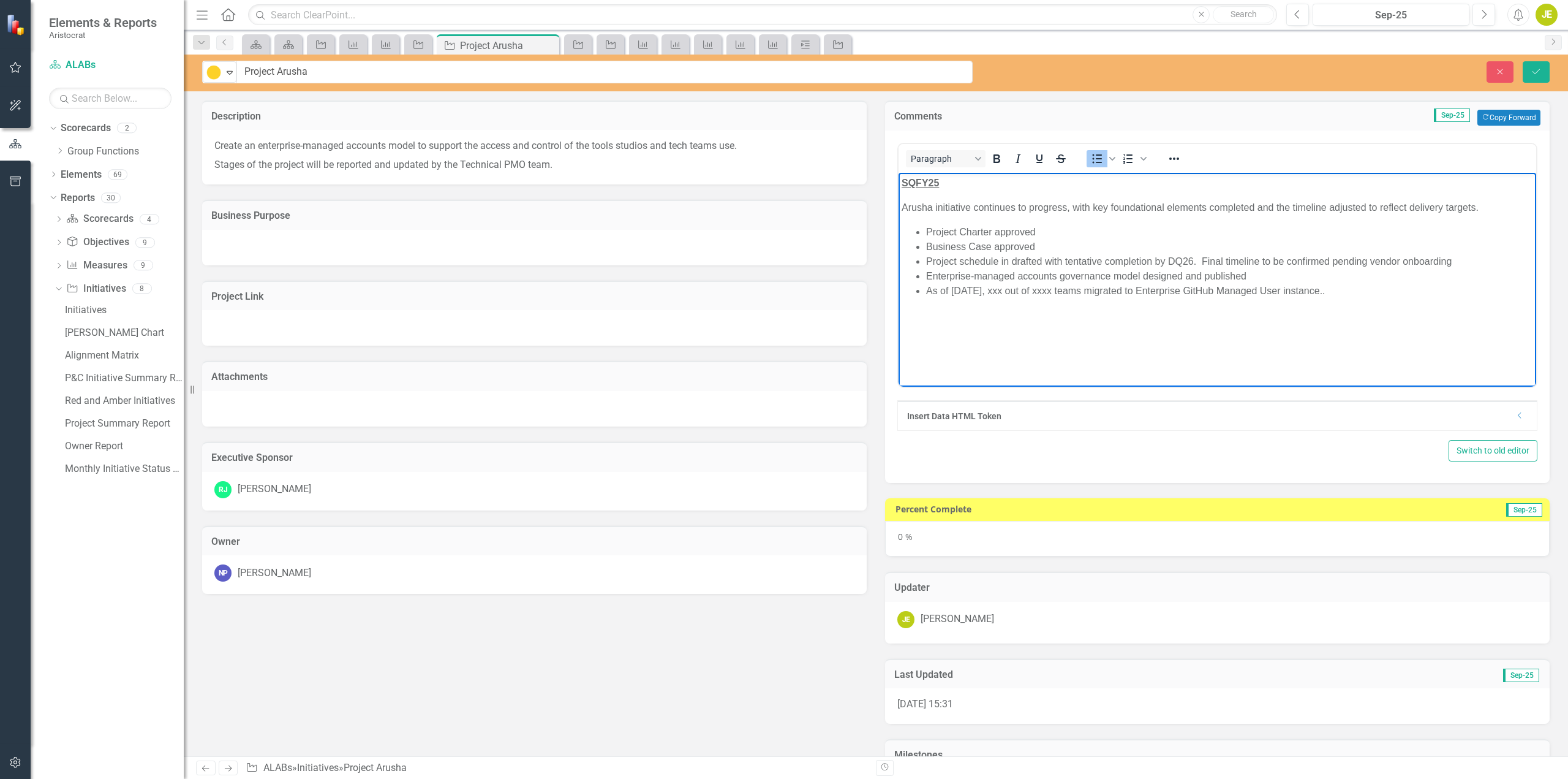
click at [1008, 223] on body "SQFY25 Arusha initiative continues to progress, with key foundational elements …" at bounding box center [1217, 265] width 638 height 184
click at [1025, 209] on p "Arusha initiative continues to progress, with key foundational elements complet…" at bounding box center [1217, 207] width 632 height 15
click at [1499, 211] on p "Arusha initiative continues to progress, with key foundational elements complet…" at bounding box center [1217, 207] width 632 height 15
click at [1307, 218] on body "SQFY25 Arusha initiative continues to progress, with key foundational elements …" at bounding box center [1217, 265] width 638 height 184
click at [1293, 208] on p "Arusha initiative continues to progress, with key foundational elements complet…" at bounding box center [1217, 207] width 632 height 15
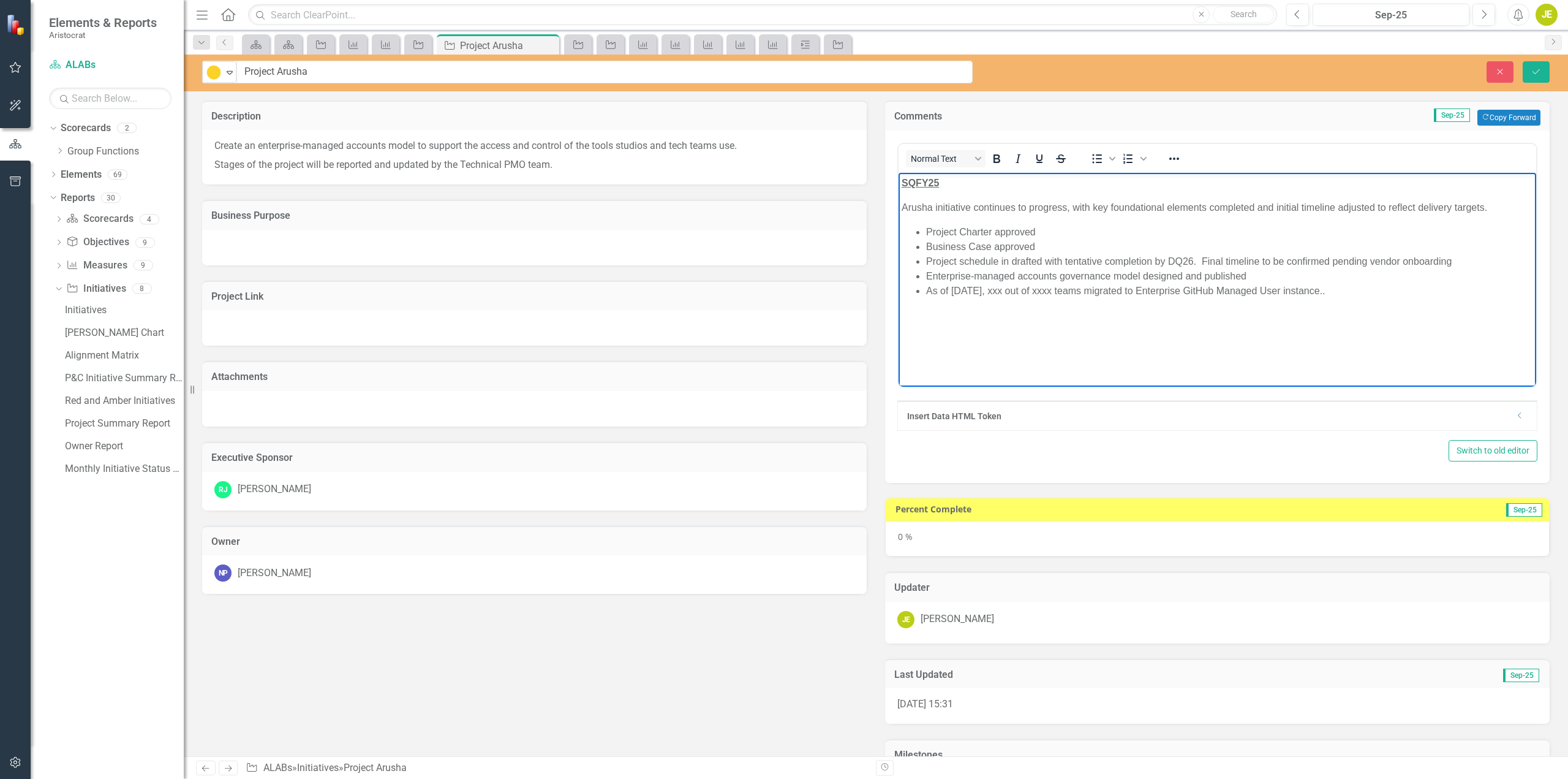
click at [1281, 293] on li "As of 30Sept, xxx out of xxxx teams migrated to Enterprise GitHub Managed User …" at bounding box center [1229, 290] width 607 height 15
click at [964, 296] on li "As of 30Sept, xxx out of xxxx teams migrated to Enterprise GitHub Managed User …" at bounding box center [1229, 290] width 607 height 15
click at [1538, 71] on icon "Save" at bounding box center [1535, 71] width 11 height 9
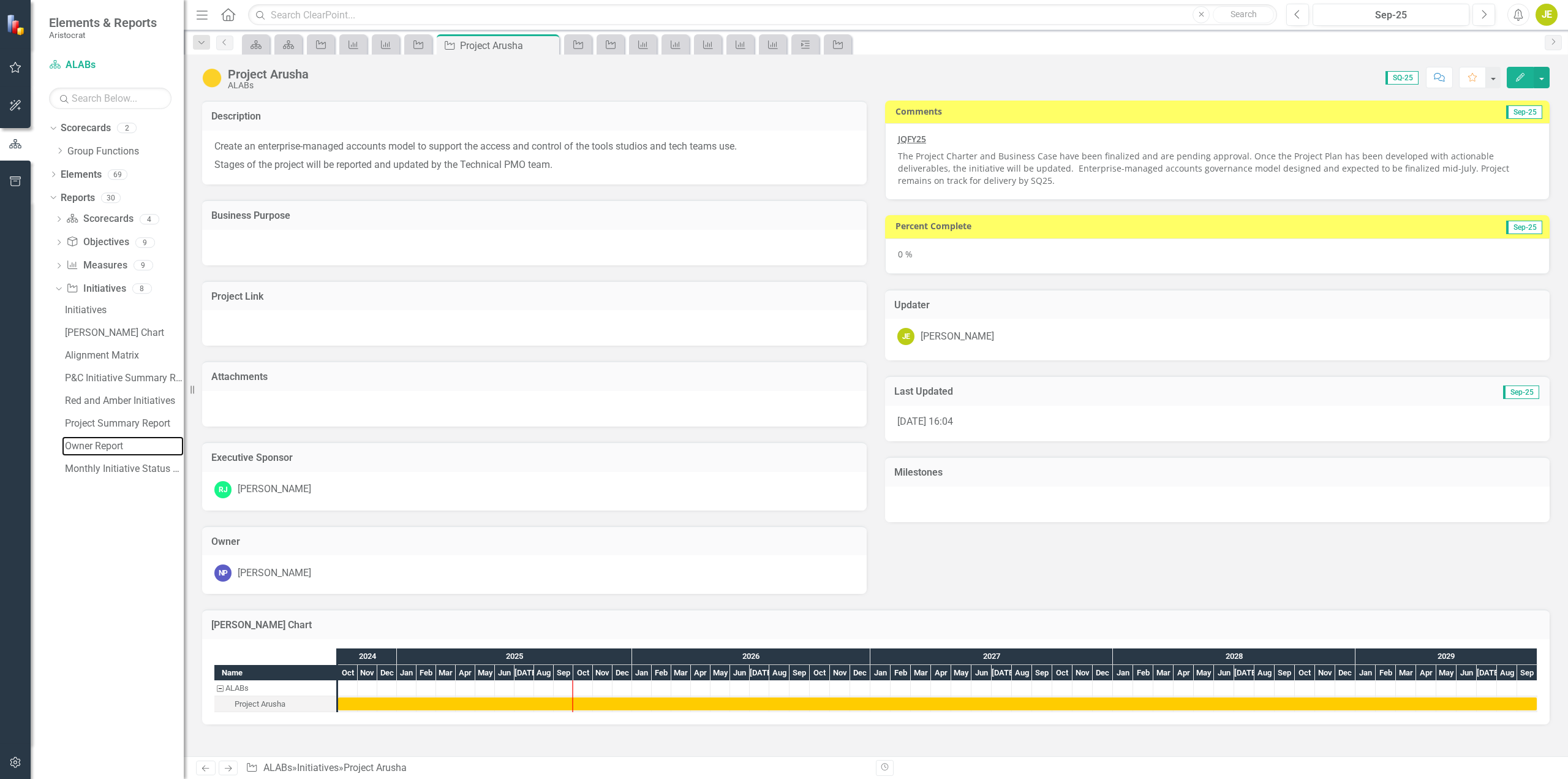
click at [95, 449] on div "Owner Report" at bounding box center [125, 446] width 119 height 11
